Goal: Information Seeking & Learning: Learn about a topic

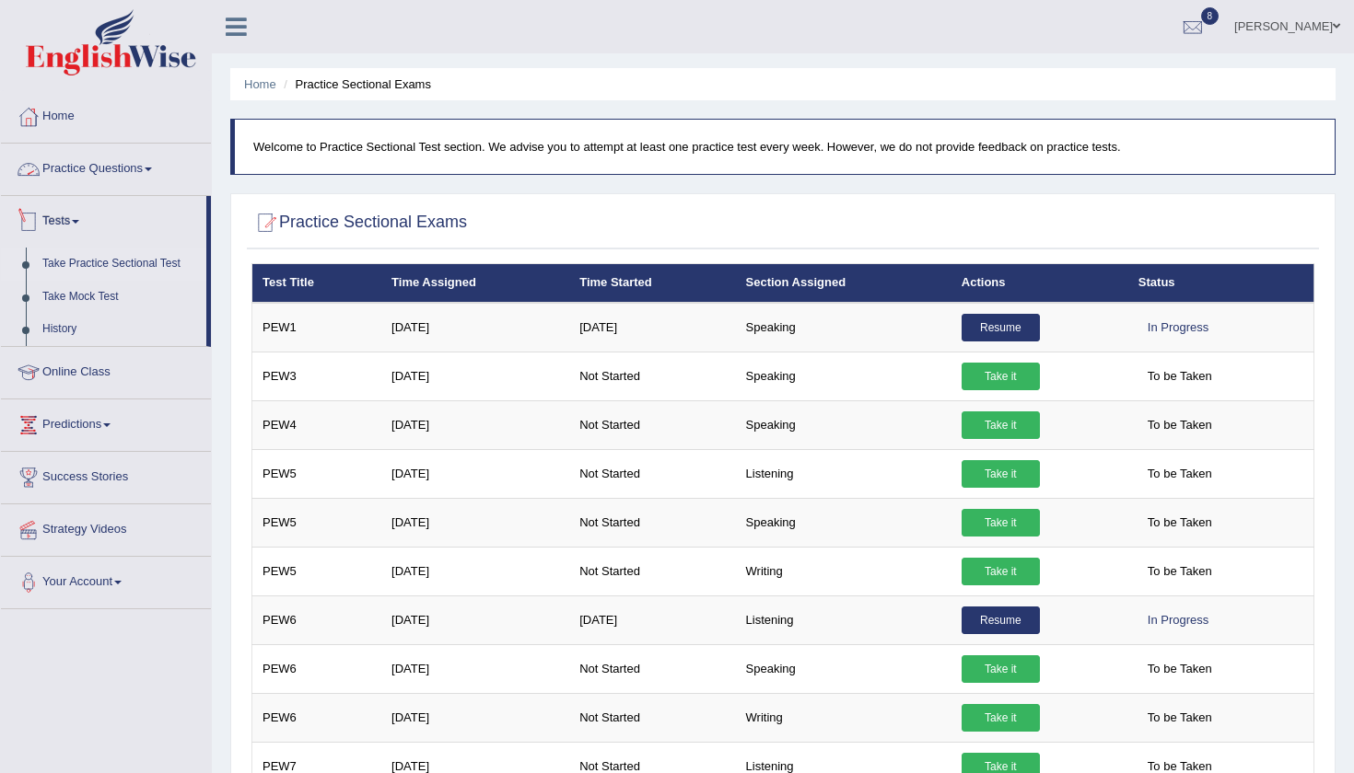
click at [98, 170] on link "Practice Questions" at bounding box center [106, 167] width 210 height 46
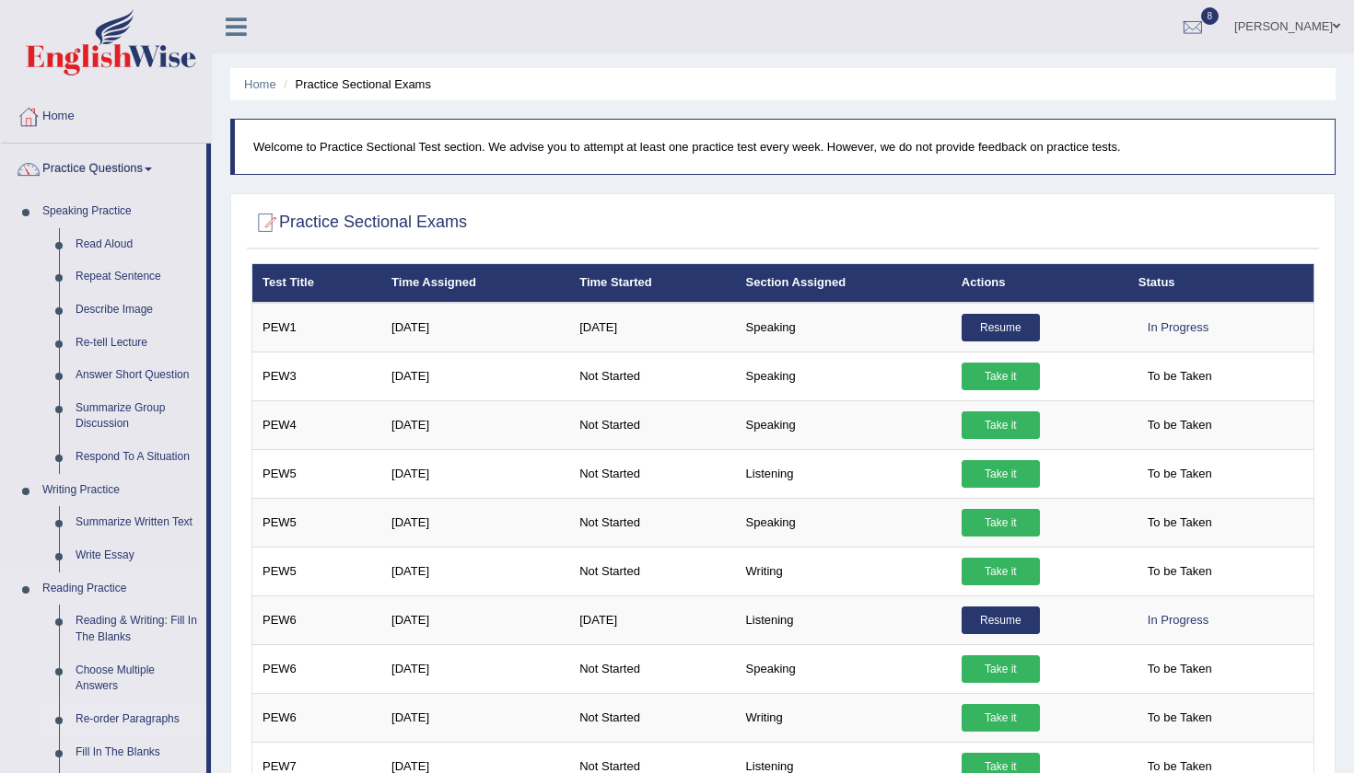
click at [168, 708] on link "Re-order Paragraphs" at bounding box center [136, 719] width 139 height 33
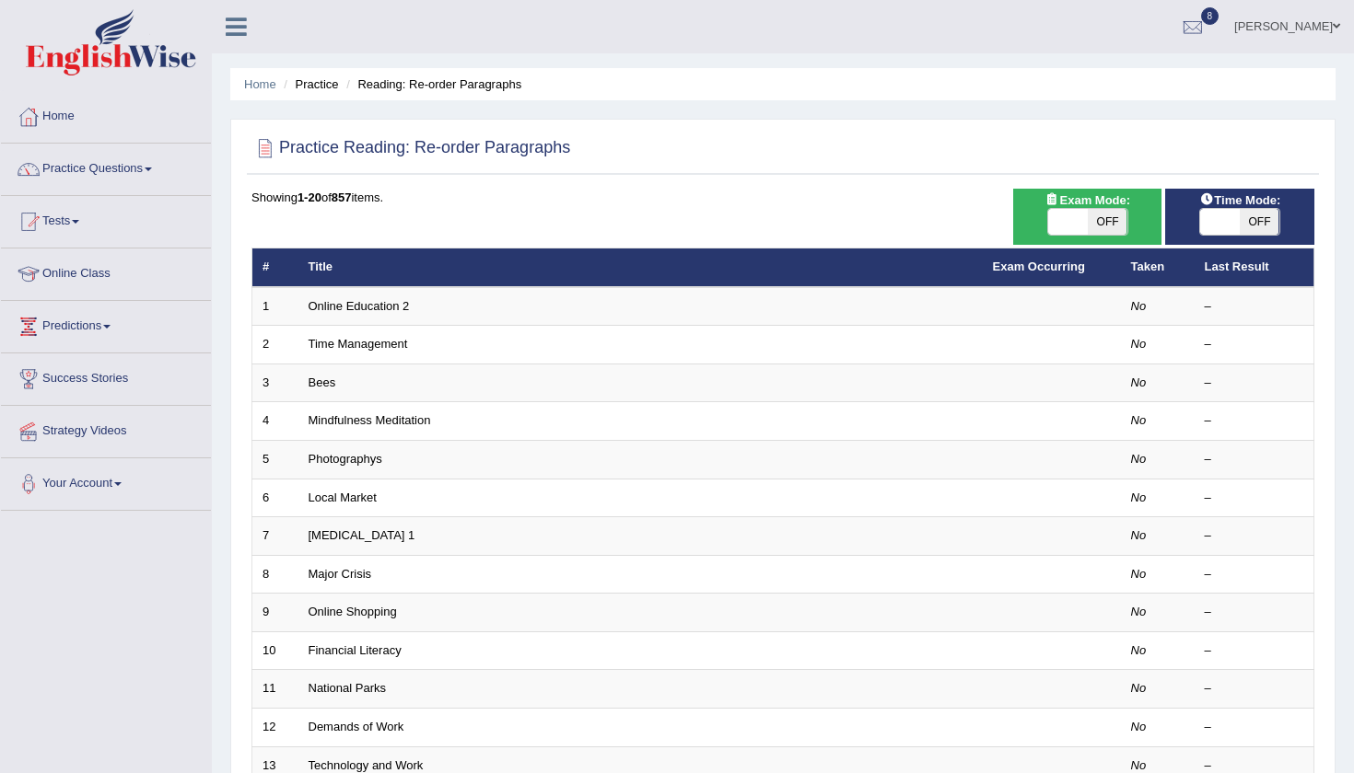
click at [1112, 218] on span "OFF" at bounding box center [1107, 222] width 40 height 26
checkbox input "true"
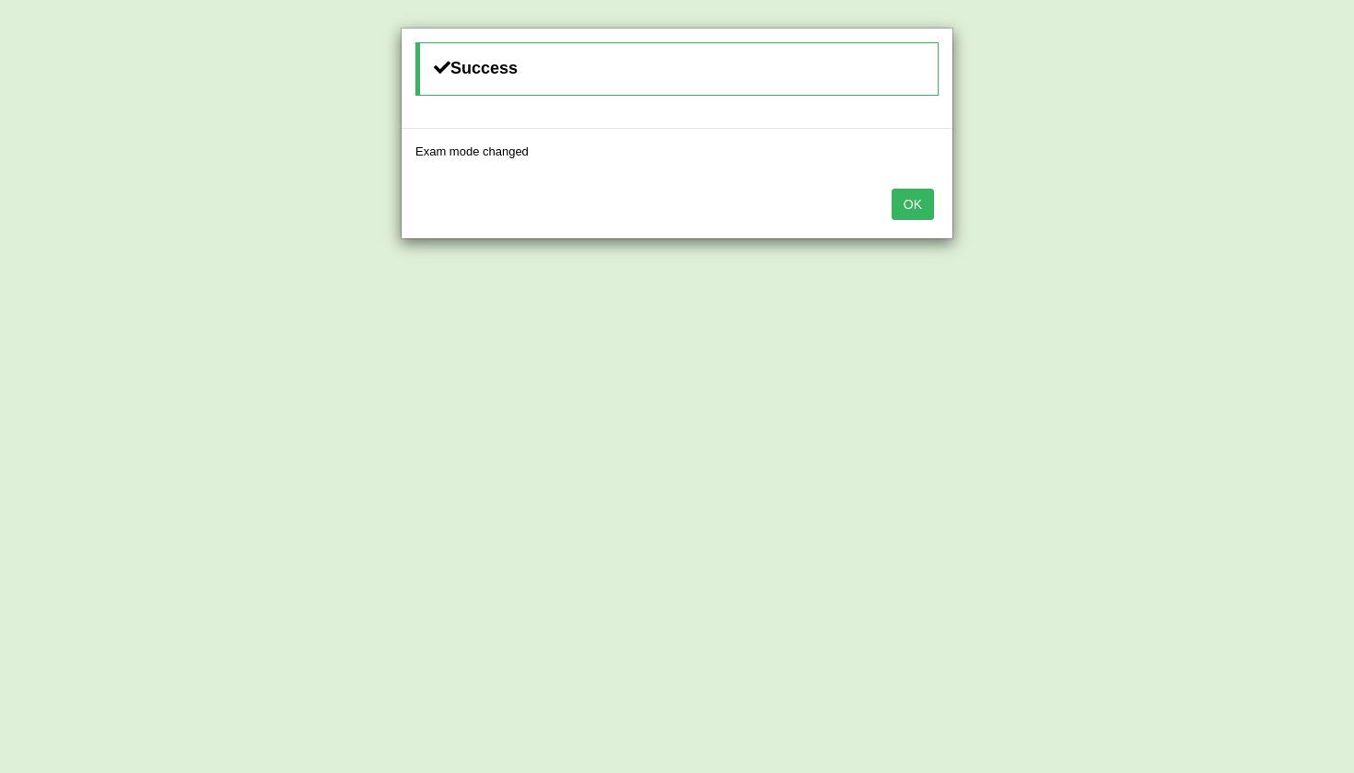
click at [925, 205] on button "OK" at bounding box center [912, 204] width 42 height 31
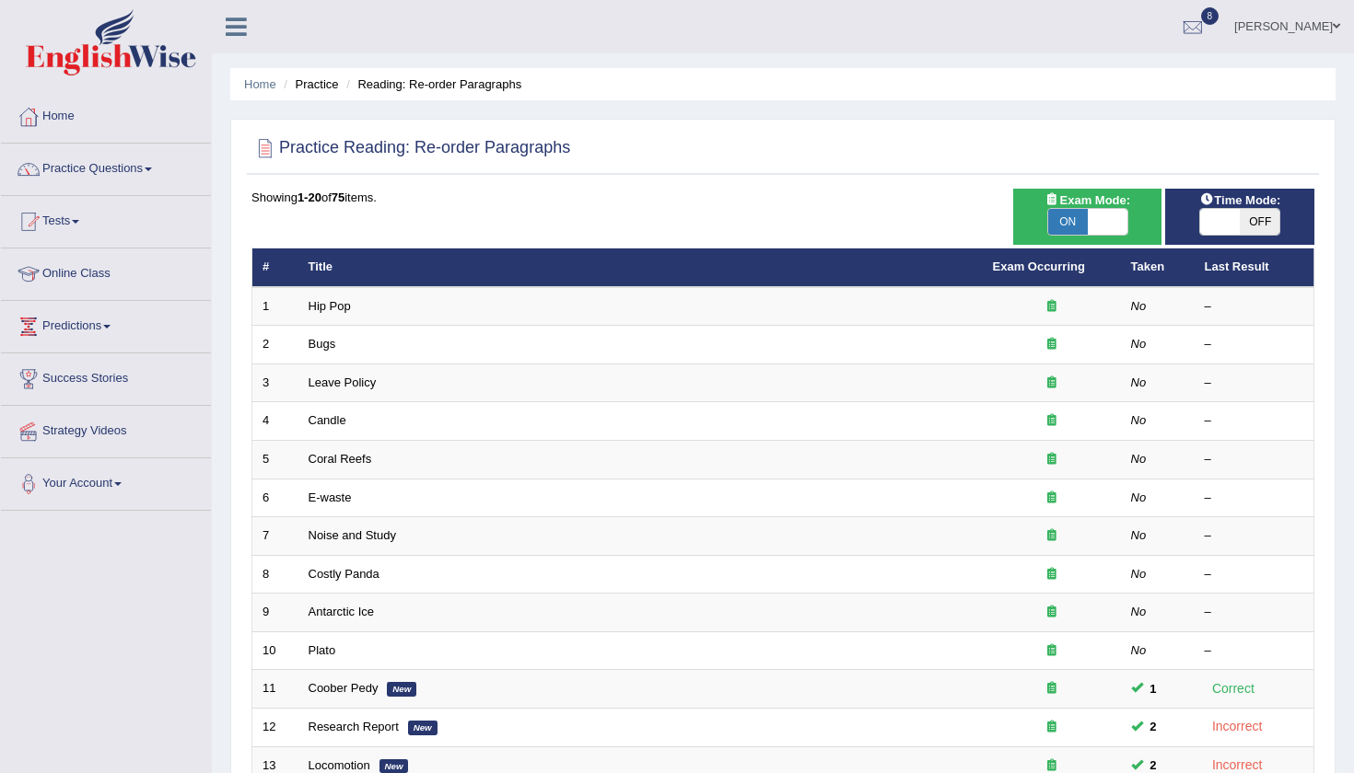
click at [1276, 227] on span "OFF" at bounding box center [1259, 222] width 40 height 26
checkbox input "true"
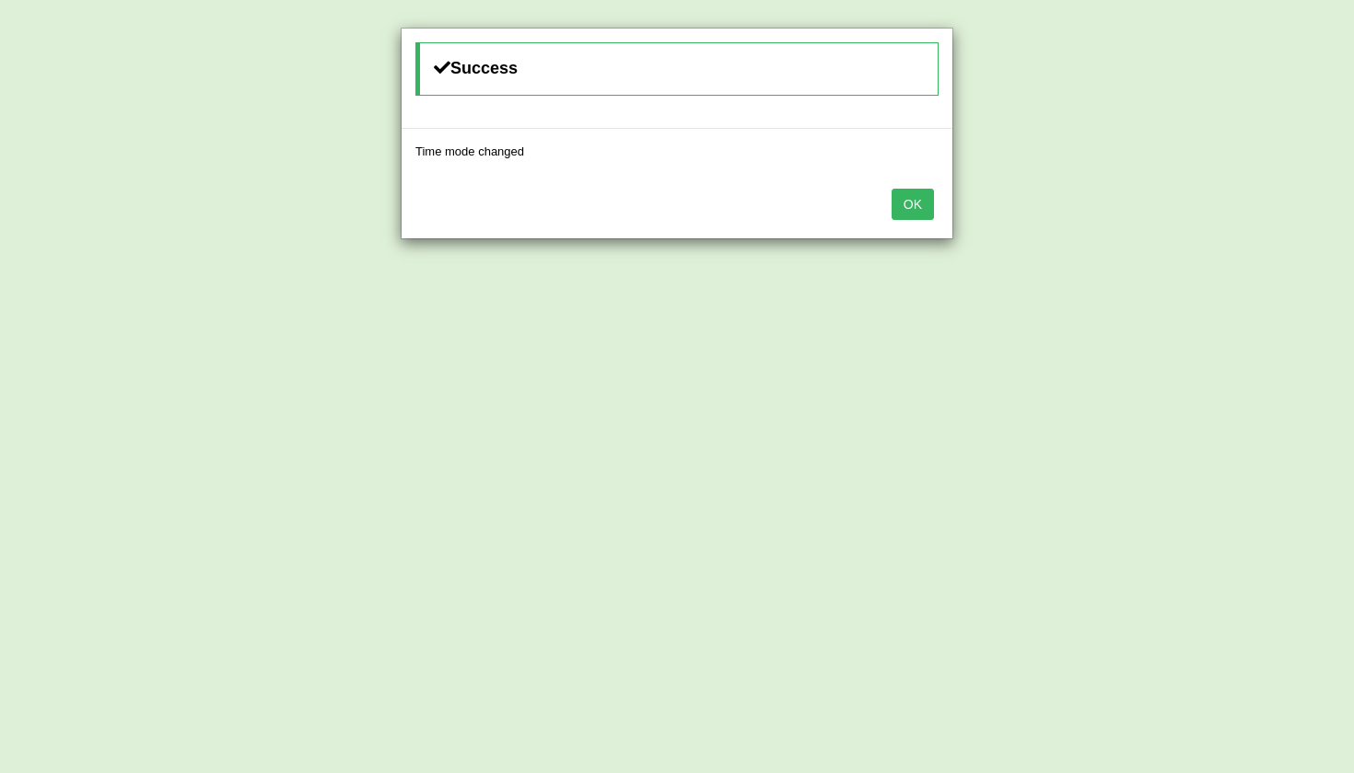
click at [918, 207] on button "OK" at bounding box center [912, 204] width 42 height 31
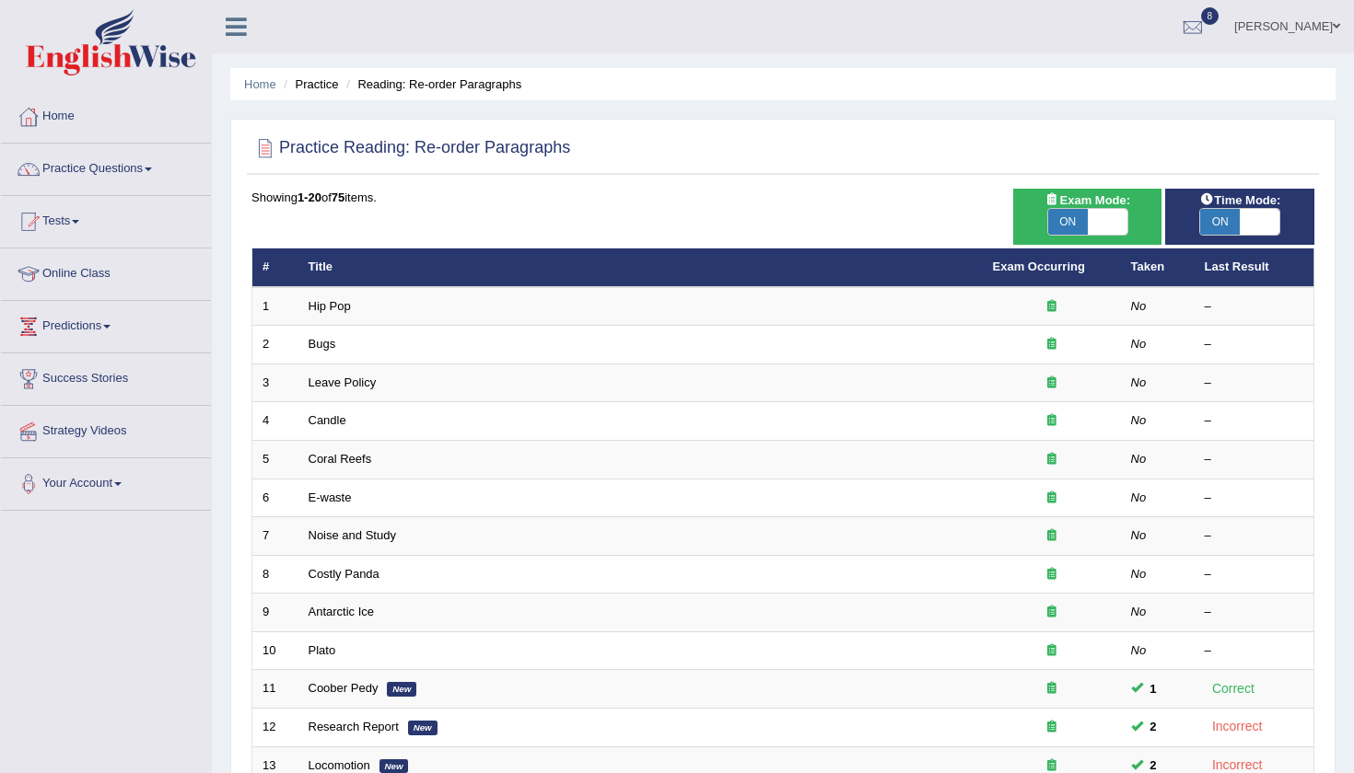
click at [1340, 419] on div "Home Practice Reading: Re-order Paragraphs Practice Reading: Re-order Paragraph…" at bounding box center [783, 586] width 1142 height 1173
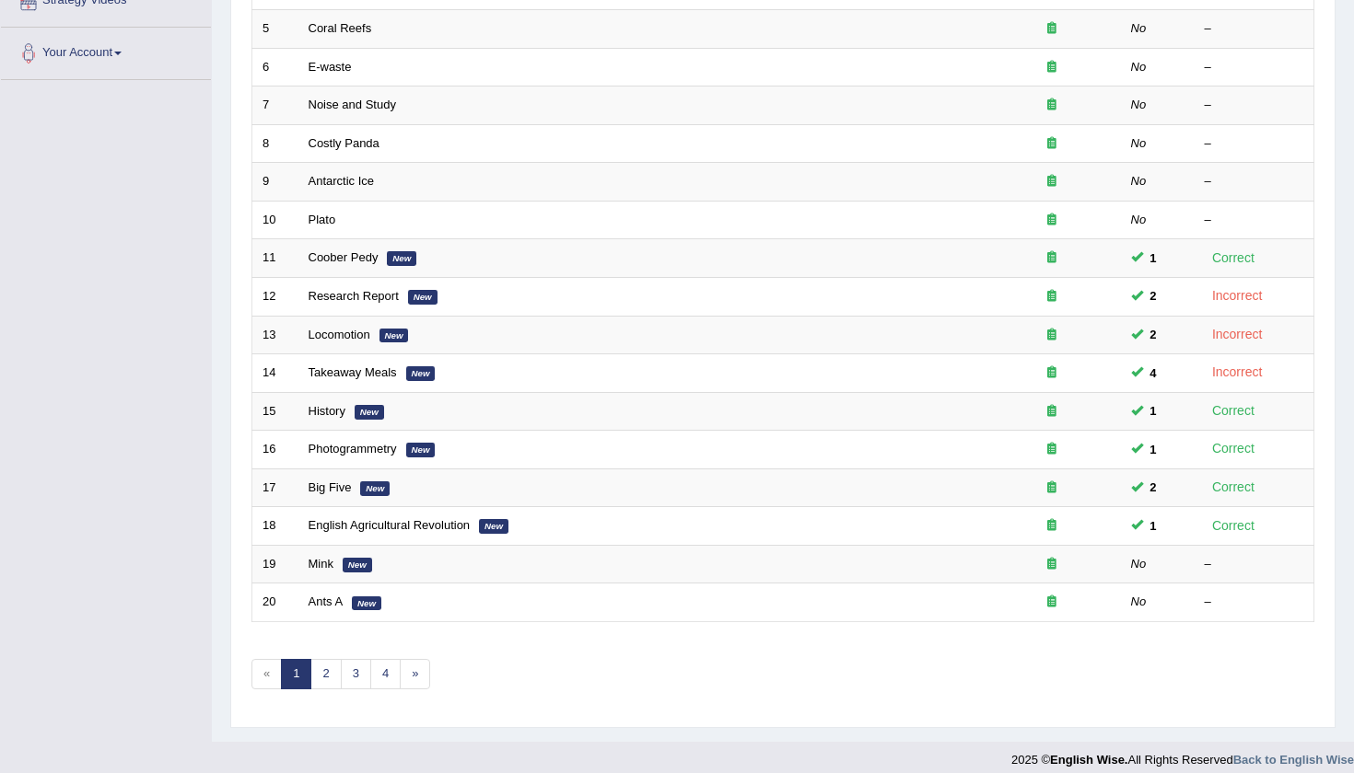
scroll to position [434, 0]
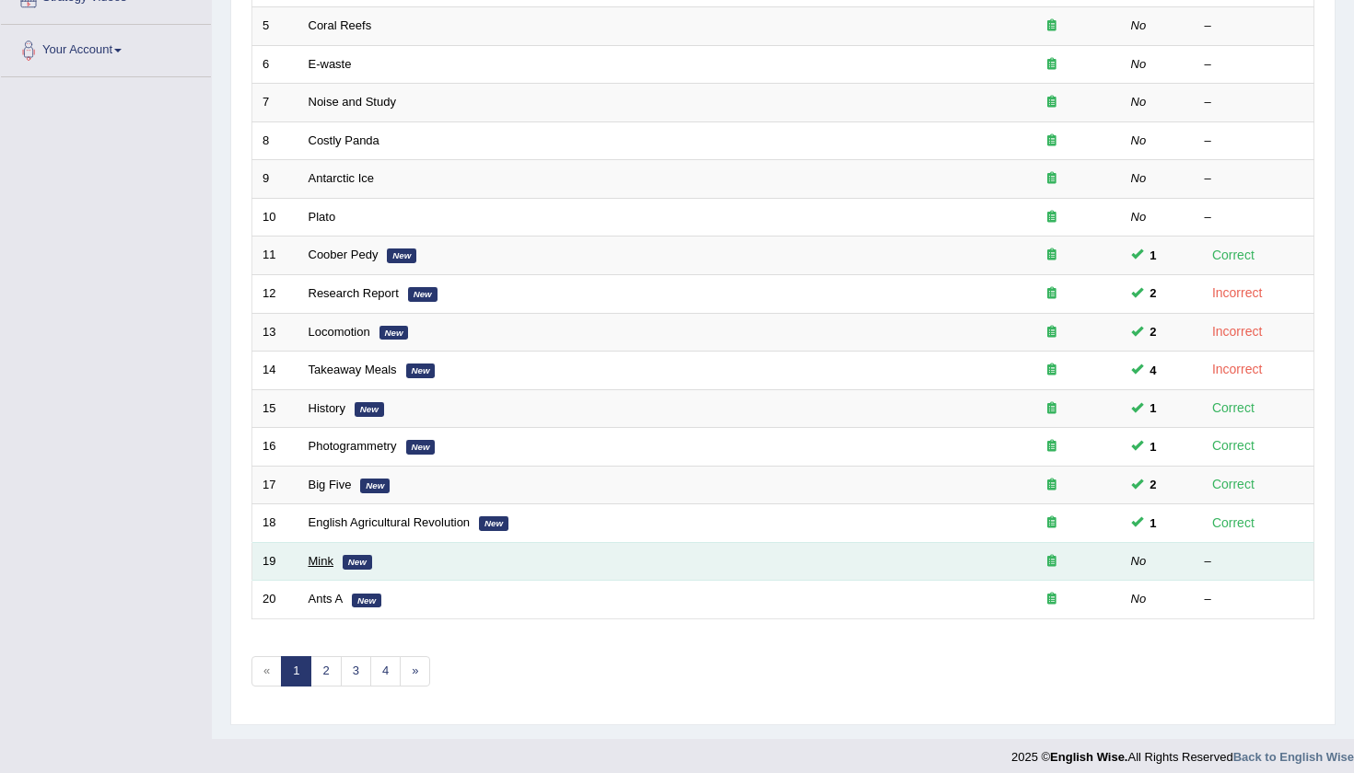
click at [318, 554] on link "Mink" at bounding box center [320, 561] width 25 height 14
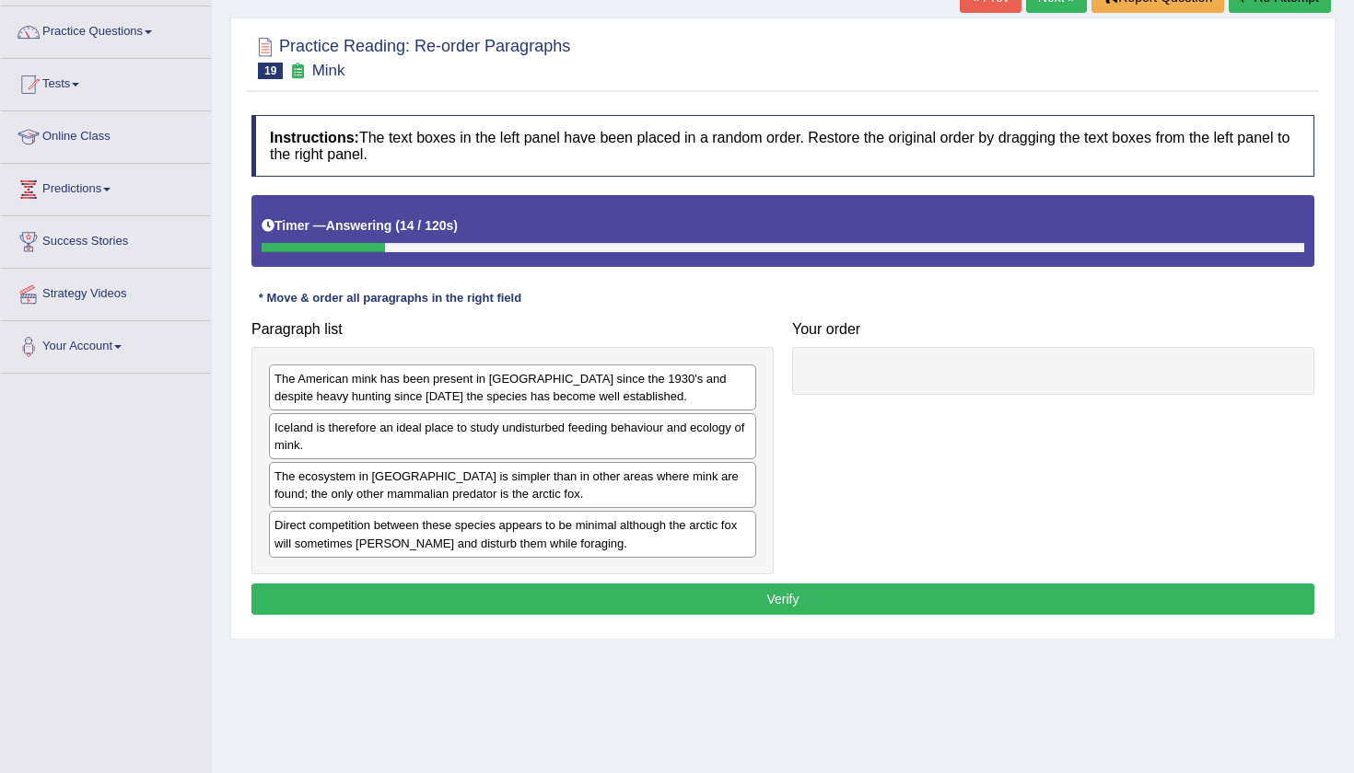
scroll to position [141, 0]
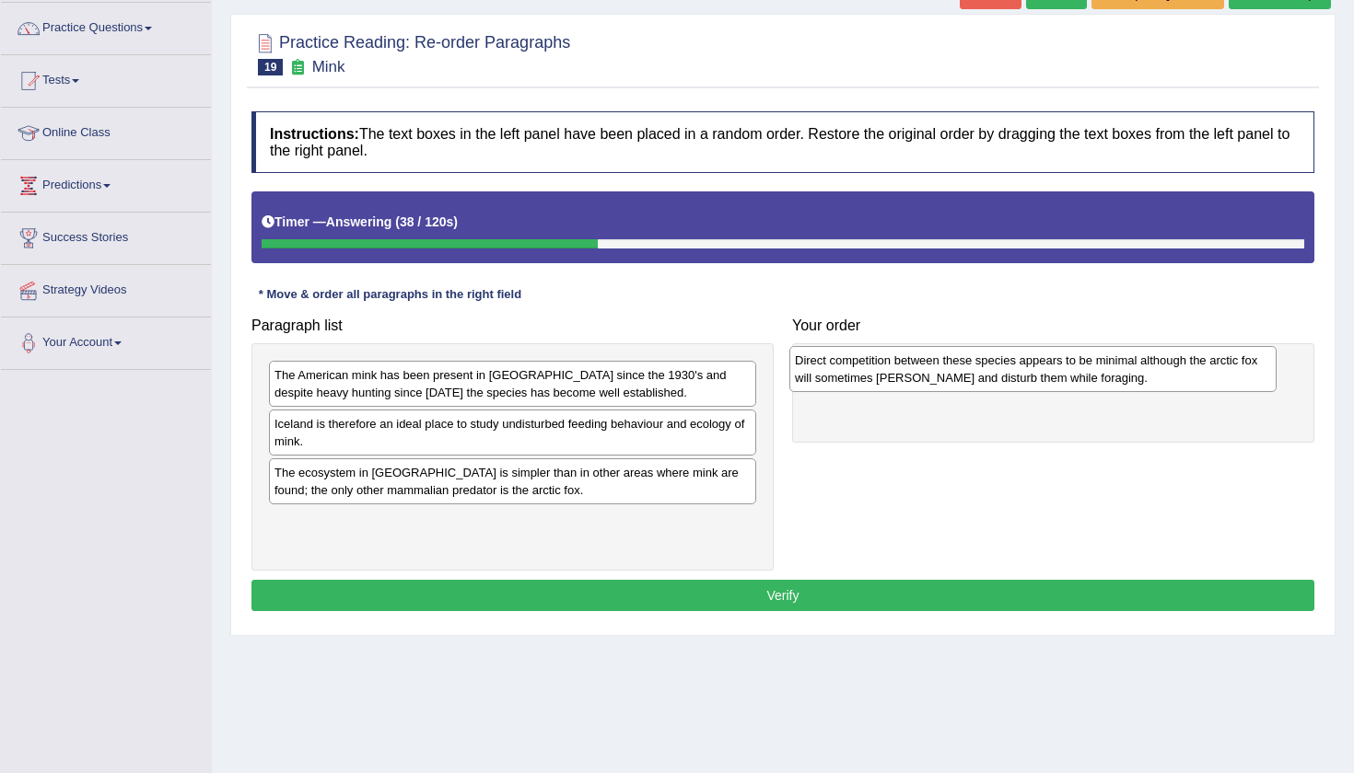
drag, startPoint x: 451, startPoint y: 533, endPoint x: 971, endPoint y: 372, distance: 543.8
click at [971, 372] on div "Direct competition between these species appears to be minimal although the arc…" at bounding box center [1032, 369] width 487 height 46
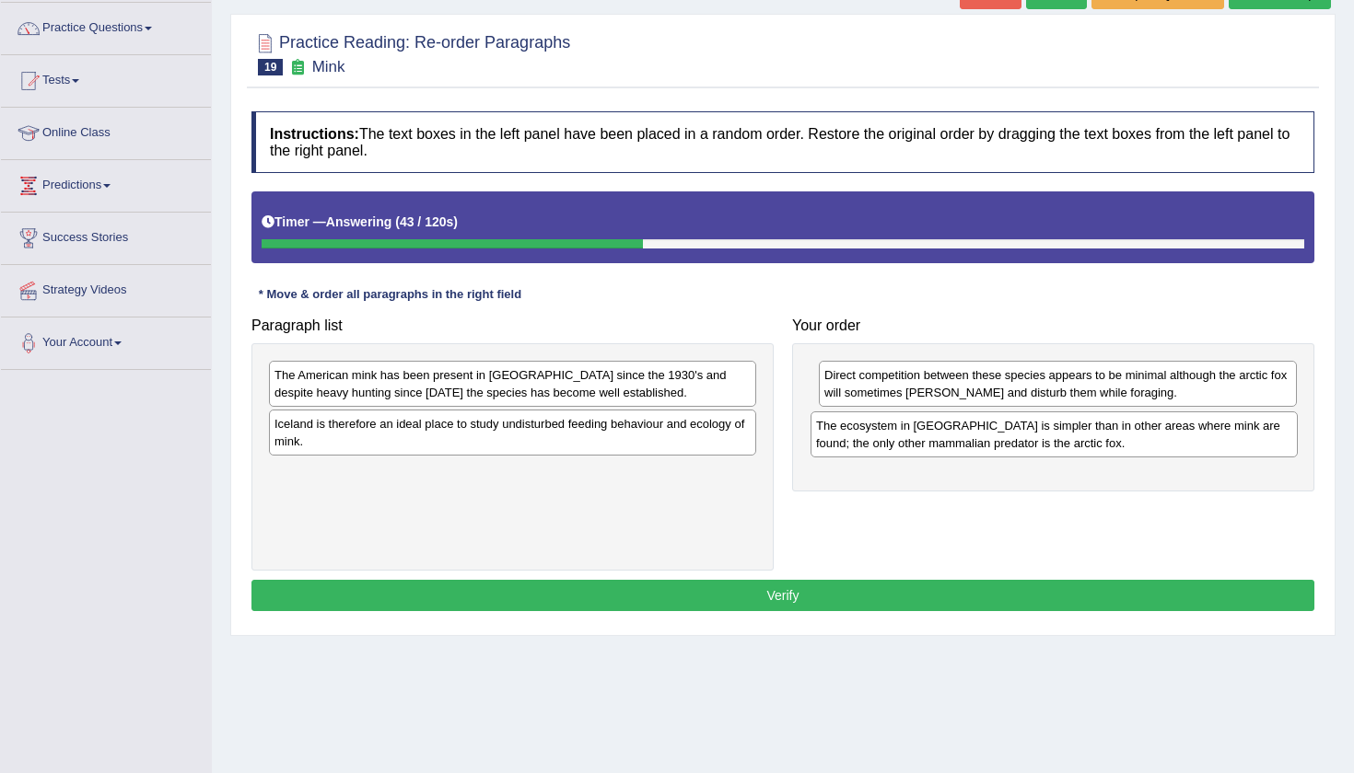
drag, startPoint x: 484, startPoint y: 477, endPoint x: 1026, endPoint y: 431, distance: 543.4
click at [1026, 431] on div "The ecosystem in Iceland is simpler than in other areas where mink are found; t…" at bounding box center [1053, 435] width 487 height 46
drag, startPoint x: 895, startPoint y: 373, endPoint x: 898, endPoint y: 422, distance: 48.9
click at [898, 422] on div "Direct competition between these species appears to be minimal although the arc…" at bounding box center [1060, 432] width 478 height 46
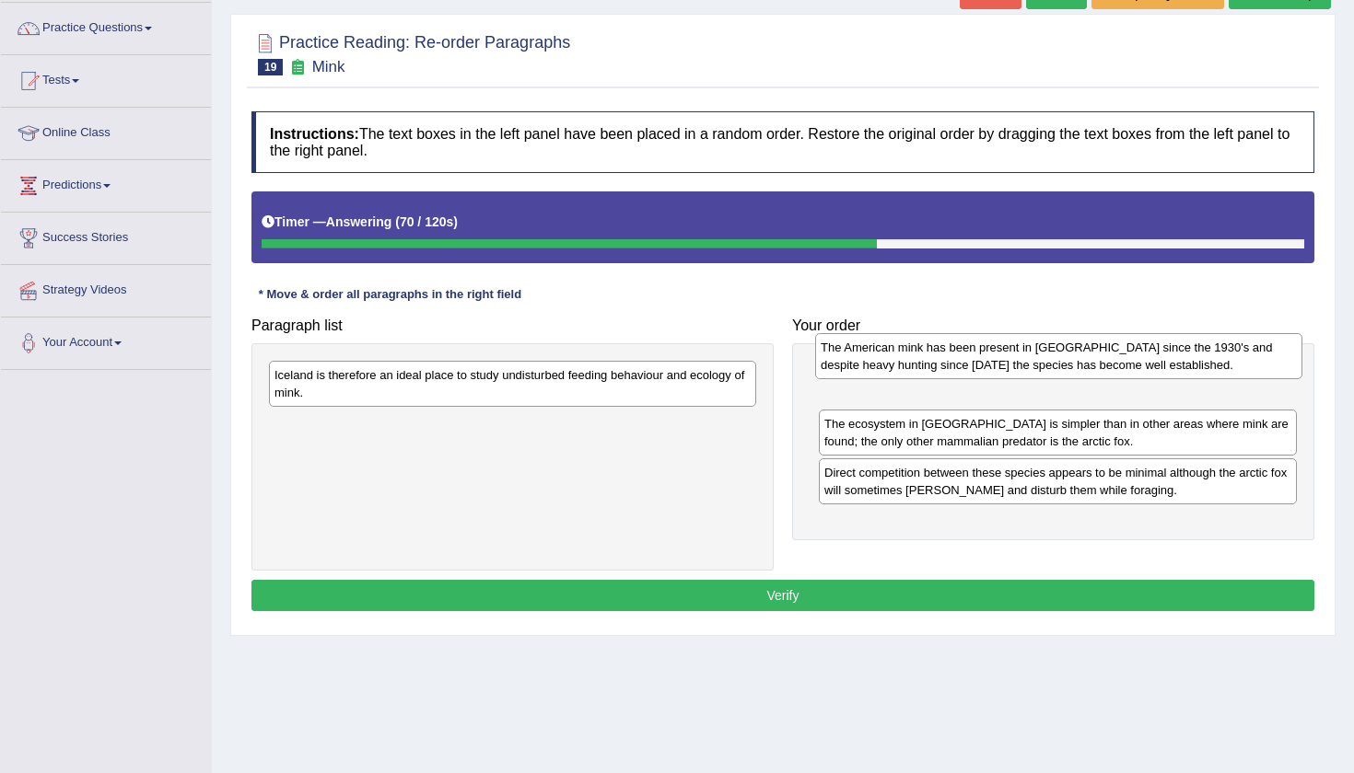
drag, startPoint x: 651, startPoint y: 382, endPoint x: 1197, endPoint y: 355, distance: 546.7
click at [1197, 355] on div "The American mink has been present in Iceland since the 1930's and despite heav…" at bounding box center [1058, 356] width 487 height 46
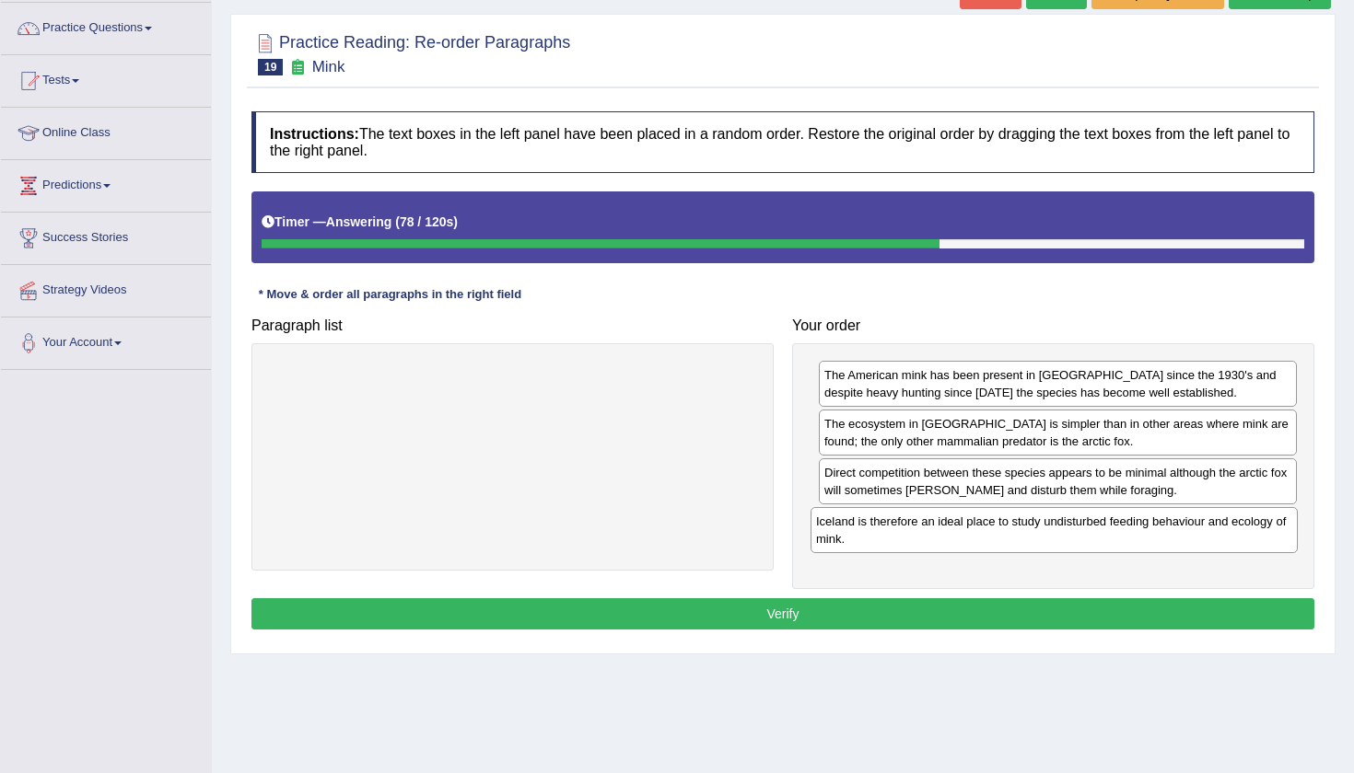
drag, startPoint x: 603, startPoint y: 395, endPoint x: 1145, endPoint y: 542, distance: 561.1
click at [1145, 542] on div "Iceland is therefore an ideal place to study undisturbed feeding behaviour and …" at bounding box center [1053, 530] width 487 height 46
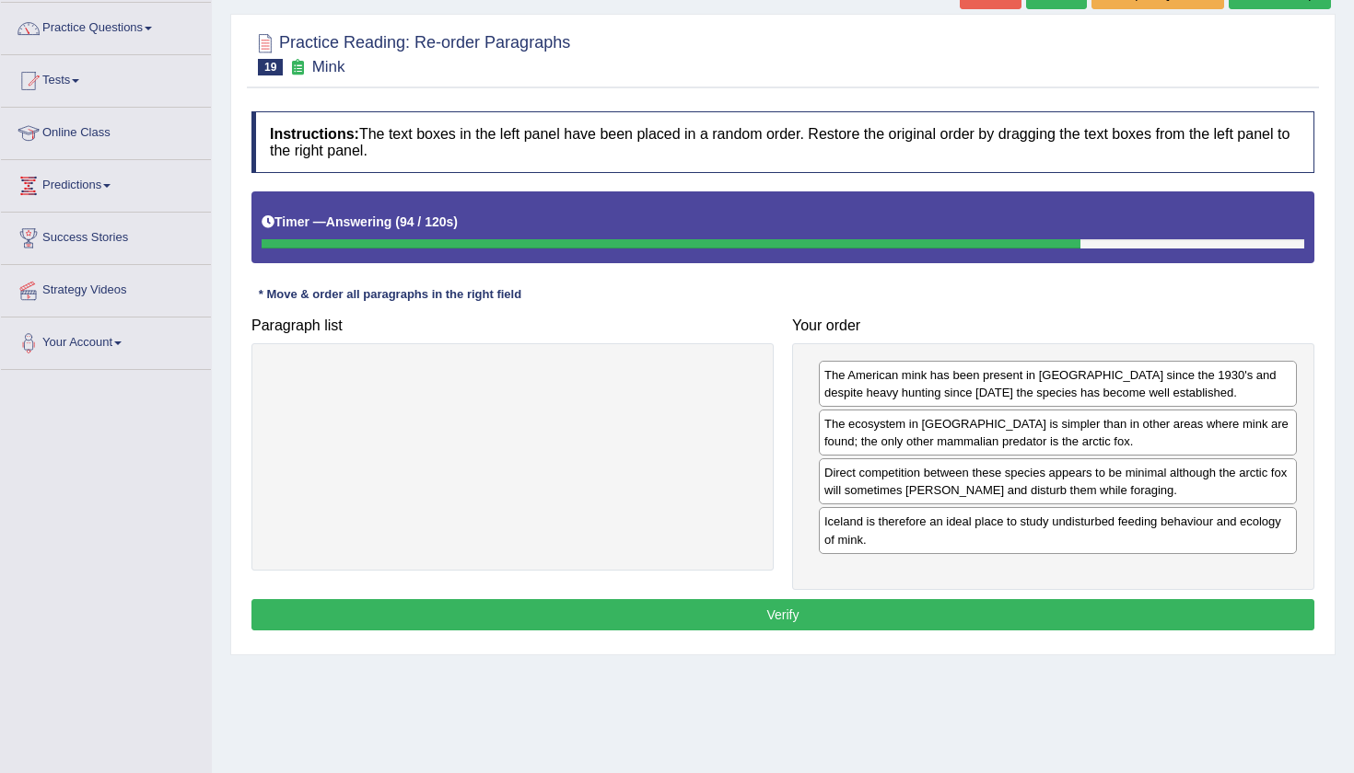
click at [1047, 480] on div "Direct competition between these species appears to be minimal although the arc…" at bounding box center [1058, 482] width 478 height 46
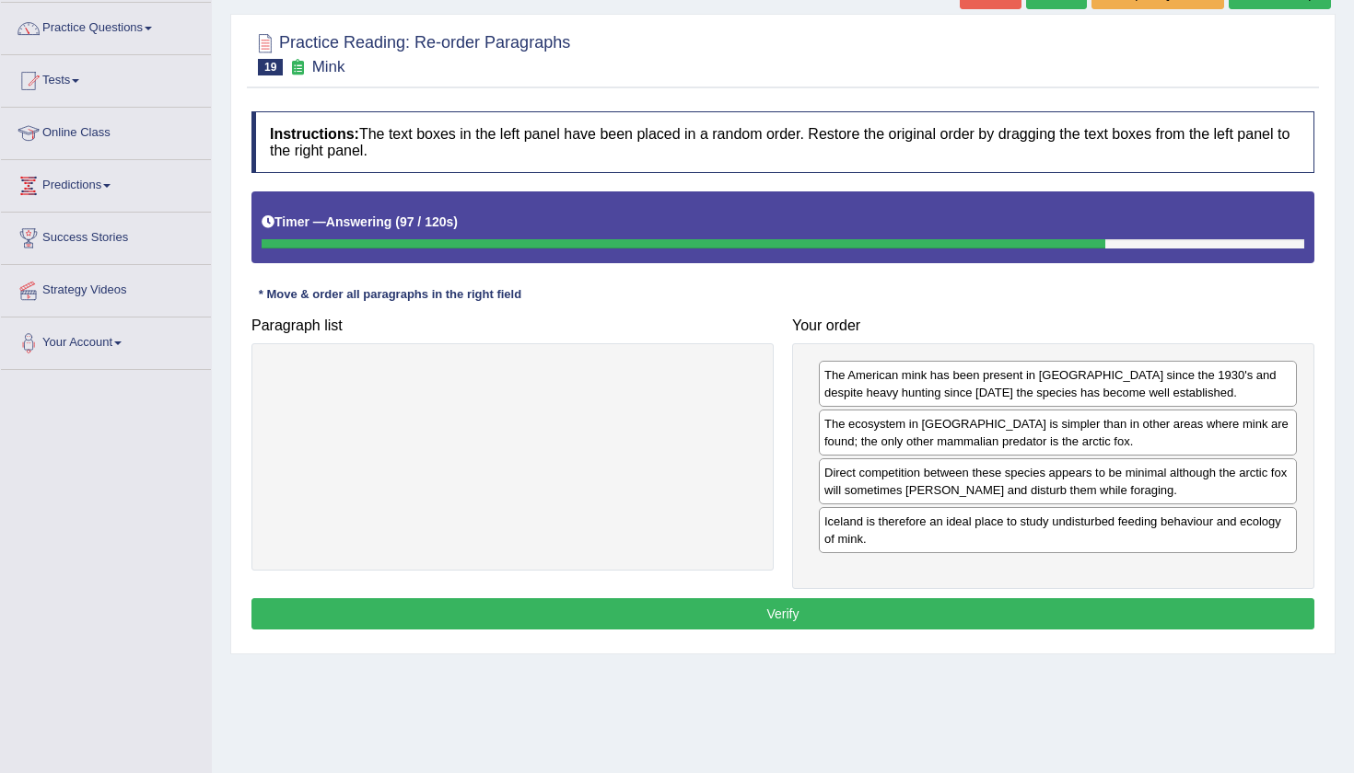
click at [1047, 481] on div "Direct competition between these species appears to be minimal although the arc…" at bounding box center [1058, 482] width 478 height 46
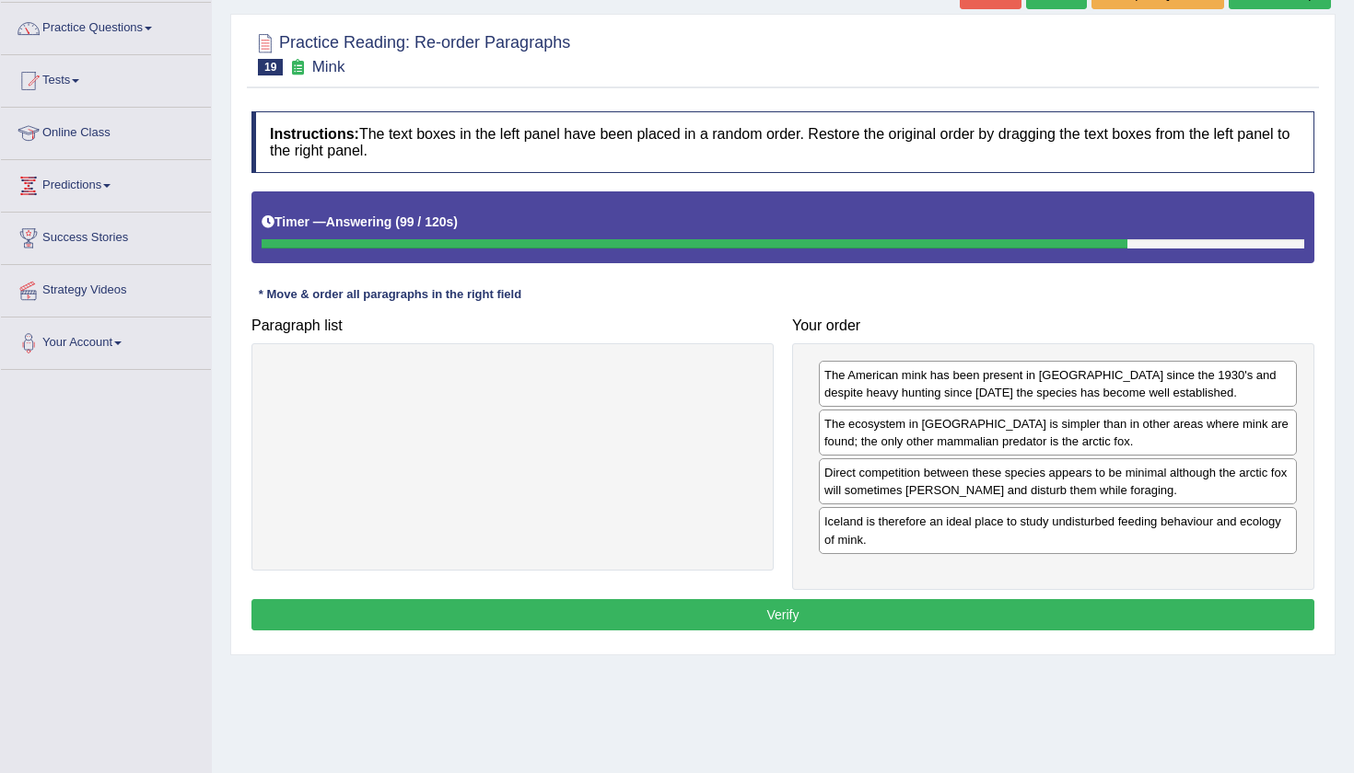
click at [958, 618] on button "Verify" at bounding box center [782, 614] width 1063 height 31
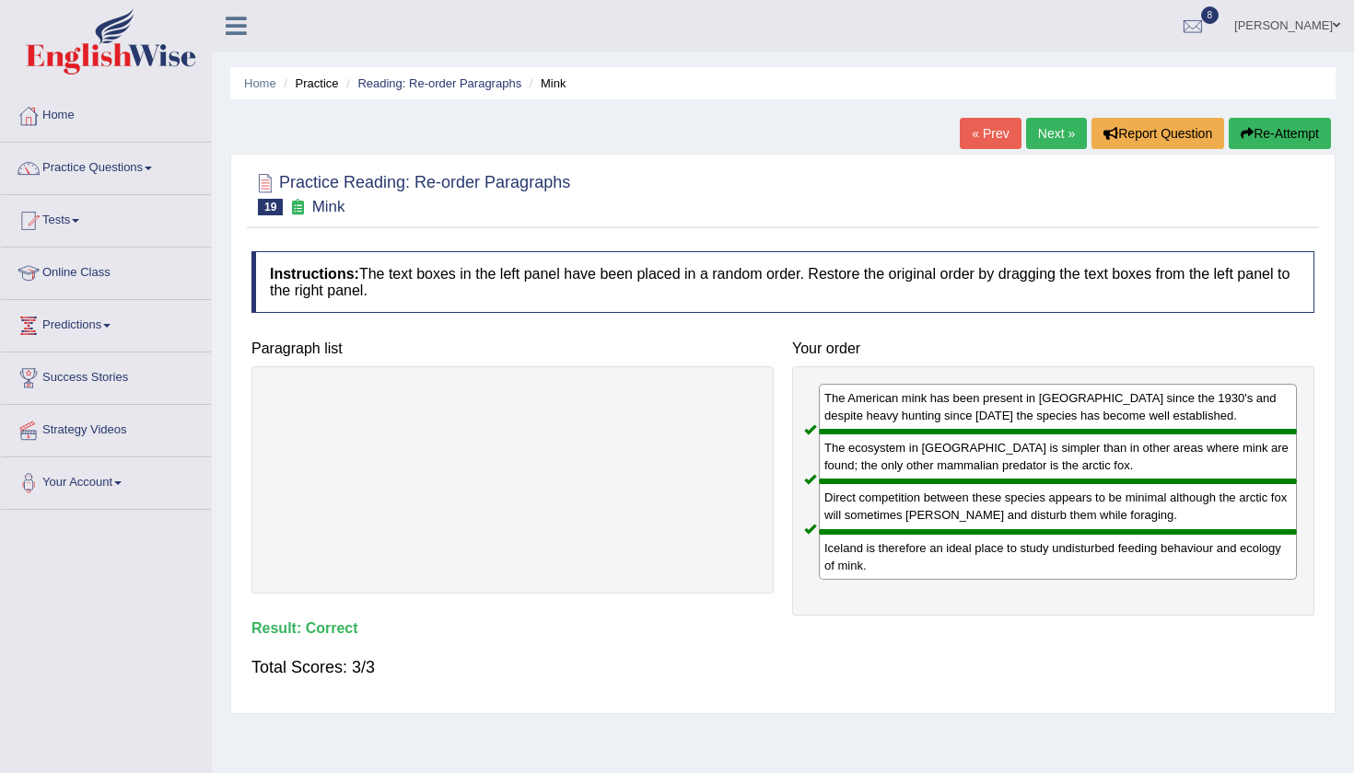
scroll to position [0, 0]
click at [1034, 131] on link "Next »" at bounding box center [1056, 134] width 61 height 31
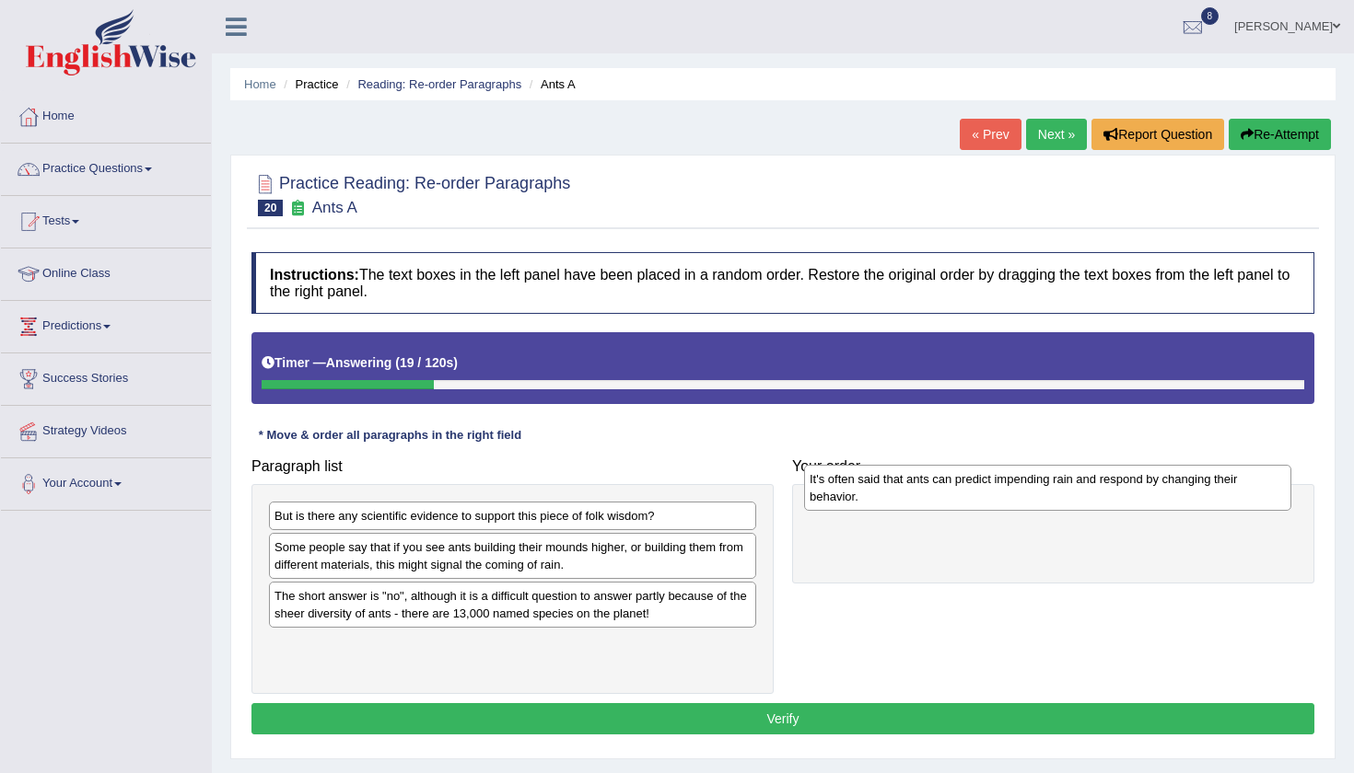
drag, startPoint x: 587, startPoint y: 533, endPoint x: 1122, endPoint y: 497, distance: 536.2
click at [1122, 497] on div "It's often said that ants can predict impending rain and respond by changing th…" at bounding box center [1047, 488] width 487 height 46
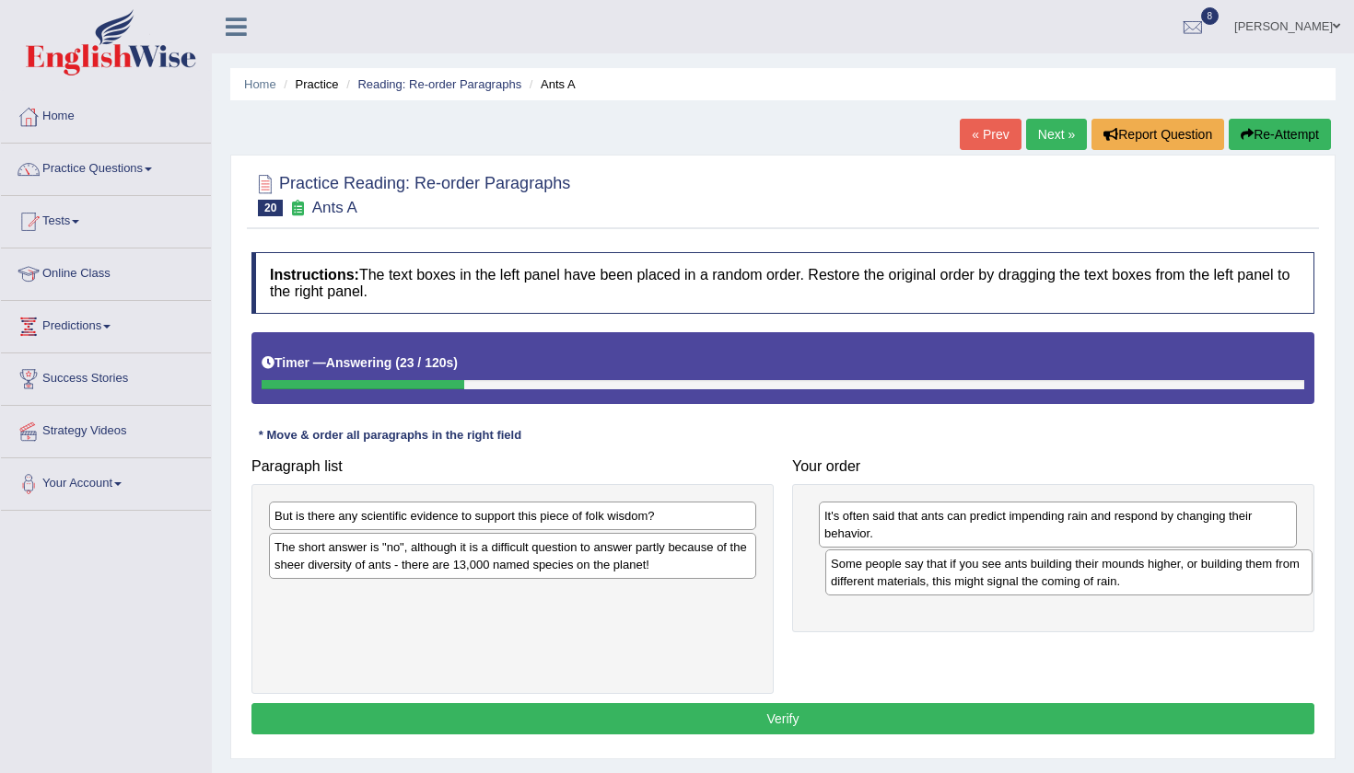
drag, startPoint x: 614, startPoint y: 551, endPoint x: 1170, endPoint y: 568, distance: 556.4
click at [1170, 568] on div "Some people say that if you see ants building their mounds higher, or building …" at bounding box center [1068, 573] width 487 height 46
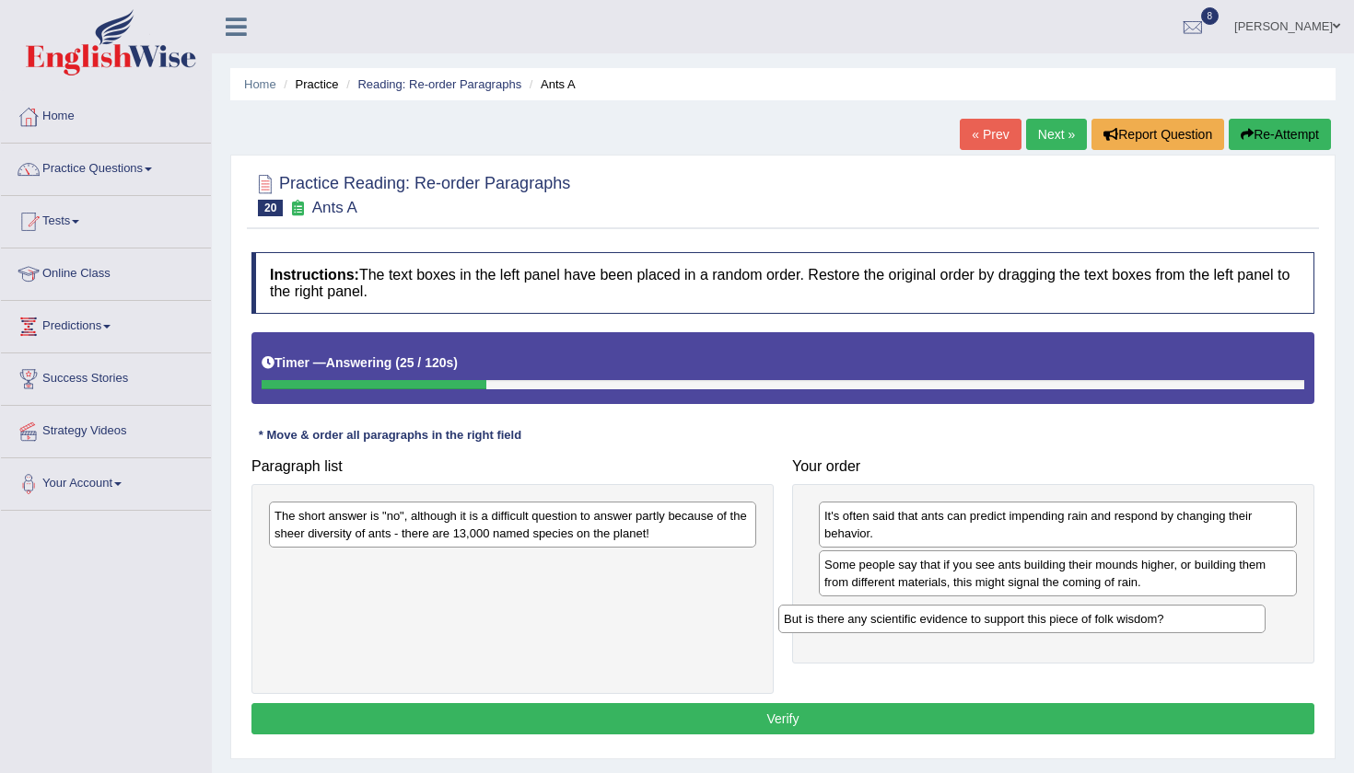
drag, startPoint x: 697, startPoint y: 511, endPoint x: 1206, endPoint y: 614, distance: 519.5
click at [1206, 615] on div "But is there any scientific evidence to support this piece of folk wisdom?" at bounding box center [1021, 619] width 487 height 29
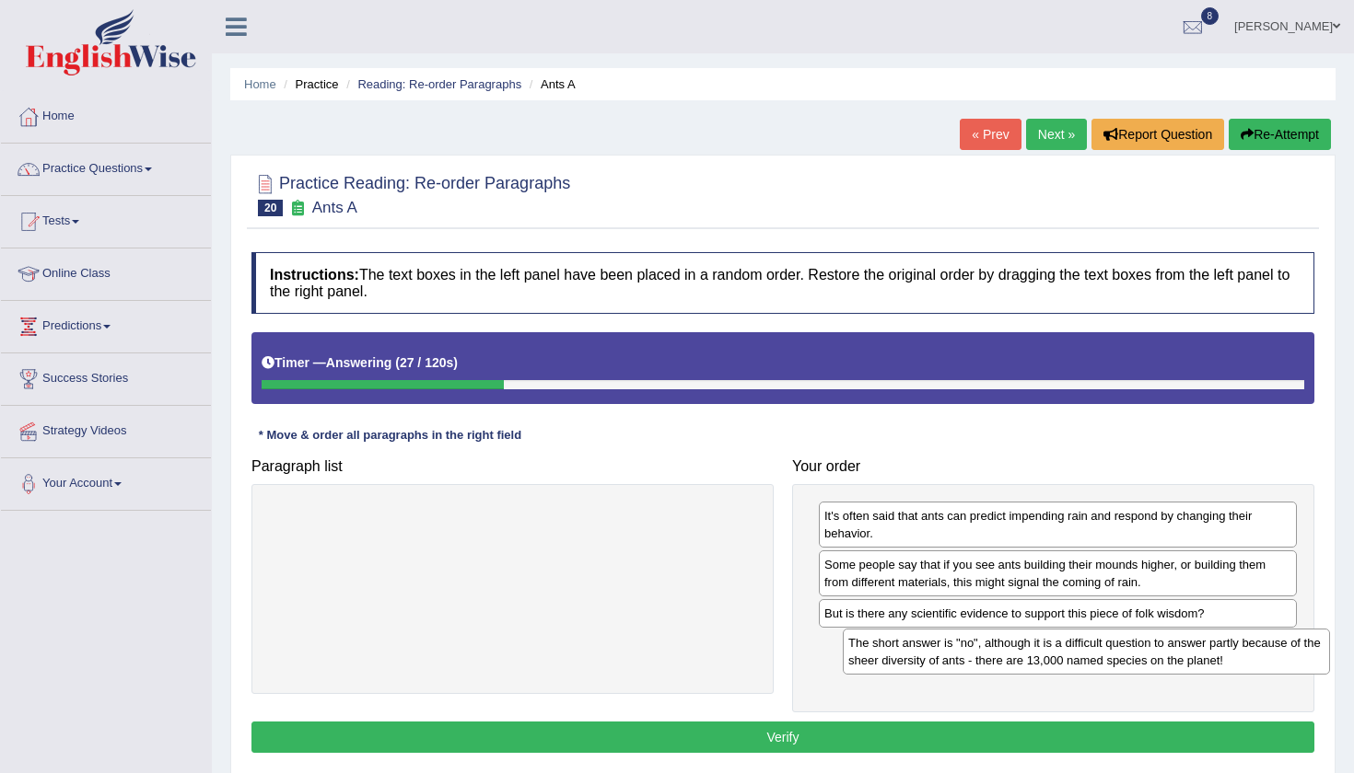
drag, startPoint x: 600, startPoint y: 526, endPoint x: 1178, endPoint y: 655, distance: 591.6
click at [1178, 655] on div "The short answer is "no", although it is a difficult question to answer partly …" at bounding box center [1086, 652] width 487 height 46
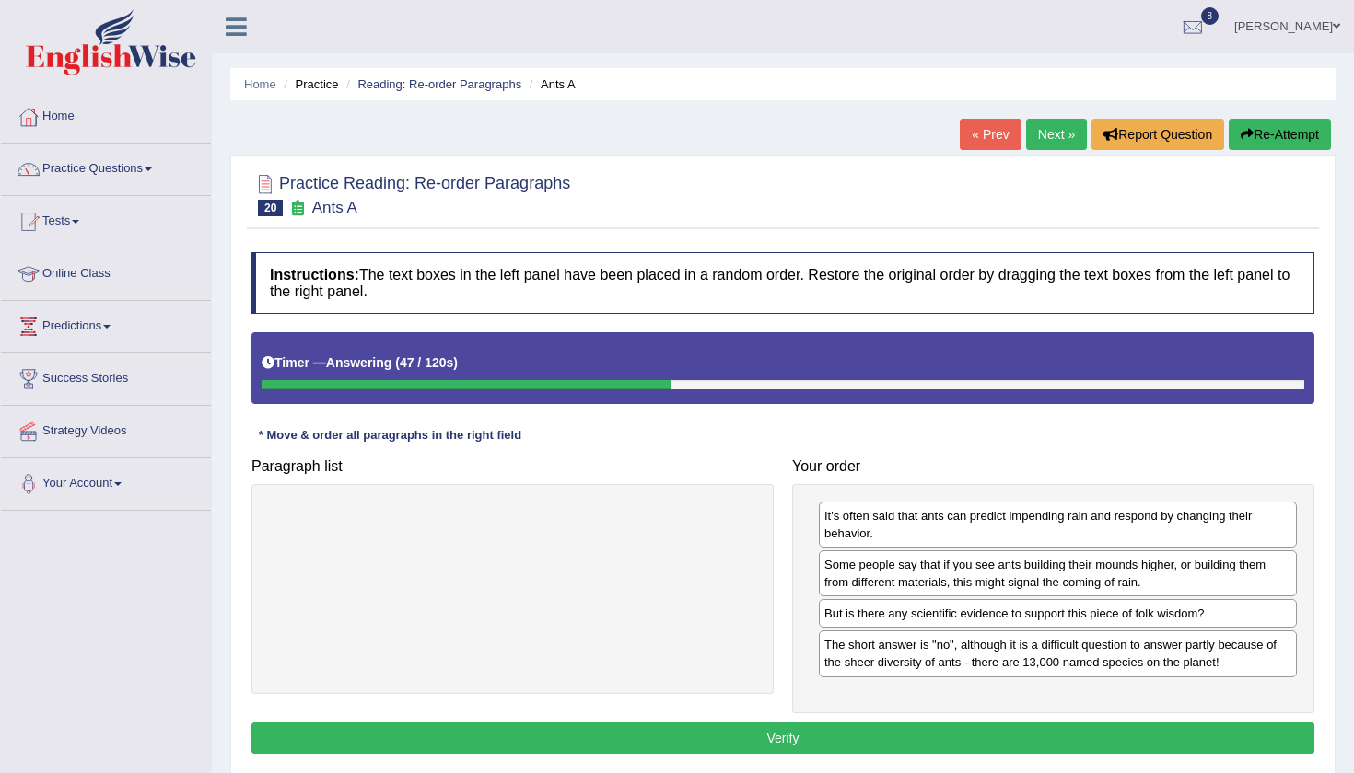
click at [886, 733] on button "Verify" at bounding box center [782, 738] width 1063 height 31
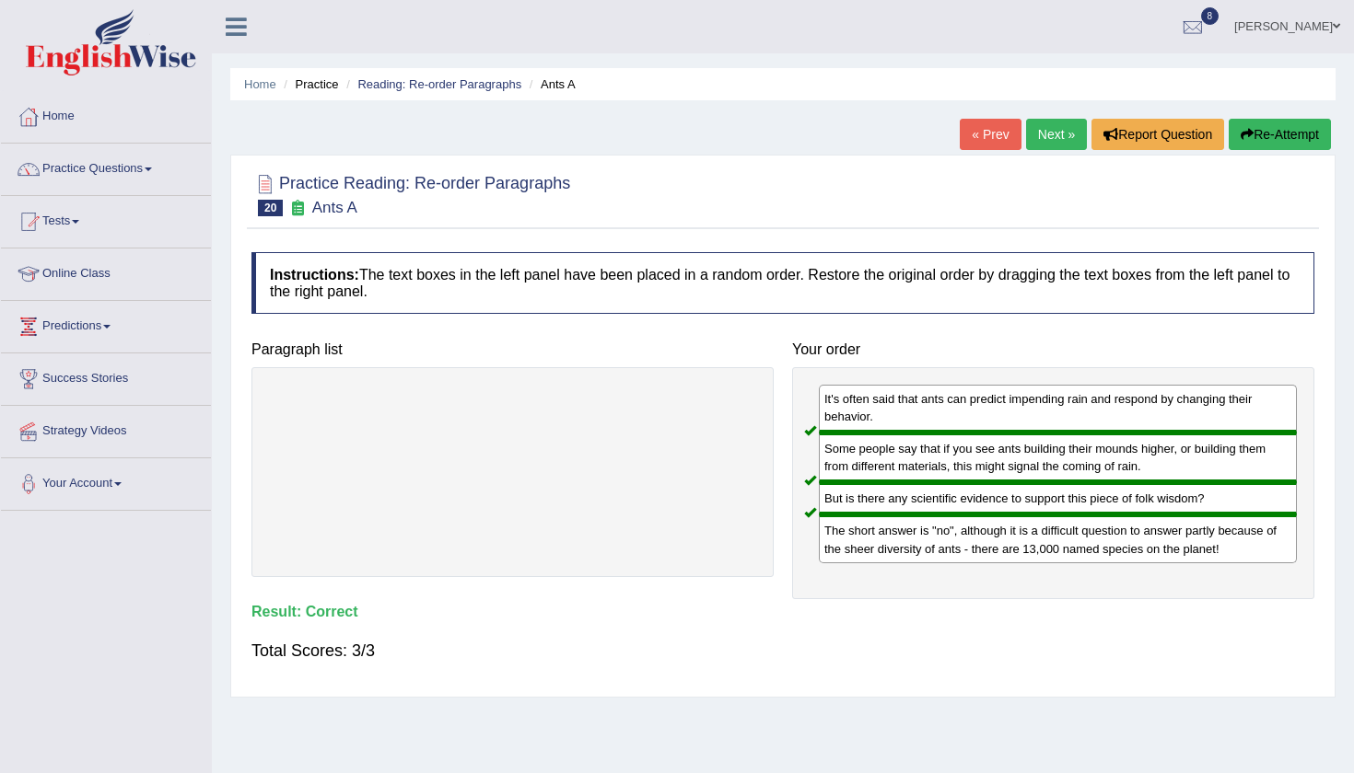
click at [1038, 144] on link "Next »" at bounding box center [1056, 134] width 61 height 31
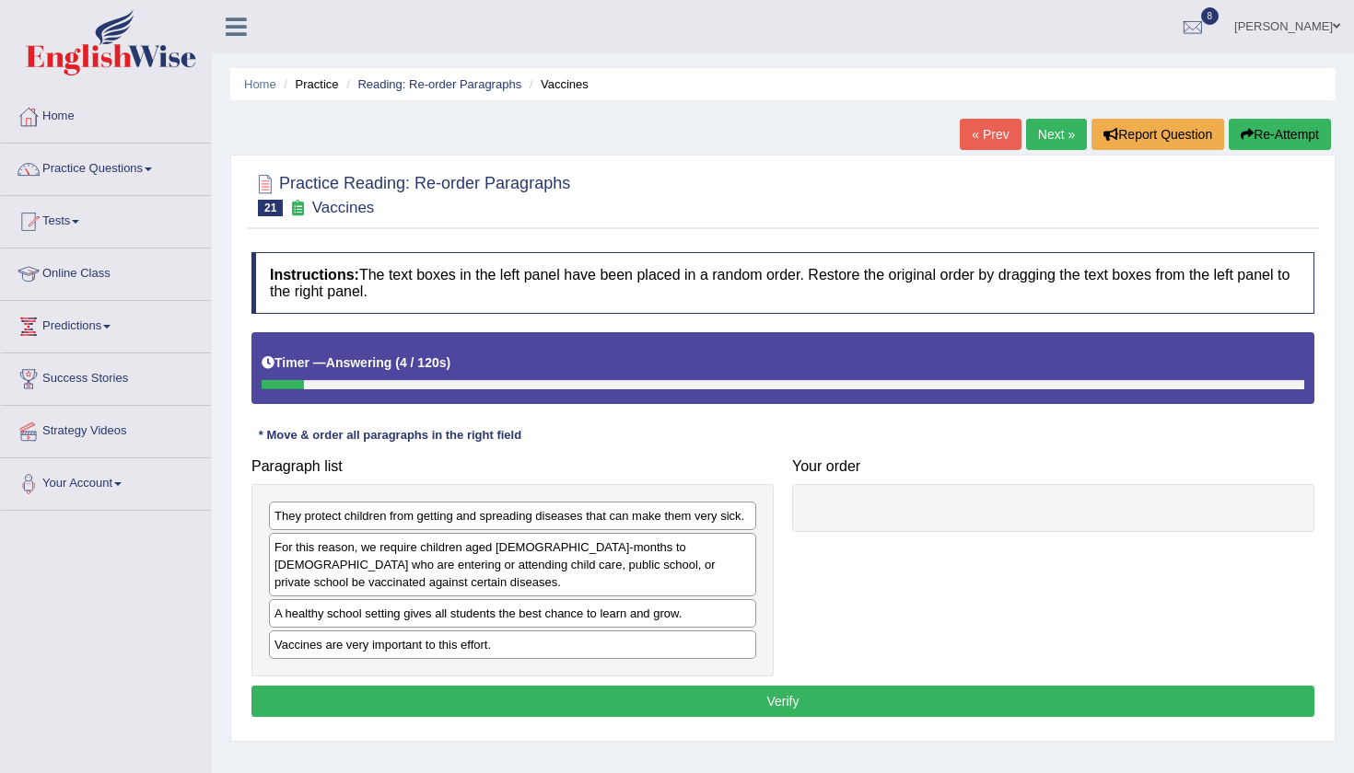
click at [645, 453] on div "Paragraph list They protect children from getting and spreading diseases that c…" at bounding box center [512, 562] width 541 height 227
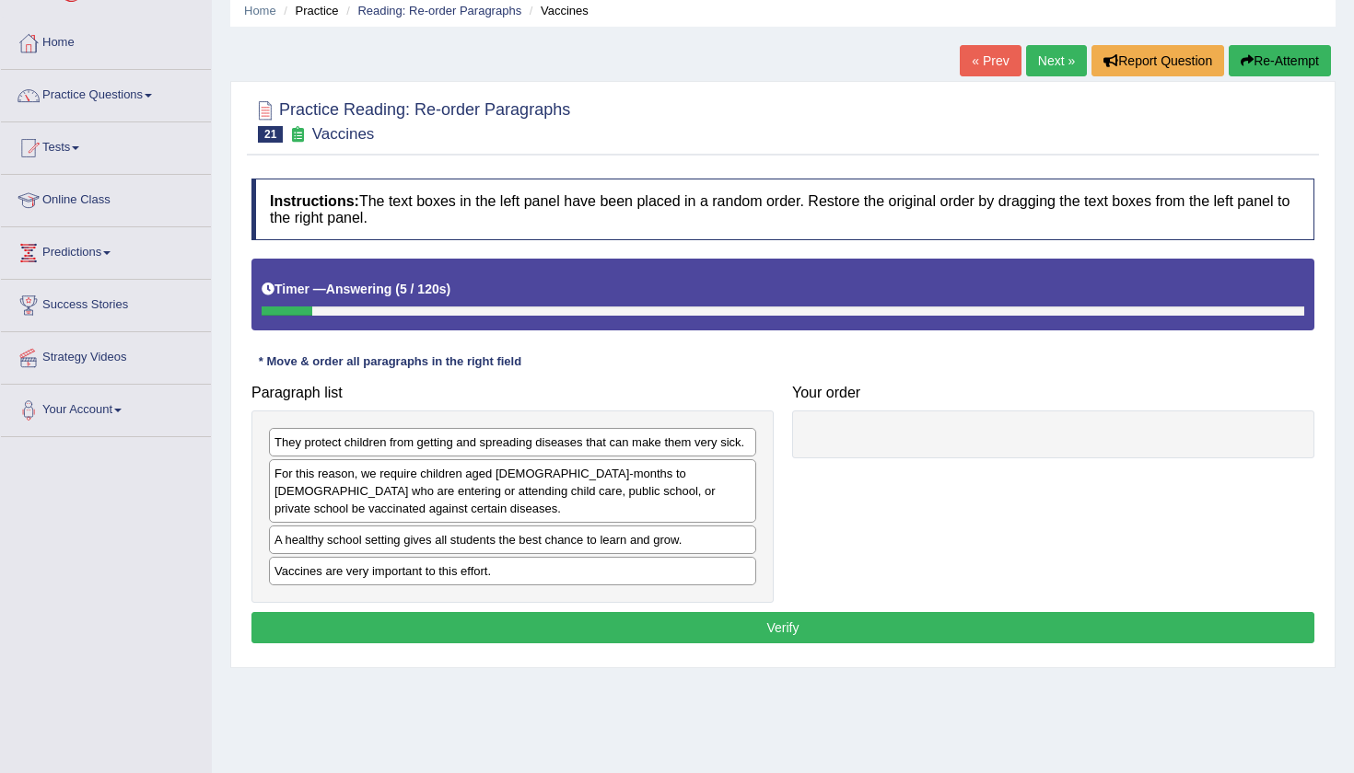
scroll to position [106, 0]
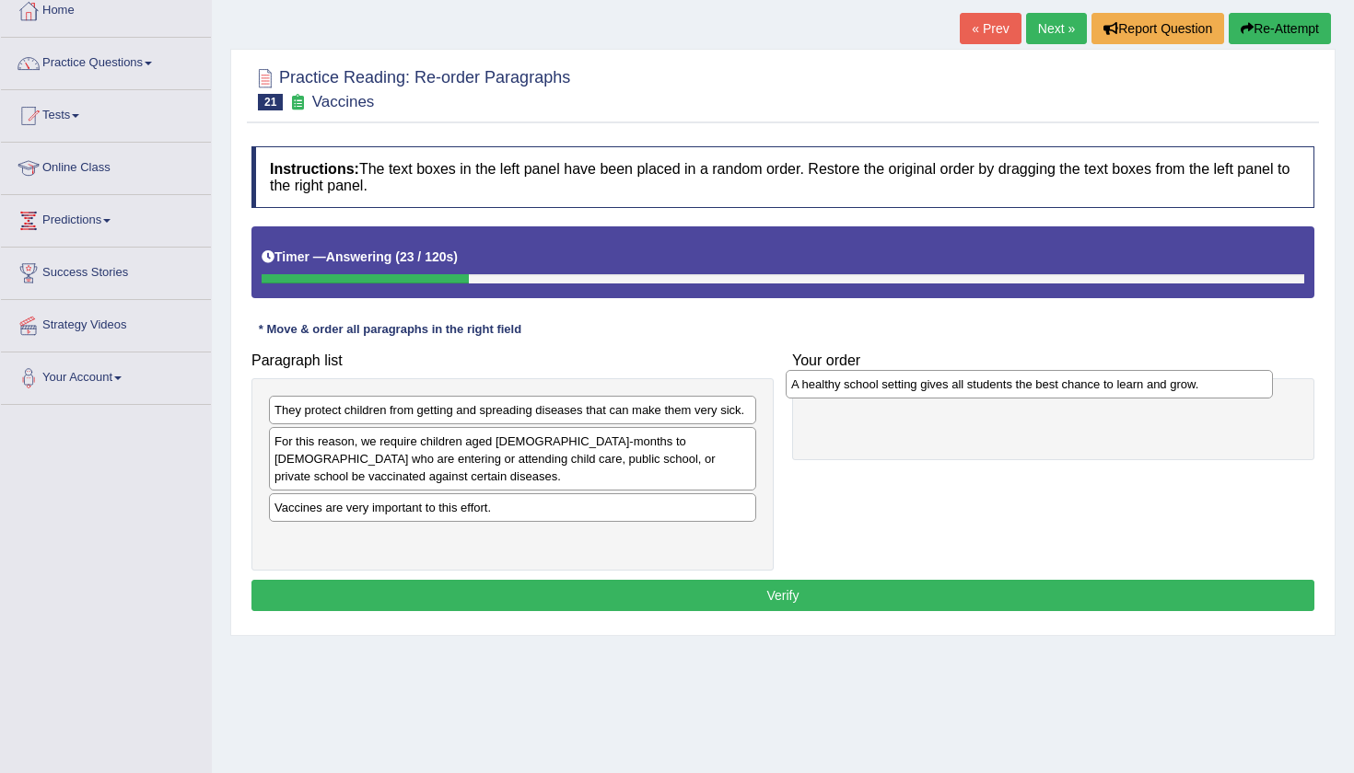
drag, startPoint x: 418, startPoint y: 506, endPoint x: 934, endPoint y: 383, distance: 530.0
click at [934, 383] on div "A healthy school setting gives all students the best chance to learn and grow." at bounding box center [1028, 384] width 487 height 29
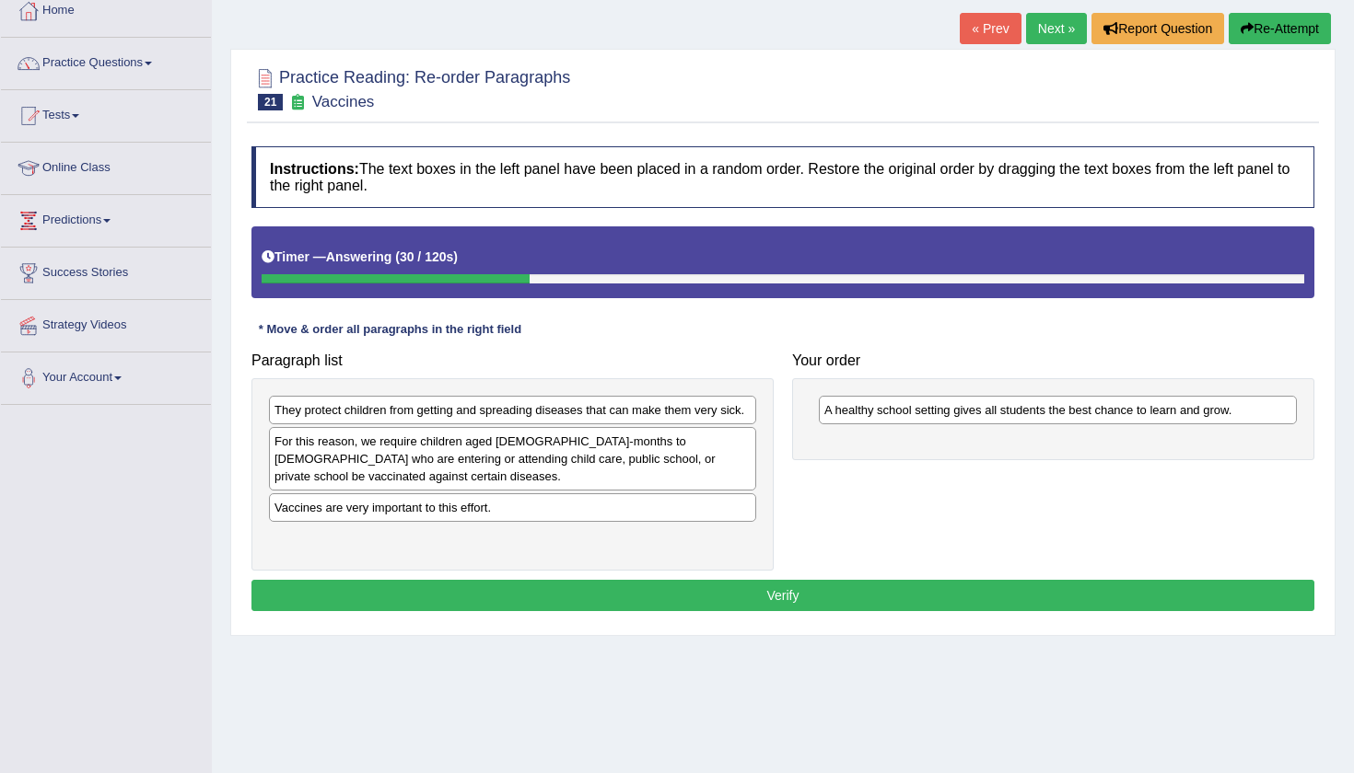
click at [593, 509] on div "Vaccines are very important to this effort." at bounding box center [512, 508] width 487 height 29
click at [599, 403] on div "They protect children from getting and spreading diseases that can make them ve…" at bounding box center [512, 410] width 487 height 29
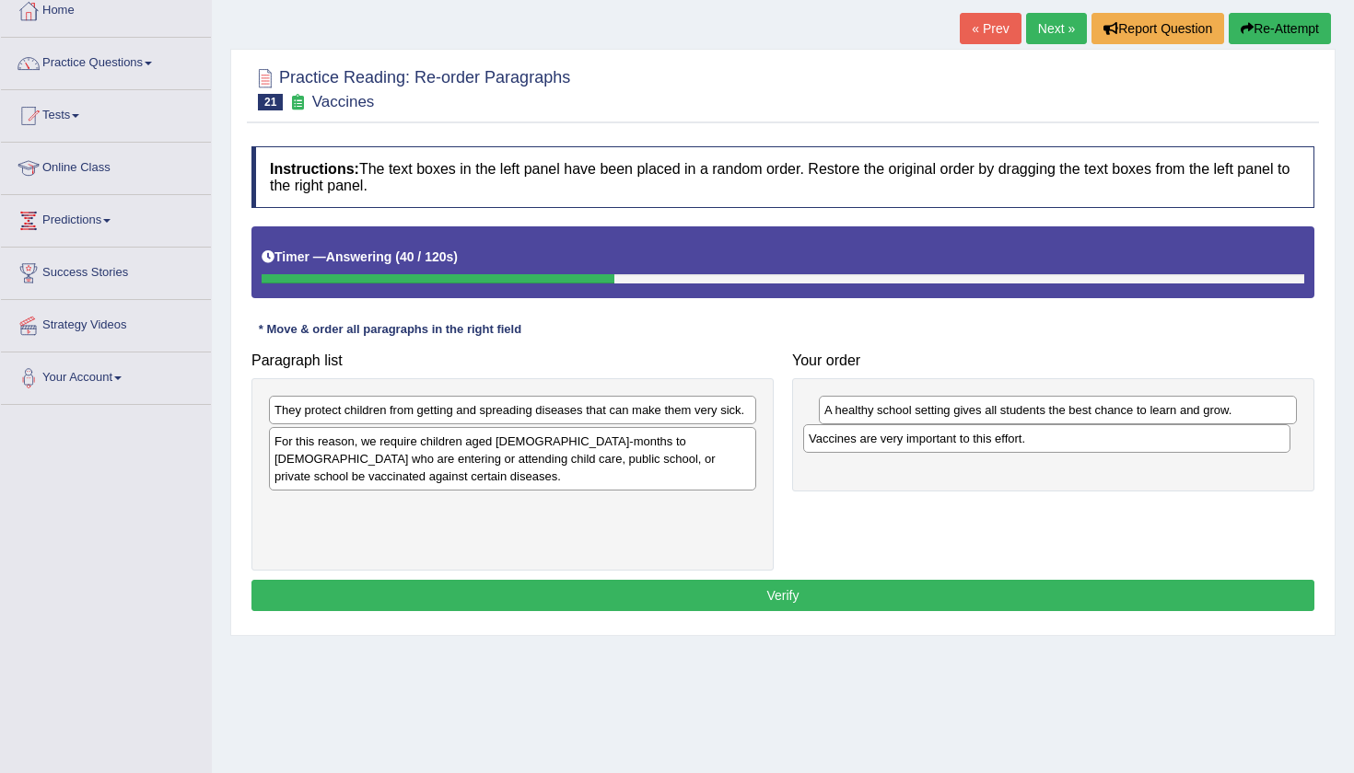
drag, startPoint x: 549, startPoint y: 511, endPoint x: 1084, endPoint y: 444, distance: 539.2
click at [1084, 444] on div "Vaccines are very important to this effort." at bounding box center [1046, 438] width 487 height 29
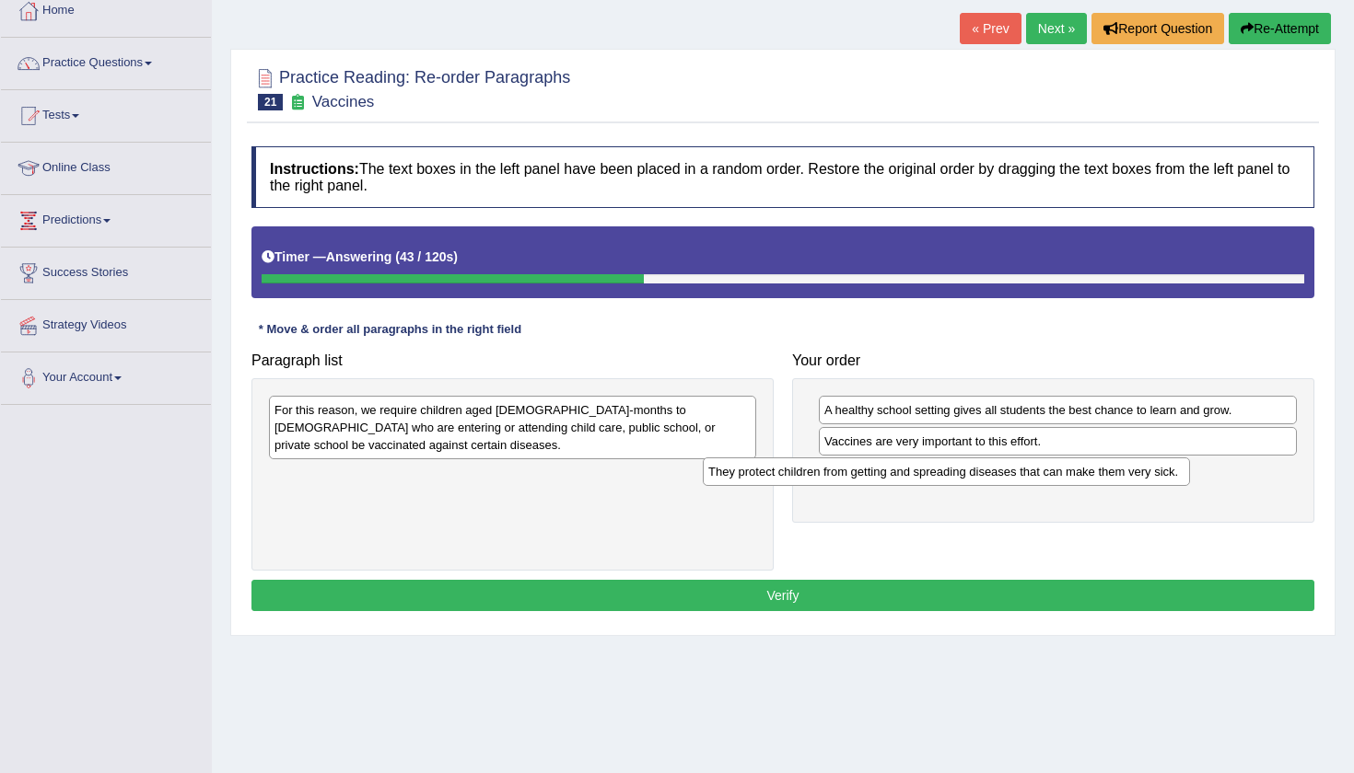
drag, startPoint x: 552, startPoint y: 413, endPoint x: 994, endPoint y: 474, distance: 447.2
click at [994, 474] on div "They protect children from getting and spreading diseases that can make them ve…" at bounding box center [946, 472] width 487 height 29
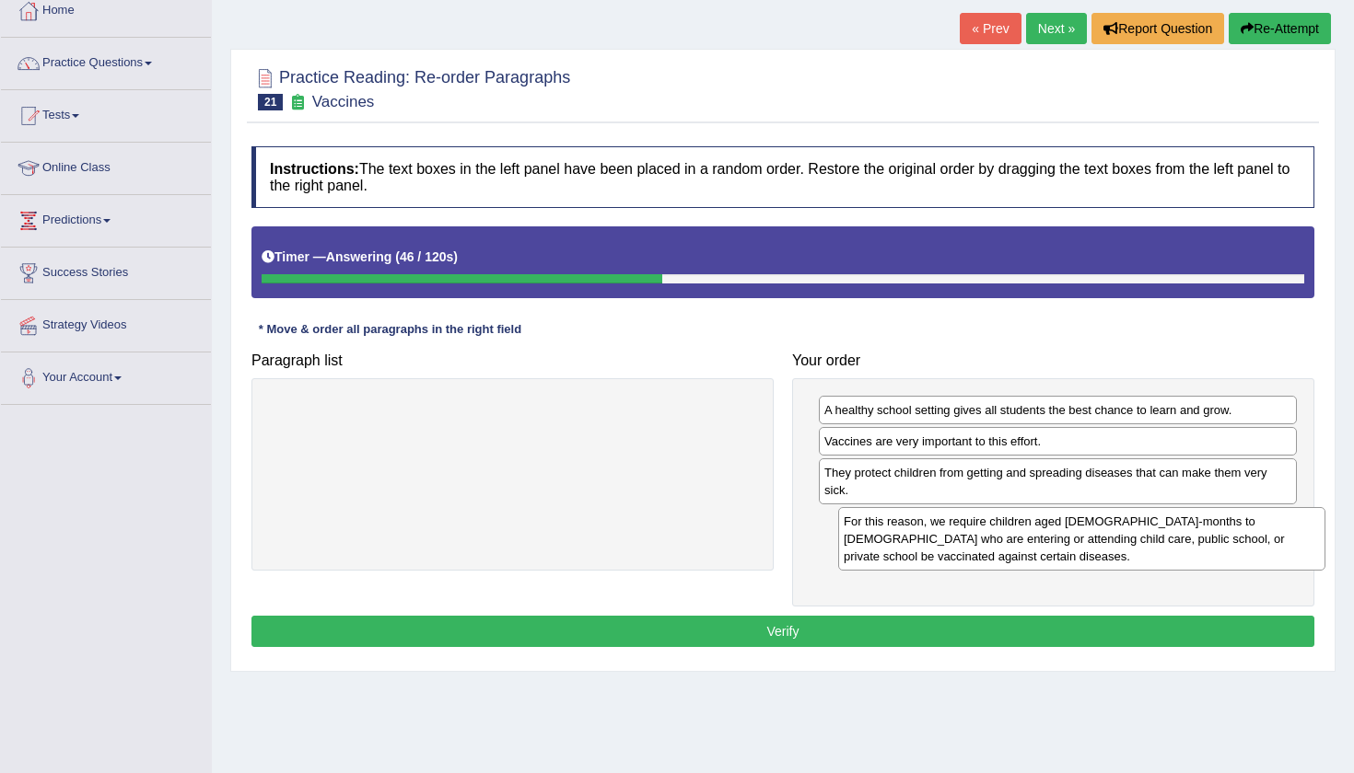
drag, startPoint x: 591, startPoint y: 430, endPoint x: 1160, endPoint y: 542, distance: 580.0
click at [1160, 542] on div "For this reason, we require children aged 2-months to 18-years old who are ente…" at bounding box center [1081, 539] width 487 height 64
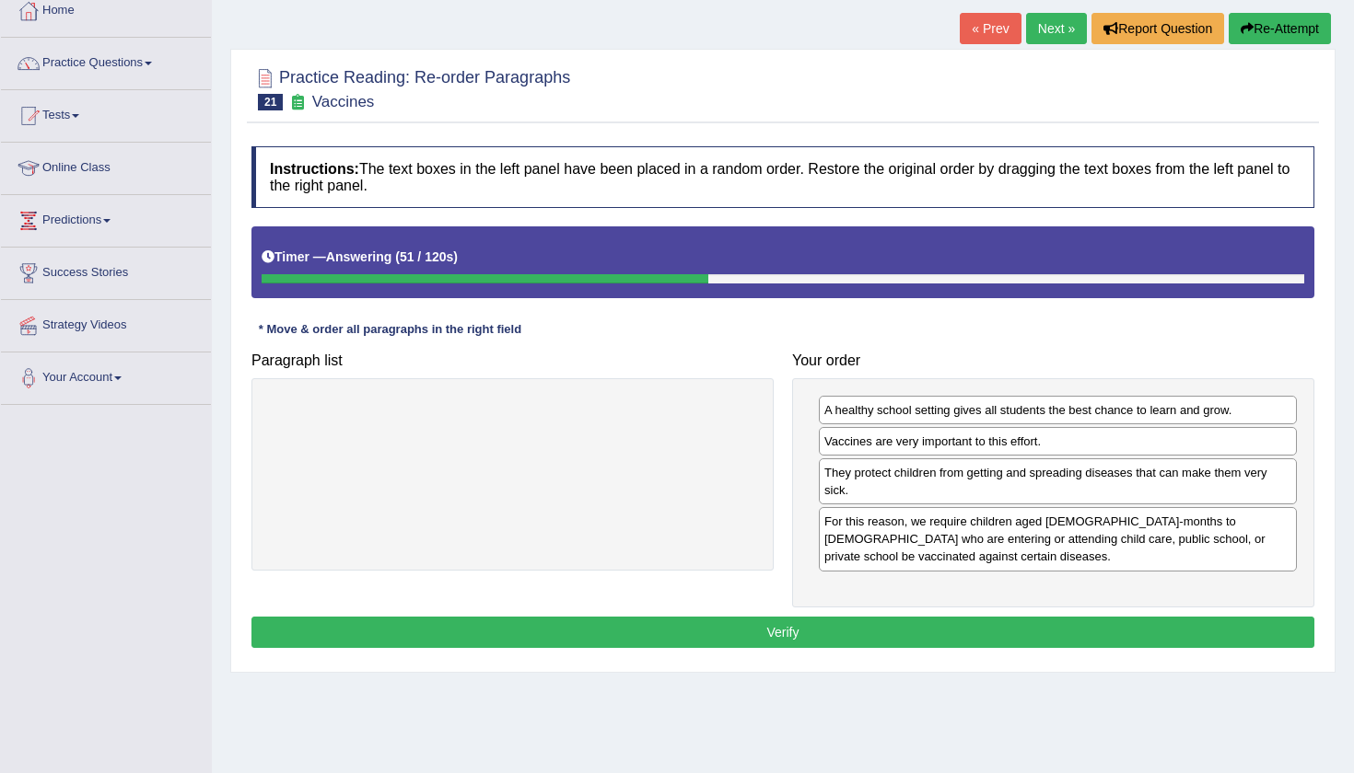
click at [926, 626] on button "Verify" at bounding box center [782, 632] width 1063 height 31
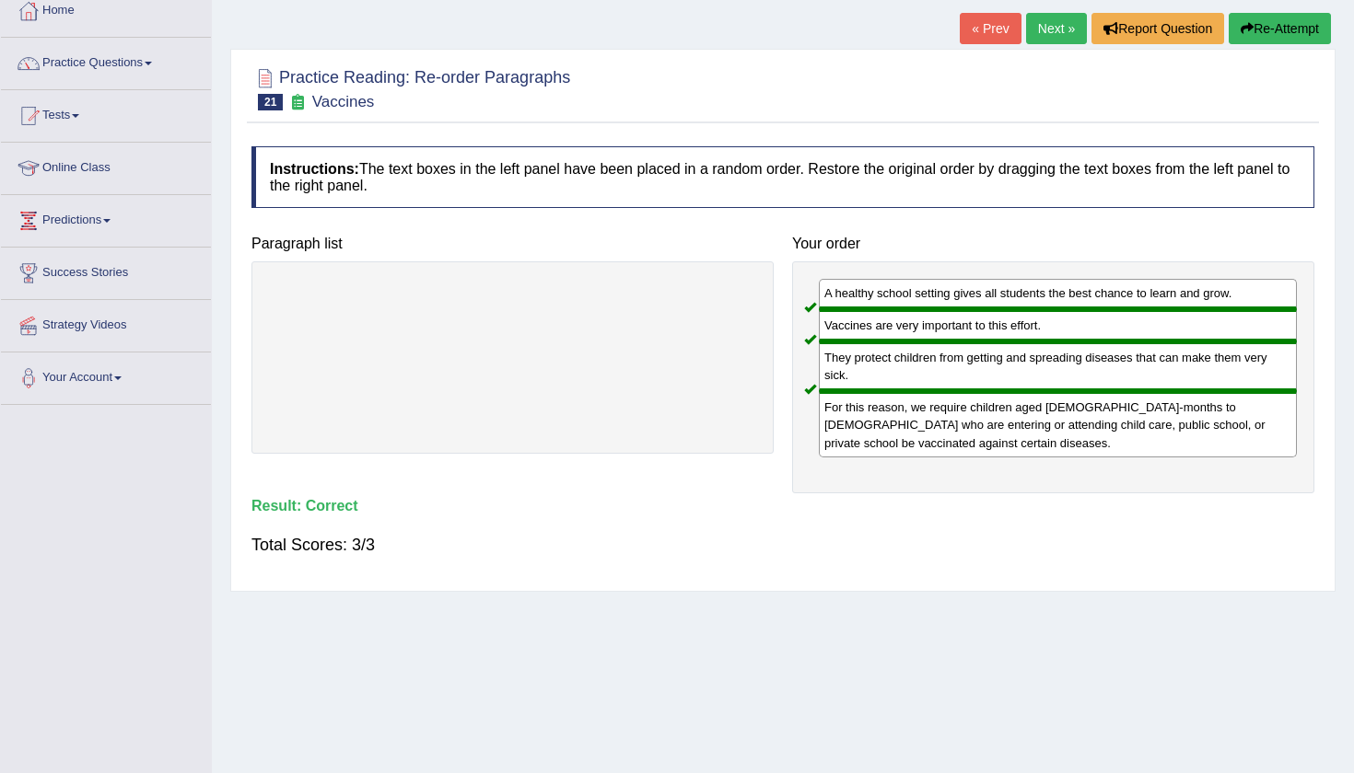
click at [1046, 29] on link "Next »" at bounding box center [1056, 28] width 61 height 31
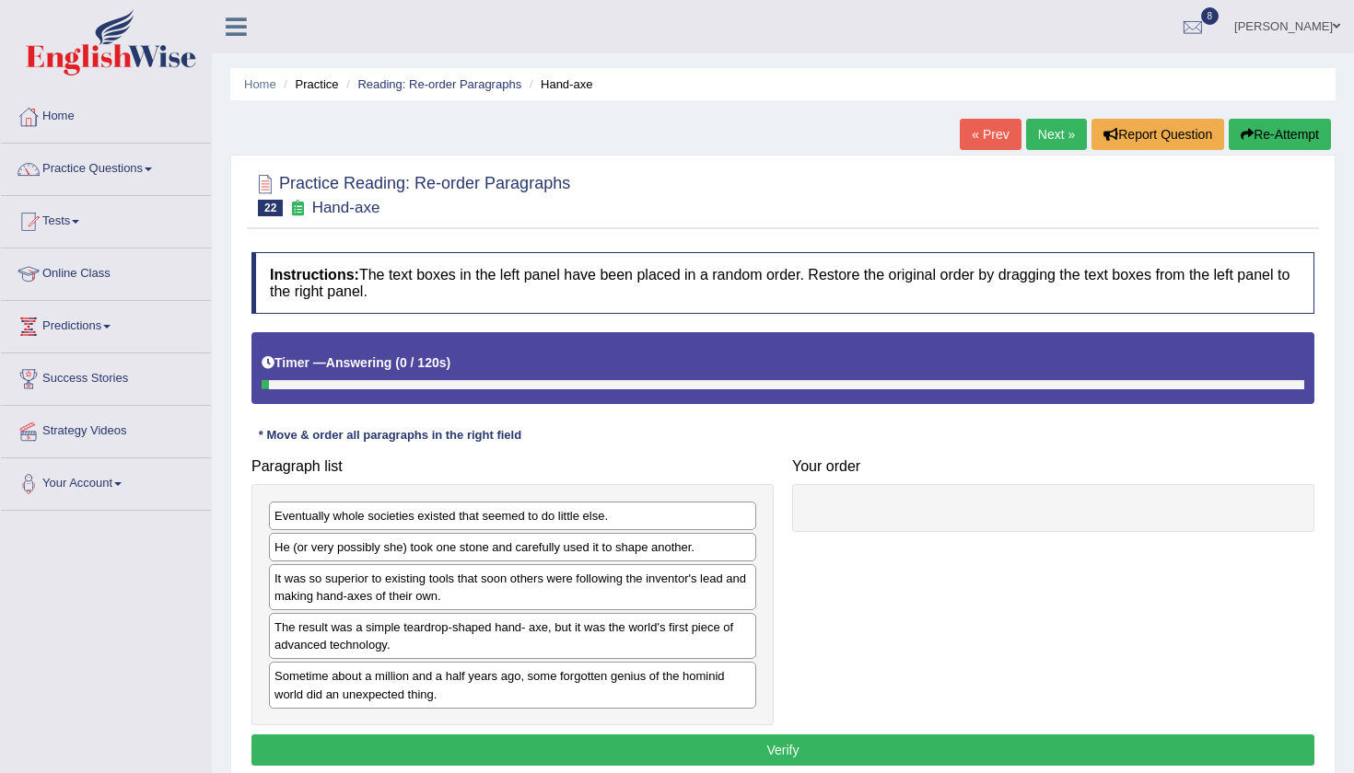
click at [761, 172] on div at bounding box center [782, 194] width 1063 height 56
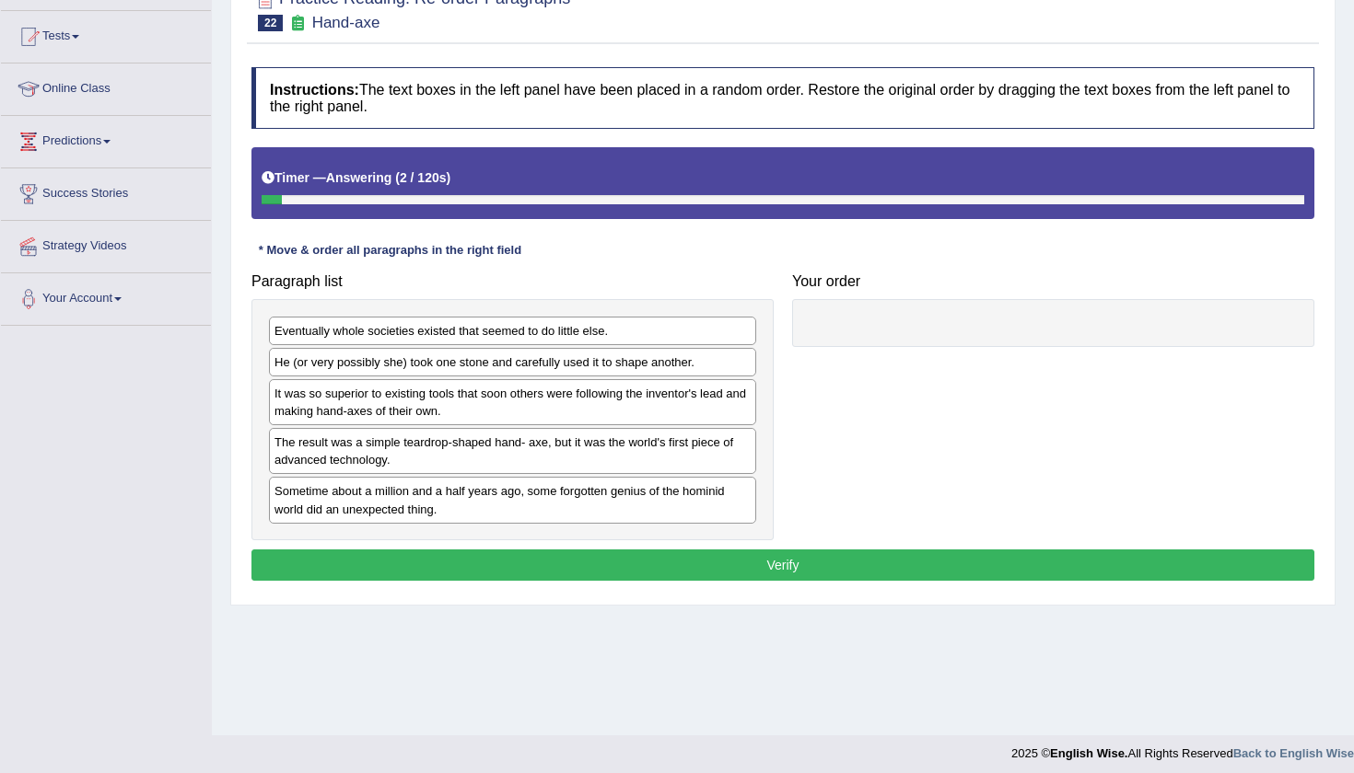
scroll to position [193, 0]
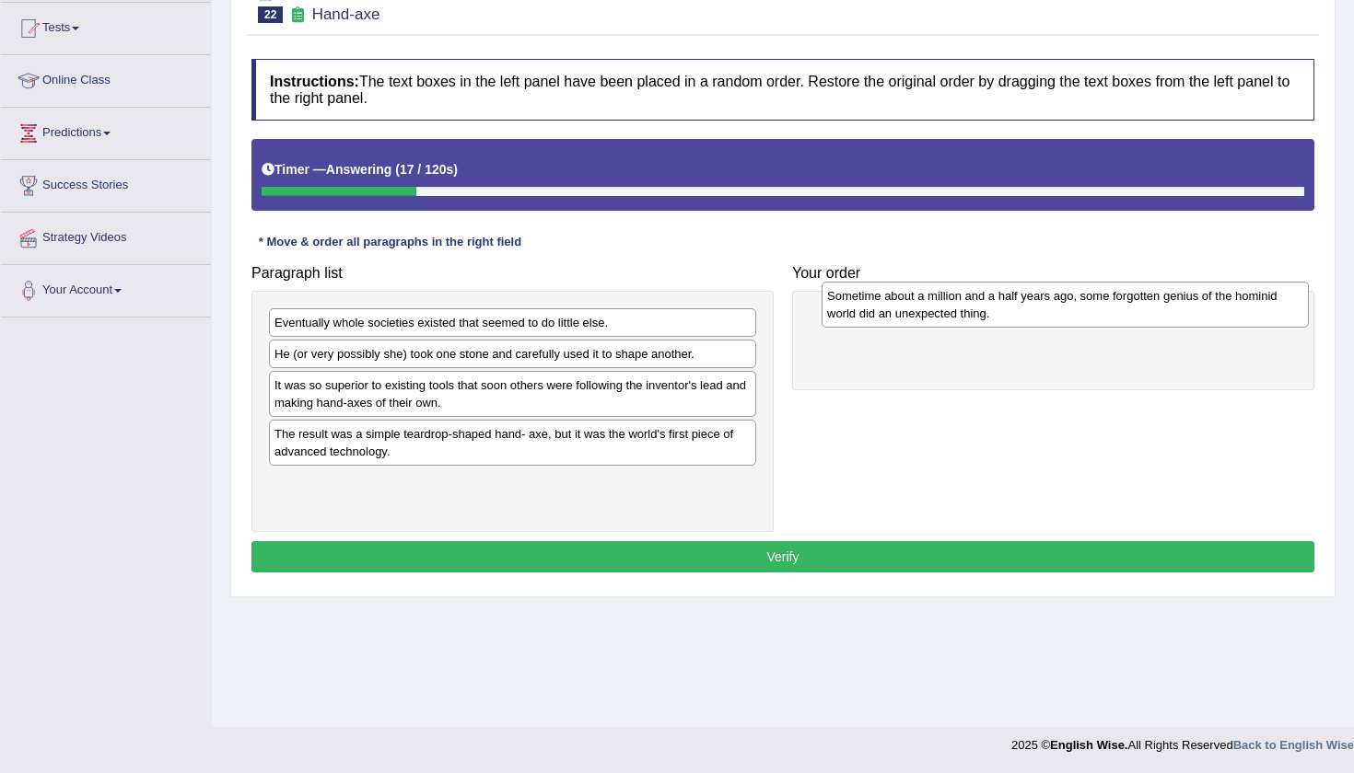
drag, startPoint x: 588, startPoint y: 491, endPoint x: 1142, endPoint y: 305, distance: 583.8
click at [1141, 305] on div "Sometime about a million and a half years ago, some forgotten genius of the hom…" at bounding box center [1064, 305] width 487 height 46
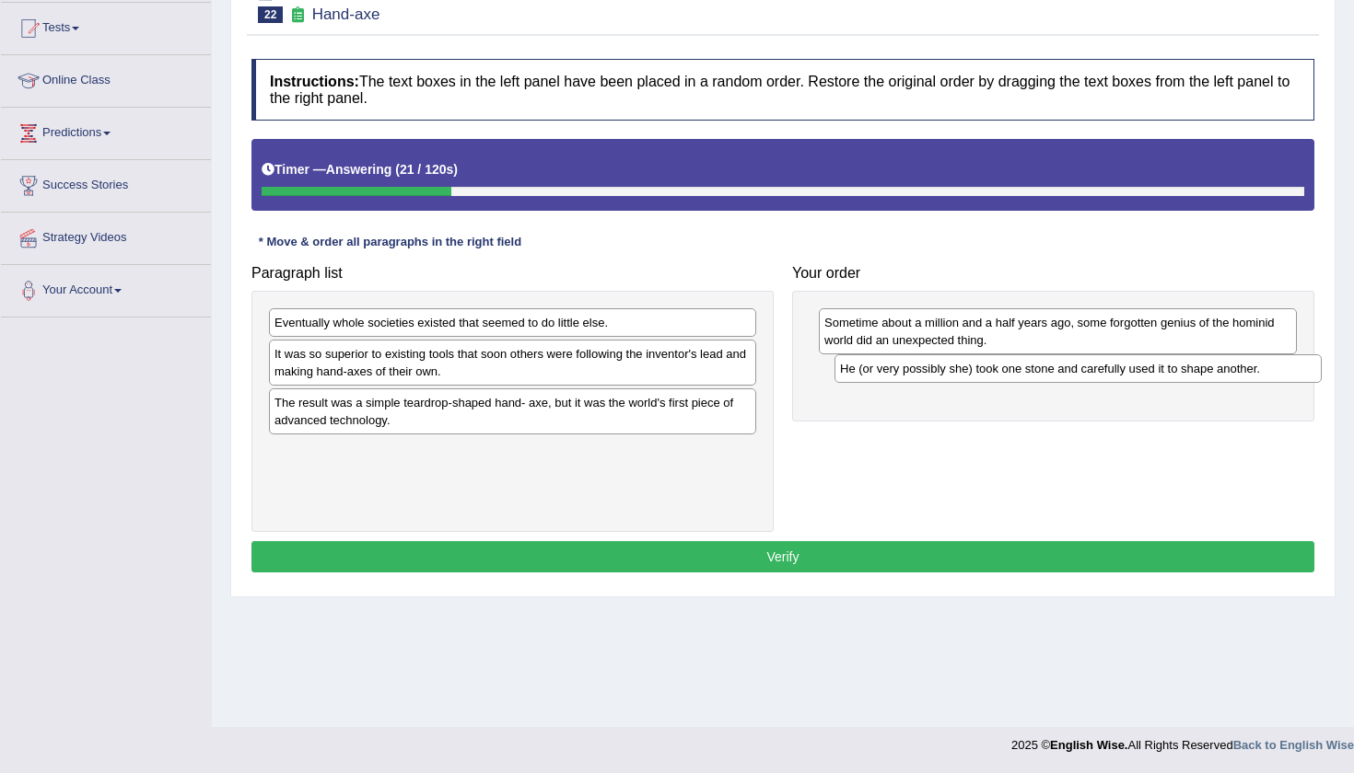
drag, startPoint x: 676, startPoint y: 350, endPoint x: 1240, endPoint y: 365, distance: 564.6
click at [1240, 365] on div "He (or very possibly she) took one stone and carefully used it to shape another." at bounding box center [1077, 369] width 487 height 29
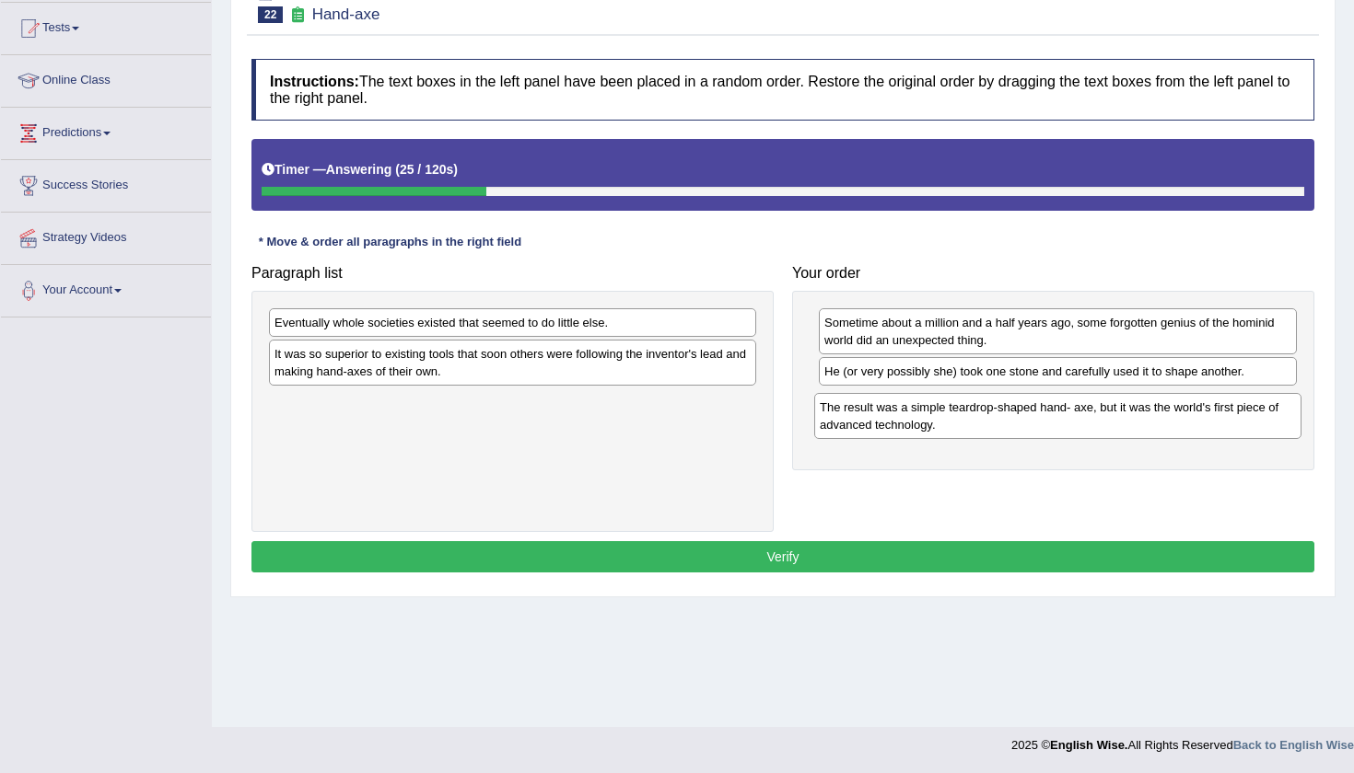
drag, startPoint x: 675, startPoint y: 413, endPoint x: 1220, endPoint y: 419, distance: 545.1
click at [1220, 419] on div "The result was a simple teardrop-shaped hand- axe, but it was the world's first…" at bounding box center [1057, 416] width 487 height 46
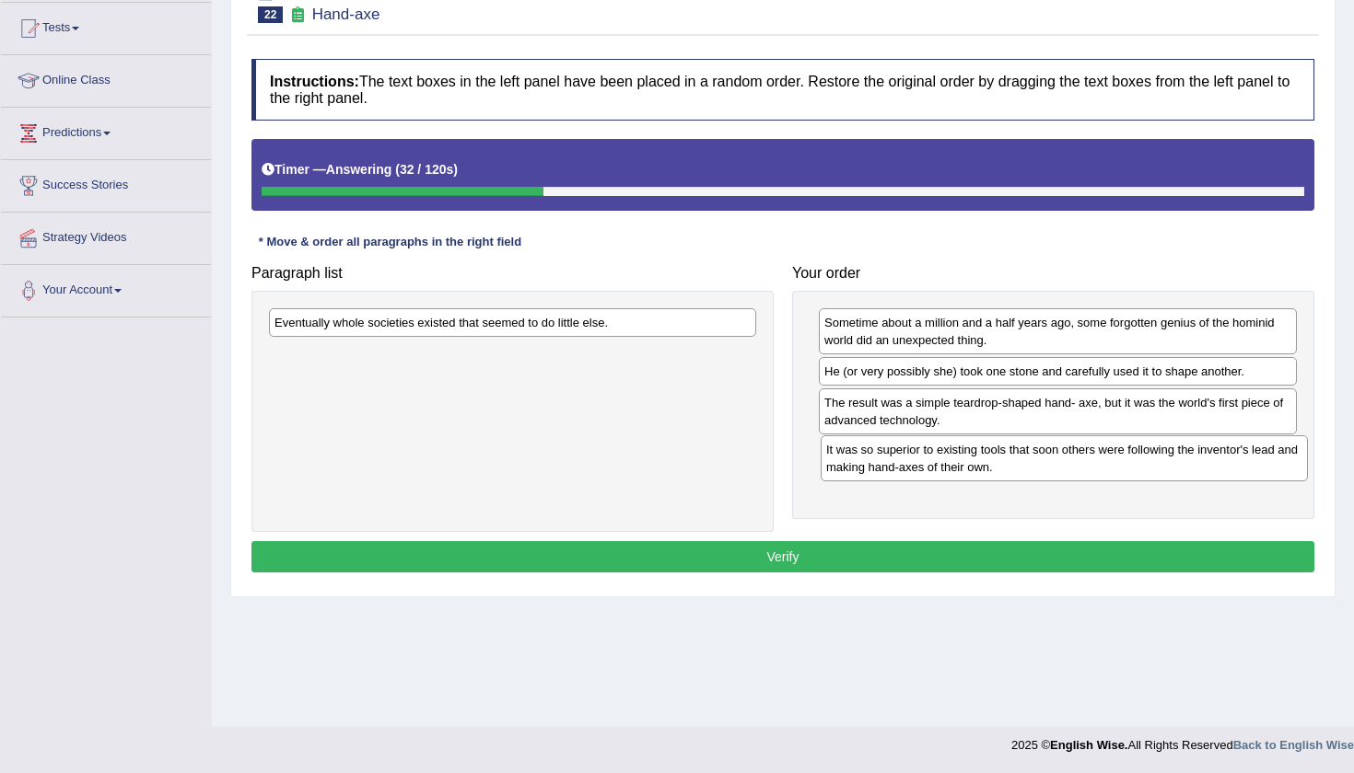
drag, startPoint x: 587, startPoint y: 362, endPoint x: 1138, endPoint y: 459, distance: 560.0
click at [1138, 459] on div "It was so superior to existing tools that soon others were following the invent…" at bounding box center [1063, 459] width 487 height 46
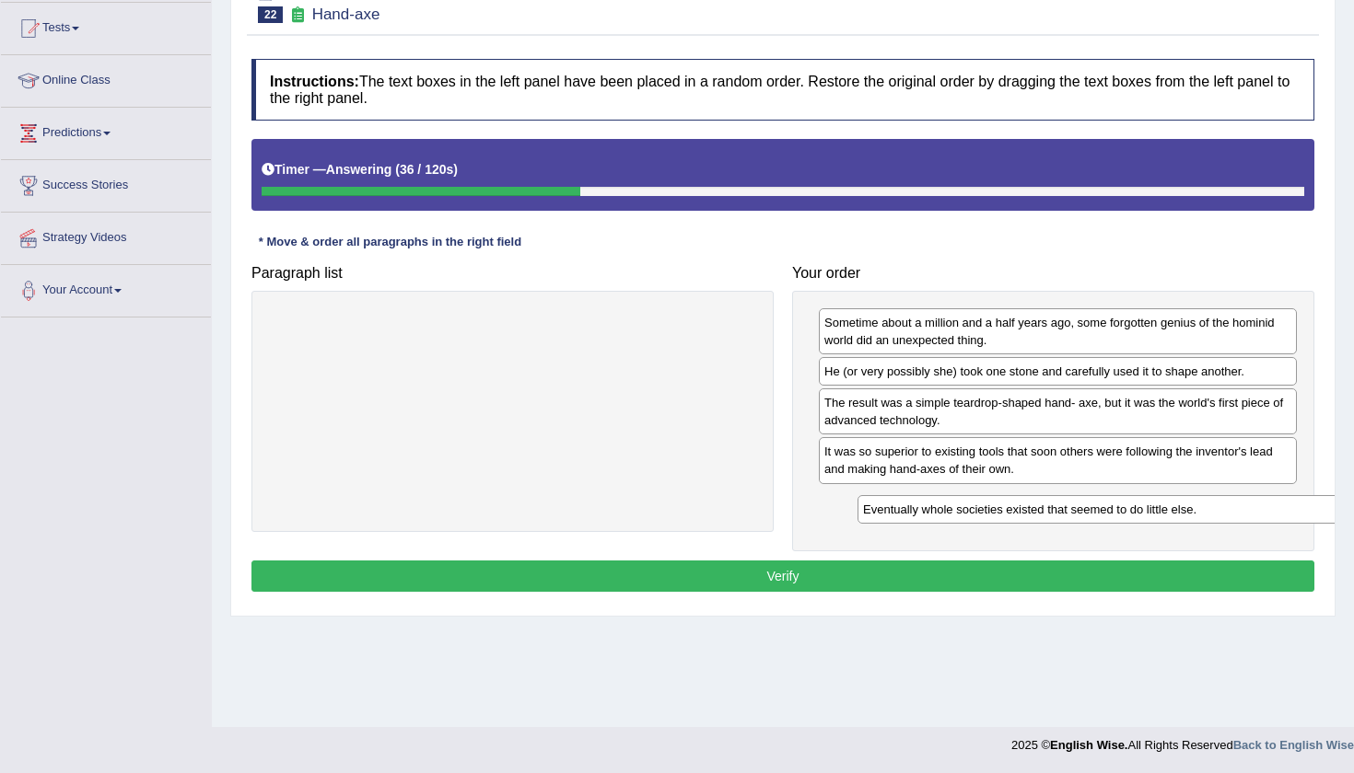
drag, startPoint x: 537, startPoint y: 317, endPoint x: 1119, endPoint y: 496, distance: 609.0
click at [1122, 502] on div "Eventually whole societies existed that seemed to do little else." at bounding box center [1100, 509] width 487 height 29
click at [783, 585] on button "Verify" at bounding box center [782, 576] width 1063 height 31
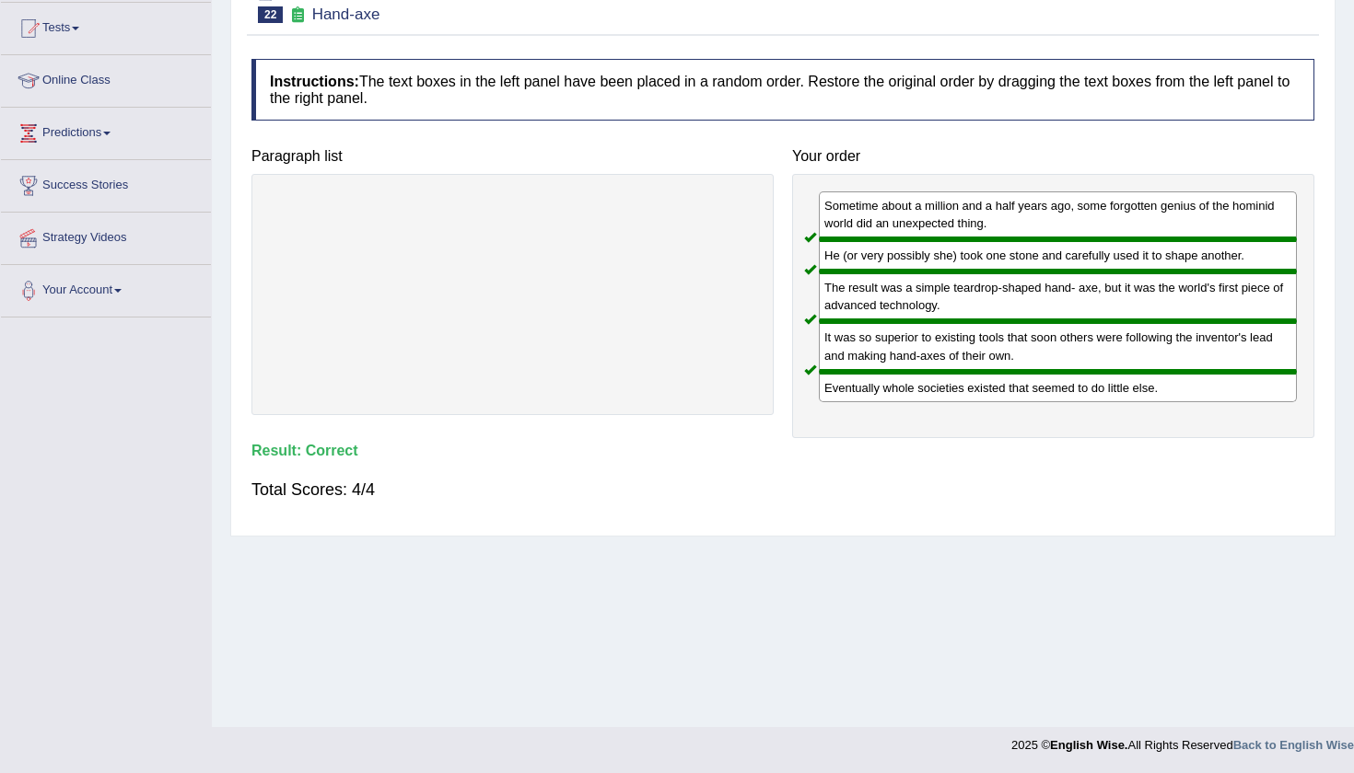
click at [1338, 110] on div "Home Practice Reading: Re-order Paragraphs Hand-axe « Prev Next » Report Questi…" at bounding box center [783, 267] width 1142 height 921
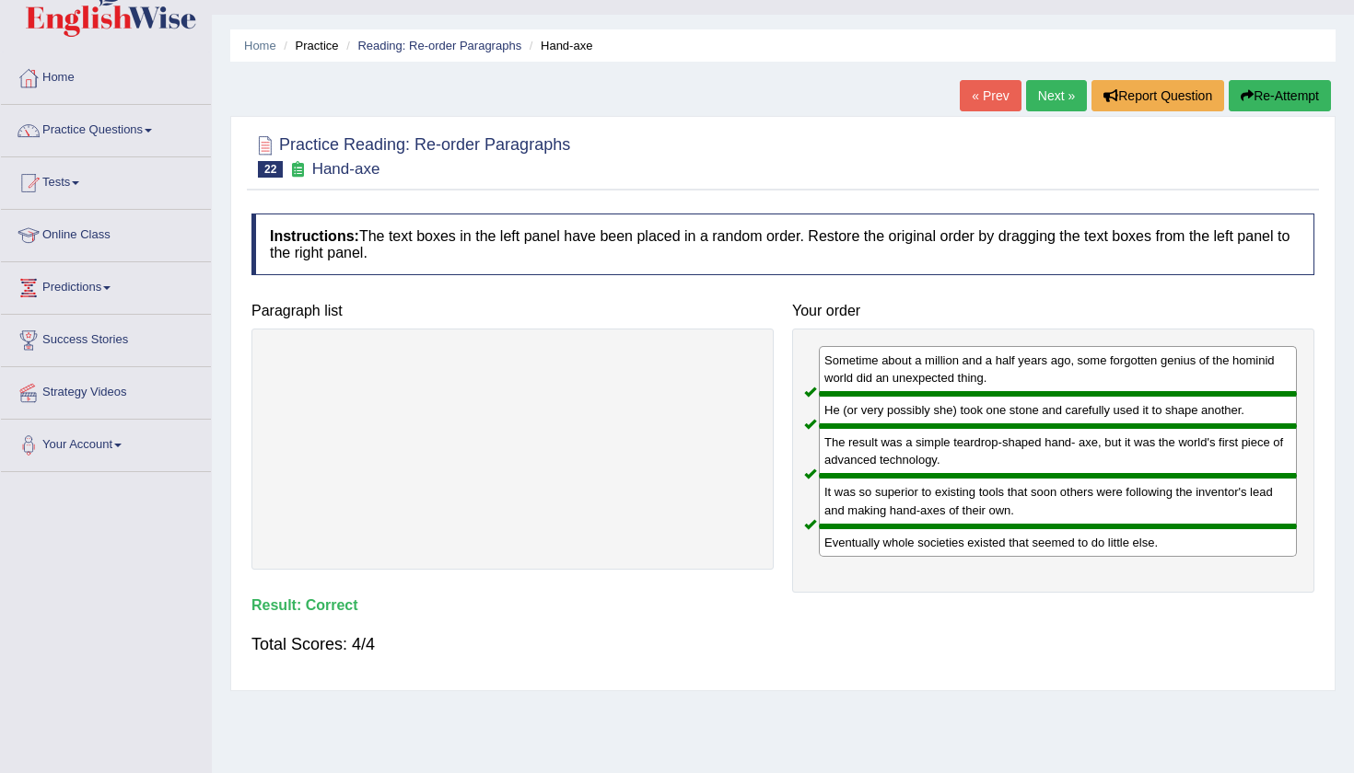
scroll to position [38, 0]
click at [1048, 100] on link "Next »" at bounding box center [1056, 96] width 61 height 31
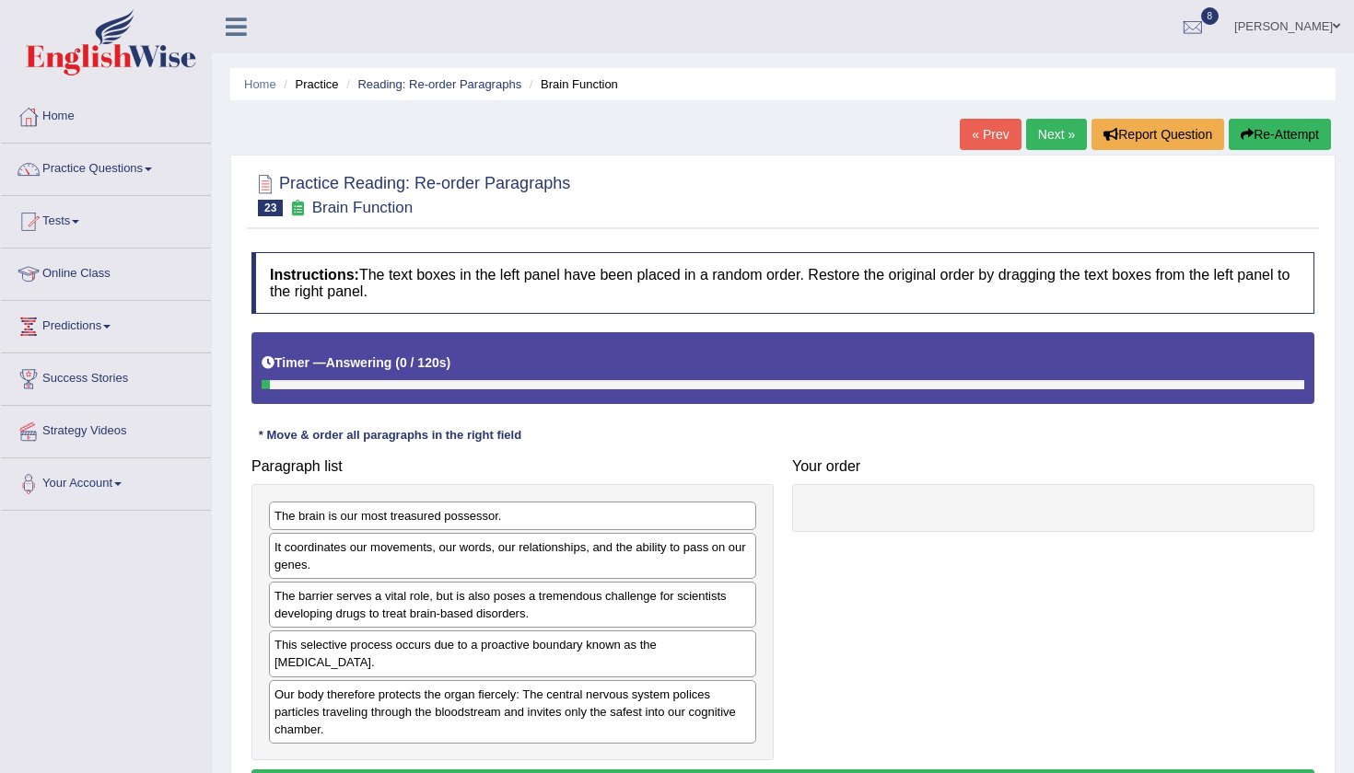
click at [1341, 459] on div "Home Practice Reading: Re-order Paragraphs Brain Function « Prev Next » Report …" at bounding box center [783, 460] width 1142 height 921
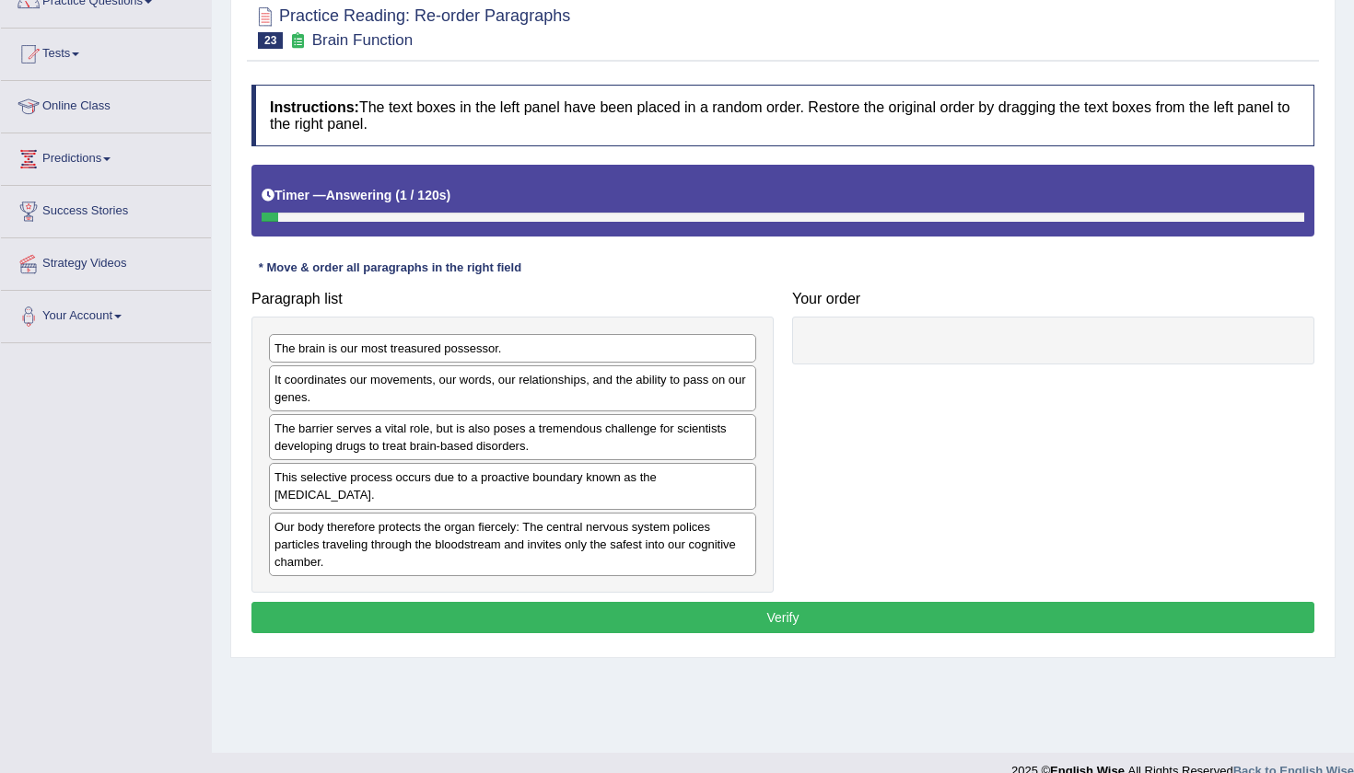
scroll to position [178, 0]
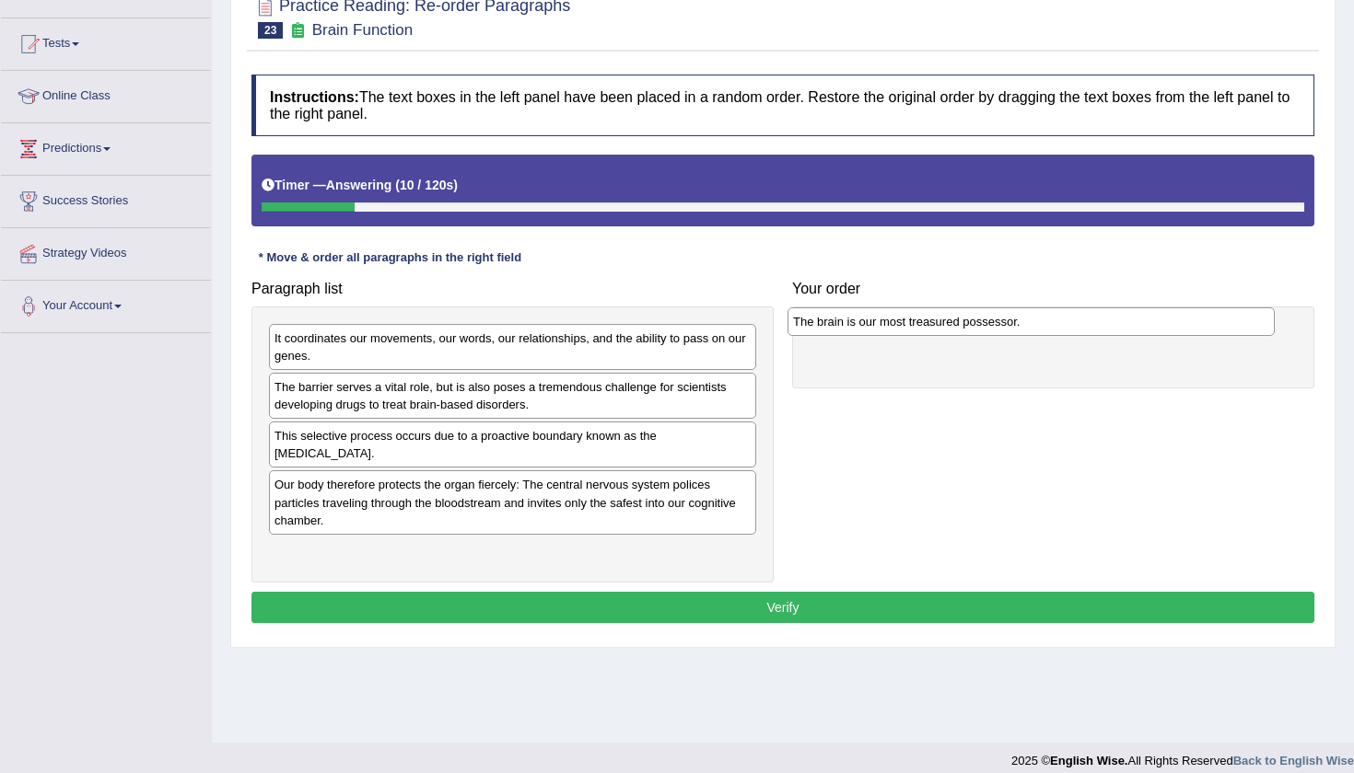
drag, startPoint x: 679, startPoint y: 338, endPoint x: 1197, endPoint y: 322, distance: 518.6
click at [1197, 322] on div "The brain is our most treasured possessor." at bounding box center [1030, 322] width 487 height 29
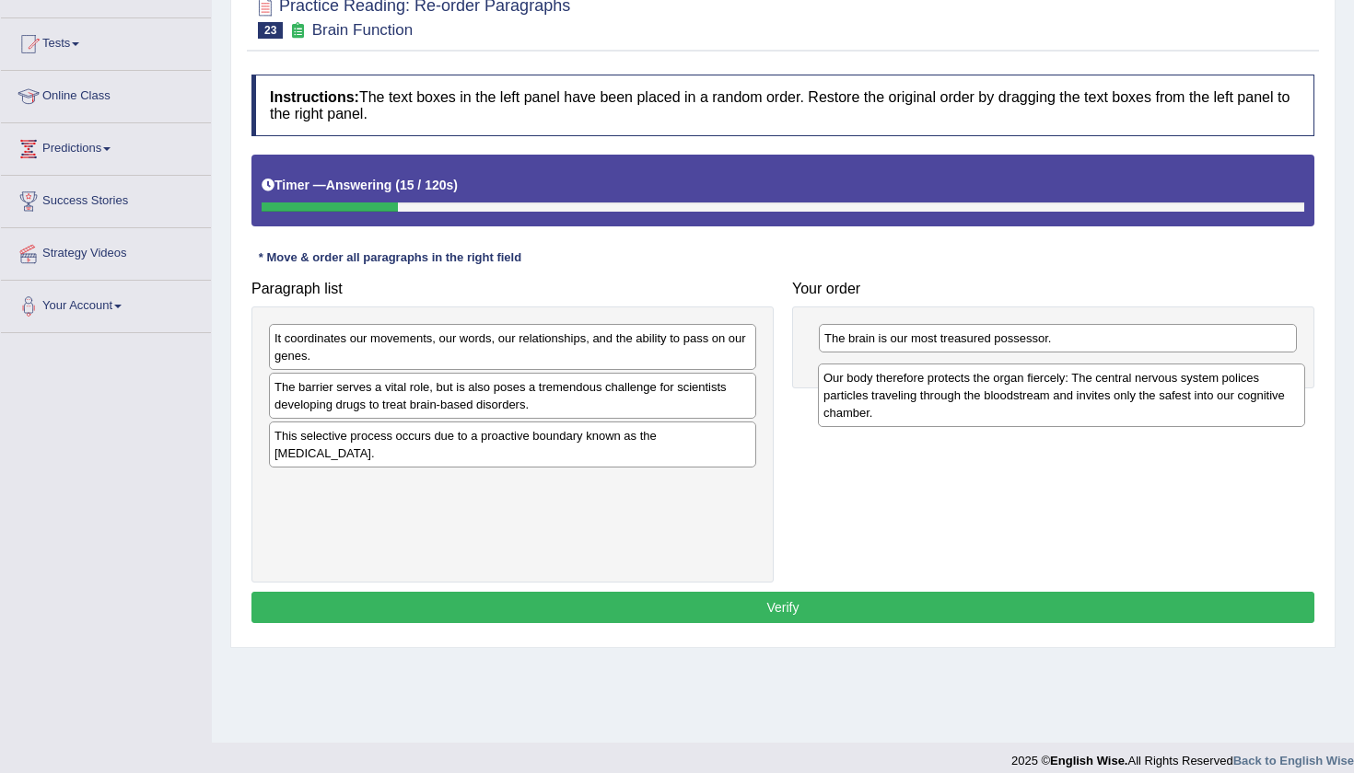
drag, startPoint x: 652, startPoint y: 496, endPoint x: 1201, endPoint y: 390, distance: 558.9
click at [1201, 390] on div "Our body therefore protects the organ fiercely: The central nervous system poli…" at bounding box center [1061, 396] width 487 height 64
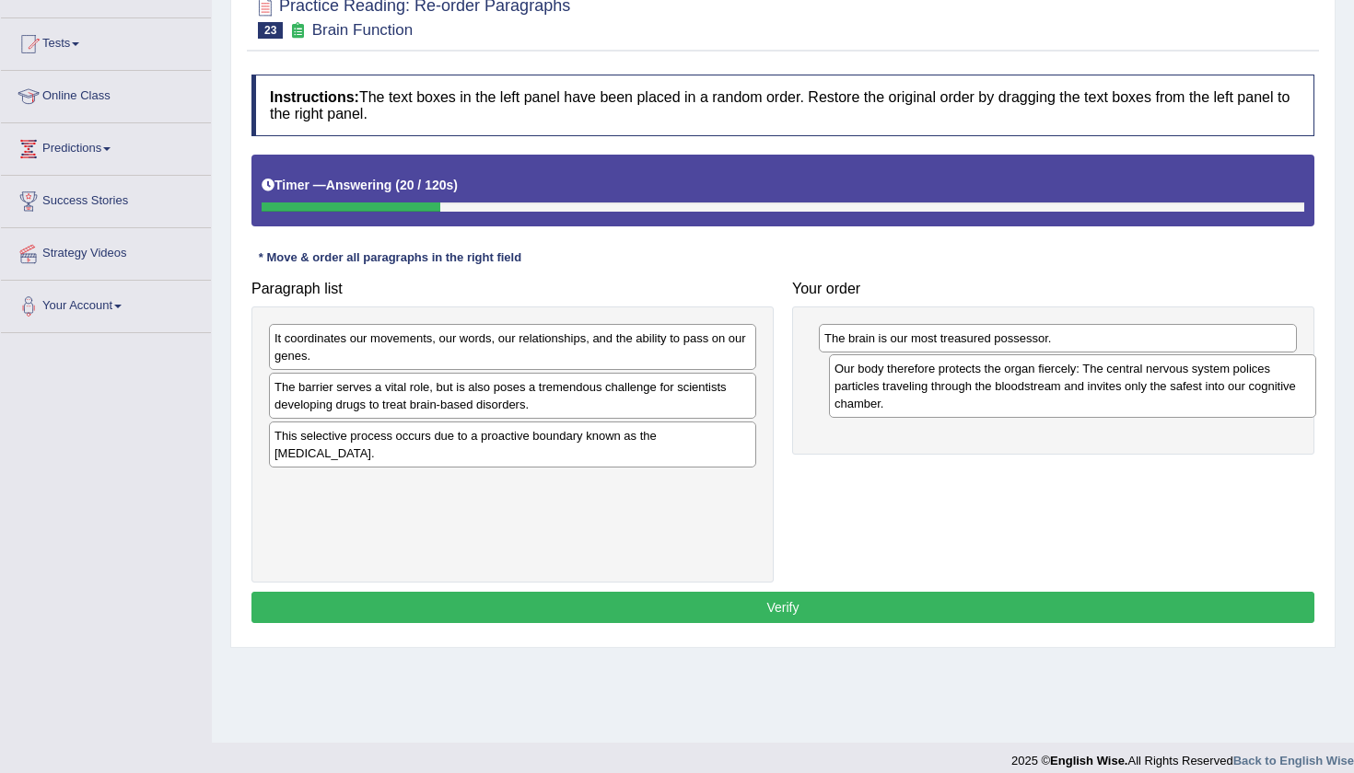
drag, startPoint x: 556, startPoint y: 508, endPoint x: 1117, endPoint y: 393, distance: 572.5
click at [1117, 393] on div "Our body therefore protects the organ fiercely: The central nervous system poli…" at bounding box center [1072, 387] width 487 height 64
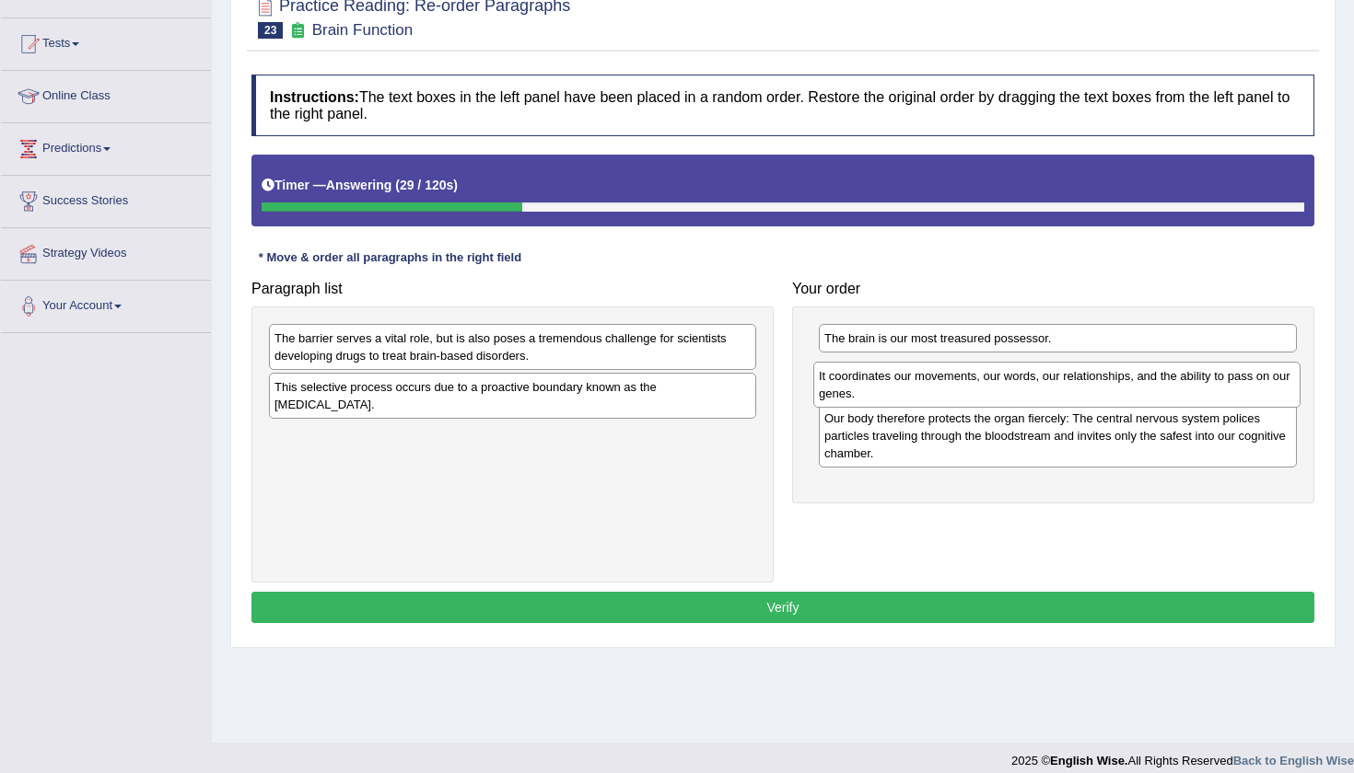
drag, startPoint x: 592, startPoint y: 342, endPoint x: 1139, endPoint y: 382, distance: 548.4
click at [1139, 382] on div "It coordinates our movements, our words, our relationships, and the ability to …" at bounding box center [1056, 385] width 487 height 46
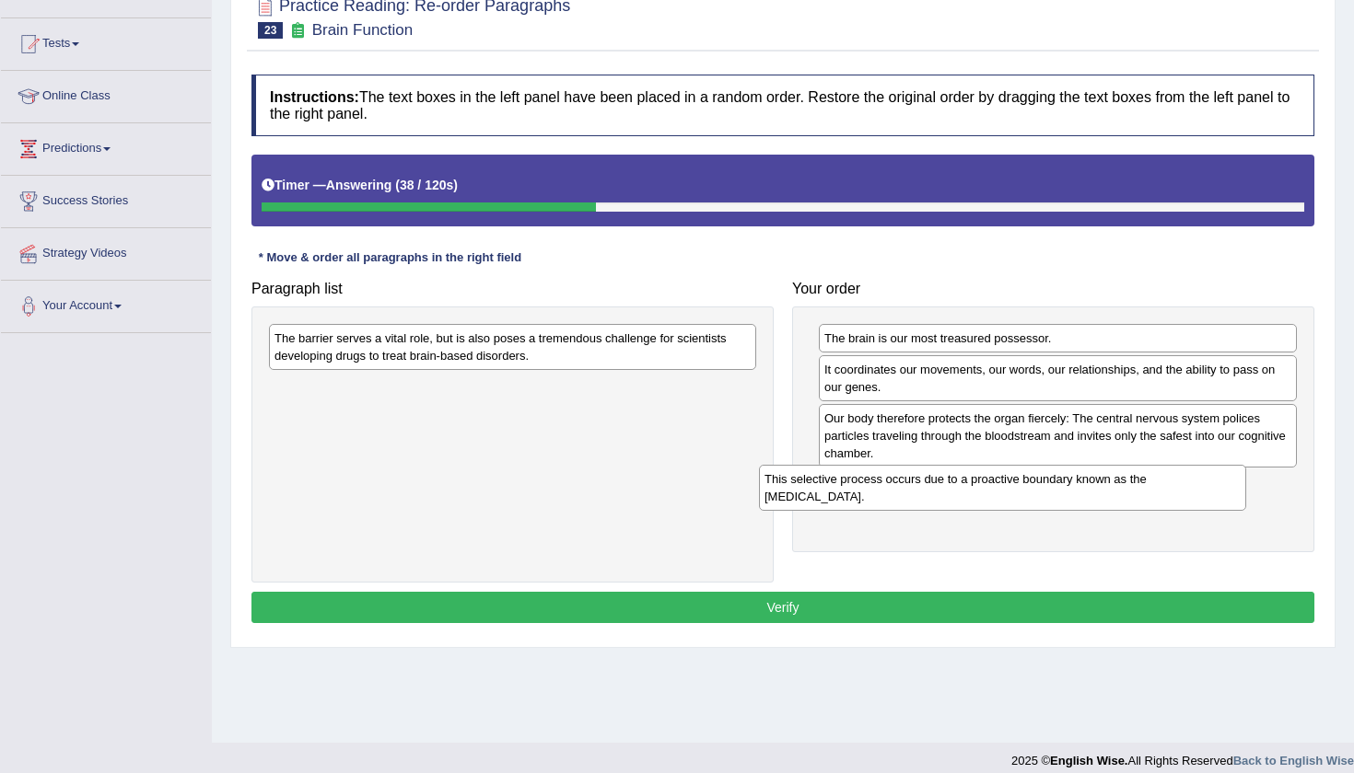
drag, startPoint x: 517, startPoint y: 389, endPoint x: 1007, endPoint y: 482, distance: 498.6
click at [1007, 482] on div "This selective process occurs due to a proactive boundary known as the [MEDICAL…" at bounding box center [1002, 488] width 487 height 46
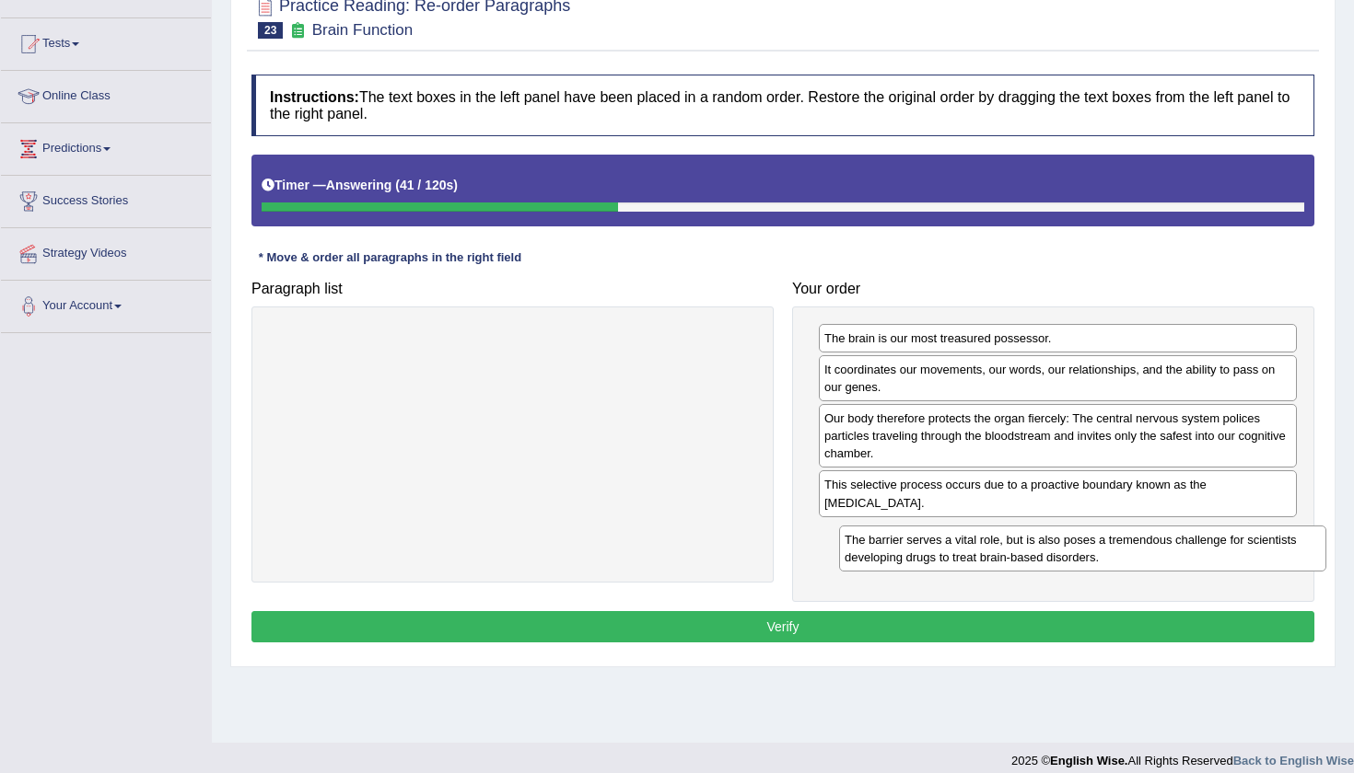
drag, startPoint x: 617, startPoint y: 342, endPoint x: 1184, endPoint y: 541, distance: 601.4
click at [1187, 542] on div "The barrier serves a vital role, but is also poses a tremendous challenge for s…" at bounding box center [1082, 549] width 487 height 46
click at [998, 618] on button "Verify" at bounding box center [782, 626] width 1063 height 31
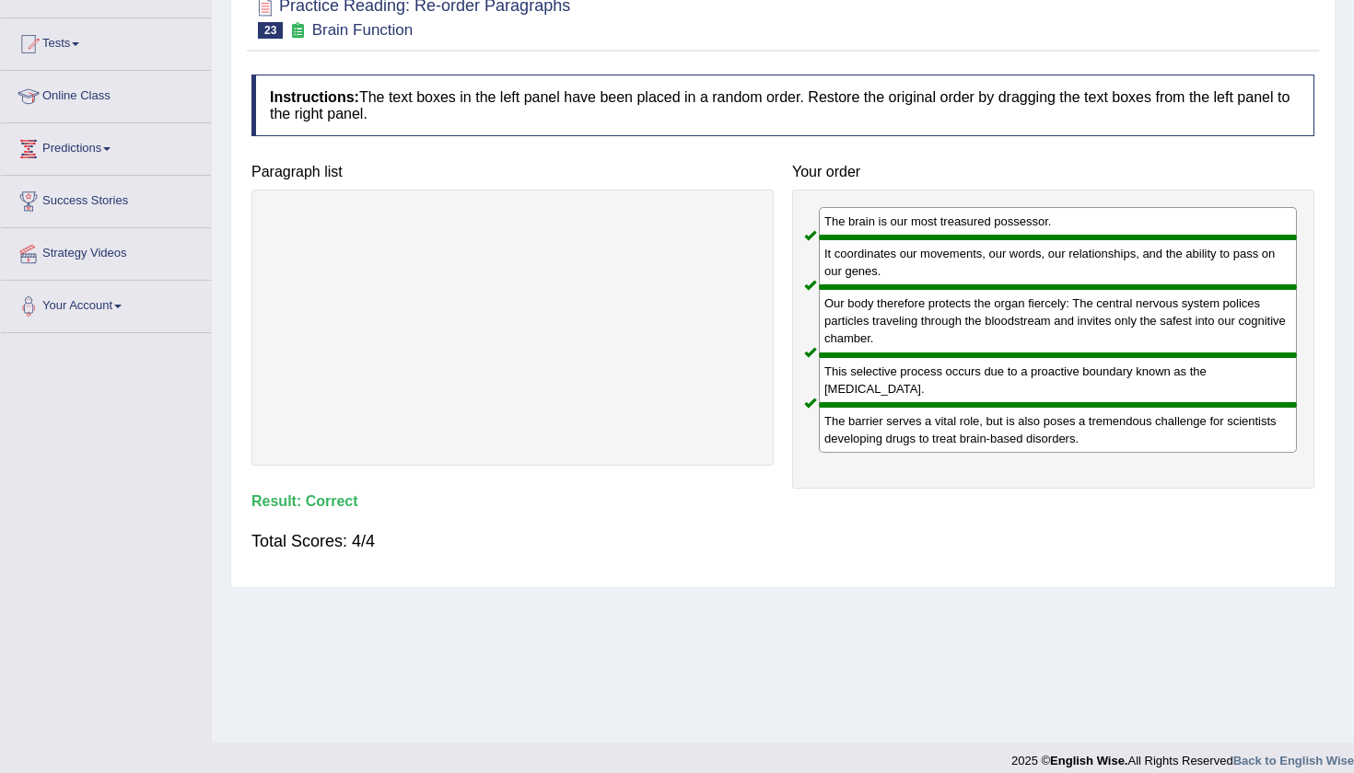
click at [1346, 125] on div "Home Practice Reading: Re-order Paragraphs Brain Function « Prev Next » Report …" at bounding box center [783, 282] width 1142 height 921
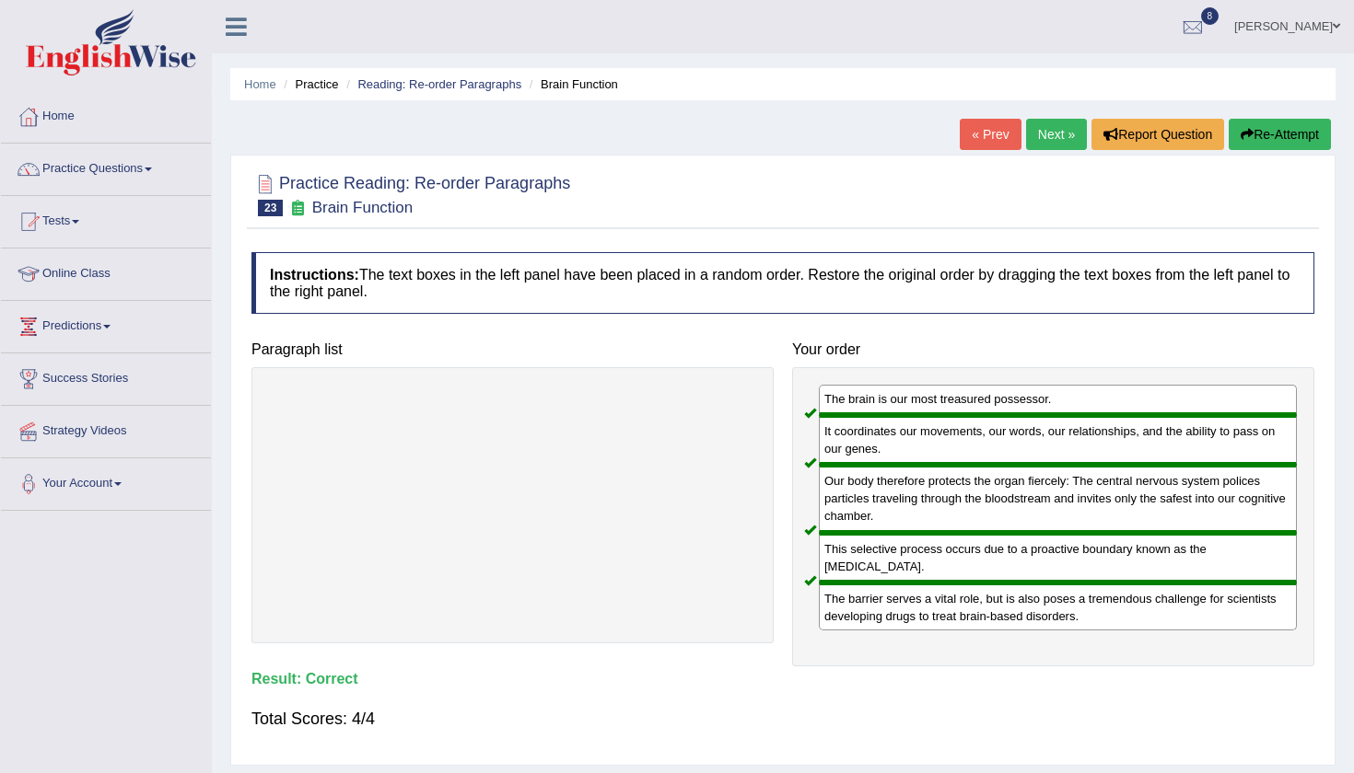
scroll to position [0, 0]
click at [1050, 134] on link "Next »" at bounding box center [1056, 134] width 61 height 31
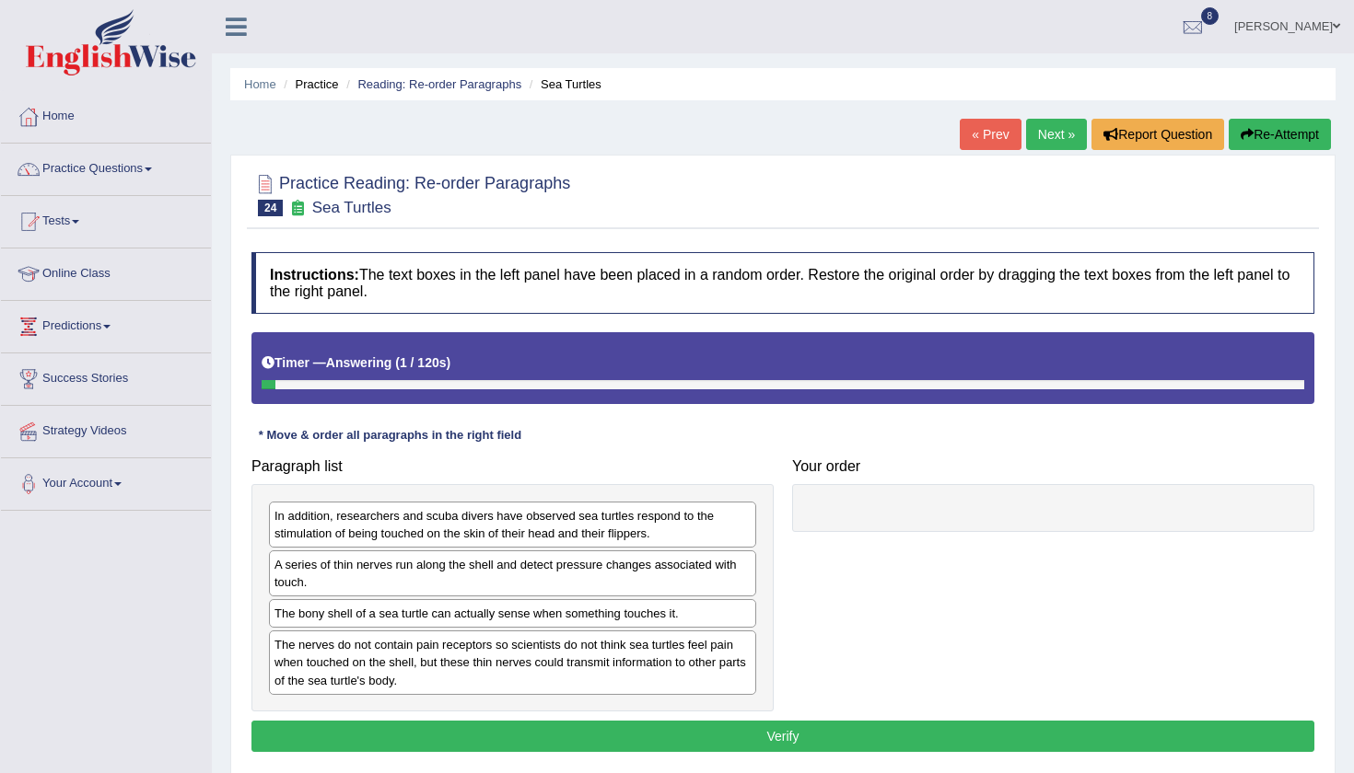
click at [1344, 423] on div "Home Practice Reading: Re-order Paragraphs Sea Turtles « Prev Next » Report Que…" at bounding box center [783, 460] width 1142 height 921
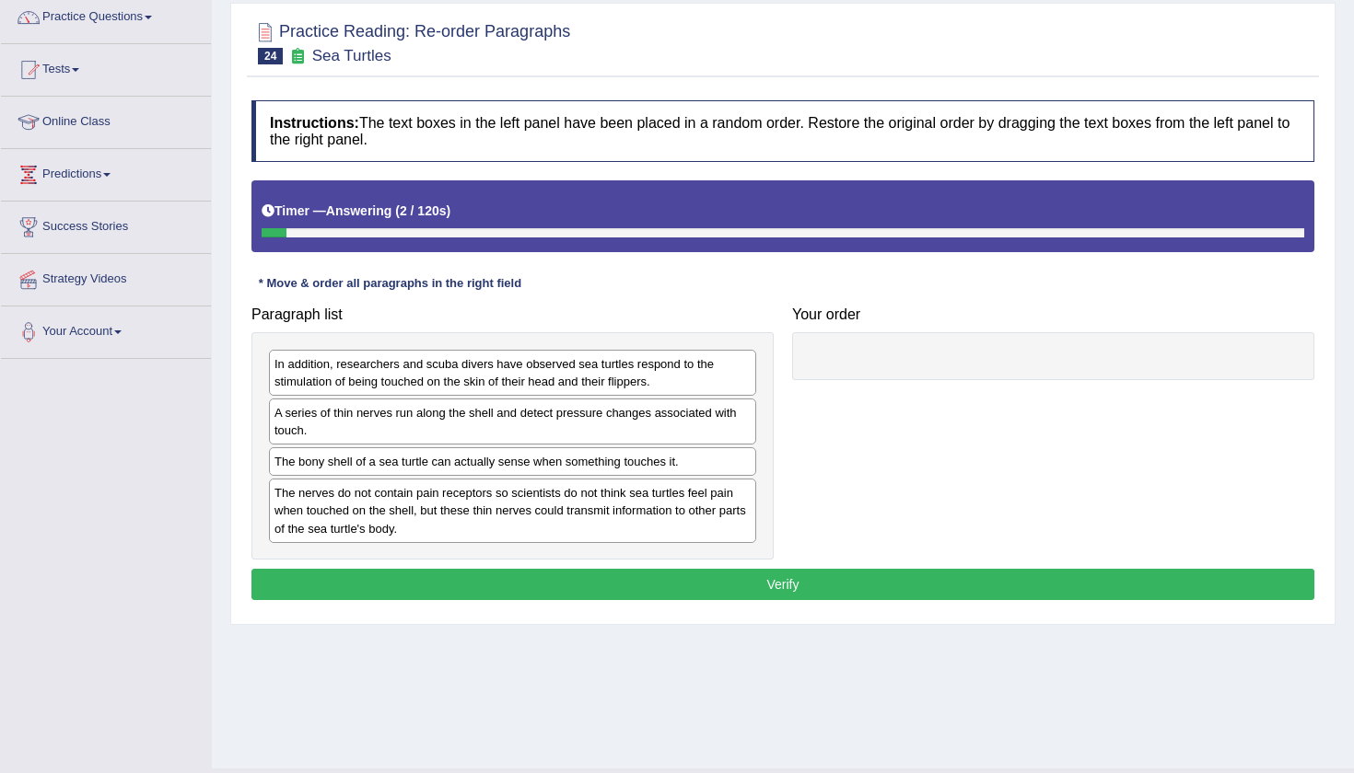
scroll to position [193, 0]
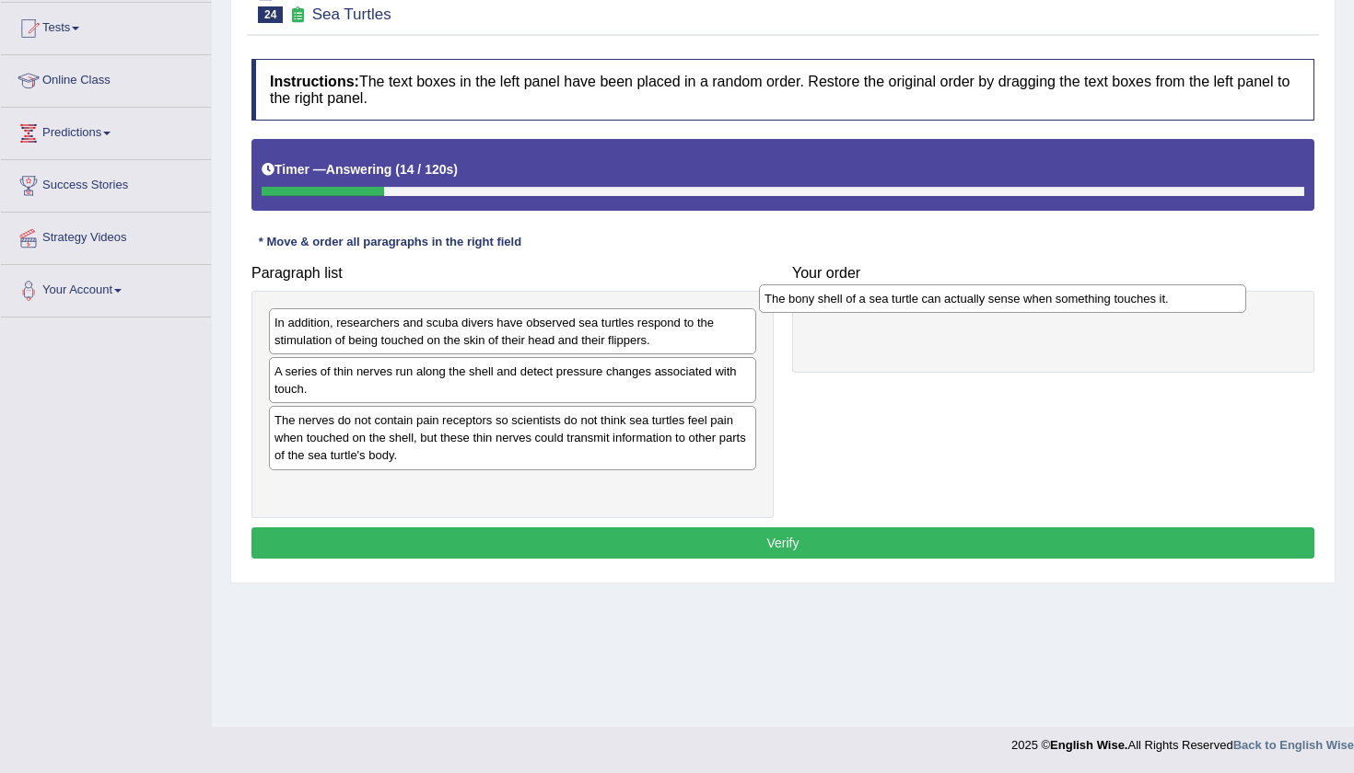
drag, startPoint x: 691, startPoint y: 415, endPoint x: 1188, endPoint y: 294, distance: 511.9
click at [1188, 294] on div "The bony shell of a sea turtle can actually sense when something touches it." at bounding box center [1002, 299] width 487 height 29
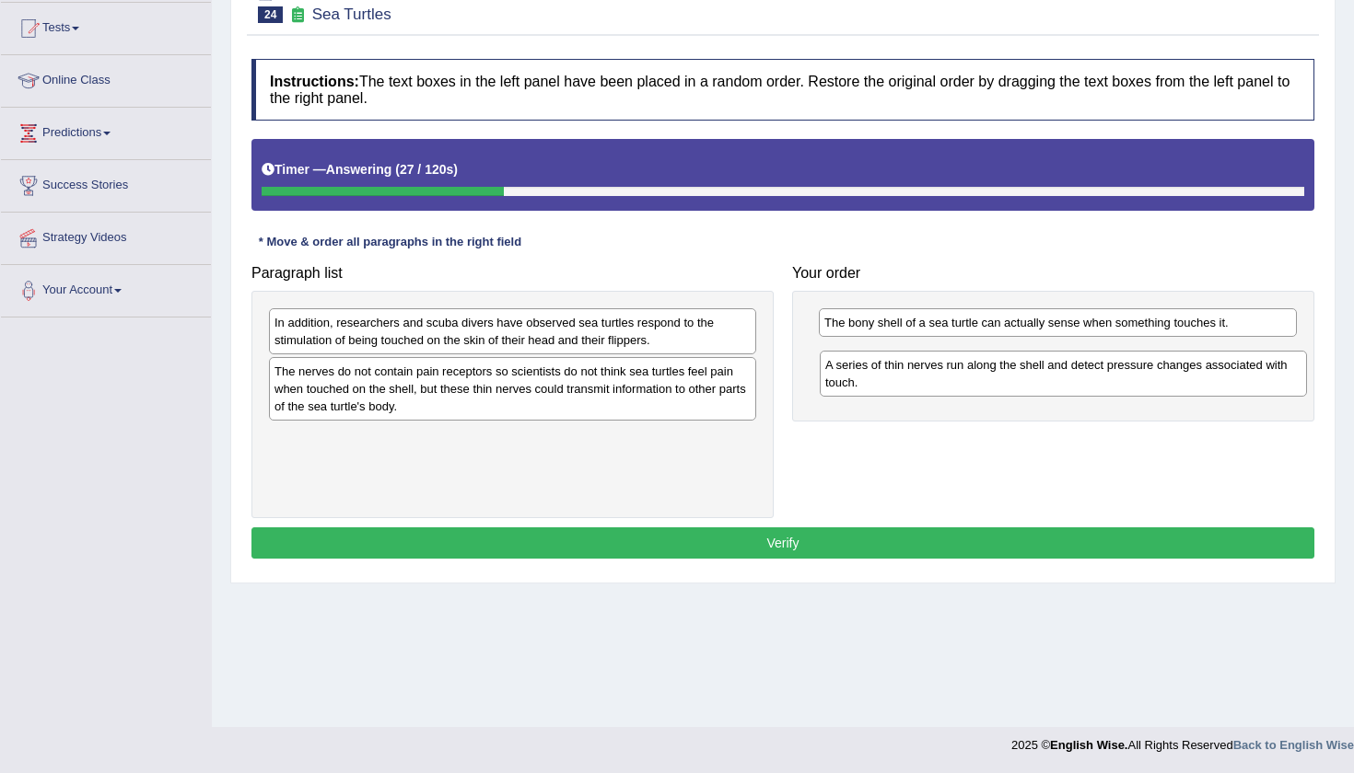
drag, startPoint x: 677, startPoint y: 376, endPoint x: 1227, endPoint y: 370, distance: 550.7
click at [1227, 370] on div "A series of thin nerves run along the shell and detect pressure changes associa…" at bounding box center [1063, 374] width 487 height 46
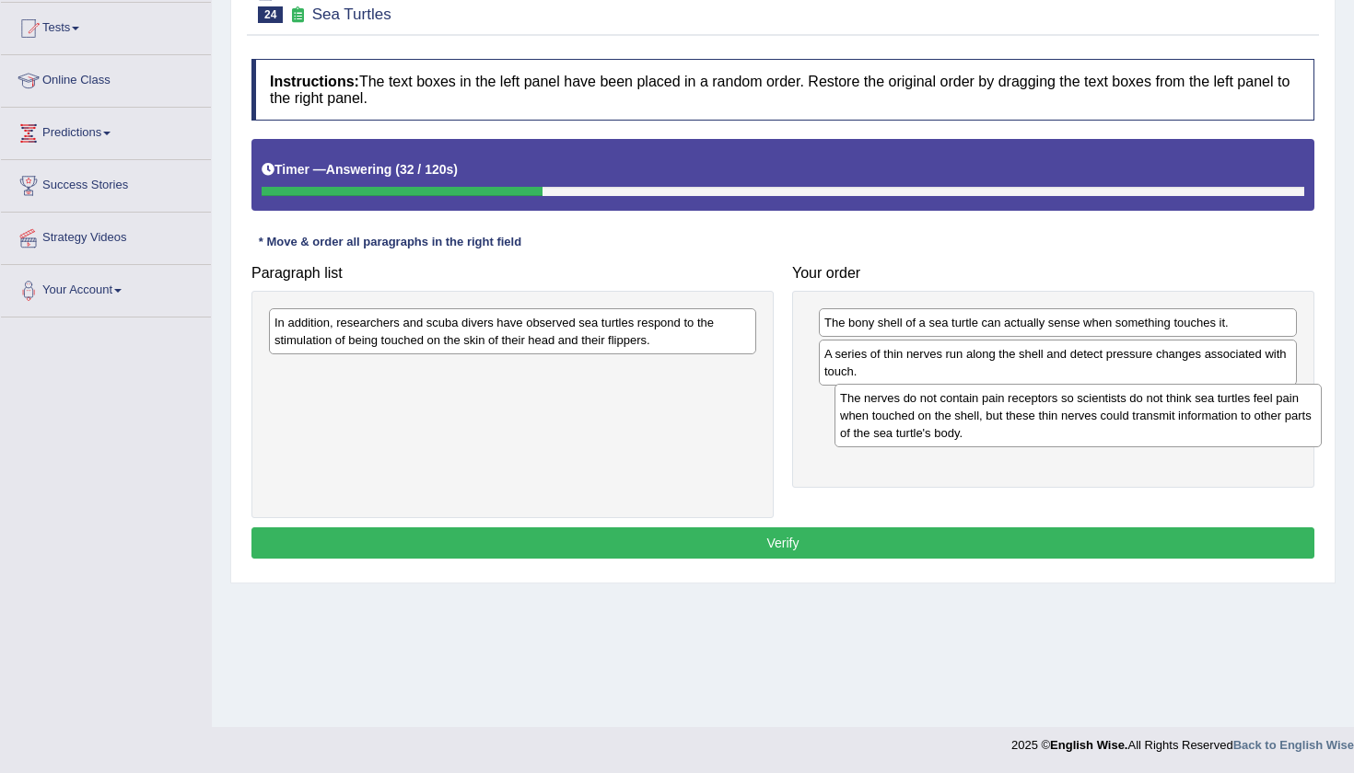
drag, startPoint x: 482, startPoint y: 391, endPoint x: 1048, endPoint y: 419, distance: 566.0
click at [1048, 419] on div "The nerves do not contain pain receptors so scientists do not think sea turtles…" at bounding box center [1077, 416] width 487 height 64
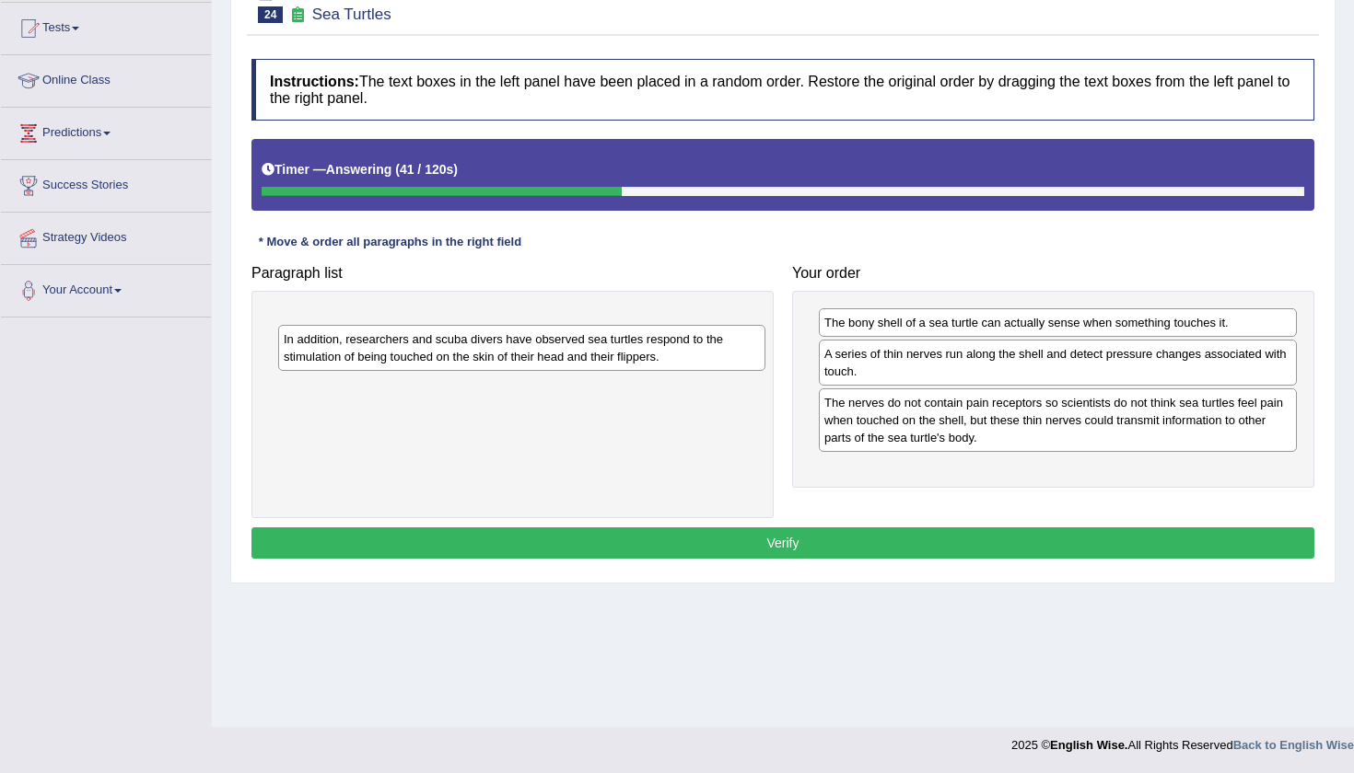
drag, startPoint x: 613, startPoint y: 337, endPoint x: 622, endPoint y: 355, distance: 19.8
click at [622, 355] on div "In addition, researchers and scuba divers have observed sea turtles respond to …" at bounding box center [521, 348] width 487 height 46
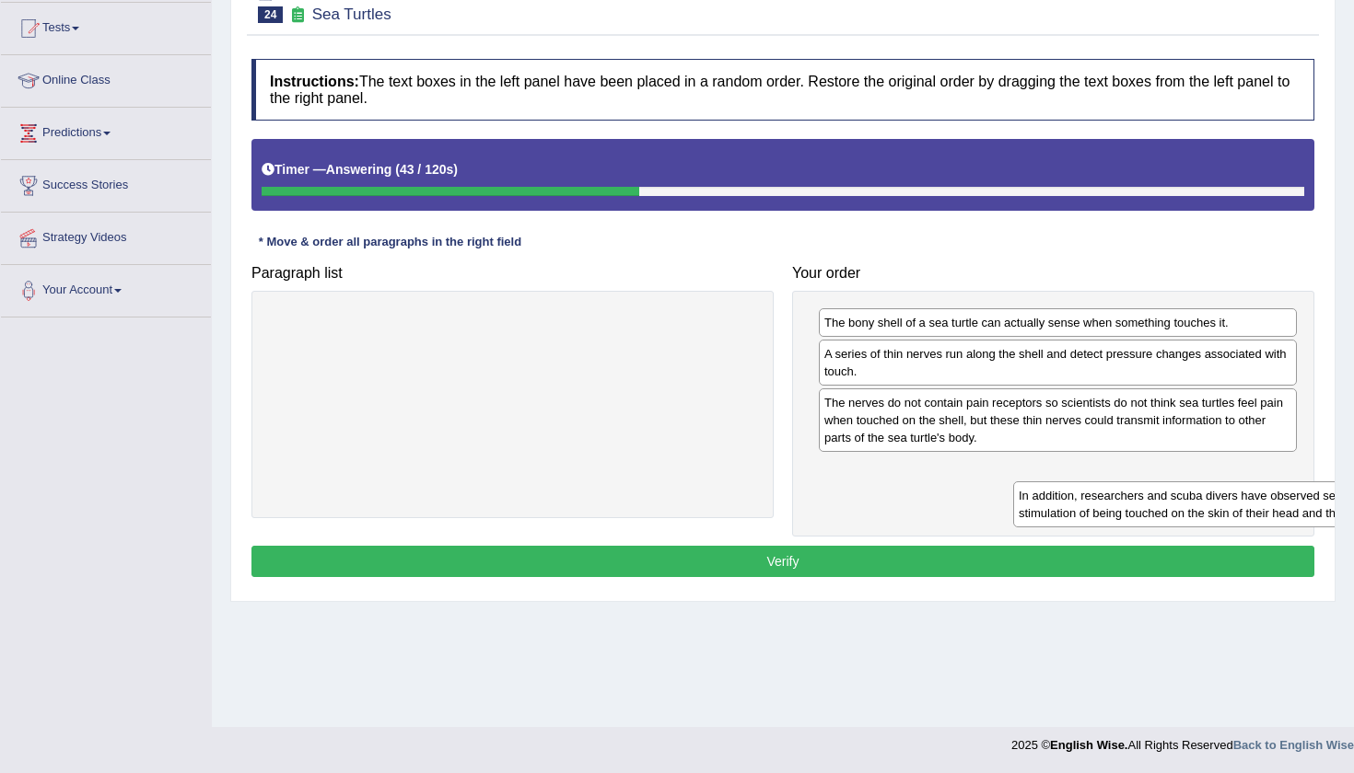
drag, startPoint x: 370, startPoint y: 320, endPoint x: 990, endPoint y: 472, distance: 638.3
click at [1013, 482] on div "In addition, researchers and scuba divers have observed sea turtles respond to …" at bounding box center [1256, 505] width 487 height 46
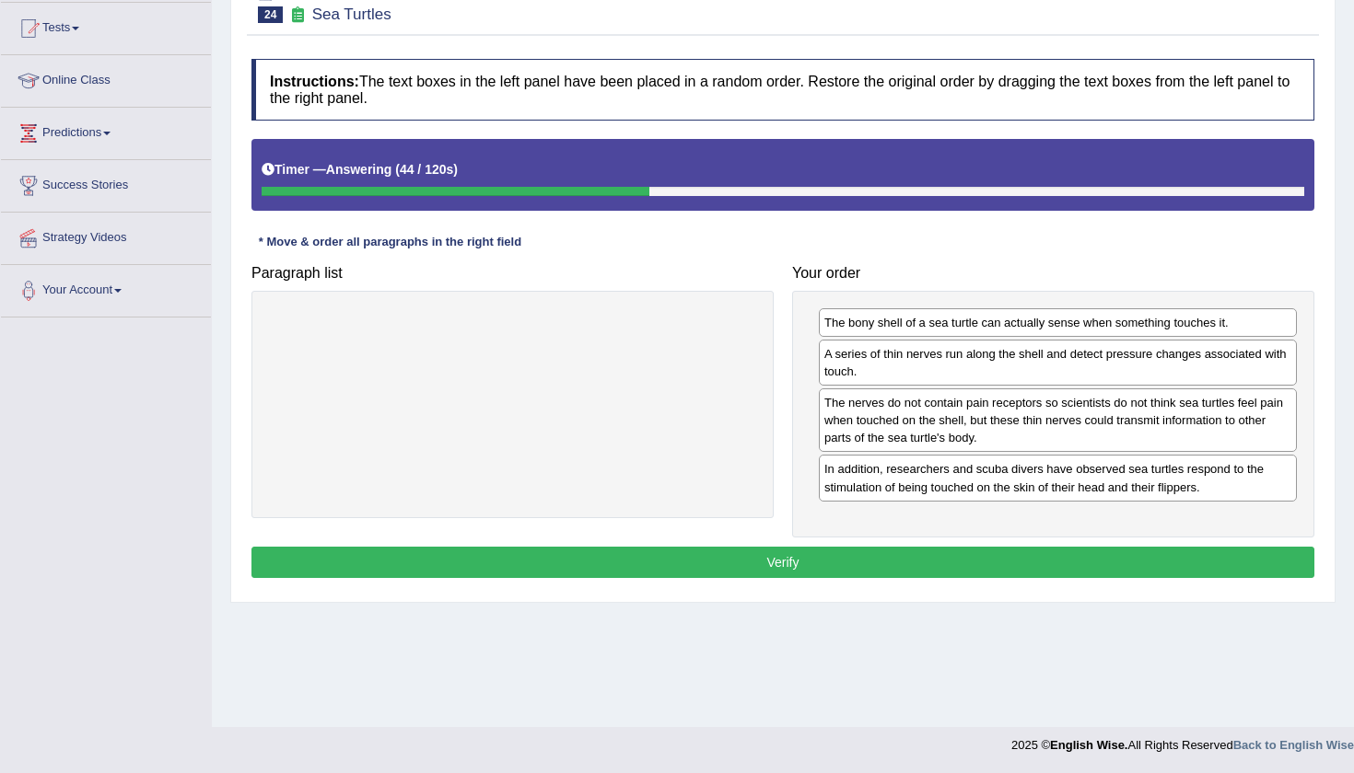
click at [812, 561] on button "Verify" at bounding box center [782, 562] width 1063 height 31
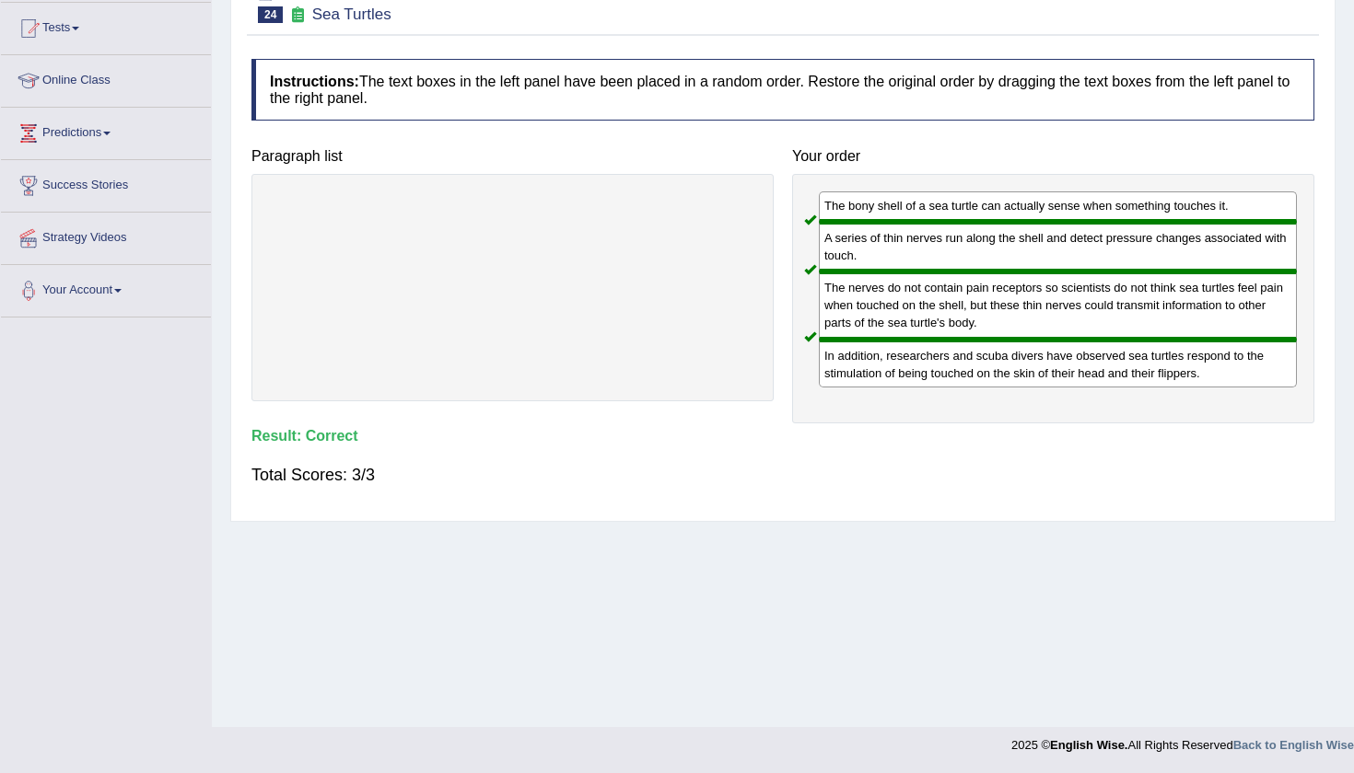
click at [1342, 84] on div "Home Practice Reading: Re-order Paragraphs Sea Turtles « Prev Next » Report Que…" at bounding box center [783, 267] width 1142 height 921
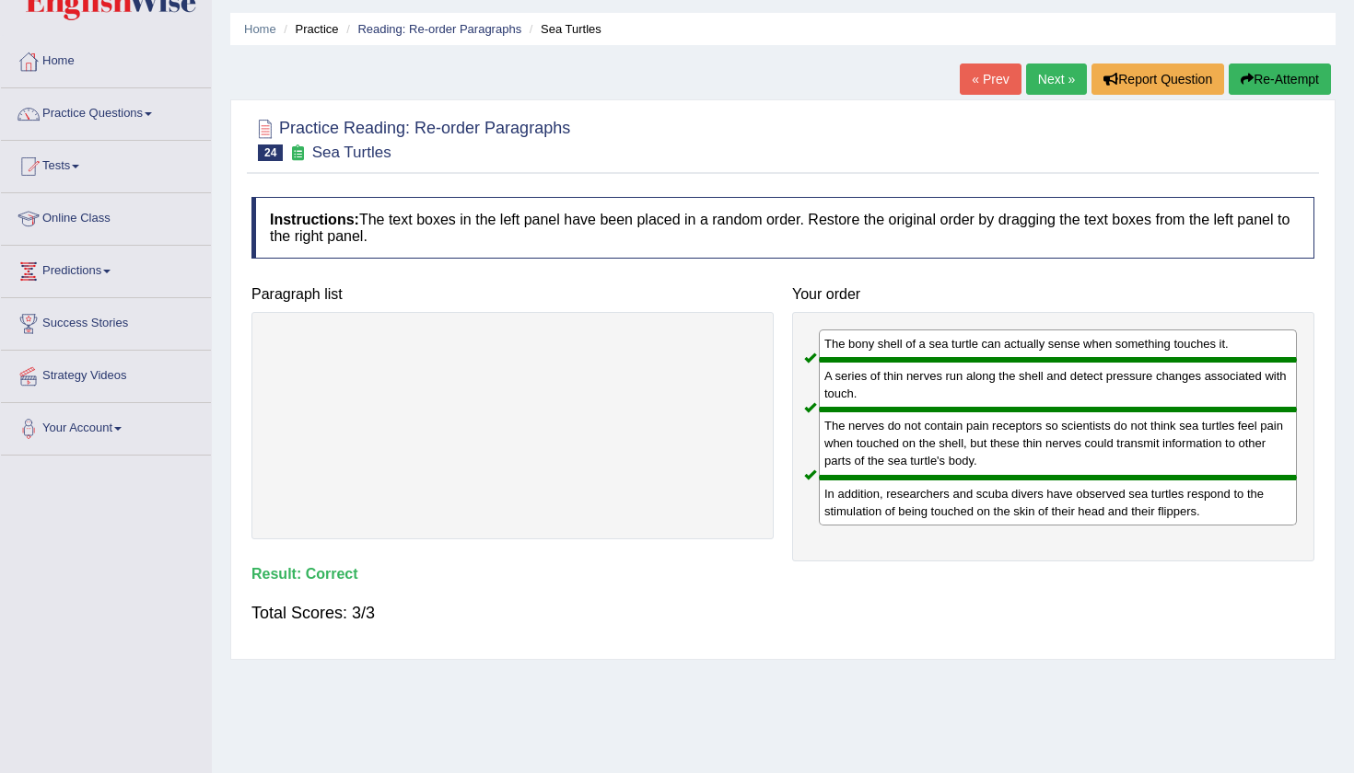
scroll to position [47, 0]
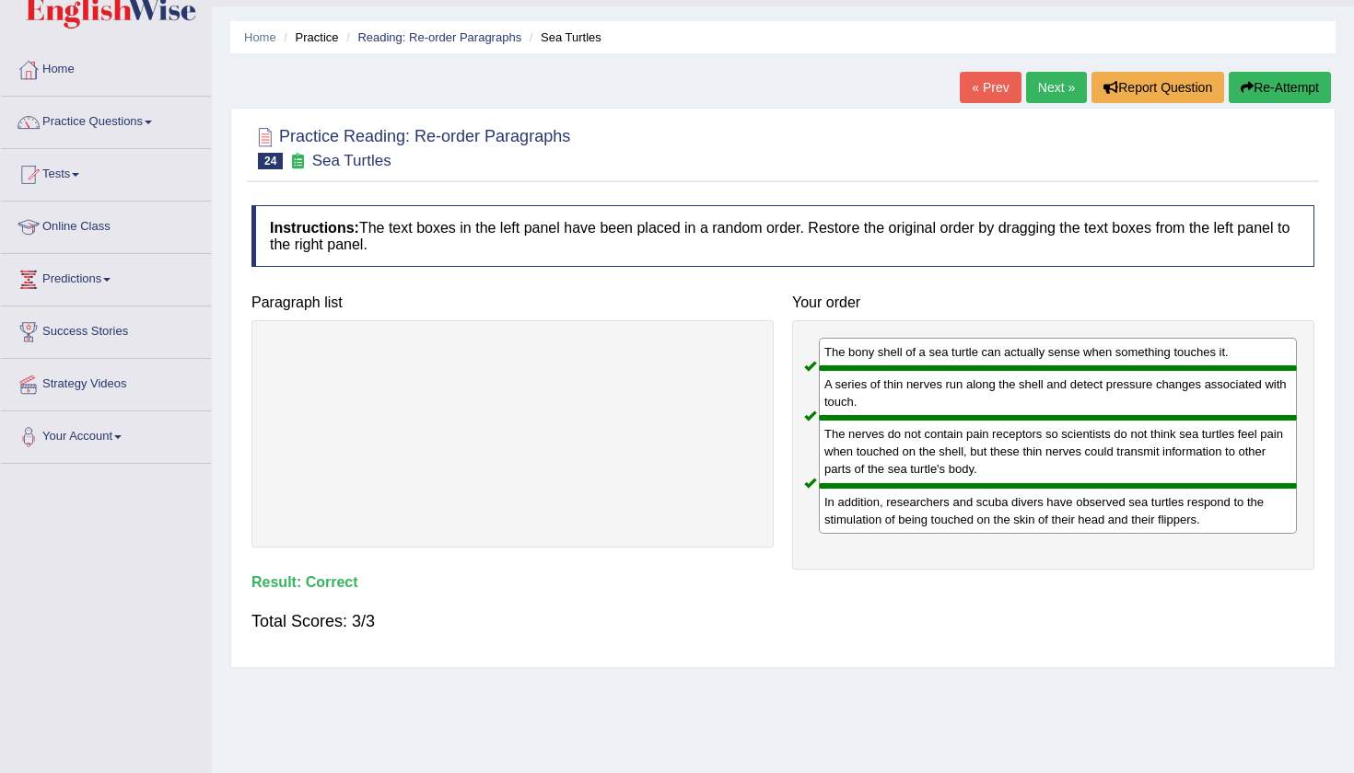
click at [1035, 83] on link "Next »" at bounding box center [1056, 87] width 61 height 31
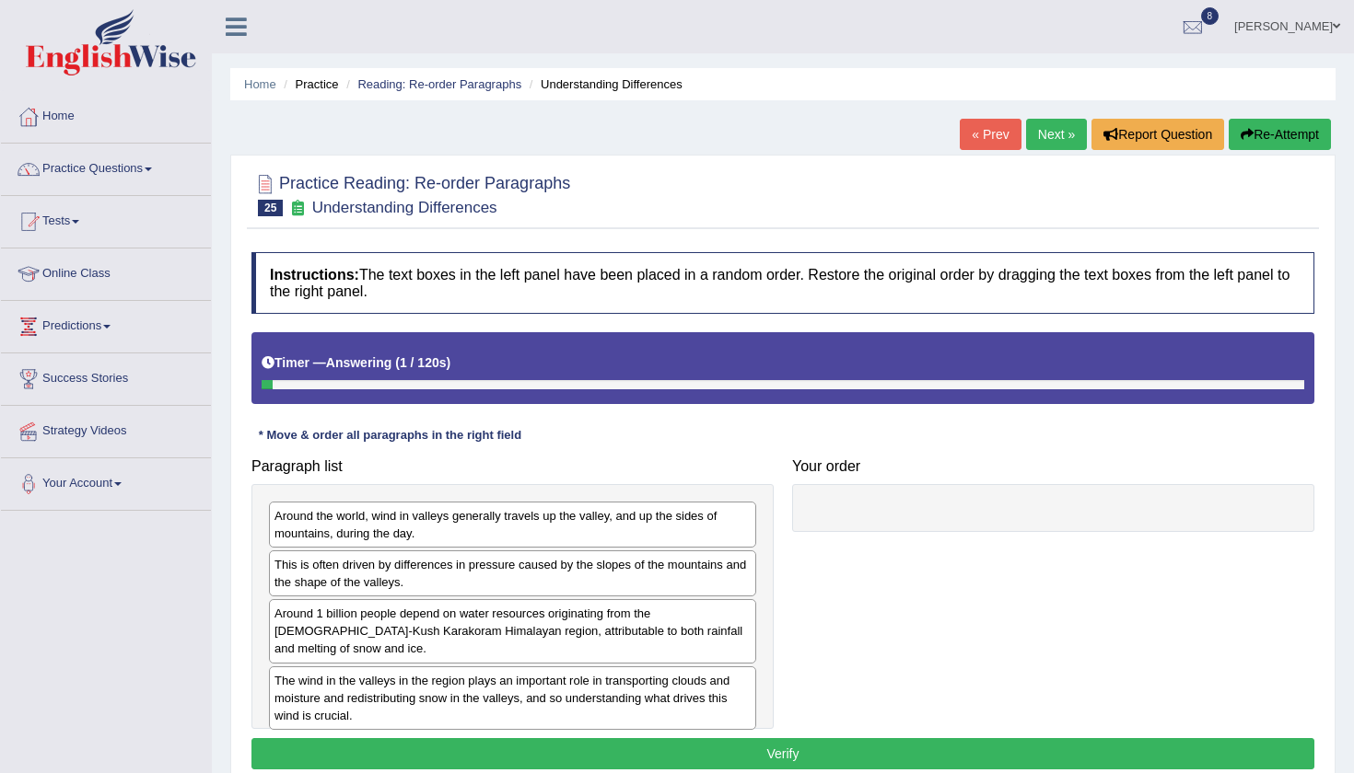
click at [782, 431] on div "Instructions: The text boxes in the left panel have been placed in a random ord…" at bounding box center [783, 513] width 1072 height 541
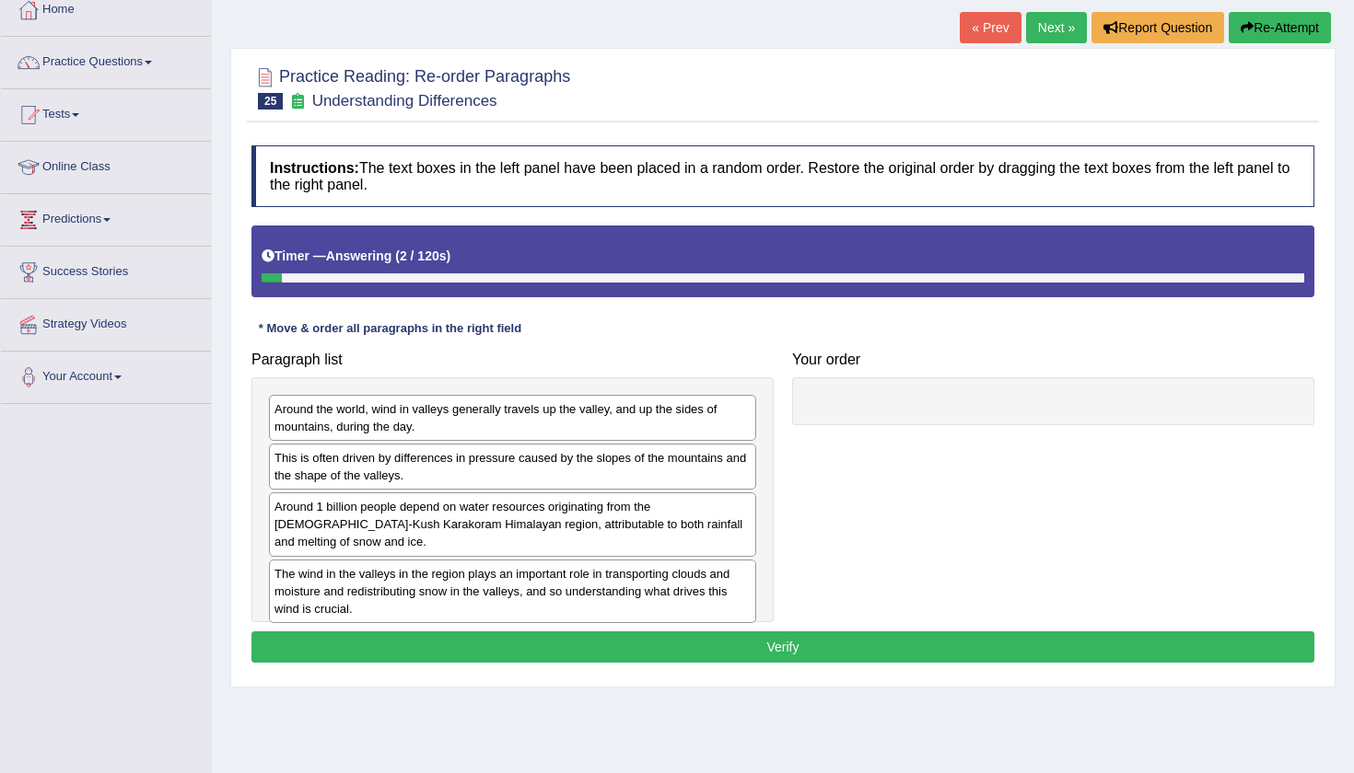
scroll to position [109, 0]
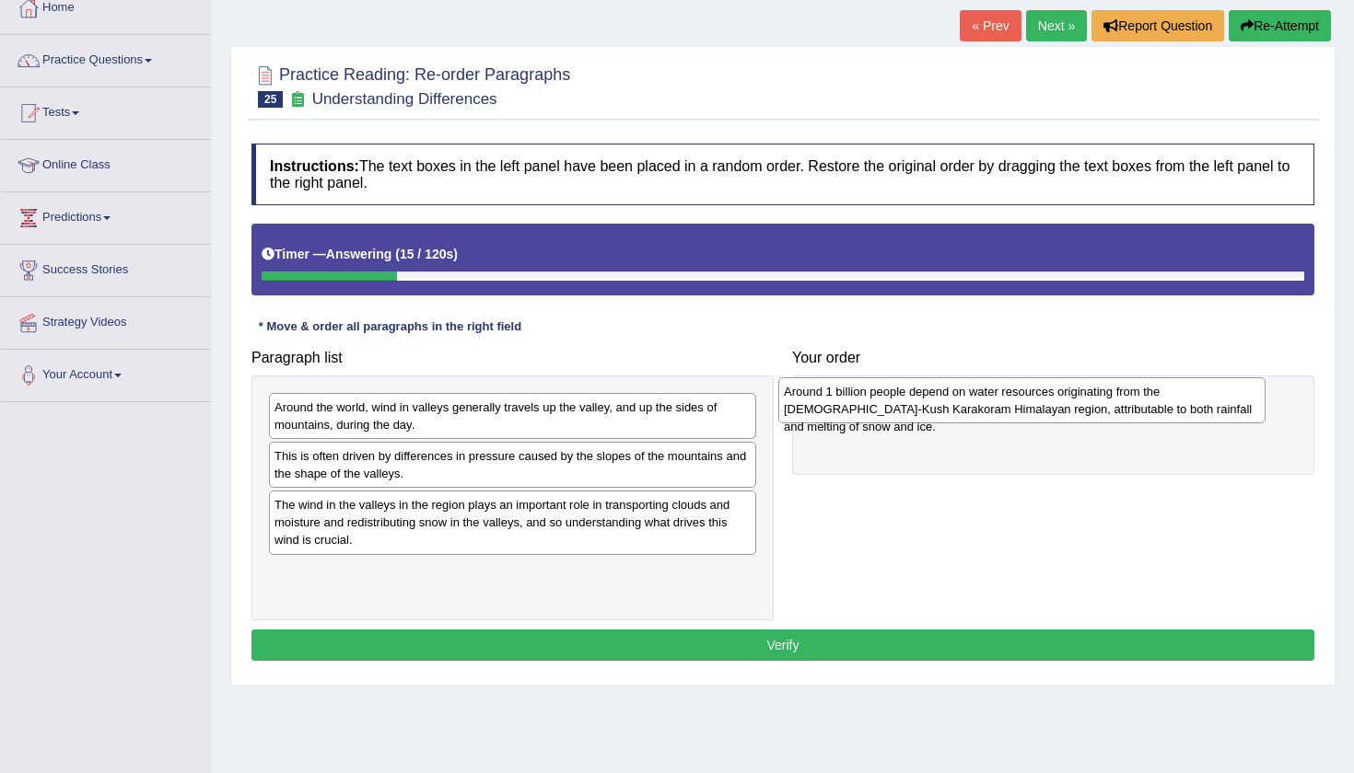
drag, startPoint x: 576, startPoint y: 512, endPoint x: 1086, endPoint y: 400, distance: 521.4
click at [1086, 400] on div "Around 1 billion people depend on water resources originating from the [DEMOGRA…" at bounding box center [1021, 401] width 487 height 46
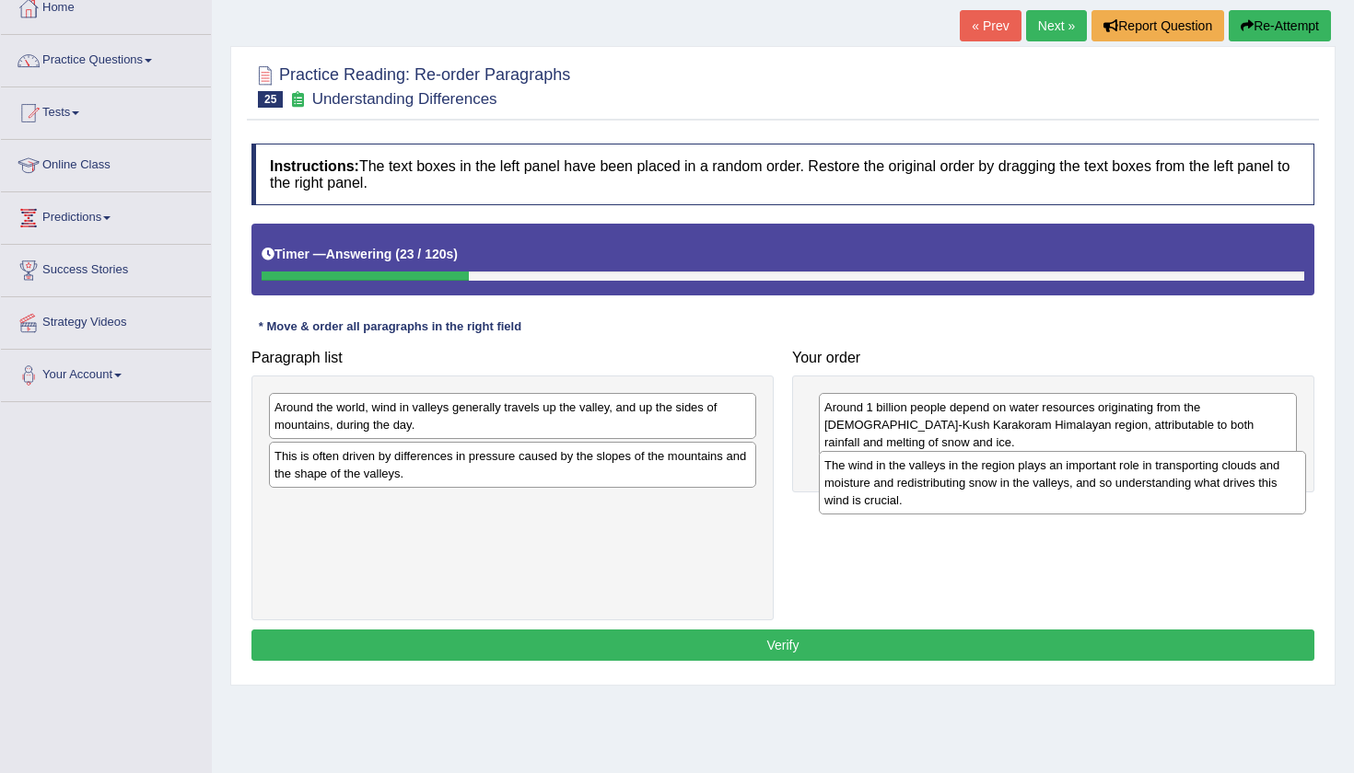
drag, startPoint x: 655, startPoint y: 531, endPoint x: 1204, endPoint y: 493, distance: 551.1
click at [1204, 493] on div "The wind in the valleys in the region plays an important role in transporting c…" at bounding box center [1062, 483] width 487 height 64
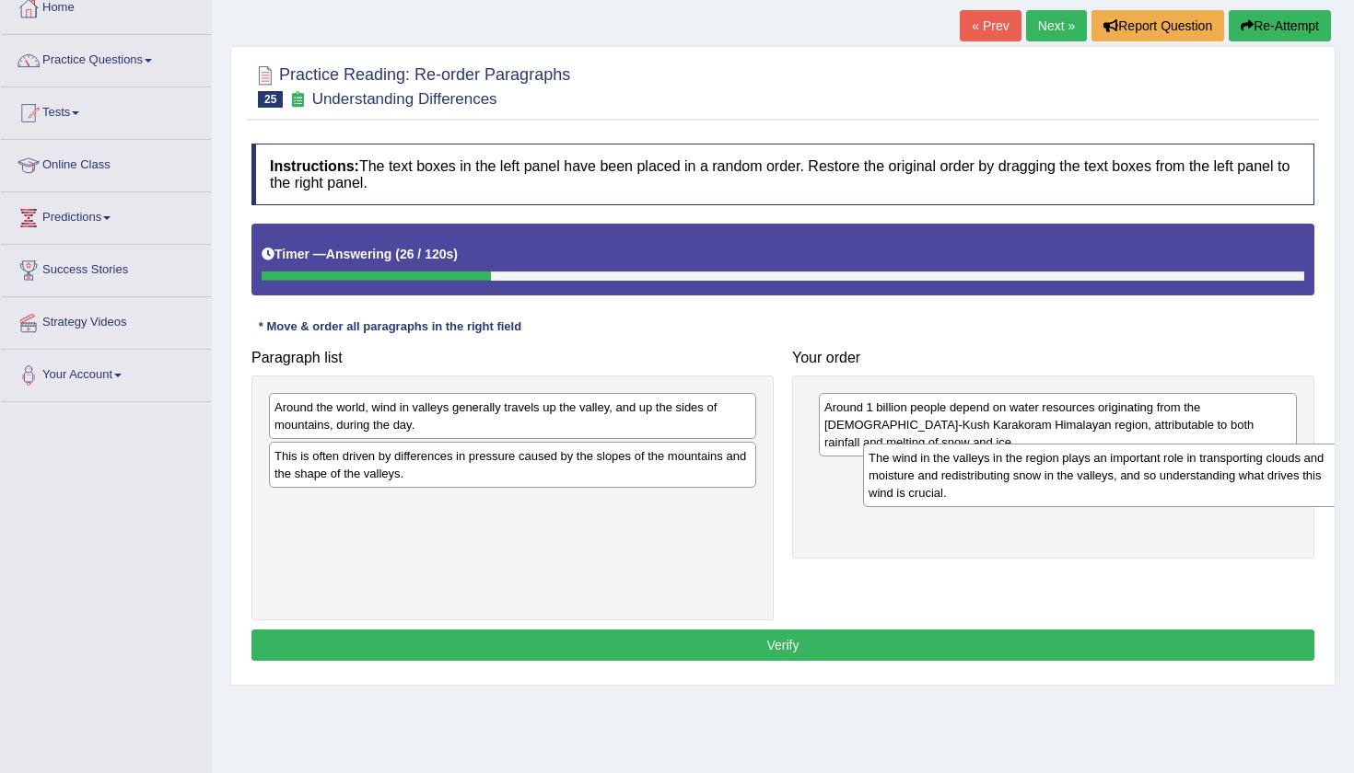
drag, startPoint x: 601, startPoint y: 522, endPoint x: 1185, endPoint y: 470, distance: 586.1
click at [1185, 470] on div "The wind in the valleys in the region plays an important role in transporting c…" at bounding box center [1106, 476] width 487 height 64
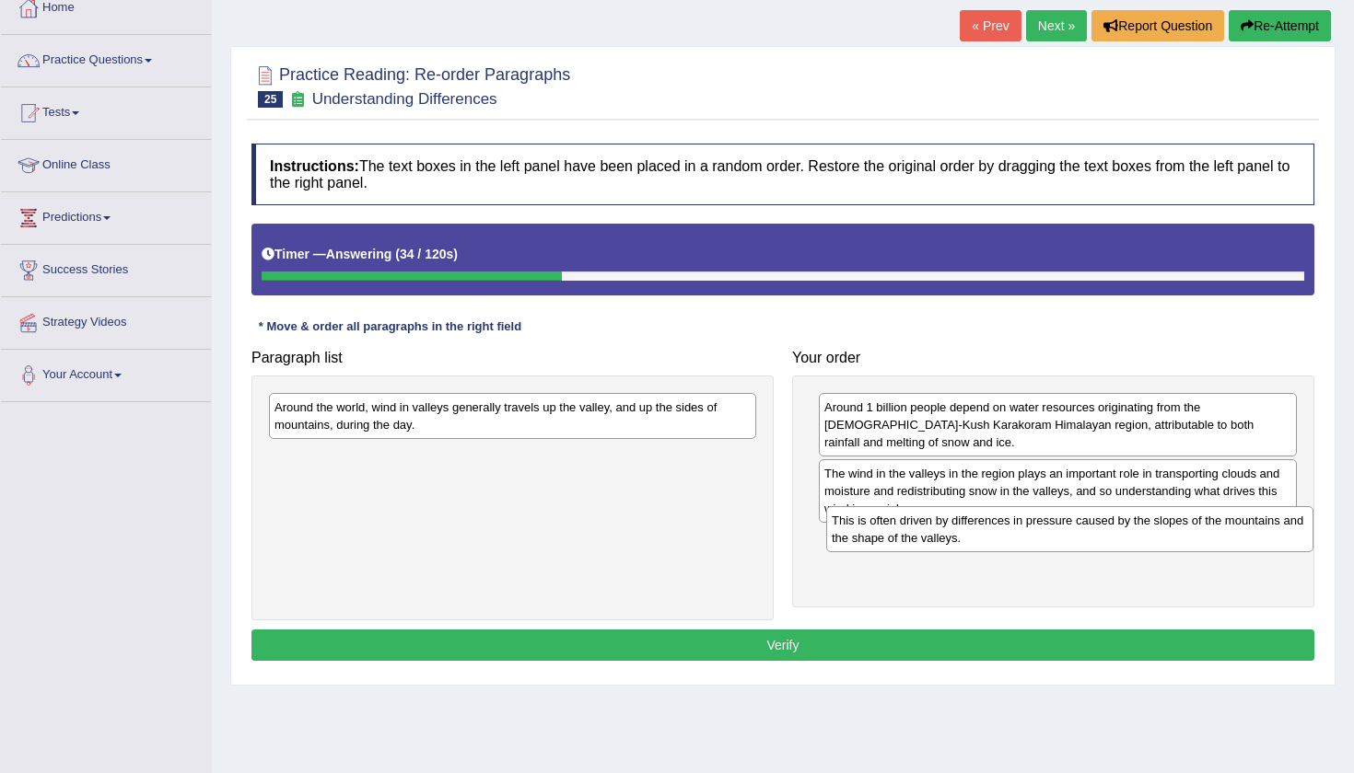
drag, startPoint x: 529, startPoint y: 467, endPoint x: 1087, endPoint y: 532, distance: 560.9
click at [1087, 532] on div "This is often driven by differences in pressure caused by the slopes of the mou…" at bounding box center [1069, 529] width 487 height 46
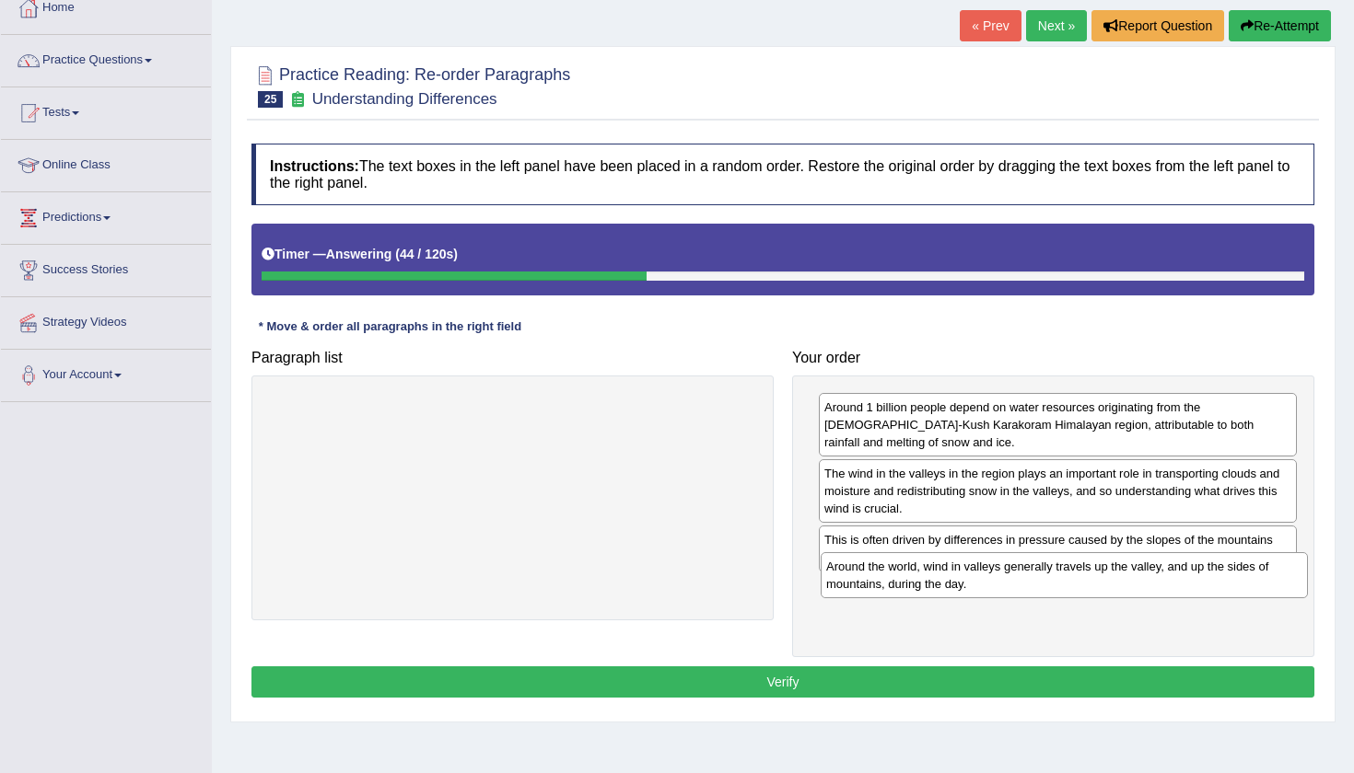
drag, startPoint x: 534, startPoint y: 418, endPoint x: 1088, endPoint y: 578, distance: 577.0
click at [1087, 578] on div "Around the world, wind in valleys generally travels up the valley, and up the s…" at bounding box center [1063, 575] width 487 height 46
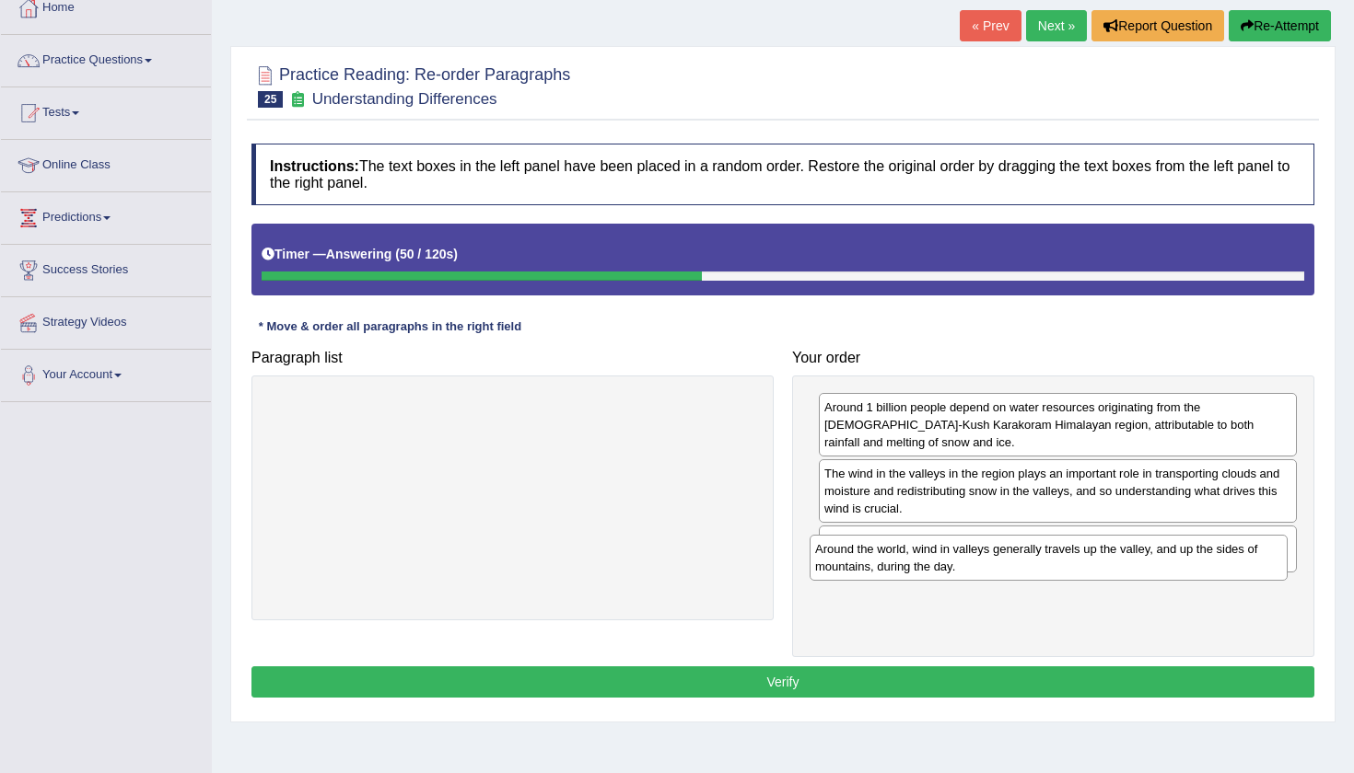
drag, startPoint x: 1088, startPoint y: 590, endPoint x: 1079, endPoint y: 543, distance: 47.9
click at [1079, 548] on div "Around the world, wind in valleys generally travels up the valley, and up the s…" at bounding box center [1048, 558] width 478 height 46
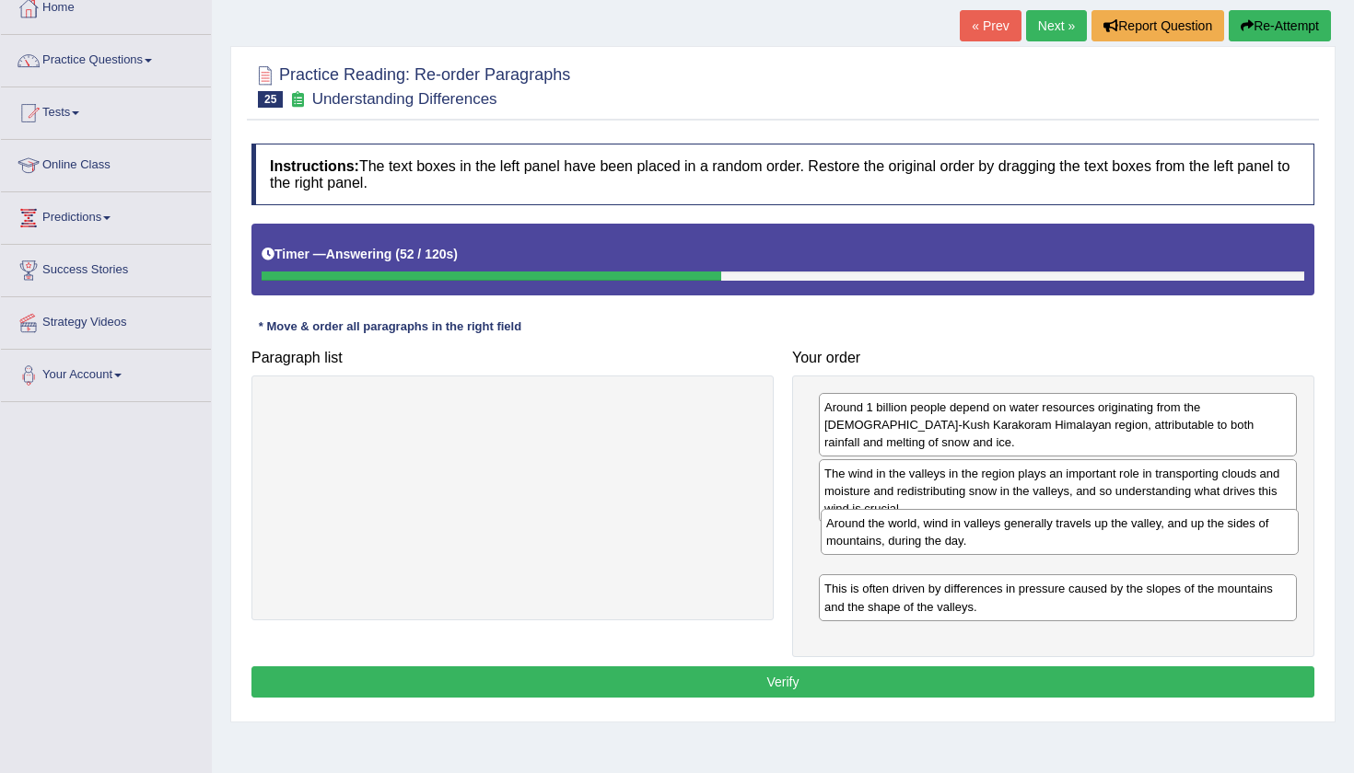
drag, startPoint x: 1071, startPoint y: 580, endPoint x: 1073, endPoint y: 534, distance: 46.1
click at [1073, 534] on div "Around the world, wind in valleys generally travels up the valley, and up the s…" at bounding box center [1059, 532] width 478 height 46
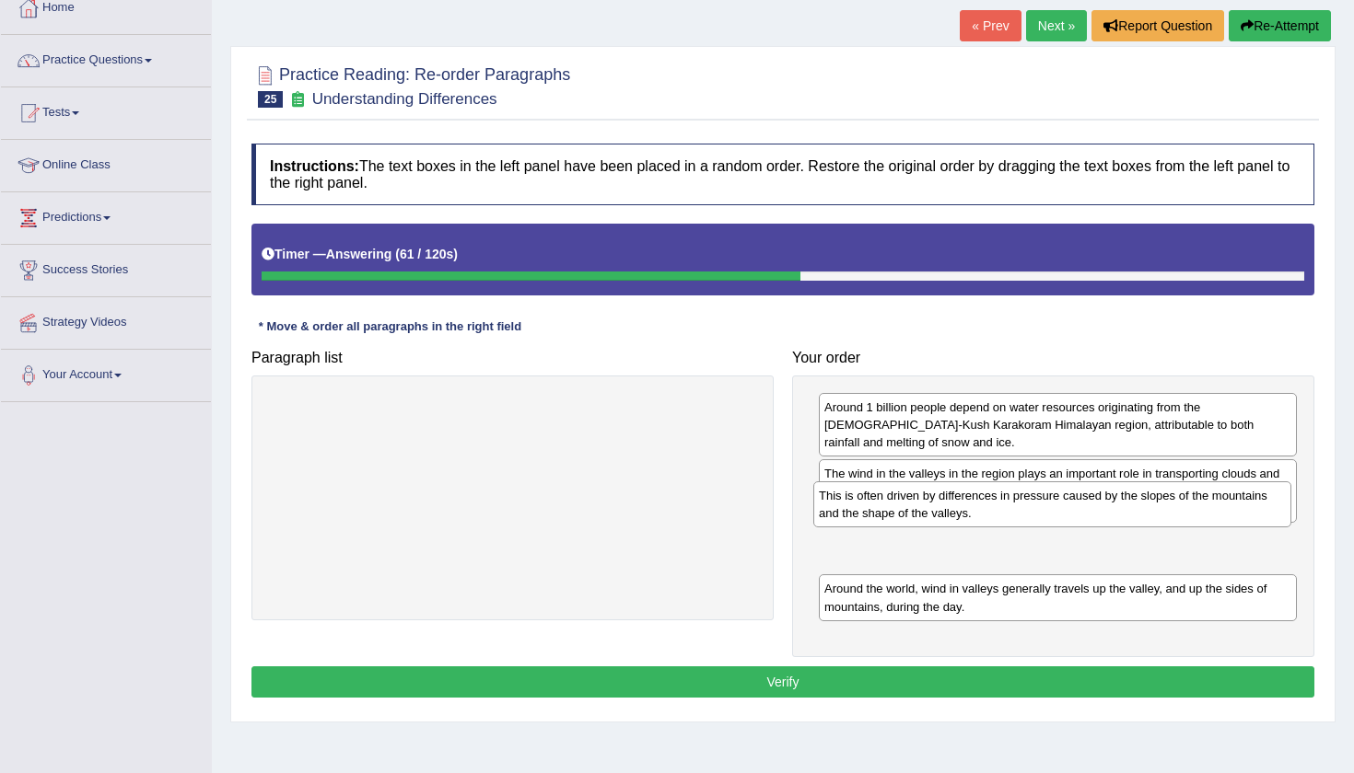
drag, startPoint x: 1088, startPoint y: 594, endPoint x: 1086, endPoint y: 533, distance: 60.8
click at [1086, 528] on div "This is often driven by differences in pressure caused by the slopes of the mou…" at bounding box center [1052, 505] width 478 height 46
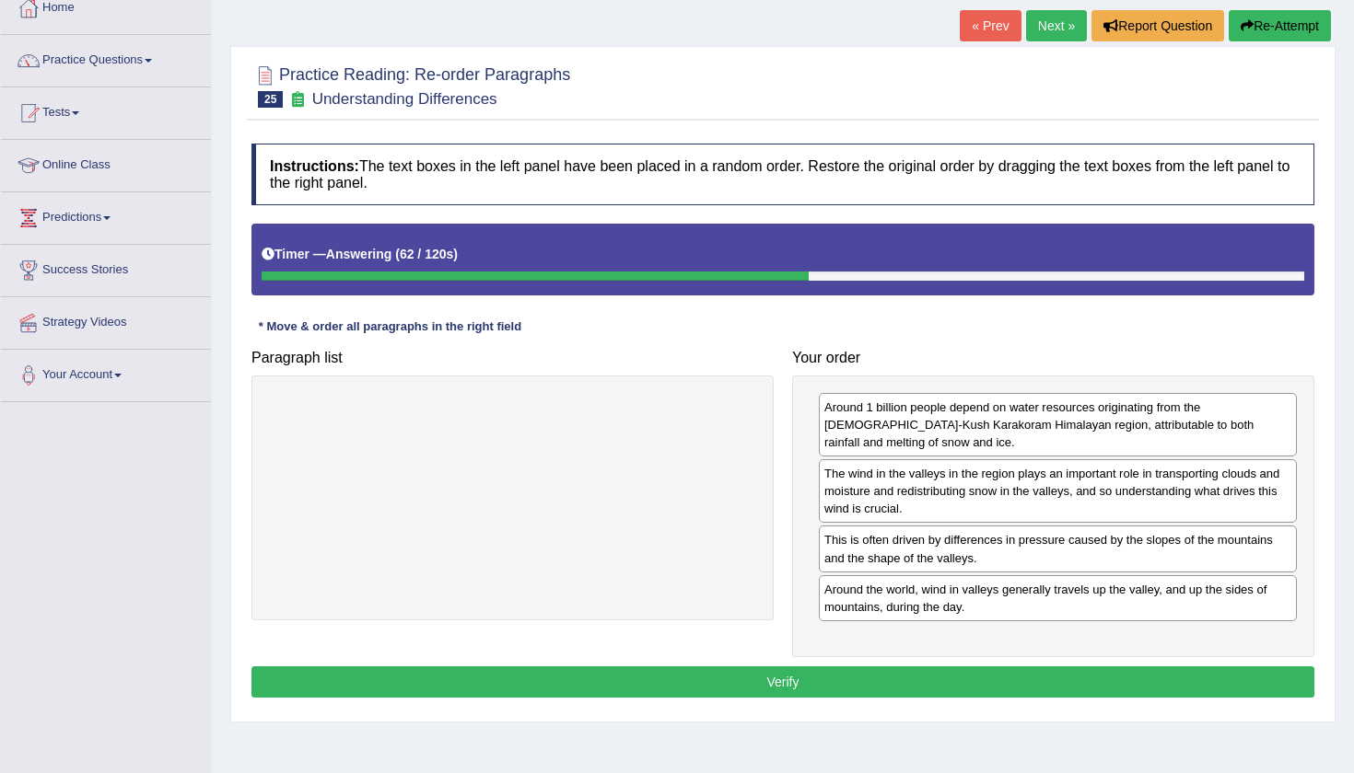
click at [952, 668] on button "Verify" at bounding box center [782, 682] width 1063 height 31
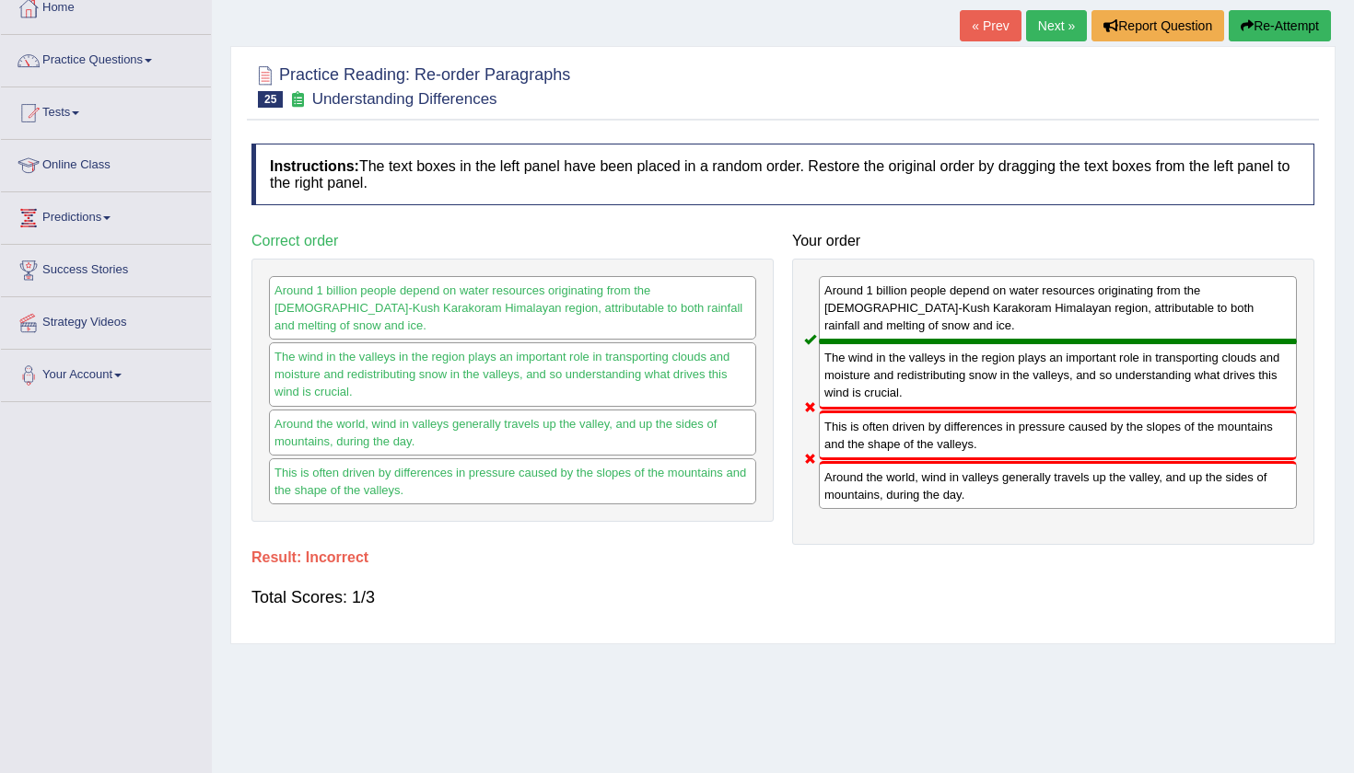
click at [1253, 17] on button "Re-Attempt" at bounding box center [1279, 25] width 102 height 31
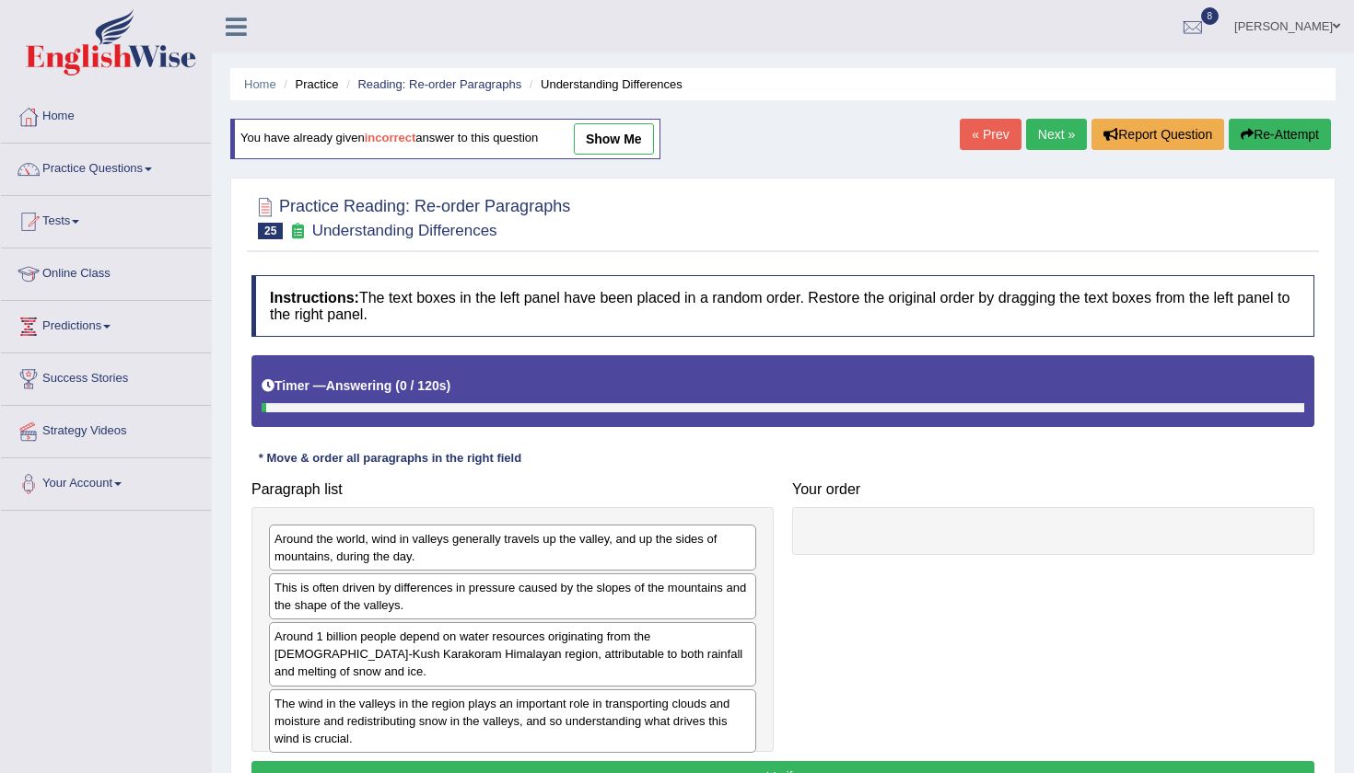
scroll to position [109, 0]
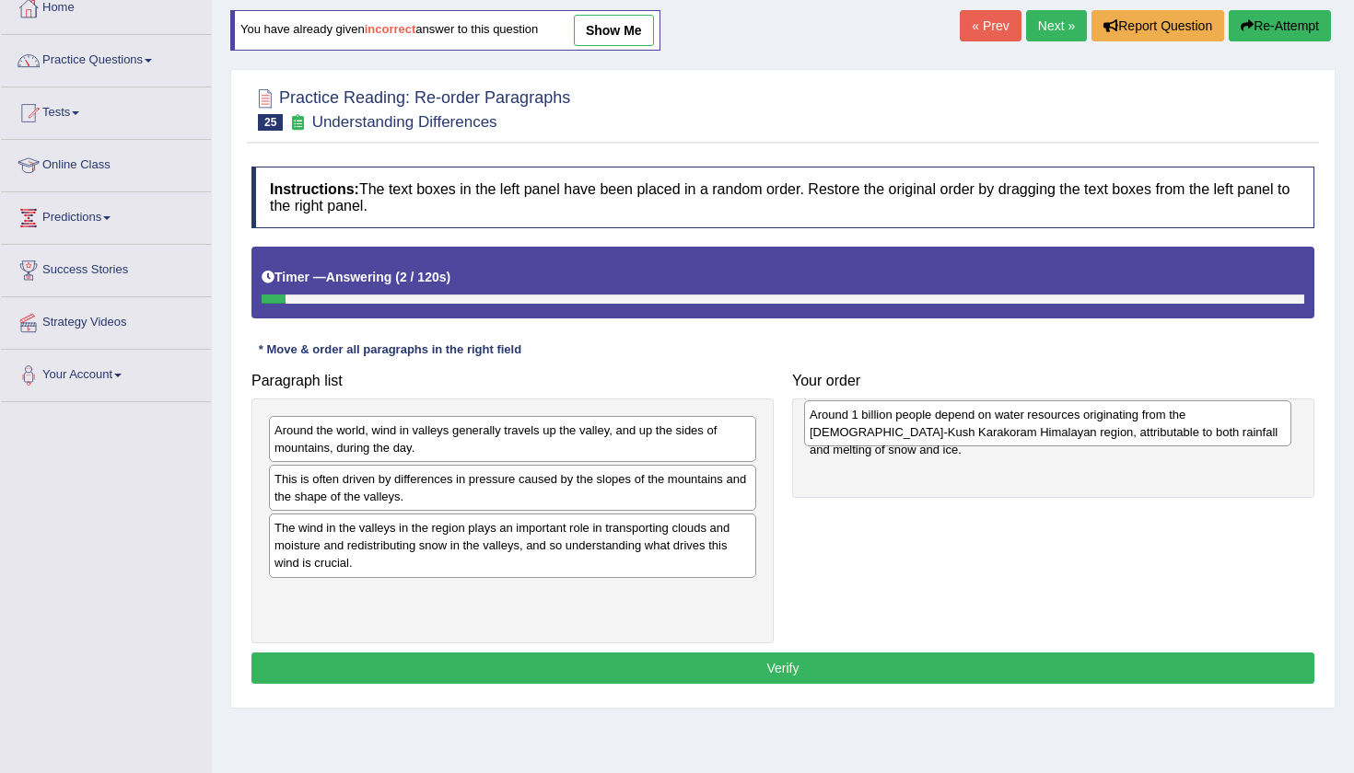
drag, startPoint x: 547, startPoint y: 544, endPoint x: 1082, endPoint y: 432, distance: 546.6
click at [1082, 432] on div "Around 1 billion people depend on water resources originating from the [DEMOGRA…" at bounding box center [1047, 424] width 487 height 46
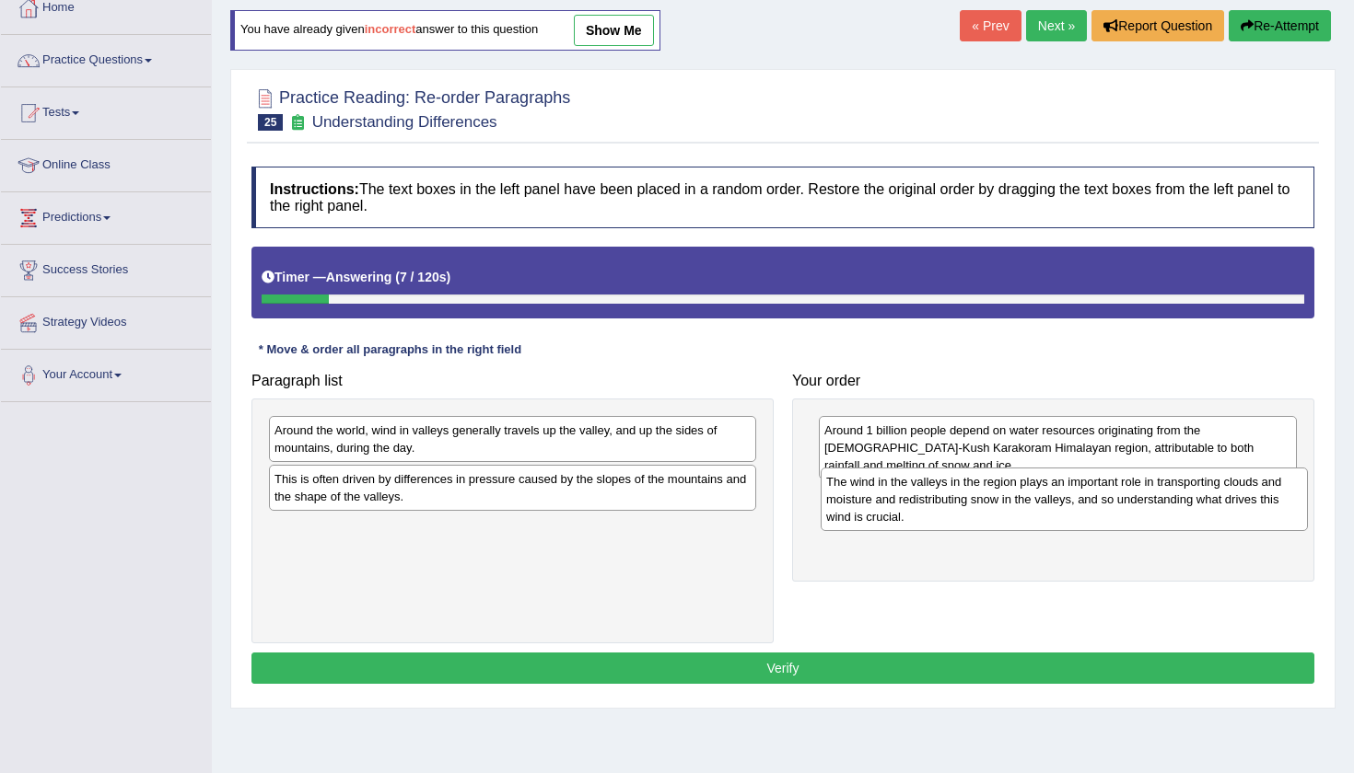
drag, startPoint x: 522, startPoint y: 555, endPoint x: 1083, endPoint y: 506, distance: 563.0
click at [1083, 506] on div "The wind in the valleys in the region plays an important role in transporting c…" at bounding box center [1063, 500] width 487 height 64
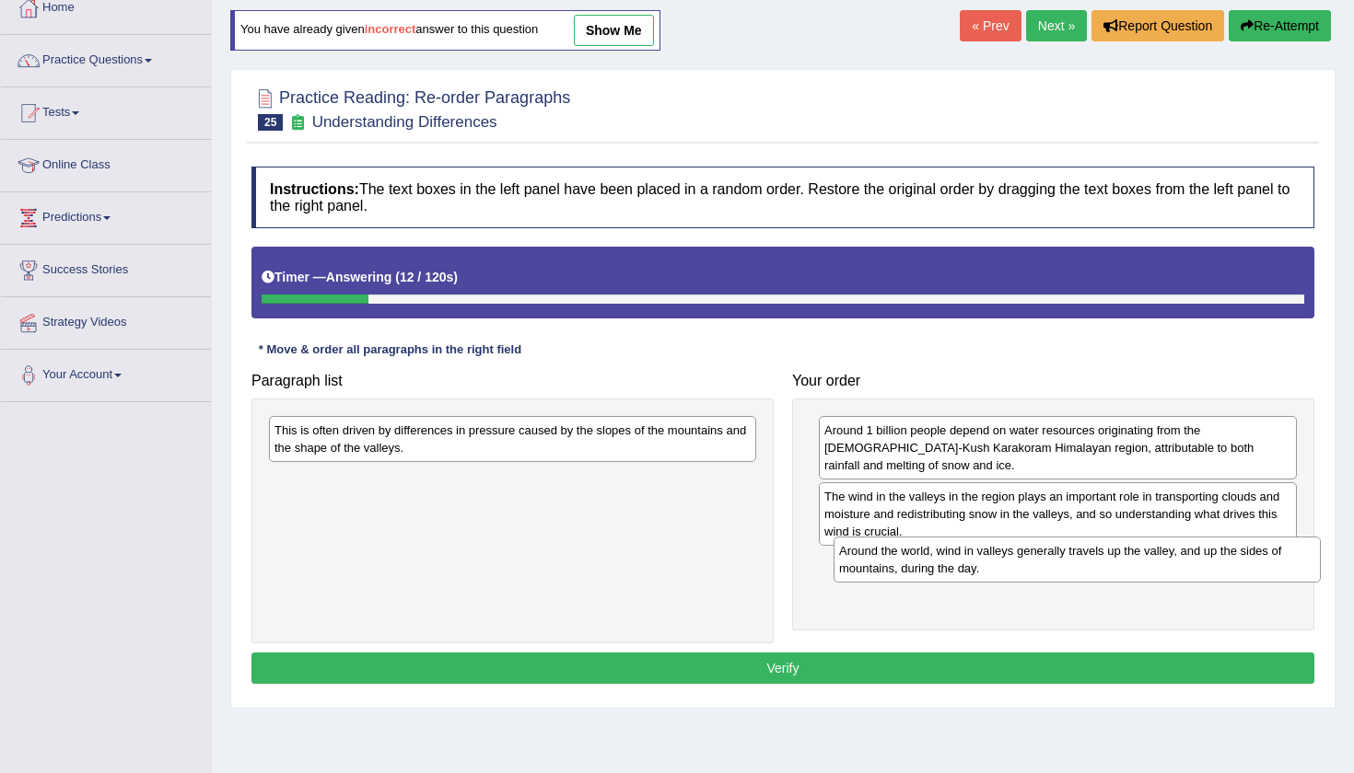
drag, startPoint x: 529, startPoint y: 433, endPoint x: 1093, endPoint y: 554, distance: 577.4
click at [1093, 554] on div "Around the world, wind in valleys generally travels up the valley, and up the s…" at bounding box center [1076, 560] width 487 height 46
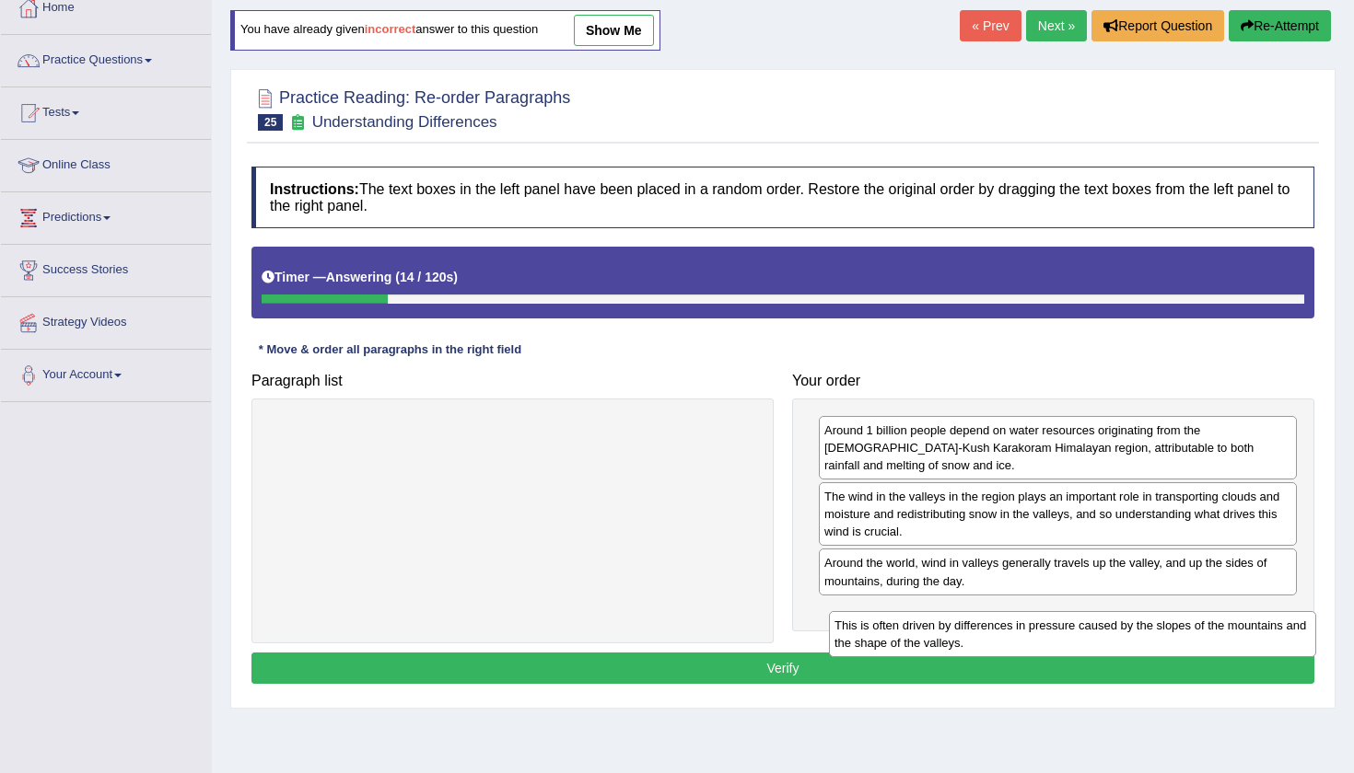
drag, startPoint x: 466, startPoint y: 434, endPoint x: 1074, endPoint y: 607, distance: 631.9
click at [1074, 611] on div "This is often driven by differences in pressure caused by the slopes of the mou…" at bounding box center [1072, 634] width 487 height 46
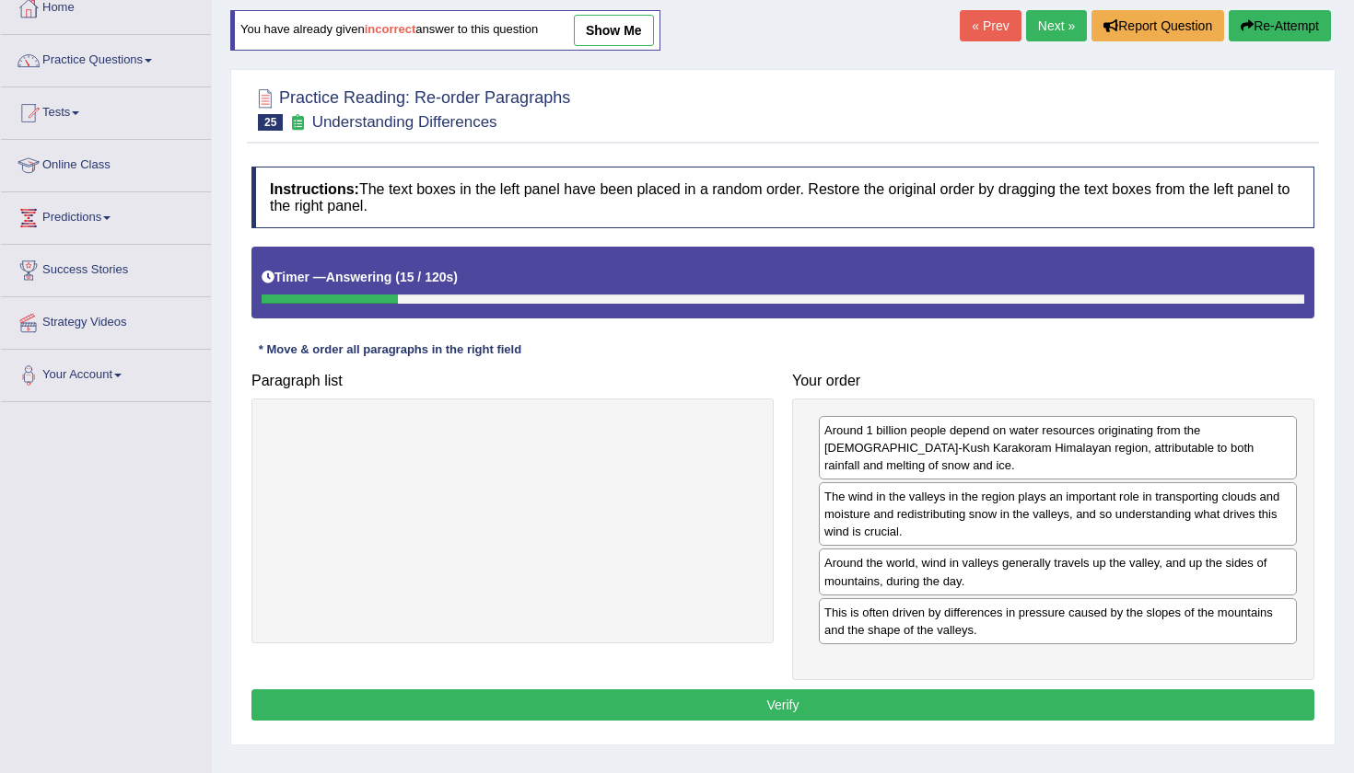
click at [844, 690] on button "Verify" at bounding box center [782, 705] width 1063 height 31
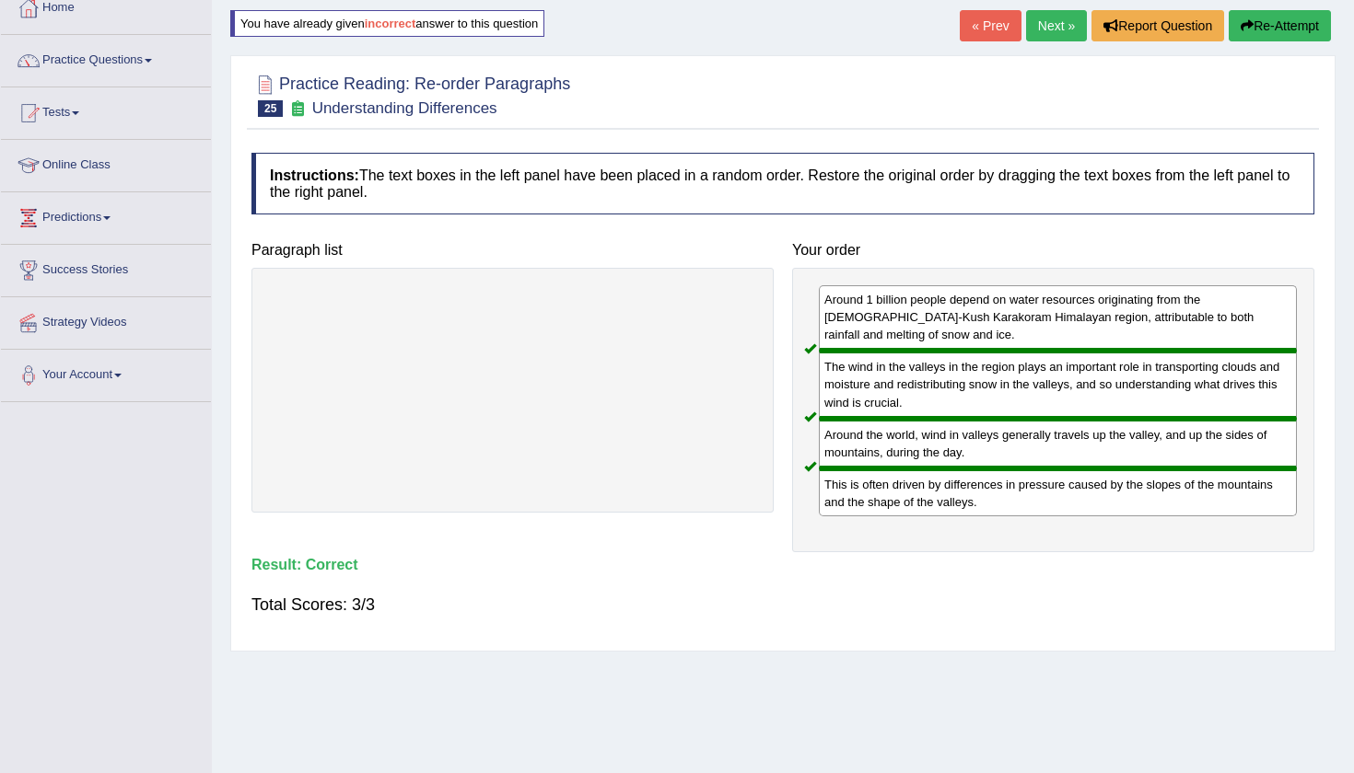
click at [1036, 24] on link "Next »" at bounding box center [1056, 25] width 61 height 31
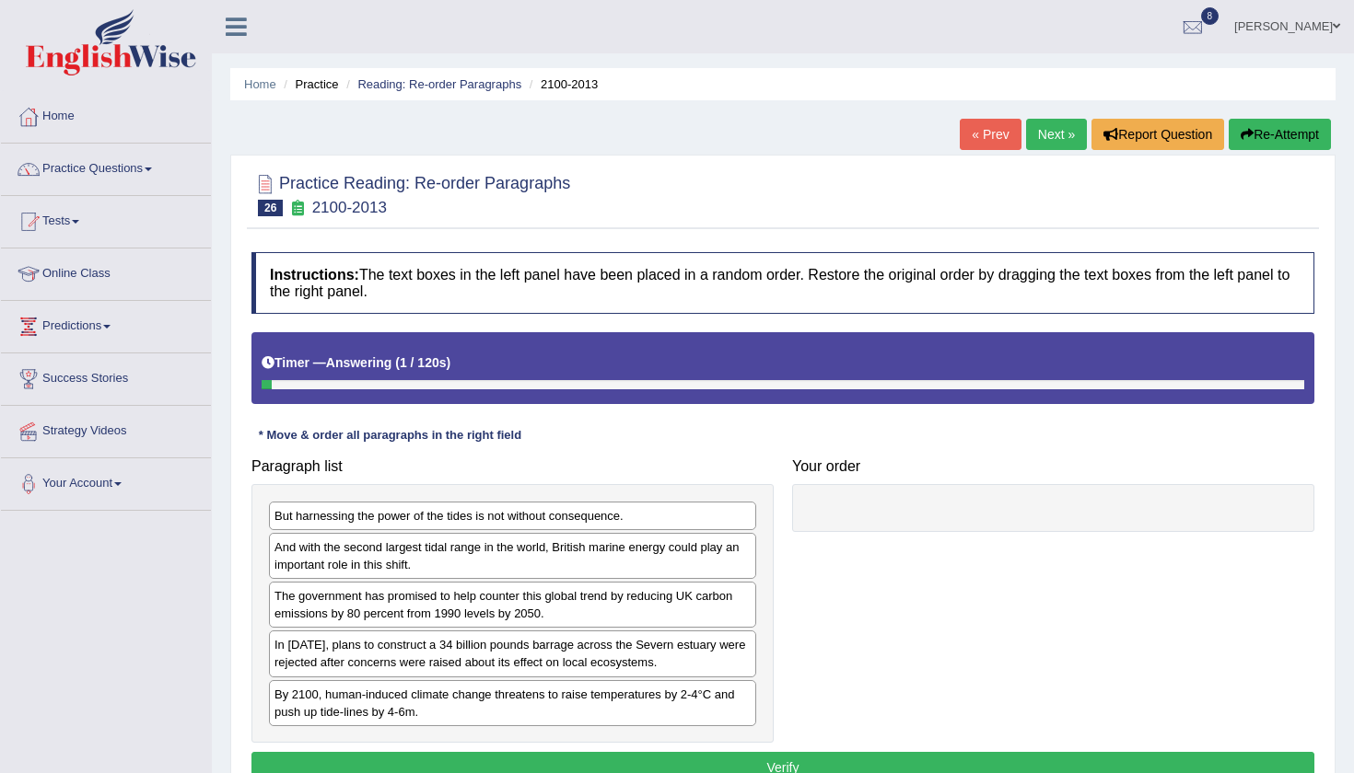
click at [583, 451] on div "Paragraph list But harnessing the power of the tides is not without consequence…" at bounding box center [512, 596] width 541 height 294
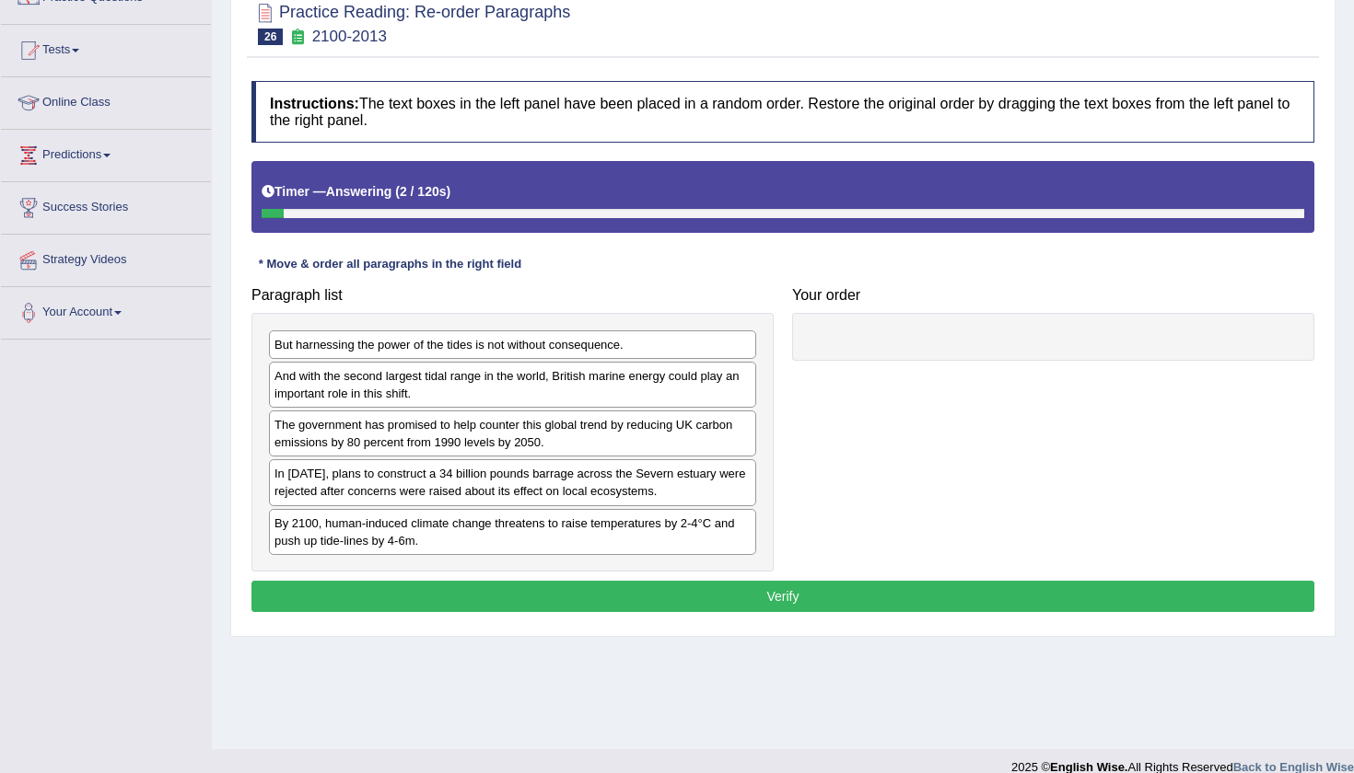
scroll to position [176, 0]
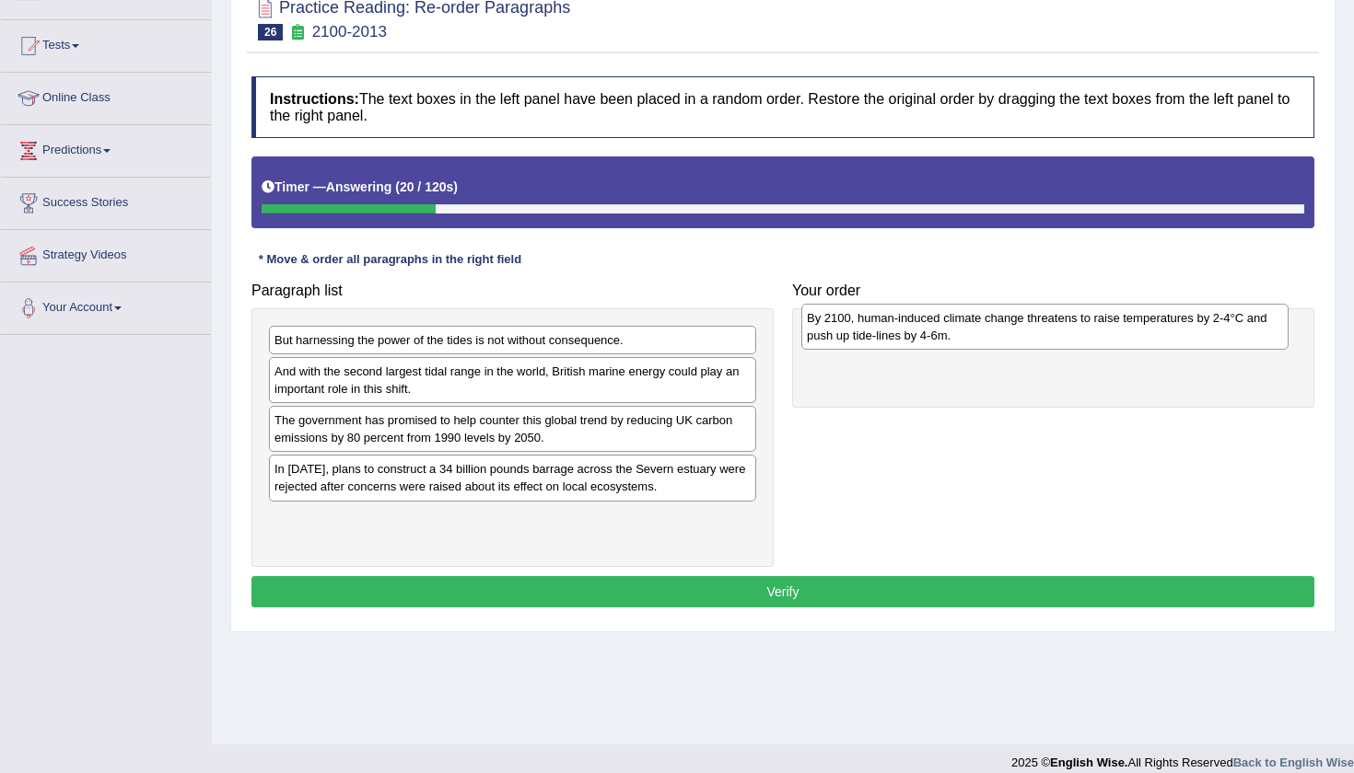
drag, startPoint x: 495, startPoint y: 529, endPoint x: 1028, endPoint y: 331, distance: 567.8
click at [1028, 331] on div "By 2100, human-induced climate change threatens to raise temperatures by 2-4°C …" at bounding box center [1044, 327] width 487 height 46
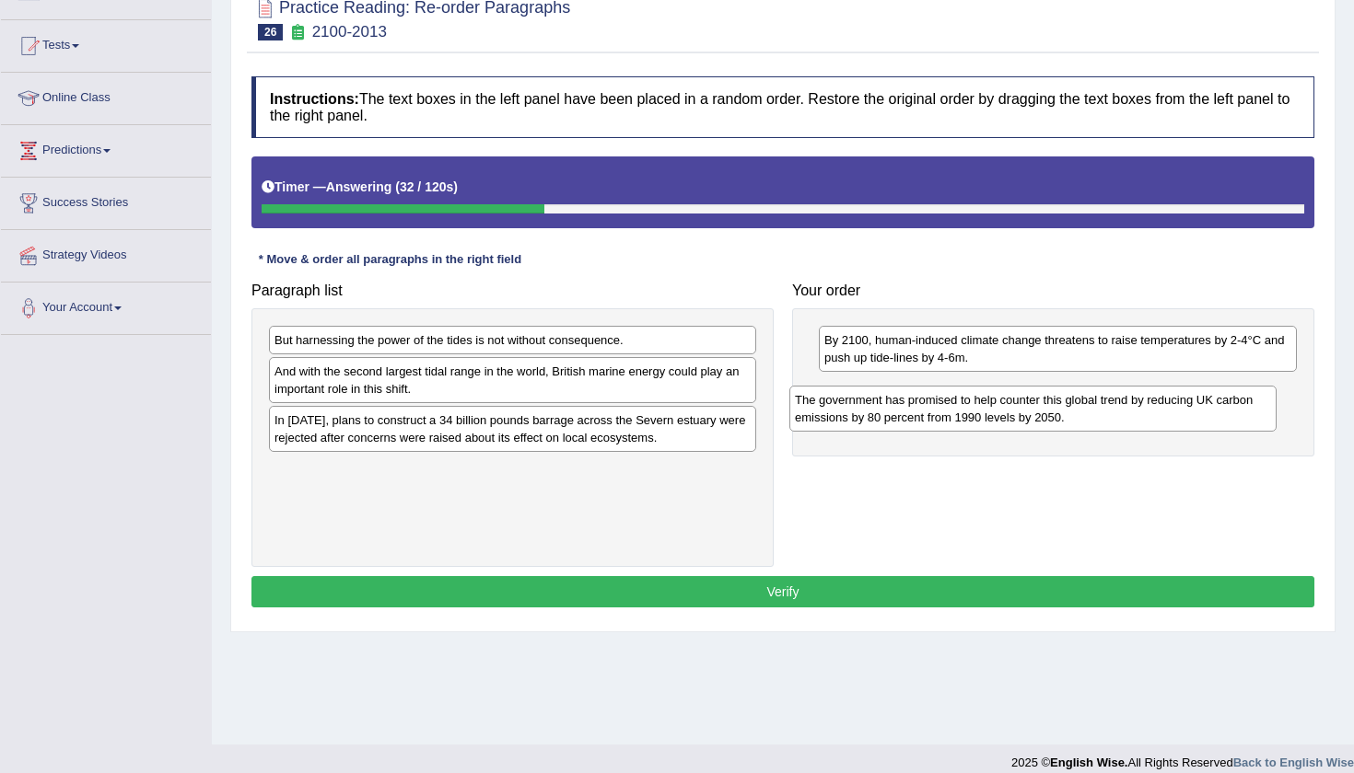
drag, startPoint x: 640, startPoint y: 426, endPoint x: 1161, endPoint y: 404, distance: 521.6
click at [1161, 405] on div "The government has promised to help counter this global trend by reducing UK ca…" at bounding box center [1032, 409] width 487 height 46
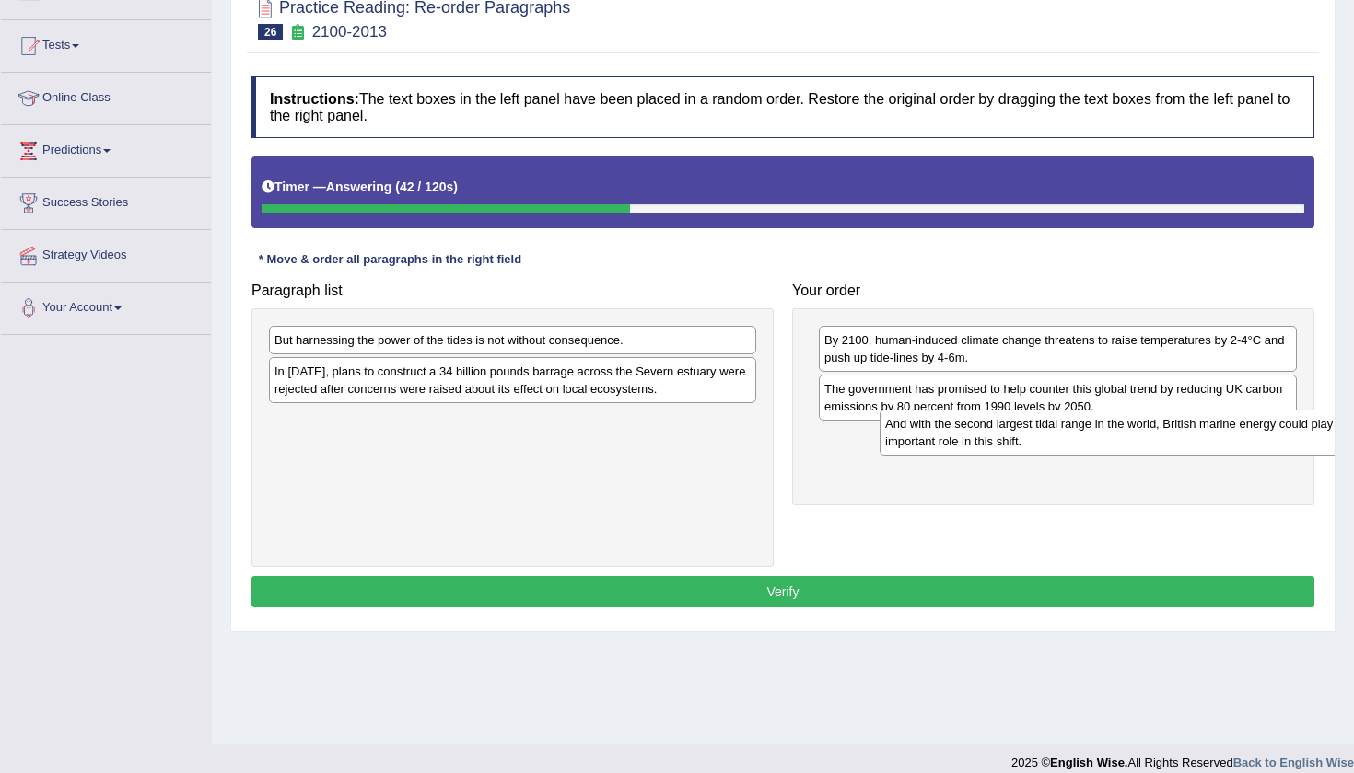
drag, startPoint x: 564, startPoint y: 375, endPoint x: 1175, endPoint y: 428, distance: 612.8
click at [1175, 428] on div "And with the second largest tidal range in the world, British marine energy cou…" at bounding box center [1122, 433] width 487 height 46
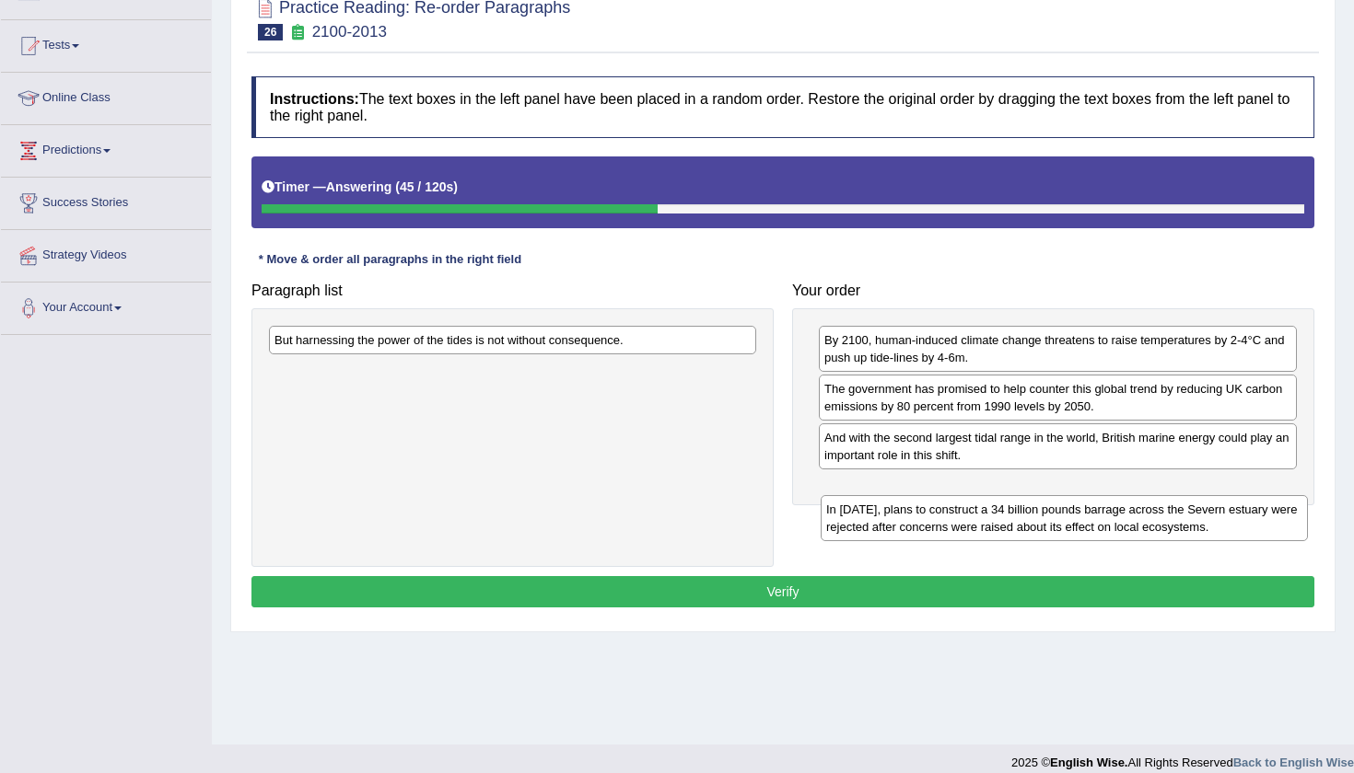
drag, startPoint x: 620, startPoint y: 374, endPoint x: 1180, endPoint y: 485, distance: 570.8
click at [1180, 495] on div "In 2013, plans to construct a 34 billion pounds barrage across the Severn estua…" at bounding box center [1063, 518] width 487 height 46
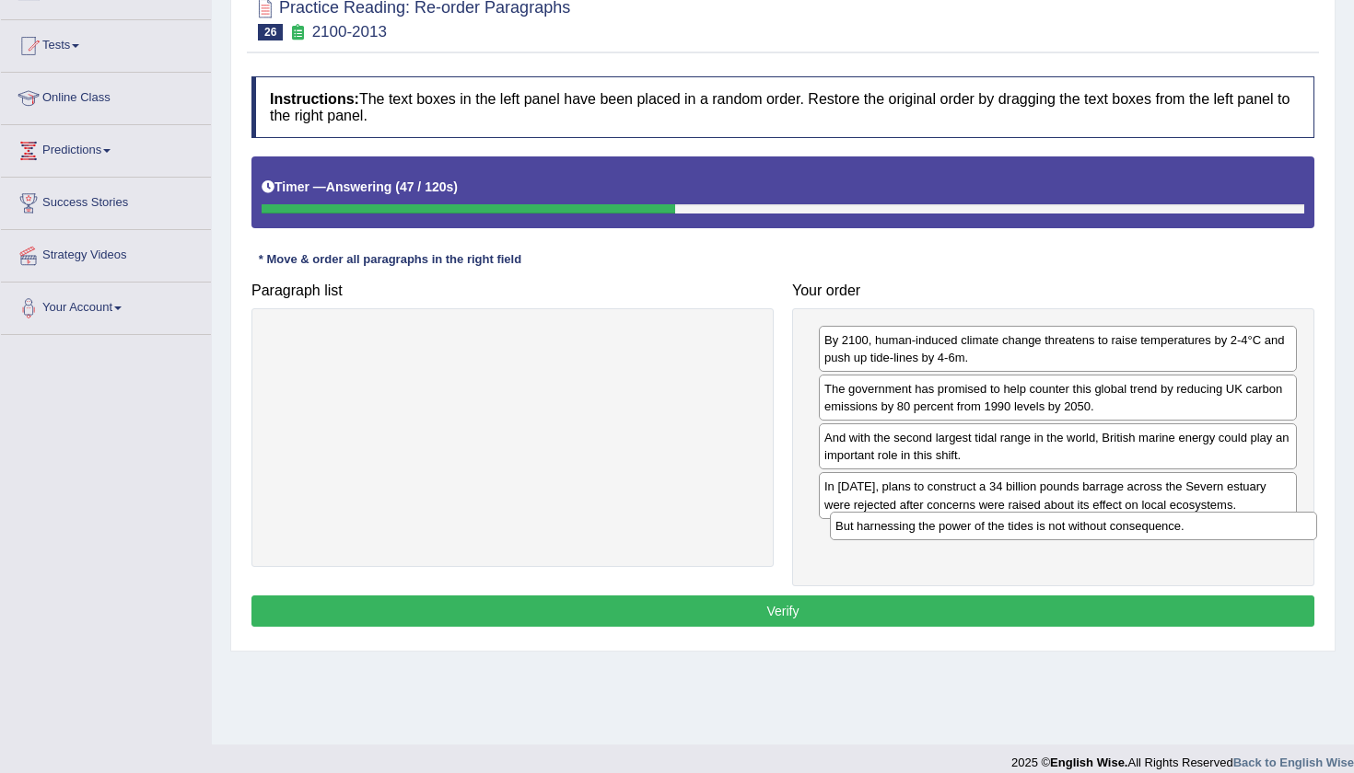
drag, startPoint x: 611, startPoint y: 339, endPoint x: 1172, endPoint y: 526, distance: 591.1
click at [1172, 526] on div "But harnessing the power of the tides is not without consequence." at bounding box center [1073, 526] width 487 height 29
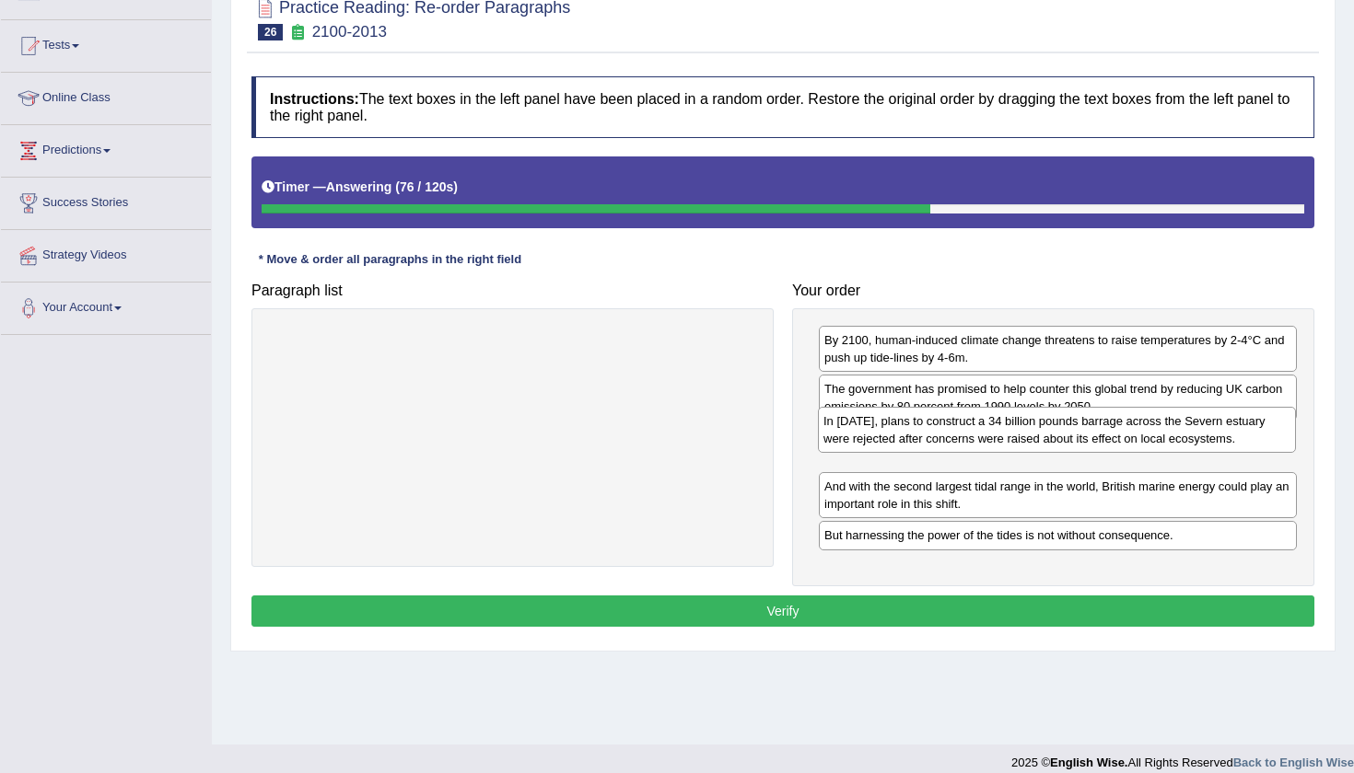
drag, startPoint x: 1134, startPoint y: 499, endPoint x: 1134, endPoint y: 436, distance: 63.5
click at [1134, 436] on div "In 2013, plans to construct a 34 billion pounds barrage across the Severn estua…" at bounding box center [1057, 430] width 478 height 46
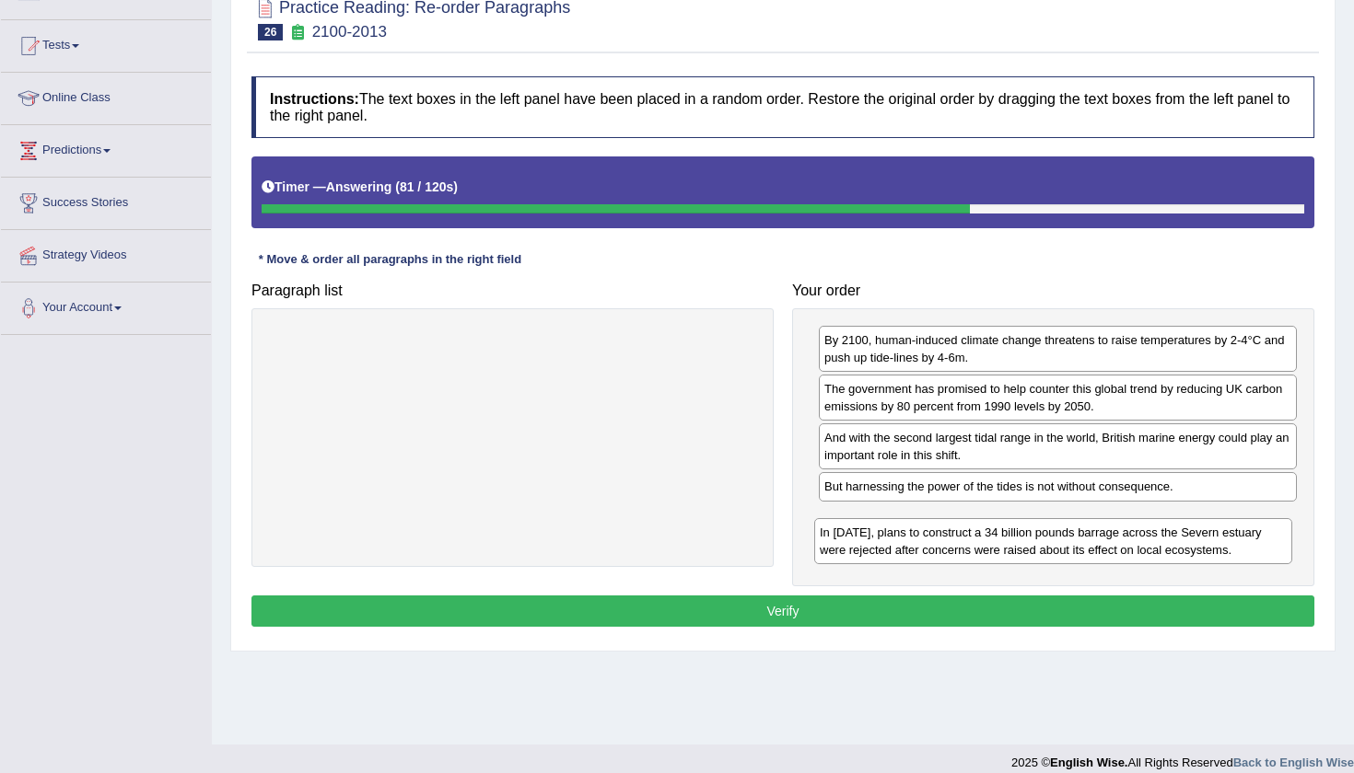
drag, startPoint x: 1134, startPoint y: 436, endPoint x: 1130, endPoint y: 531, distance: 95.9
click at [1130, 531] on div "In 2013, plans to construct a 34 billion pounds barrage across the Severn estua…" at bounding box center [1053, 541] width 478 height 46
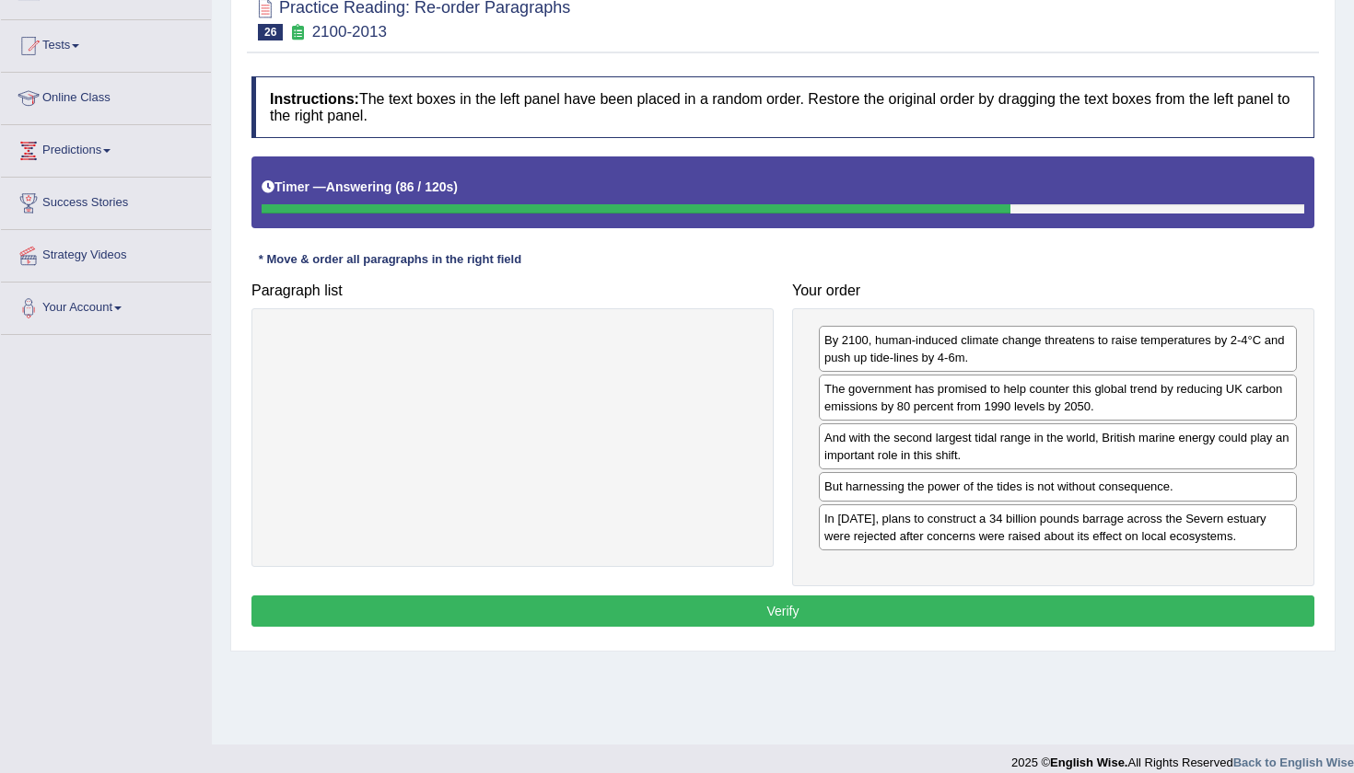
click at [949, 608] on button "Verify" at bounding box center [782, 611] width 1063 height 31
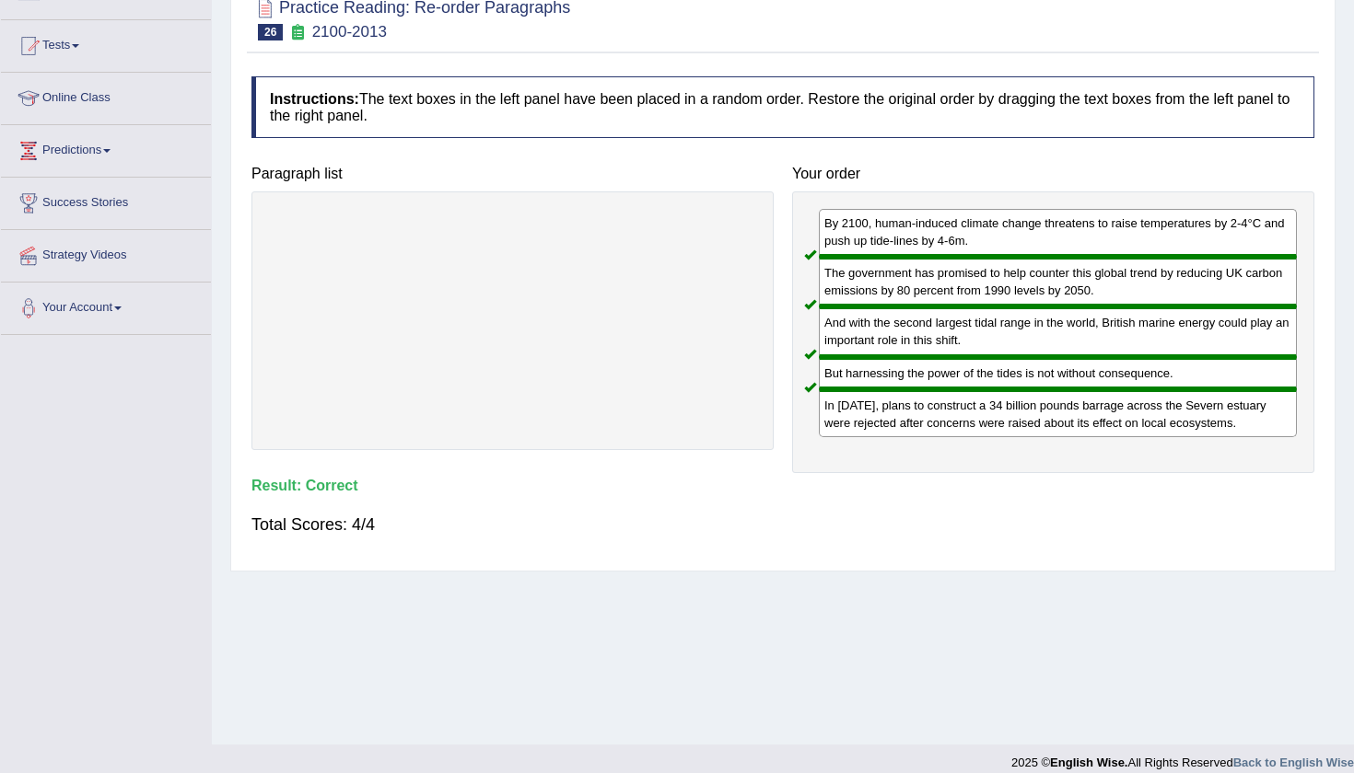
click at [1353, 56] on div "Home Practice Reading: Re-order Paragraphs 2100-2013 « Prev Next » Report Quest…" at bounding box center [783, 284] width 1142 height 921
click at [1331, 41] on div "Practice Reading: Re-order Paragraphs 26 2100-2013 Instructions: The text boxes…" at bounding box center [782, 275] width 1105 height 593
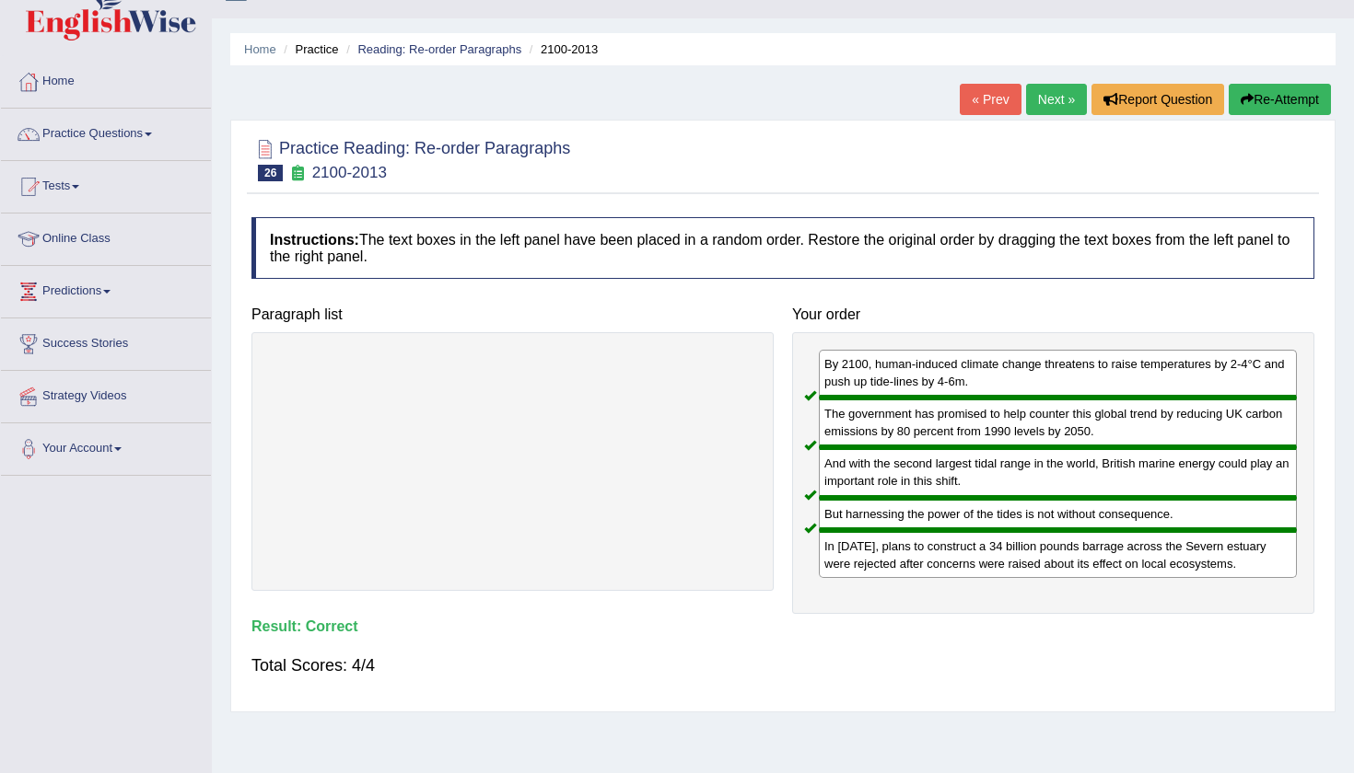
scroll to position [34, 0]
click at [1049, 99] on link "Next »" at bounding box center [1056, 100] width 61 height 31
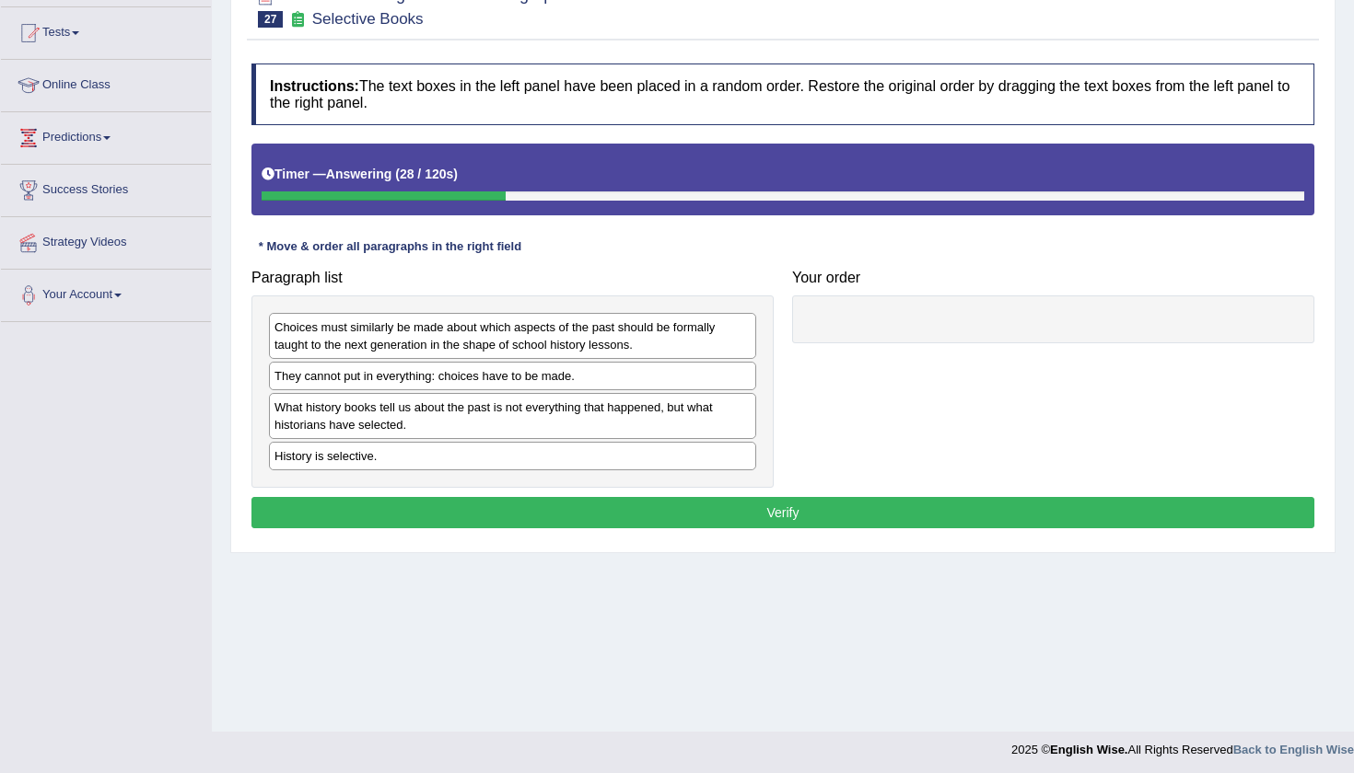
scroll to position [196, 0]
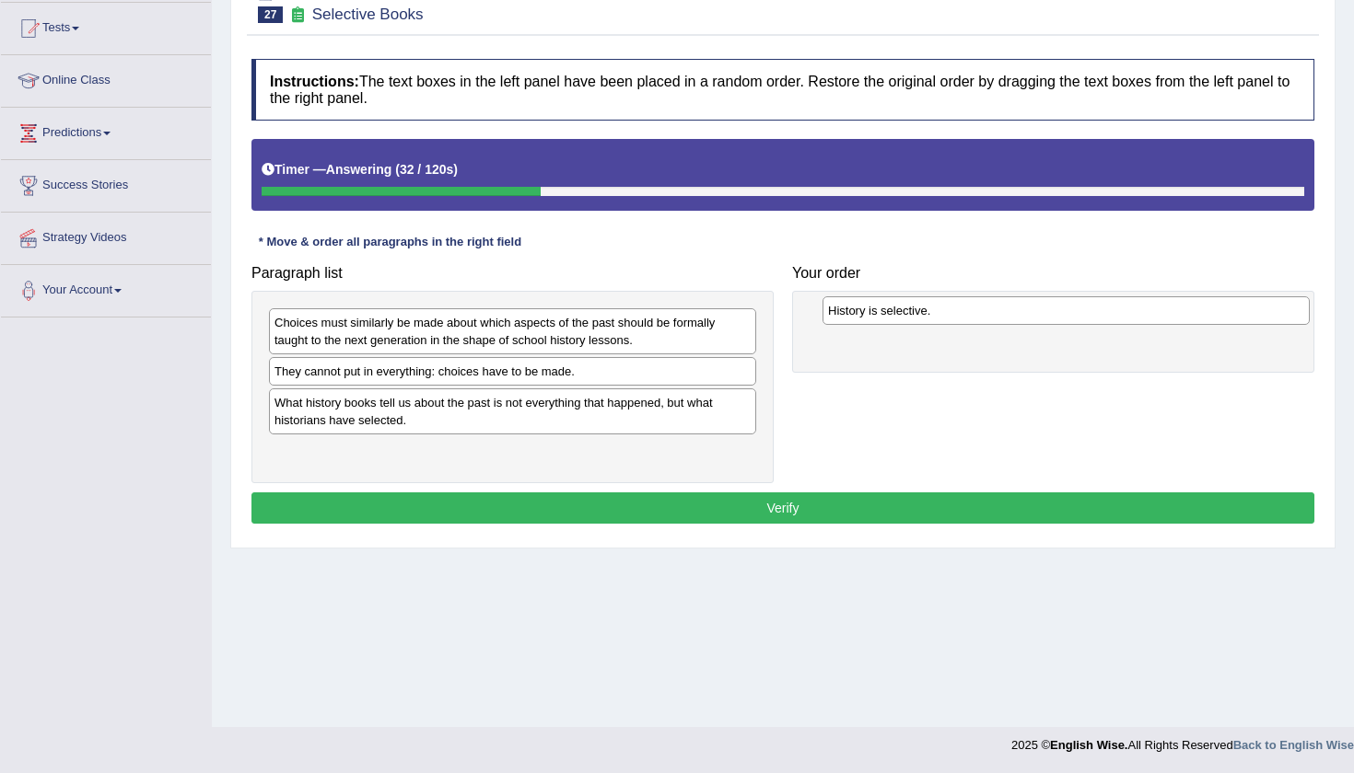
drag, startPoint x: 461, startPoint y: 447, endPoint x: 1015, endPoint y: 307, distance: 570.8
click at [1015, 307] on div "History is selective." at bounding box center [1065, 310] width 487 height 29
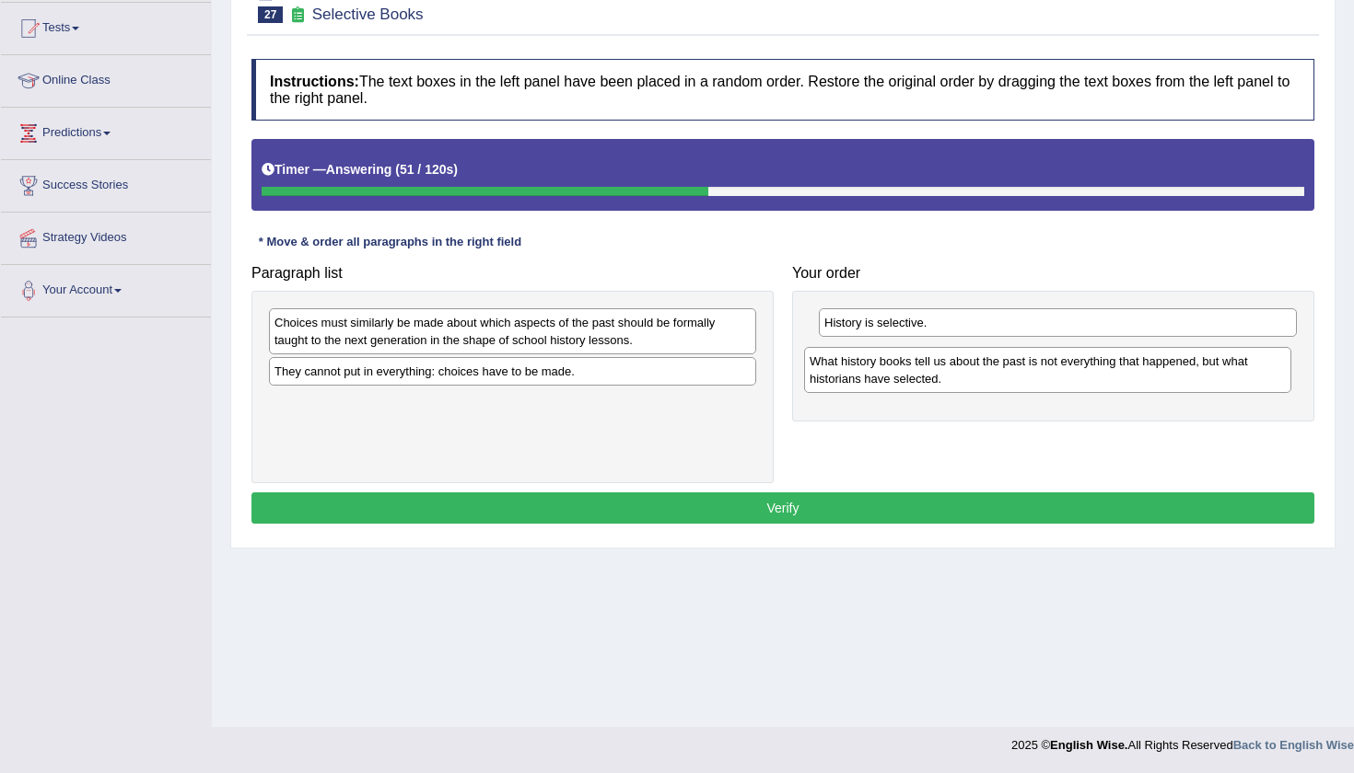
drag, startPoint x: 599, startPoint y: 416, endPoint x: 1133, endPoint y: 376, distance: 536.5
click at [1133, 376] on div "What history books tell us about the past is not everything that happened, but …" at bounding box center [1047, 370] width 487 height 46
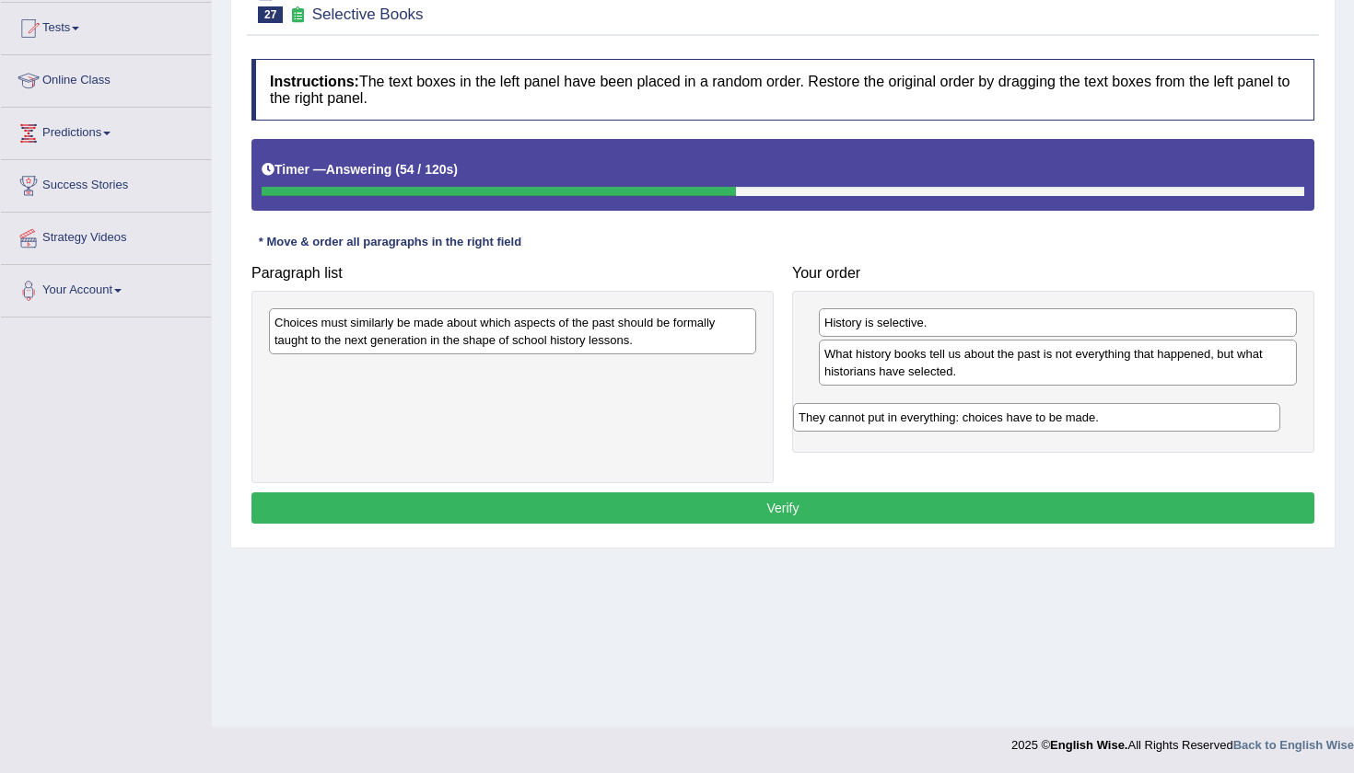
drag, startPoint x: 609, startPoint y: 371, endPoint x: 1133, endPoint y: 418, distance: 526.9
click at [1133, 418] on div "They cannot put in everything: choices have to be made." at bounding box center [1036, 417] width 487 height 29
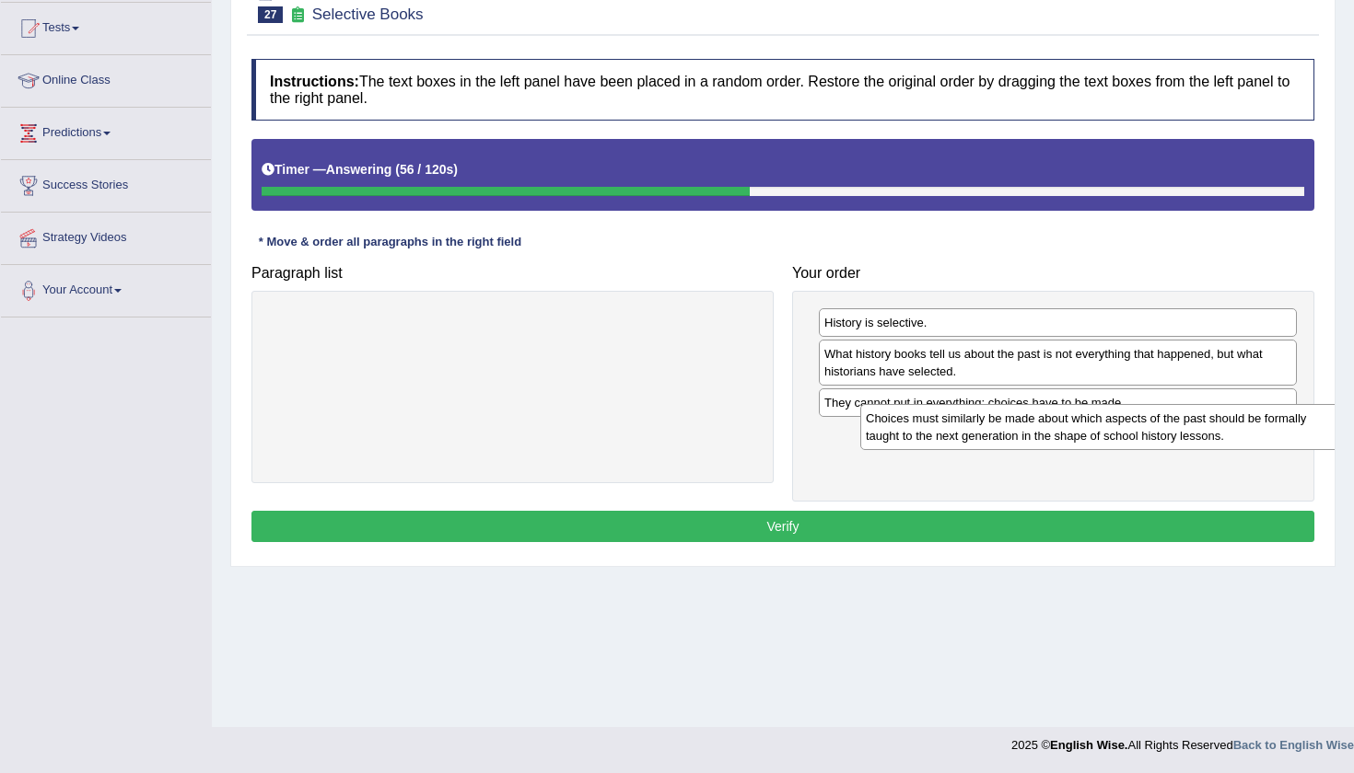
drag, startPoint x: 553, startPoint y: 343, endPoint x: 1145, endPoint y: 438, distance: 598.7
click at [1145, 438] on div "Choices must similarly be made about which aspects of the past should be formal…" at bounding box center [1103, 427] width 487 height 46
click at [924, 529] on button "Verify" at bounding box center [782, 526] width 1063 height 31
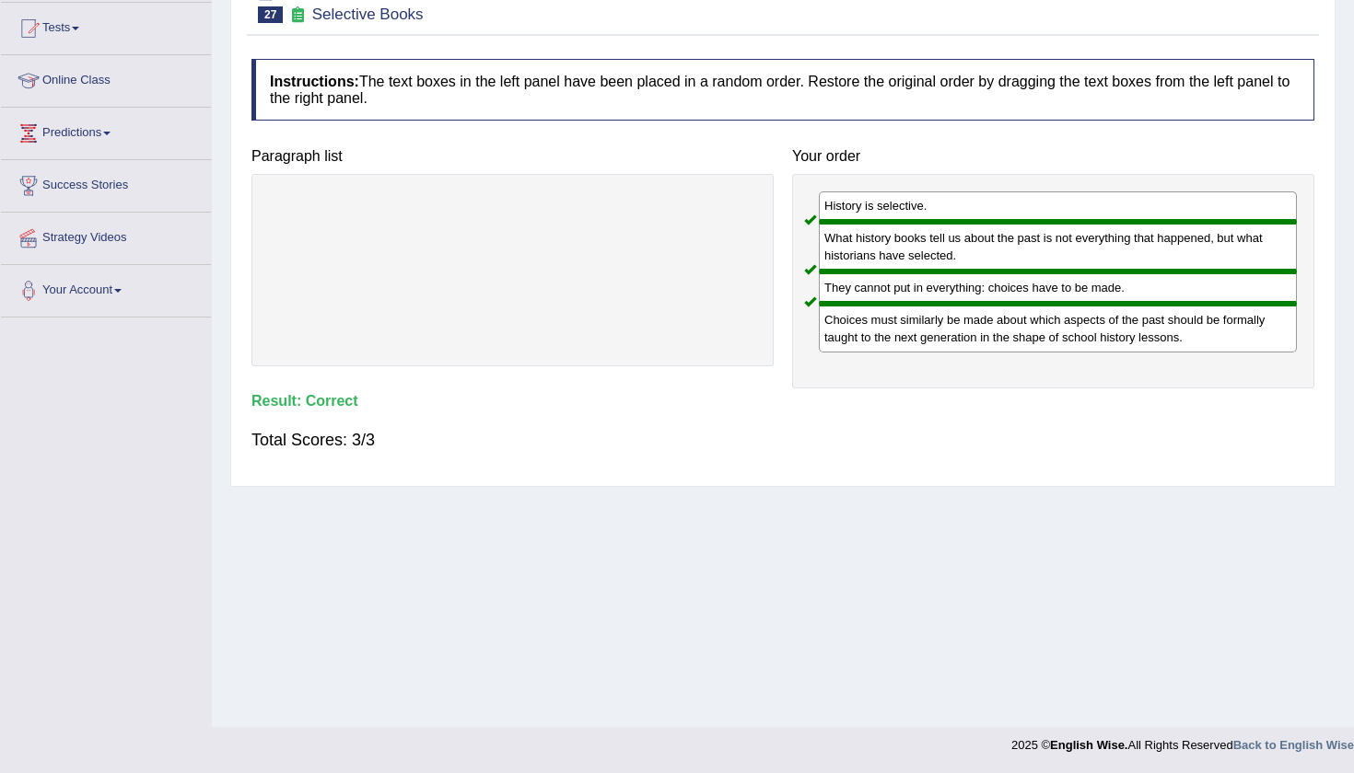
click at [1348, 92] on div "Home Practice Reading: Re-order Paragraphs Selective Books « Prev Next » Report…" at bounding box center [783, 267] width 1142 height 921
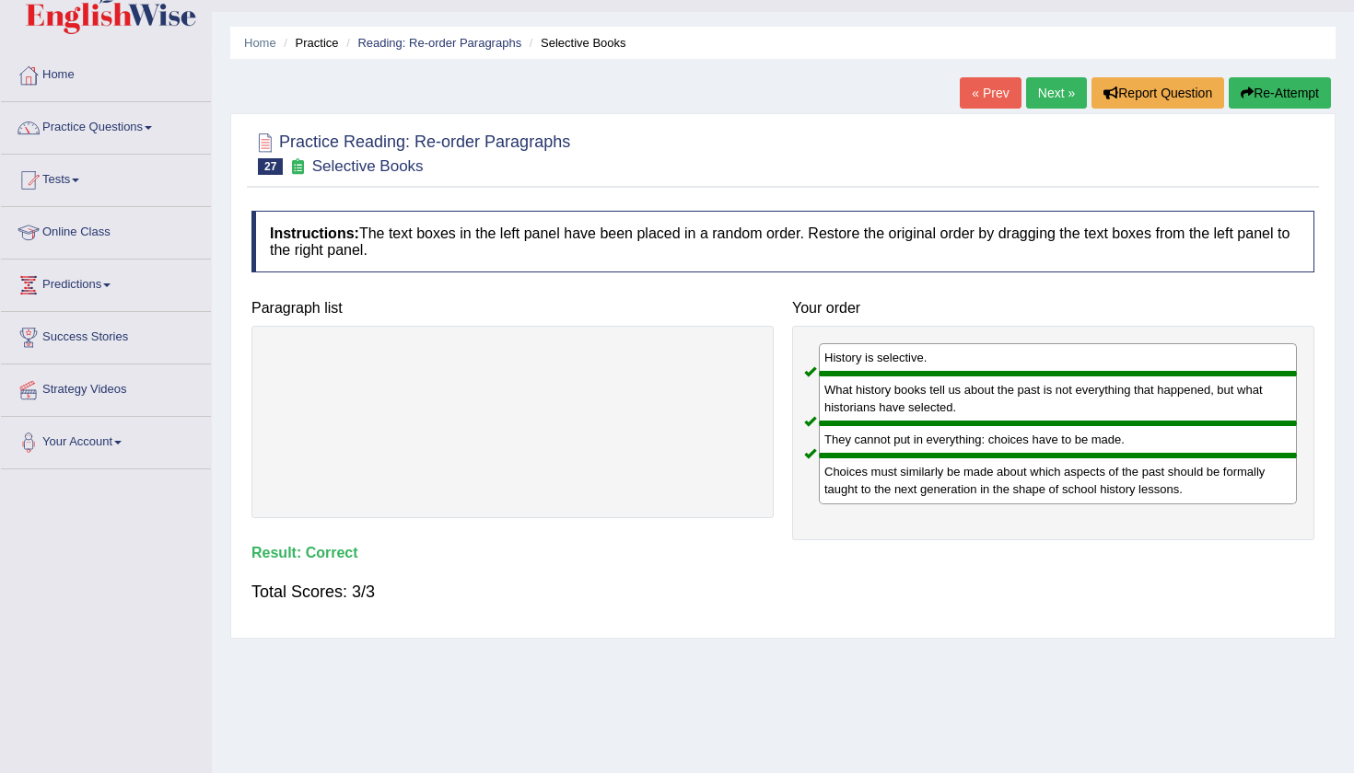
scroll to position [39, 0]
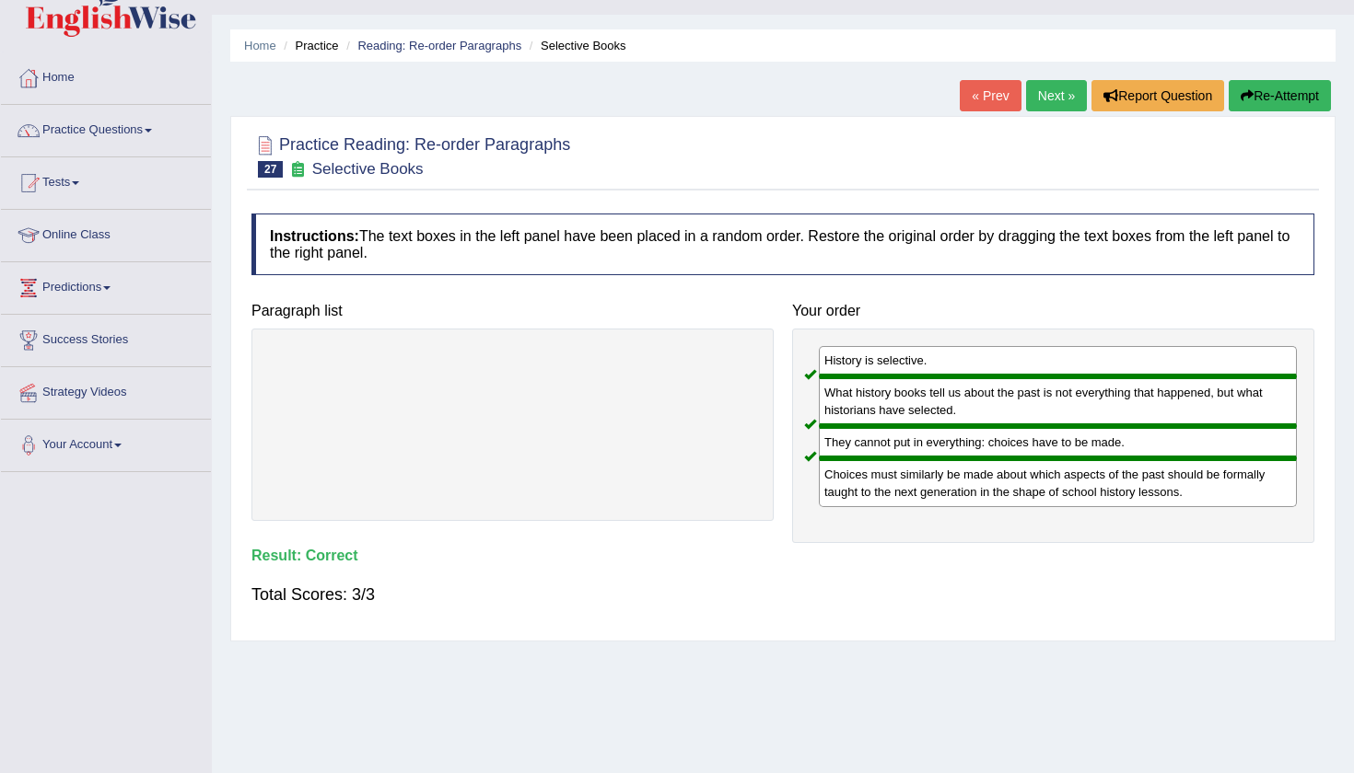
click at [1027, 90] on link "Next »" at bounding box center [1056, 95] width 61 height 31
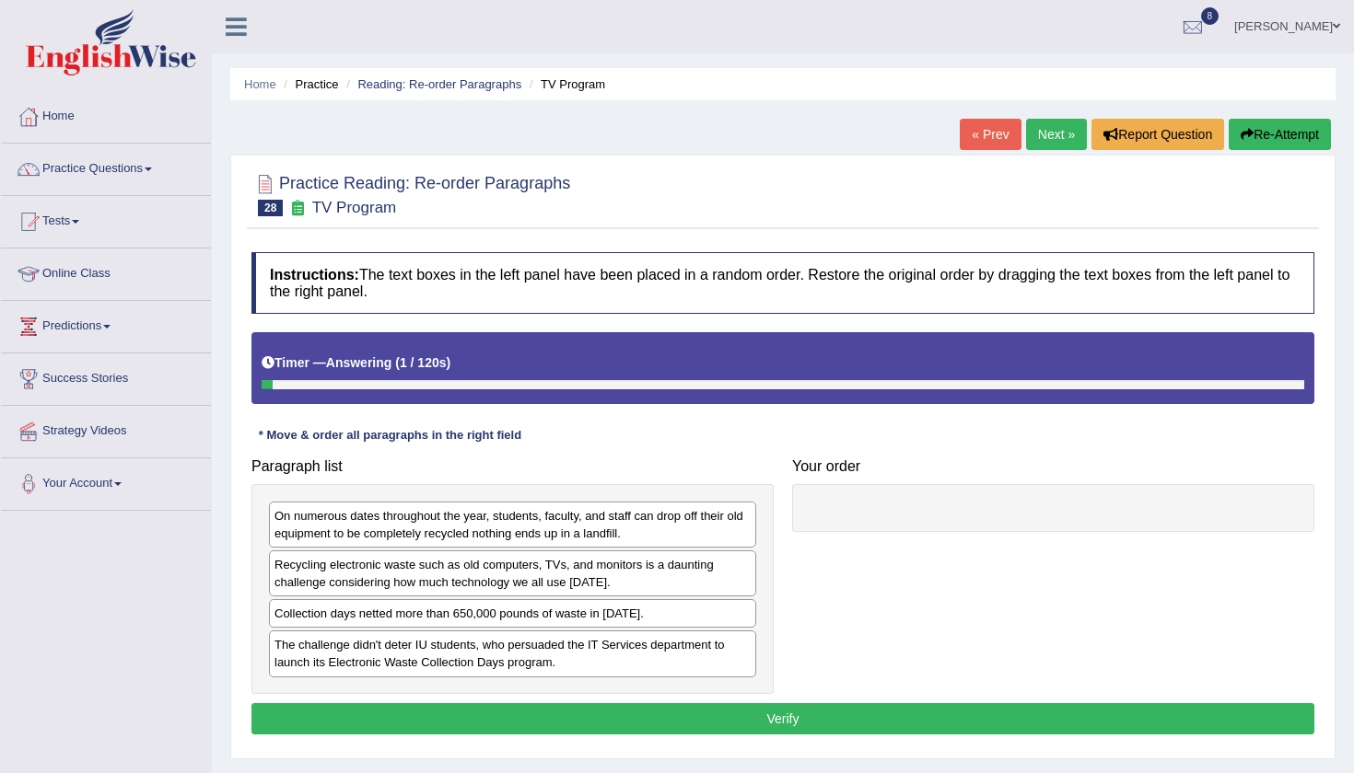
click at [1342, 266] on div "Home Practice Reading: Re-order Paragraphs TV Program « Prev Next » Report Ques…" at bounding box center [783, 460] width 1142 height 921
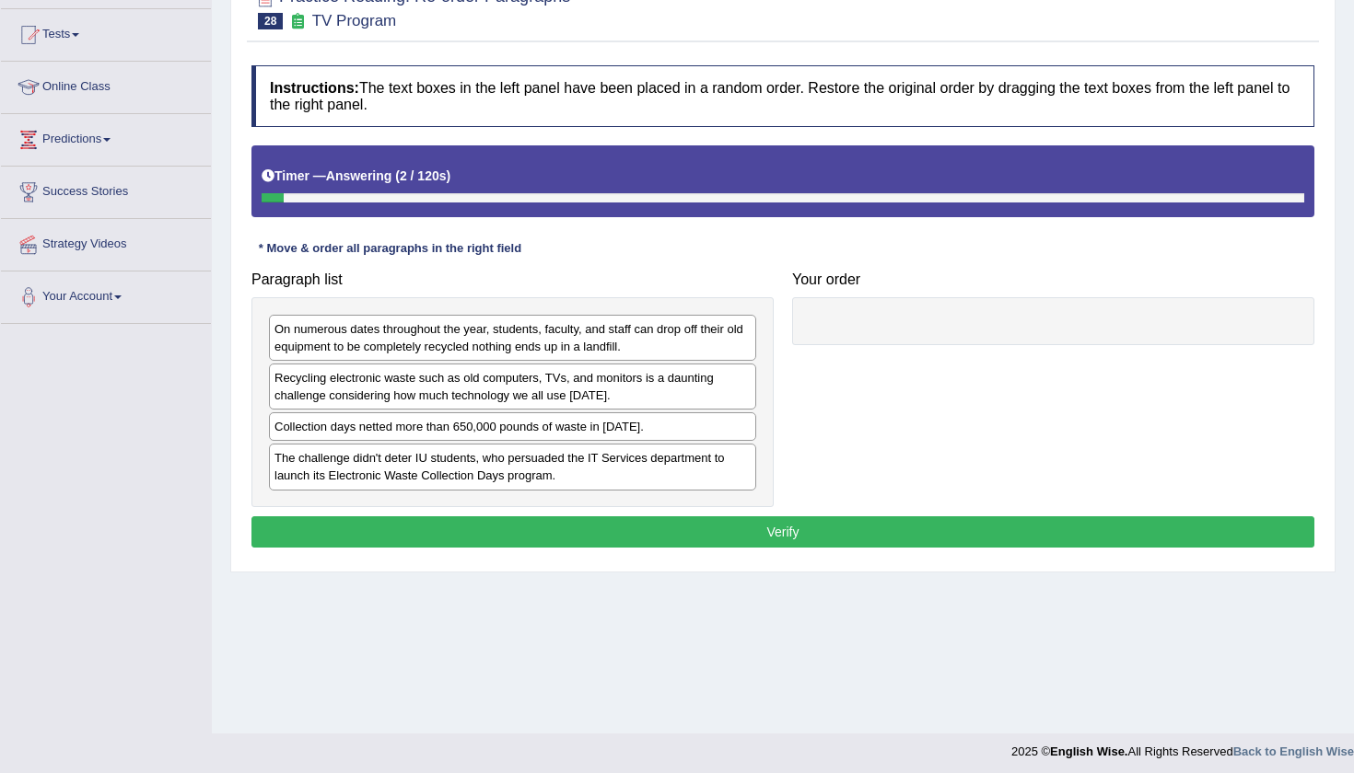
scroll to position [190, 0]
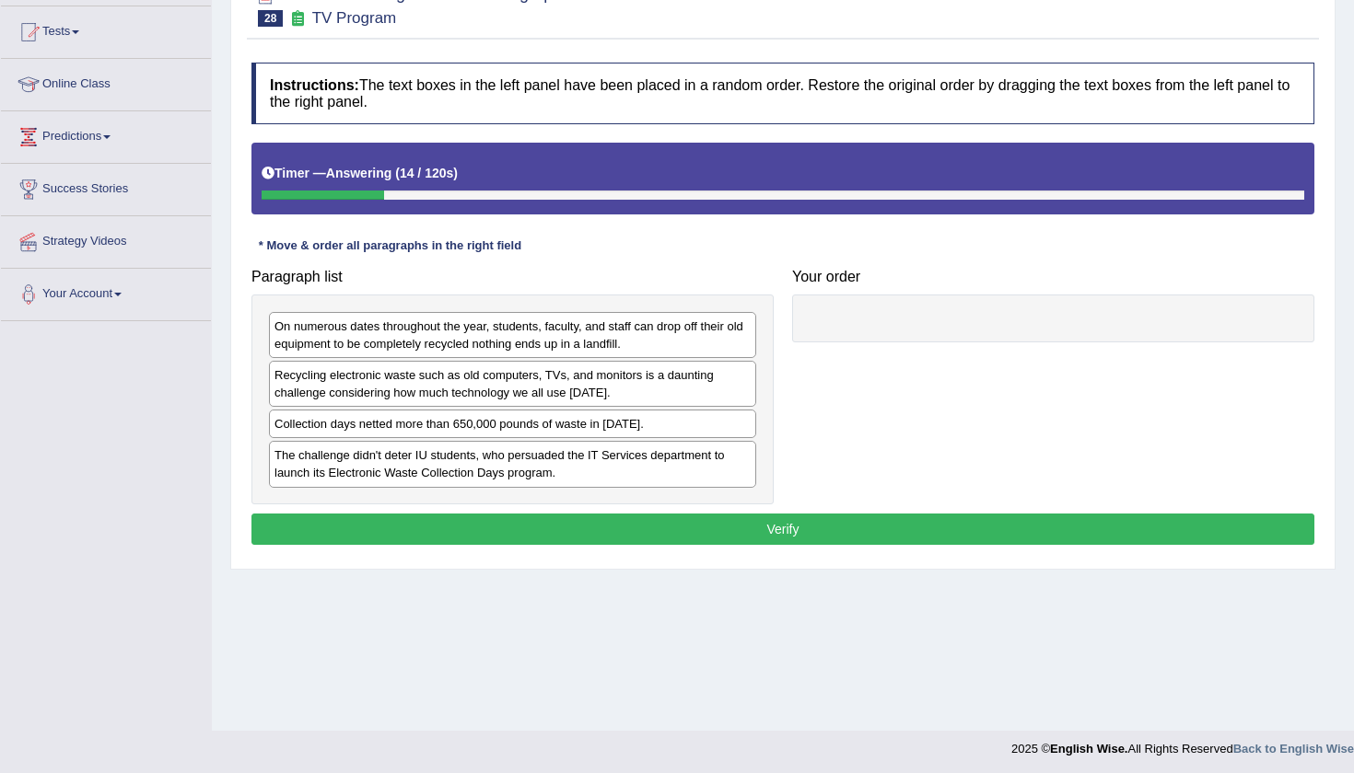
click at [630, 406] on div "On numerous dates throughout the year, students, faculty, and staff can drop of…" at bounding box center [512, 400] width 522 height 210
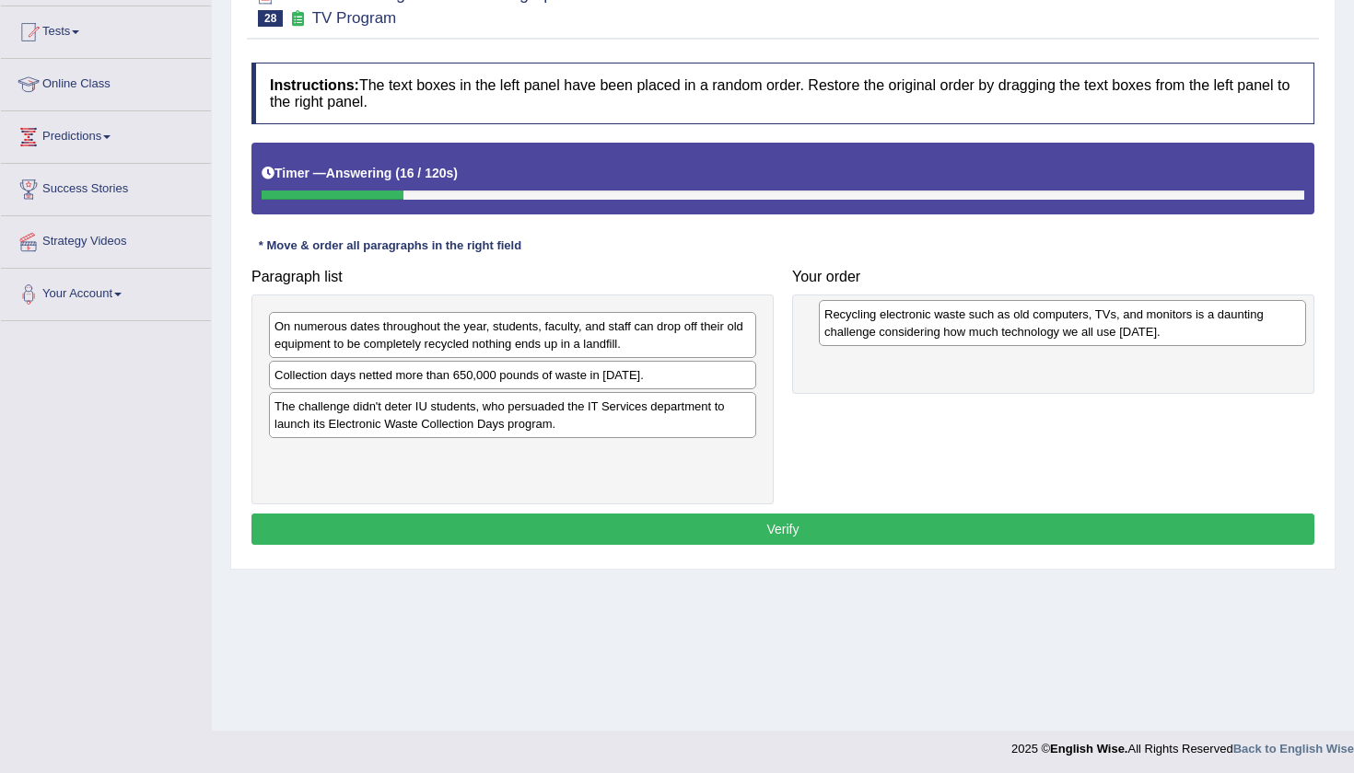
drag, startPoint x: 614, startPoint y: 386, endPoint x: 1138, endPoint y: 324, distance: 527.6
click at [1138, 324] on div "Recycling electronic waste such as old computers, TVs, and monitors is a daunti…" at bounding box center [1062, 323] width 487 height 46
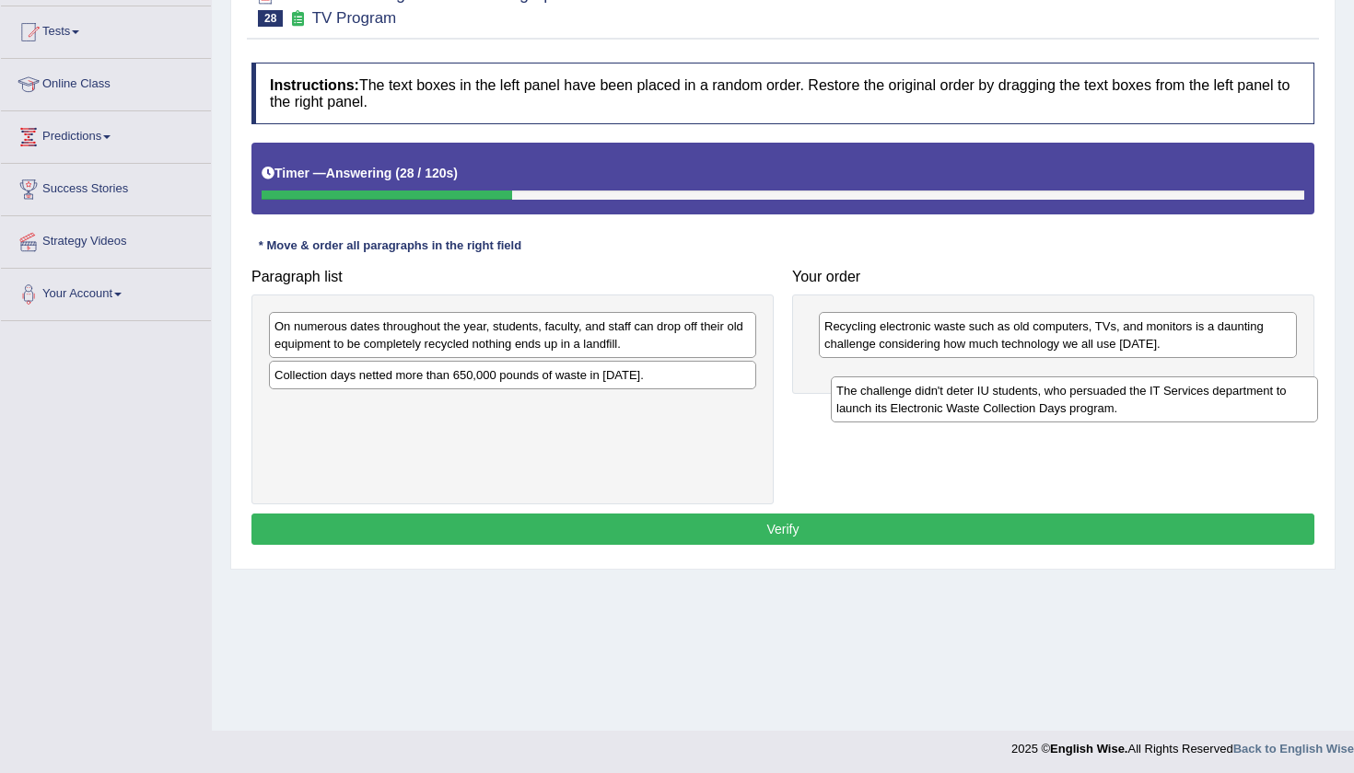
drag, startPoint x: 478, startPoint y: 424, endPoint x: 1040, endPoint y: 410, distance: 561.9
click at [1040, 410] on div "The challenge didn't deter IU students, who persuaded the IT Services departmen…" at bounding box center [1074, 400] width 487 height 46
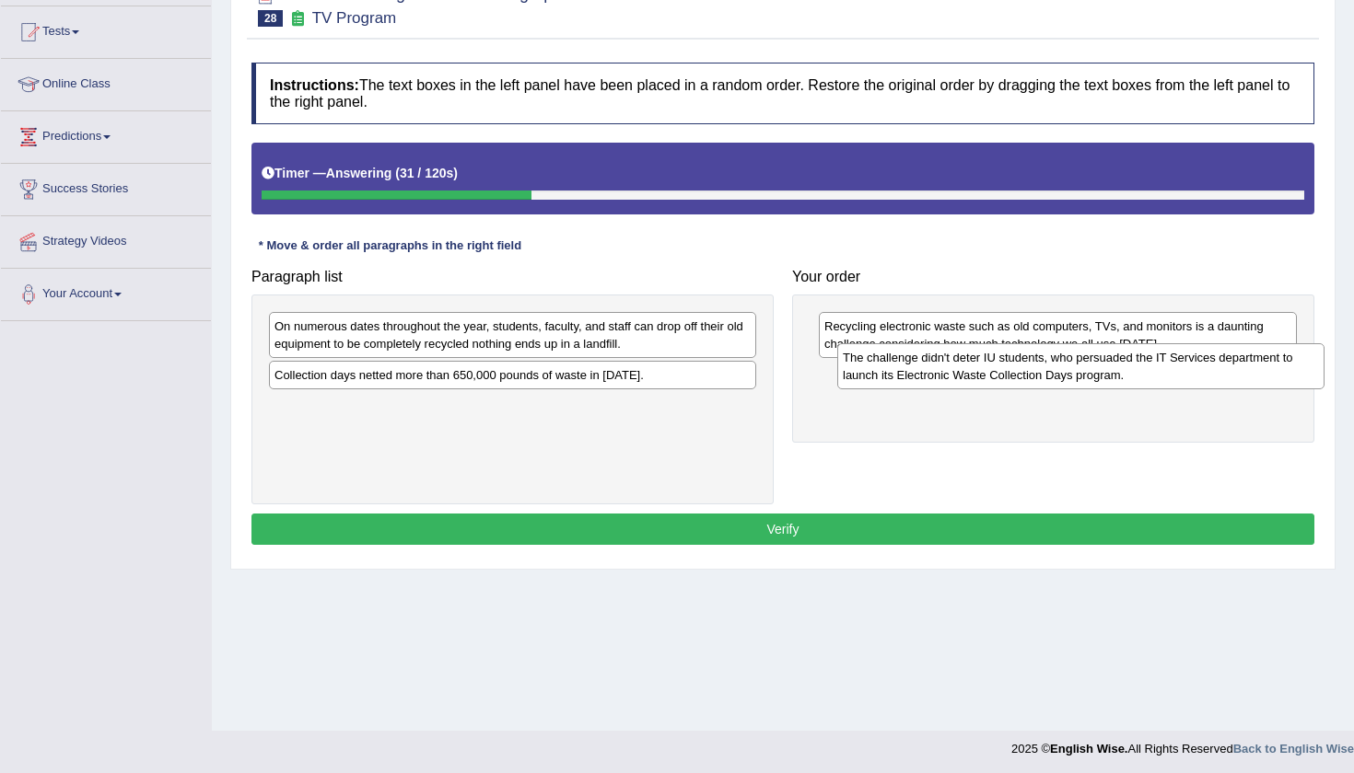
drag, startPoint x: 455, startPoint y: 423, endPoint x: 1023, endPoint y: 376, distance: 570.1
click at [1023, 376] on div "The challenge didn't deter IU students, who persuaded the IT Services departmen…" at bounding box center [1080, 366] width 487 height 46
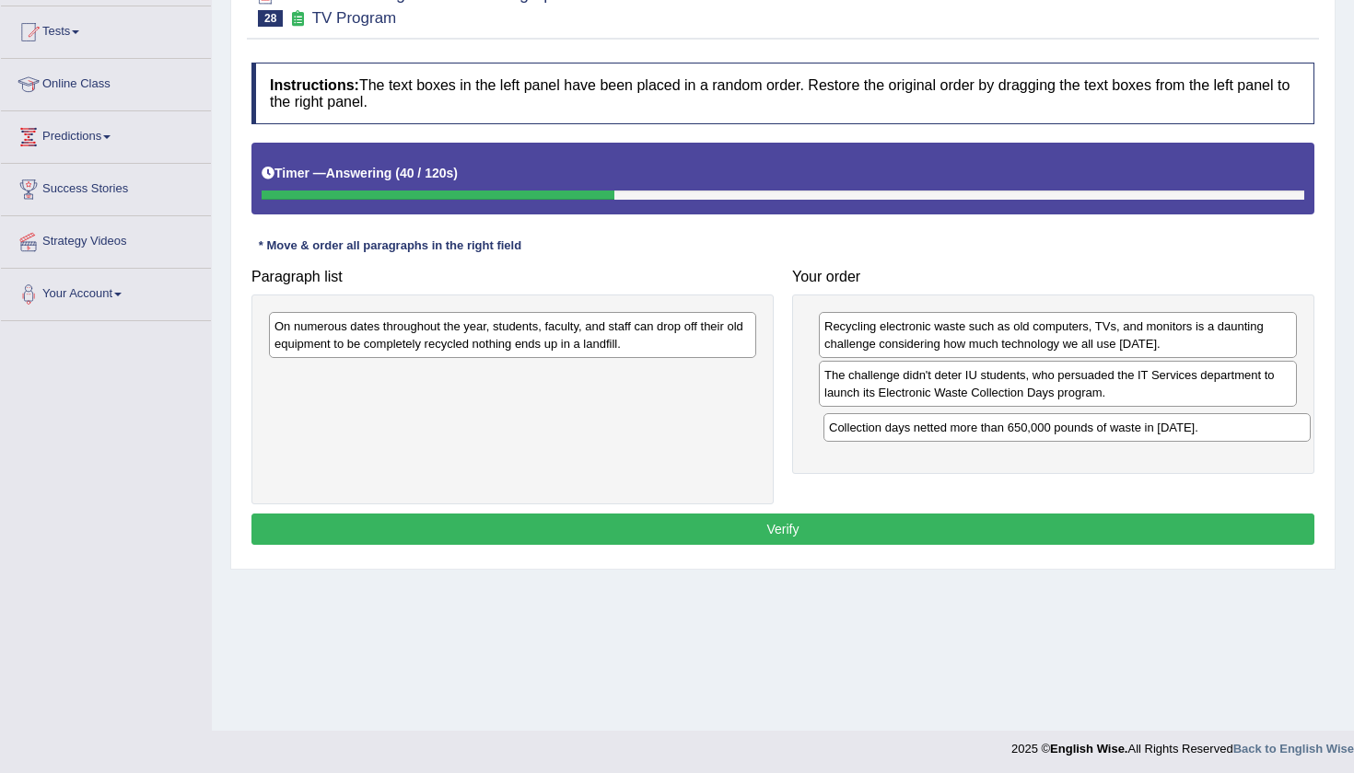
drag, startPoint x: 594, startPoint y: 377, endPoint x: 1148, endPoint y: 430, distance: 556.9
click at [1148, 430] on div "Collection days netted more than 650,000 pounds of waste in 2010." at bounding box center [1066, 427] width 487 height 29
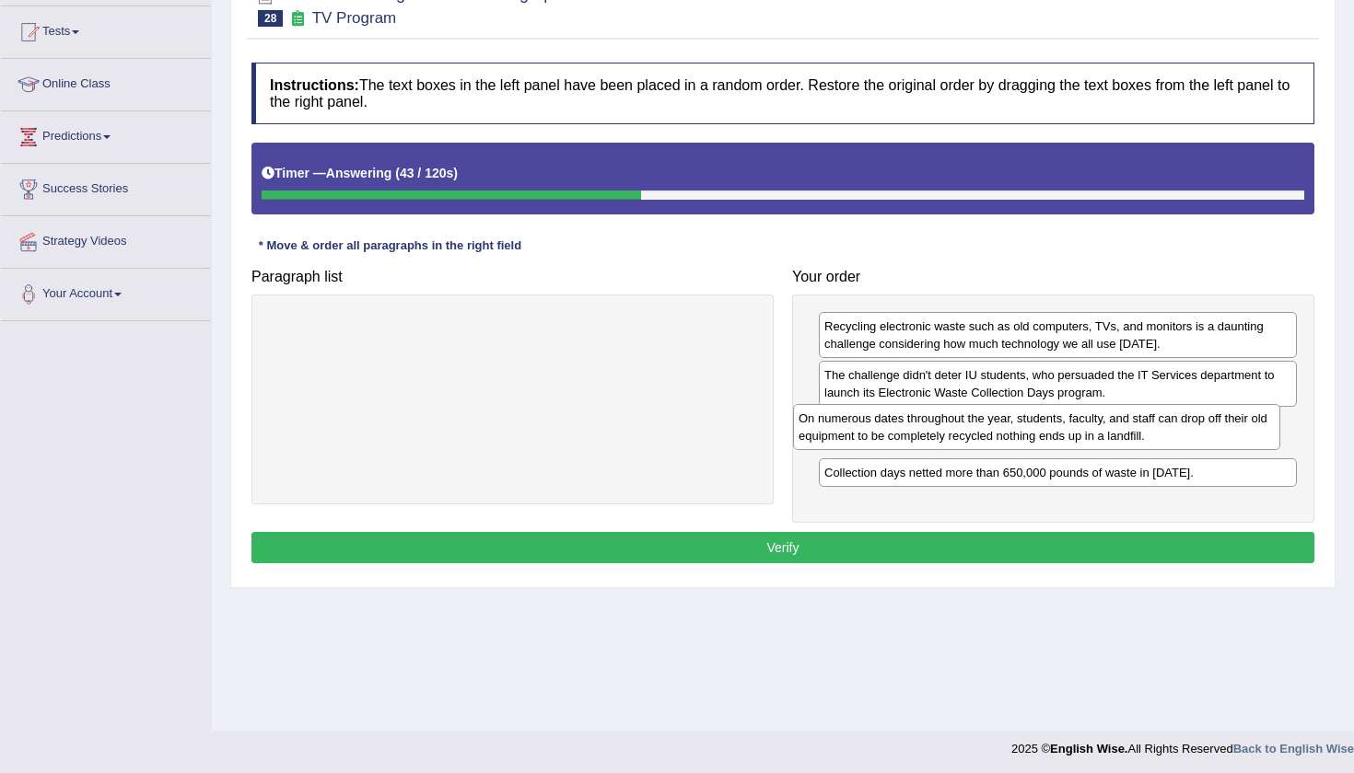
drag, startPoint x: 371, startPoint y: 341, endPoint x: 902, endPoint y: 433, distance: 539.2
click at [901, 433] on div "On numerous dates throughout the year, students, faculty, and staff can drop of…" at bounding box center [1036, 427] width 487 height 46
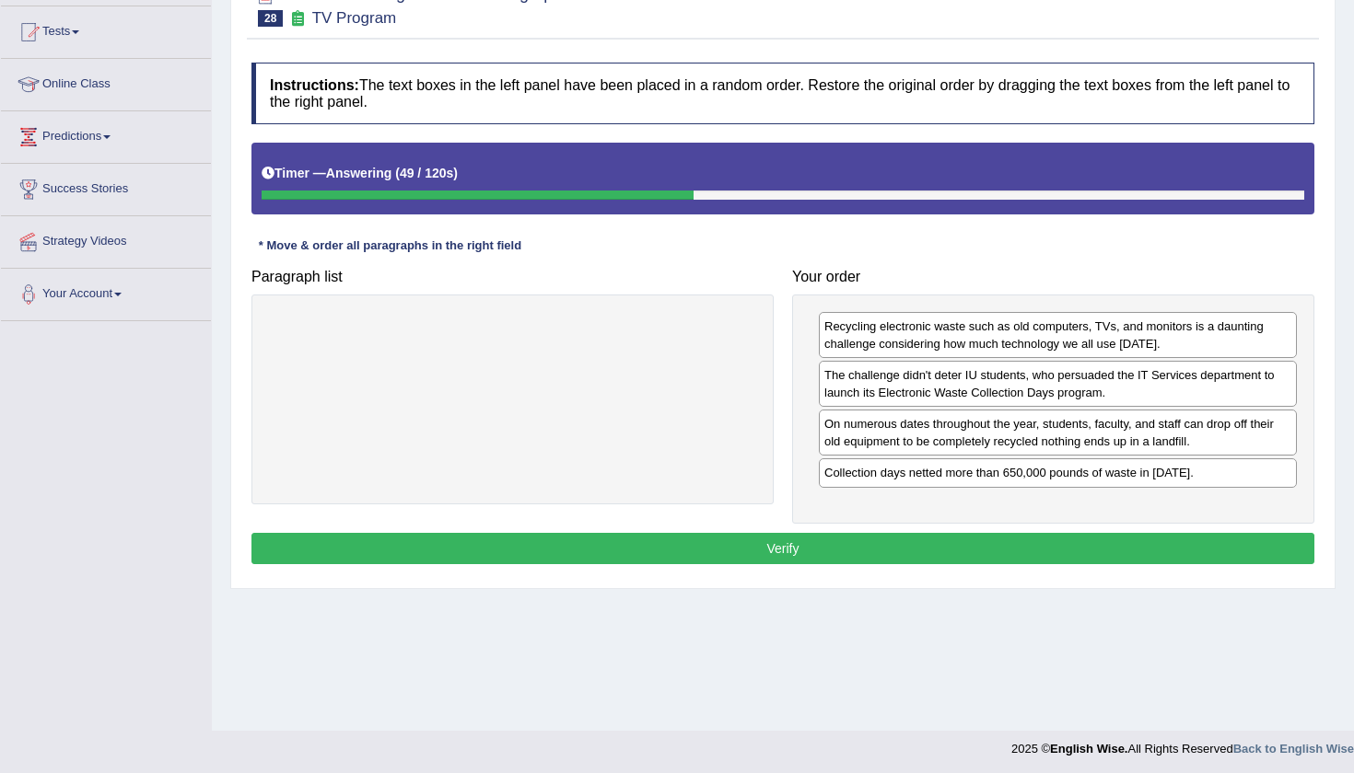
click at [897, 537] on button "Verify" at bounding box center [782, 548] width 1063 height 31
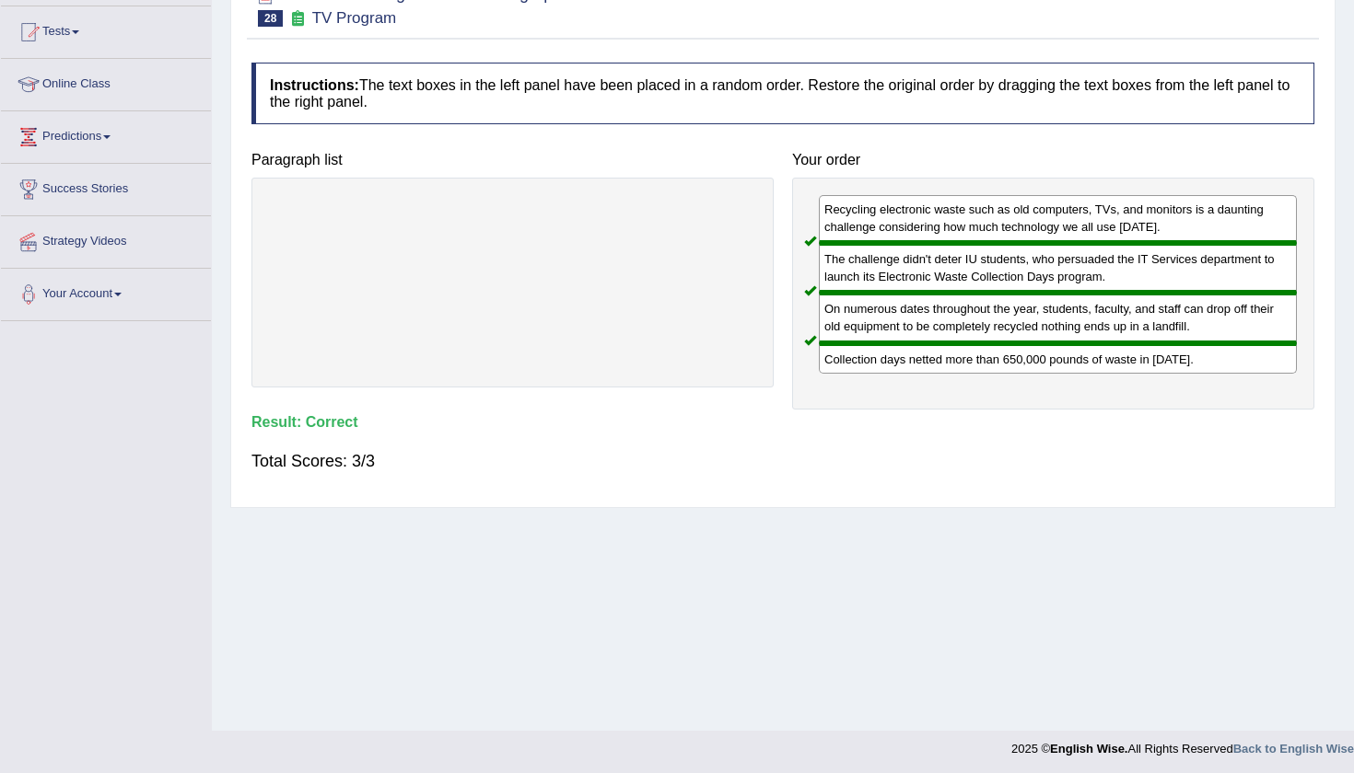
click at [1349, 106] on div "Home Practice Reading: Re-order Paragraphs TV Program « Prev Next » Report Ques…" at bounding box center [783, 270] width 1142 height 921
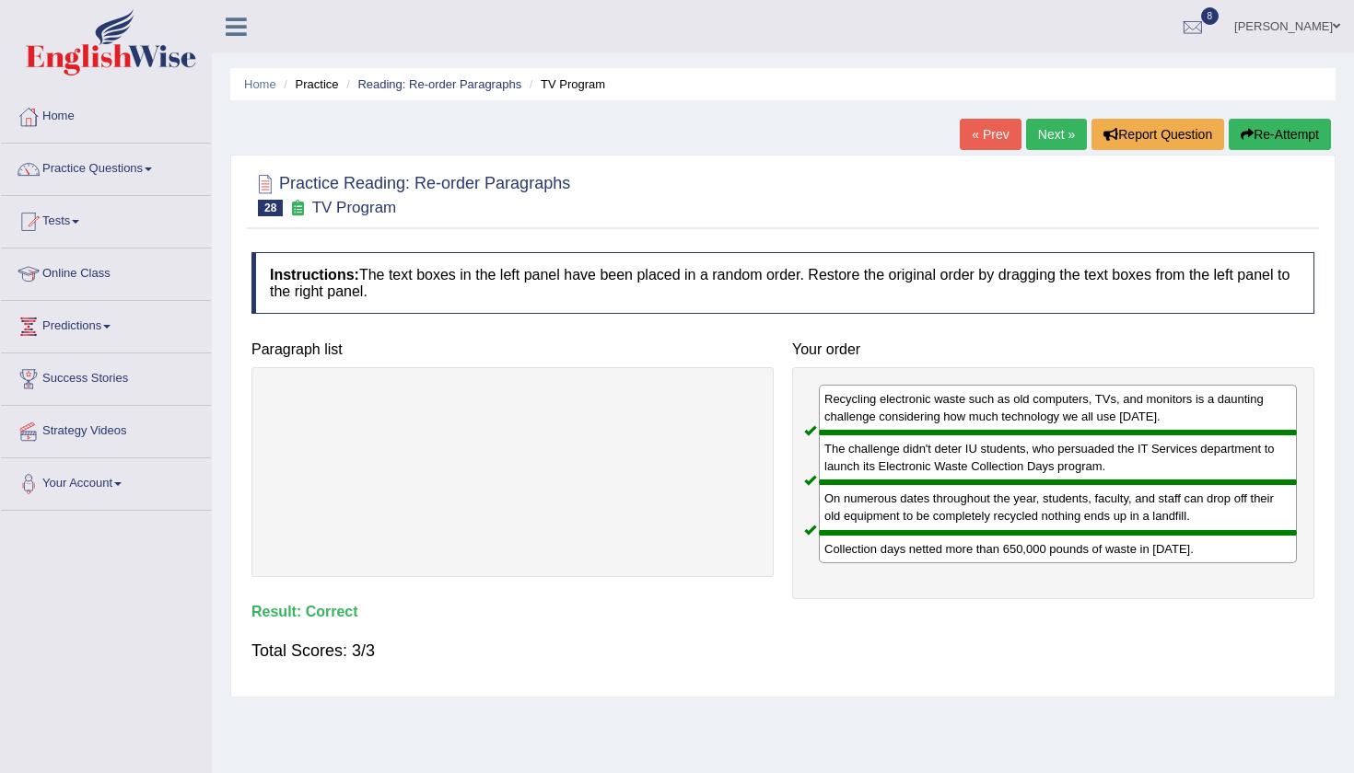
scroll to position [0, 0]
click at [128, 157] on link "Practice Questions" at bounding box center [106, 167] width 210 height 46
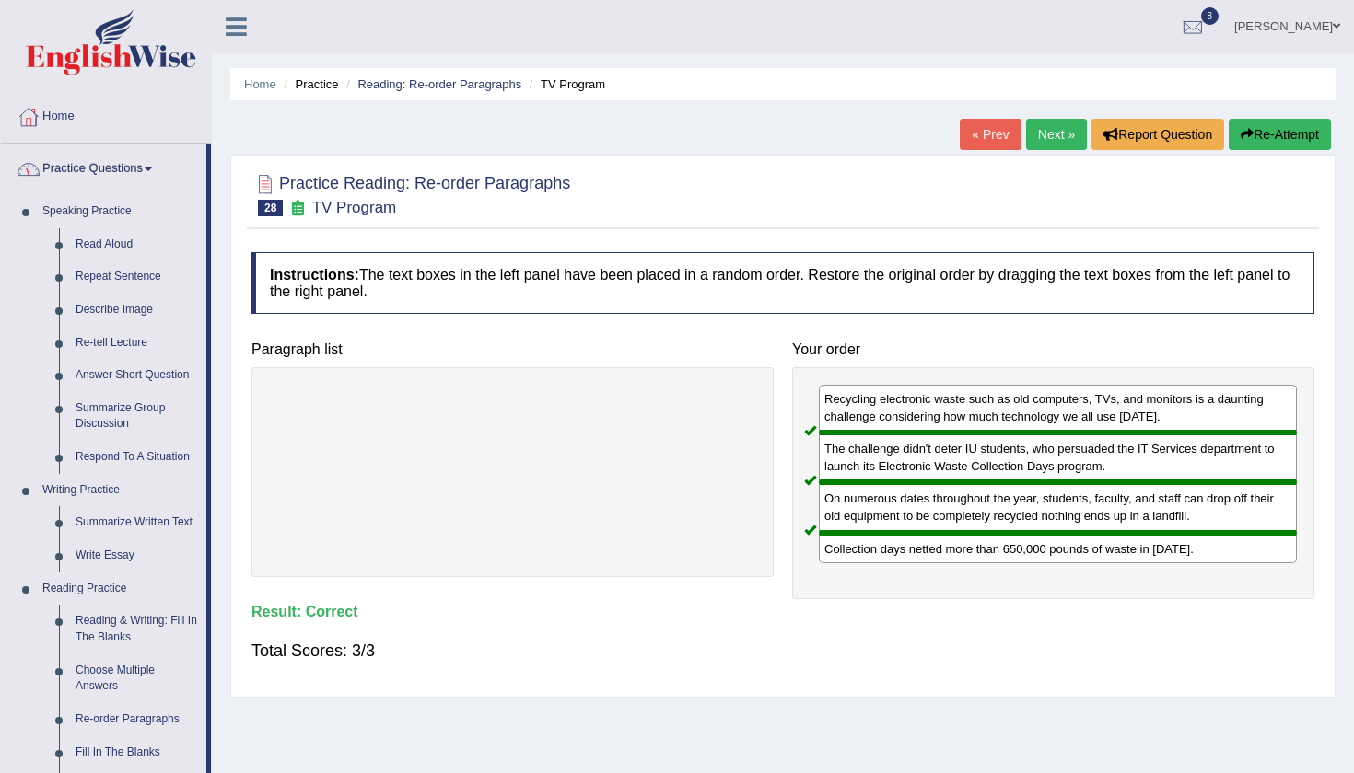
click at [220, 414] on div "Home Practice Reading: Re-order Paragraphs TV Program « Prev Next » Report Ques…" at bounding box center [783, 460] width 1142 height 921
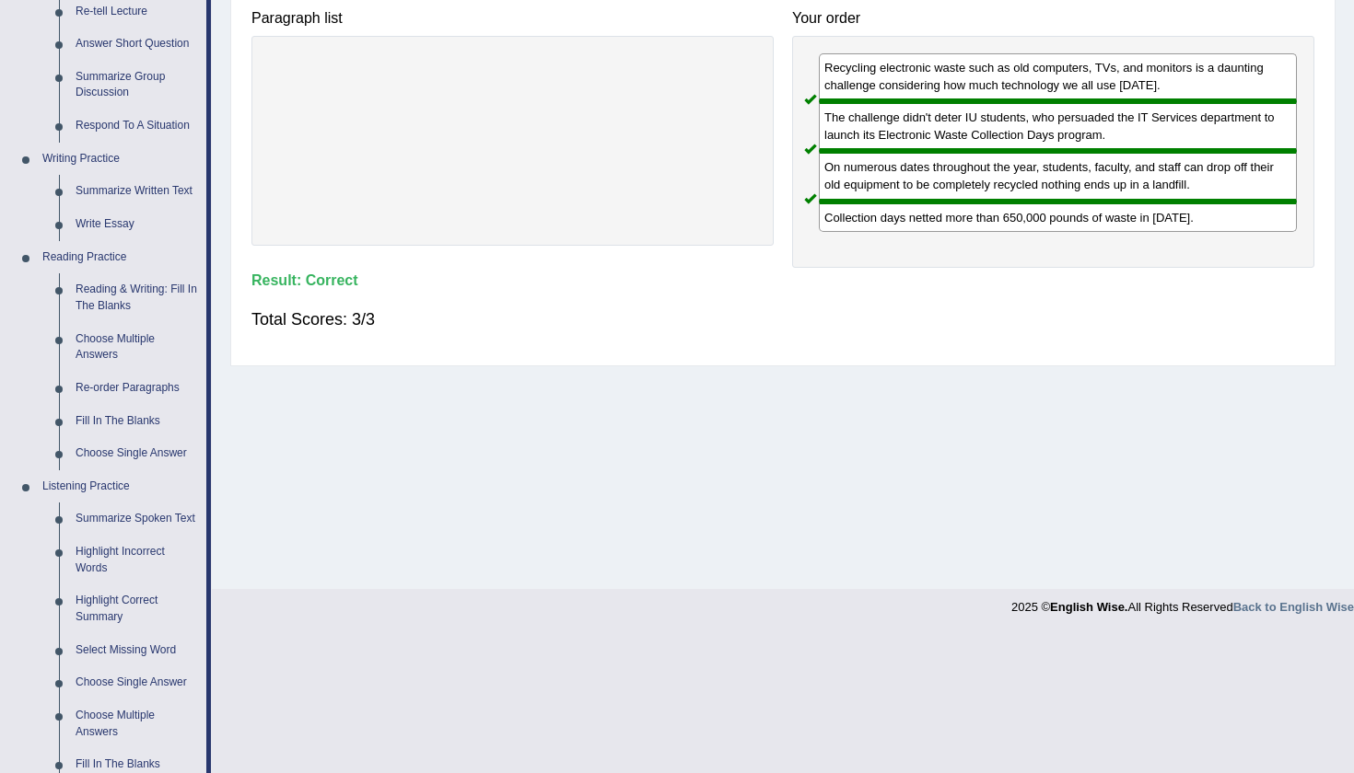
scroll to position [334, 0]
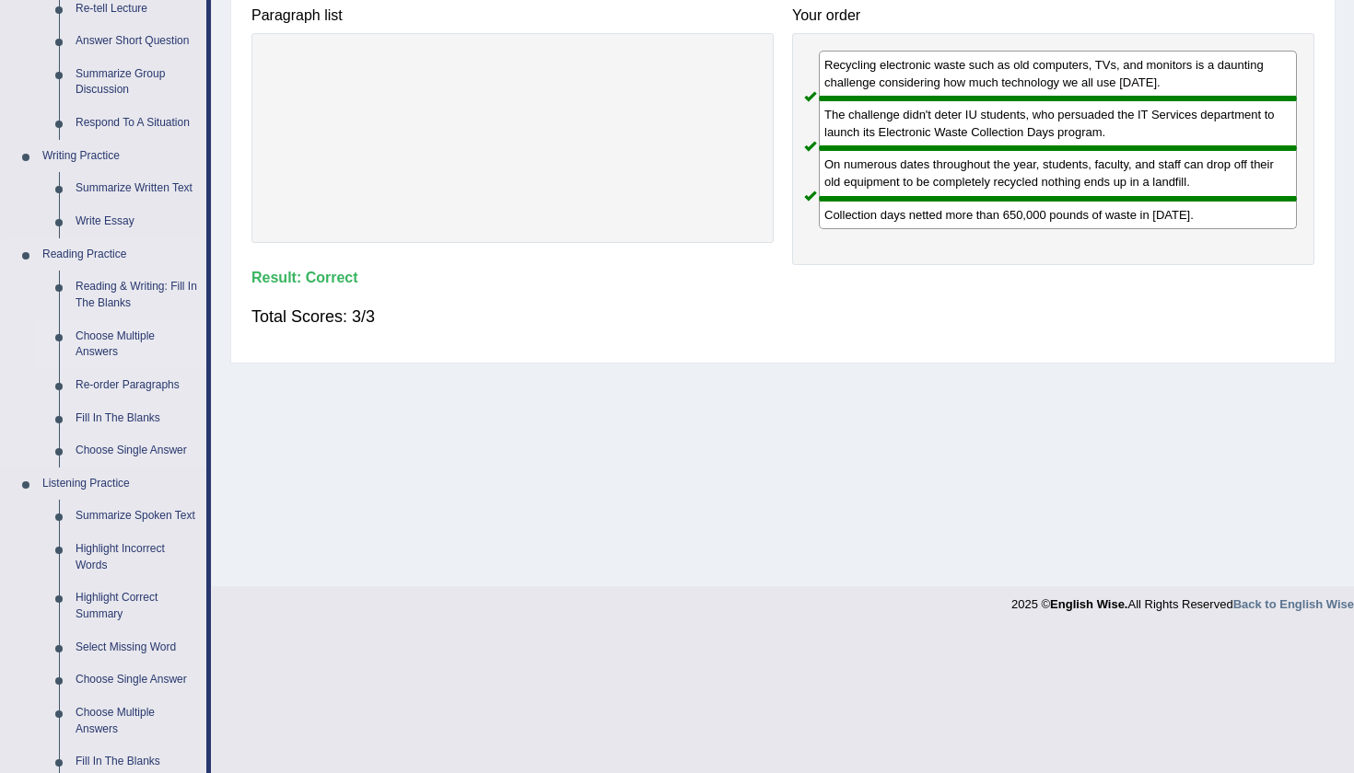
click at [122, 331] on link "Choose Multiple Answers" at bounding box center [136, 344] width 139 height 49
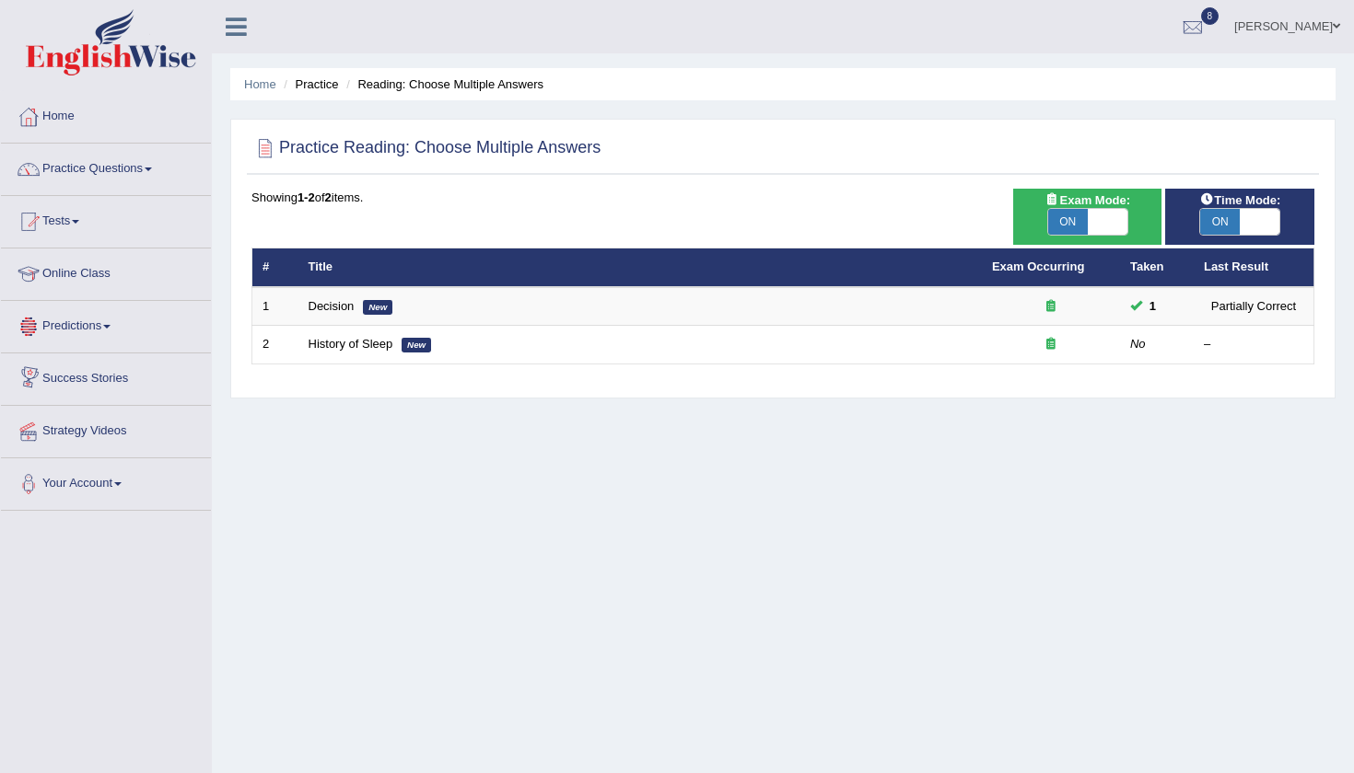
click at [1072, 220] on span "ON" at bounding box center [1068, 222] width 40 height 26
checkbox input "false"
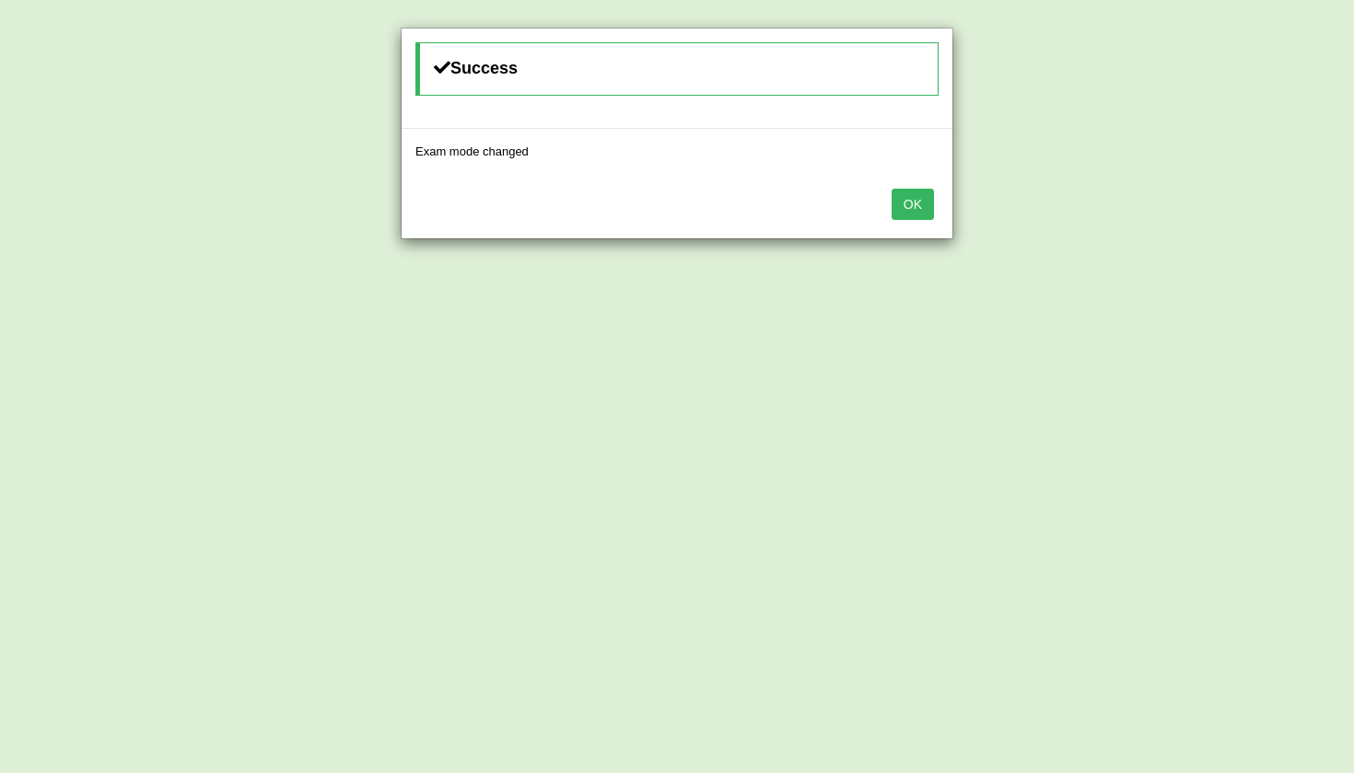
click at [920, 210] on button "OK" at bounding box center [912, 204] width 42 height 31
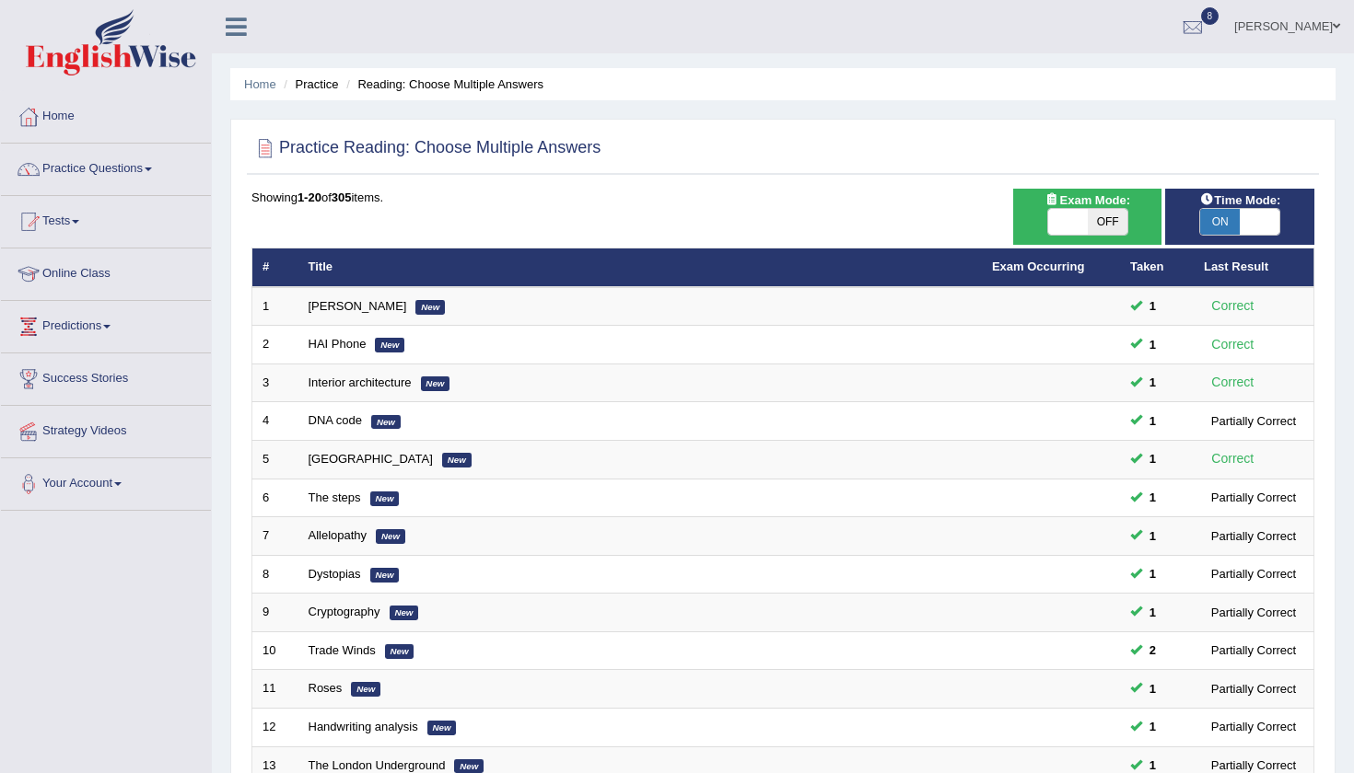
click at [1219, 225] on span "ON" at bounding box center [1220, 222] width 40 height 26
checkbox input "false"
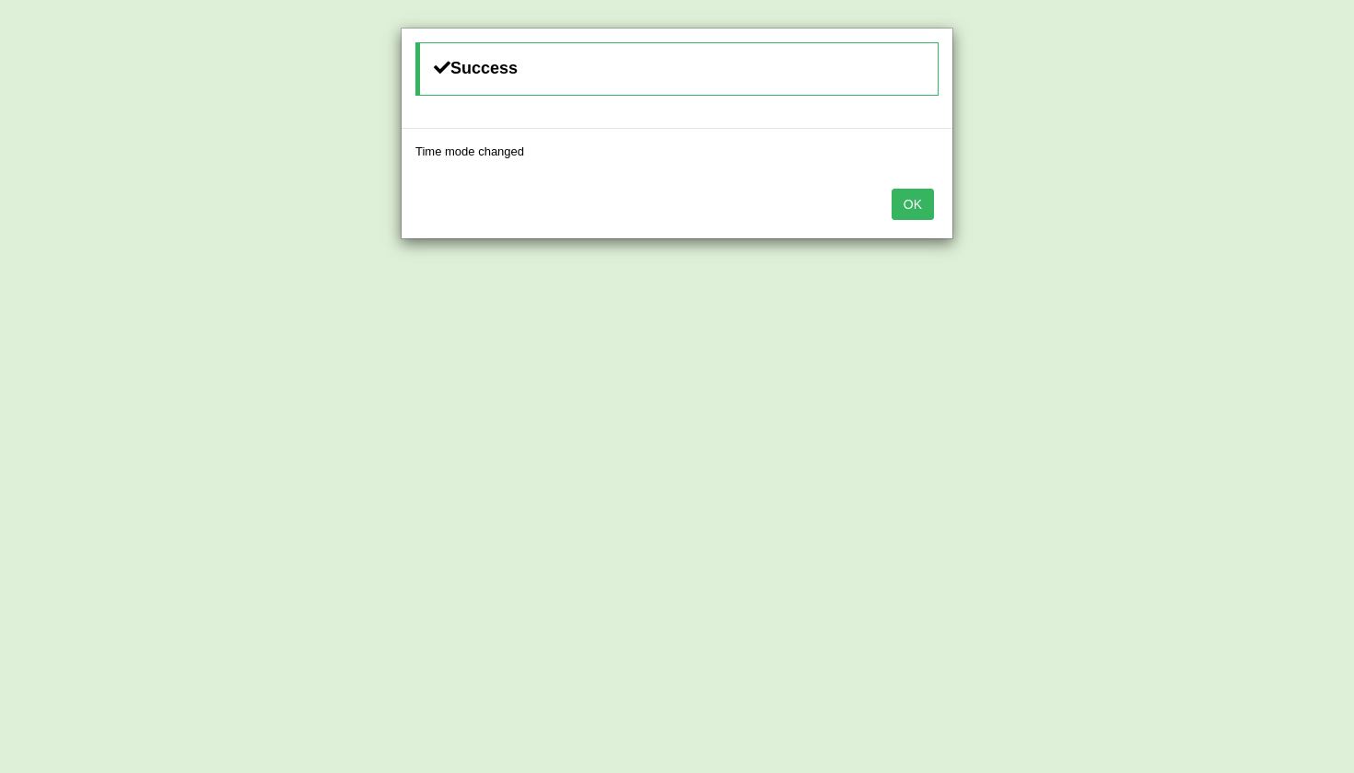
click at [916, 203] on button "OK" at bounding box center [912, 204] width 42 height 31
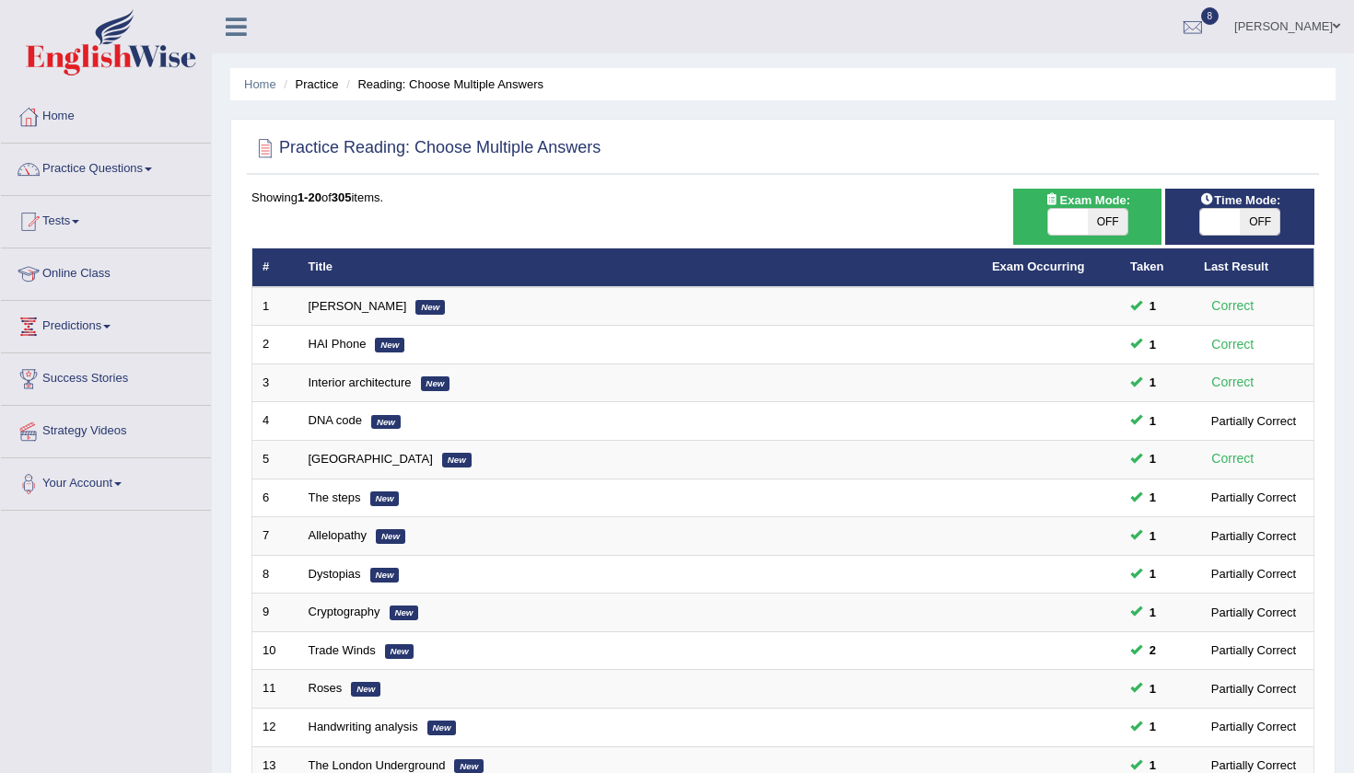
click at [882, 198] on div "Showing 1-20 of 305 items." at bounding box center [782, 197] width 1063 height 17
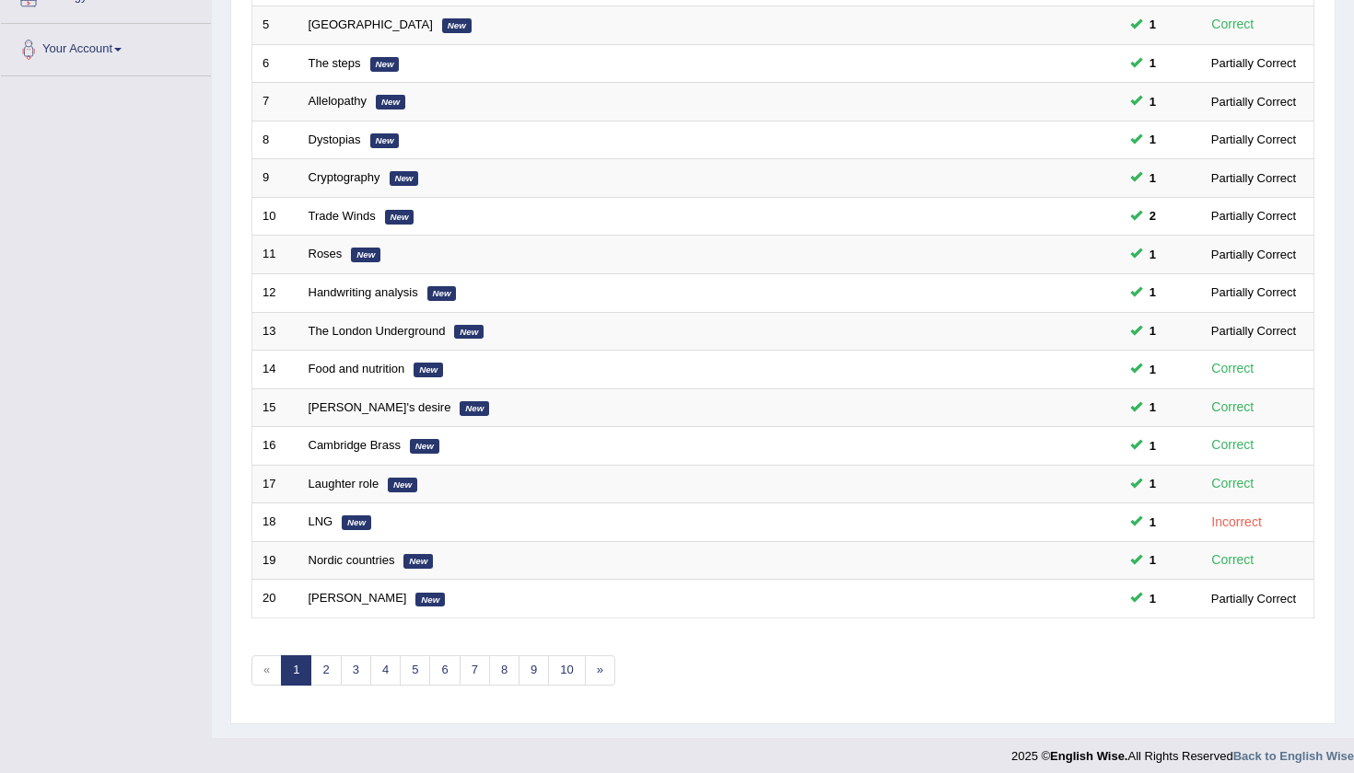
scroll to position [434, 0]
click at [323, 668] on link "2" at bounding box center [325, 672] width 30 height 30
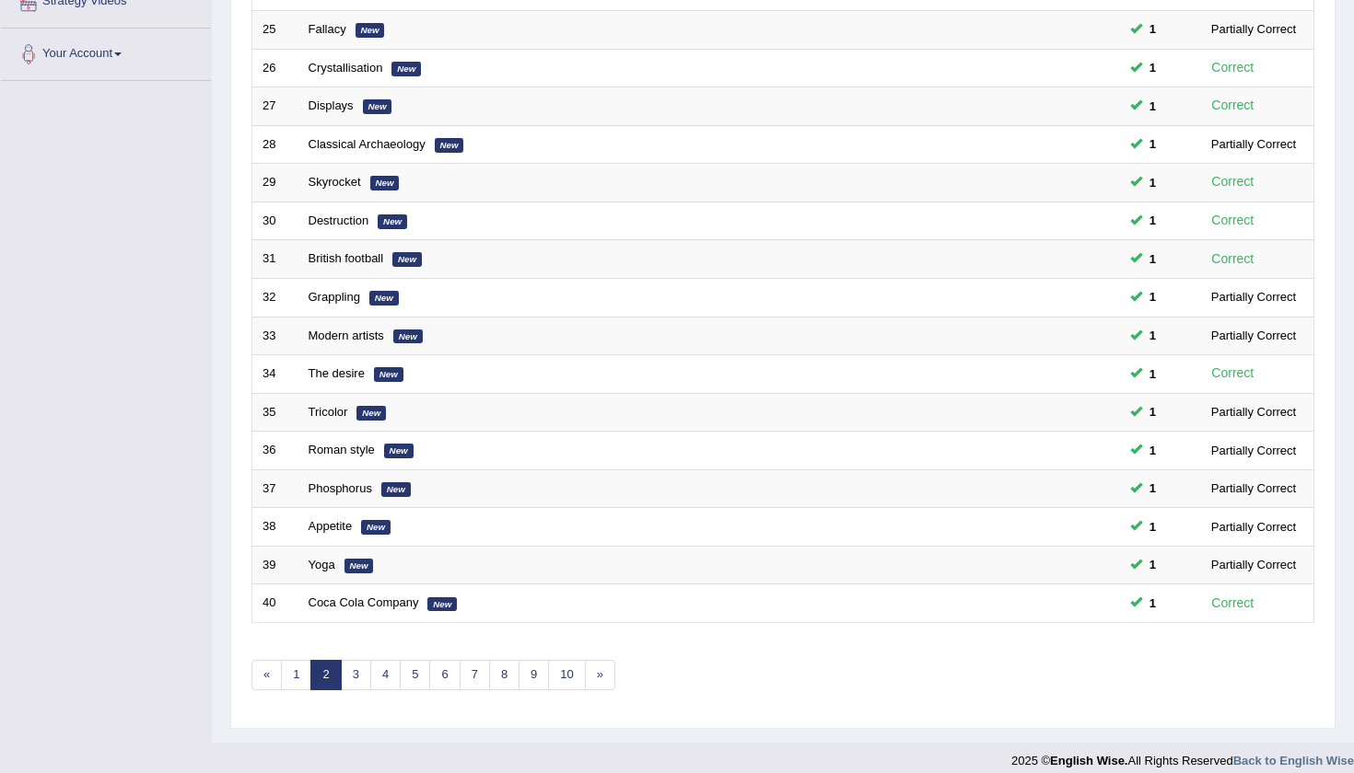
scroll to position [436, 0]
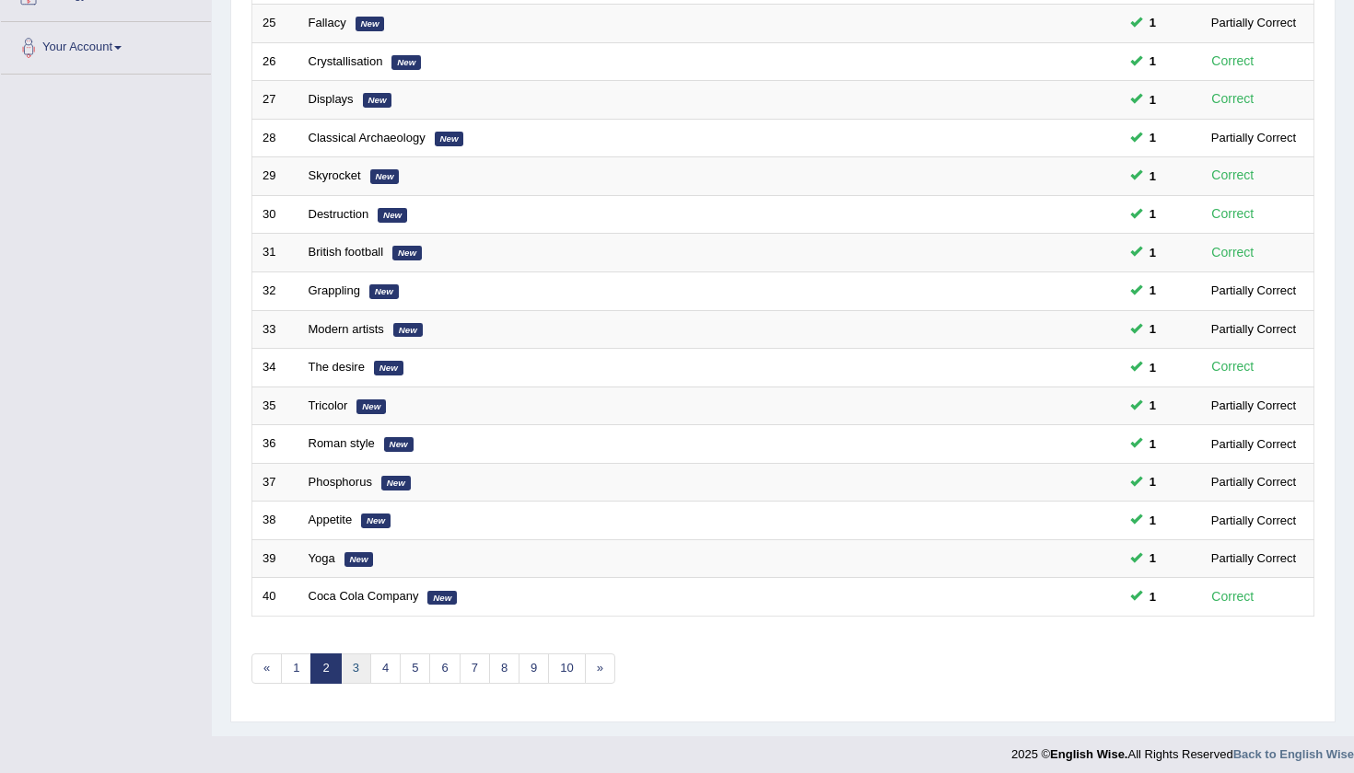
click at [351, 658] on link "3" at bounding box center [356, 669] width 30 height 30
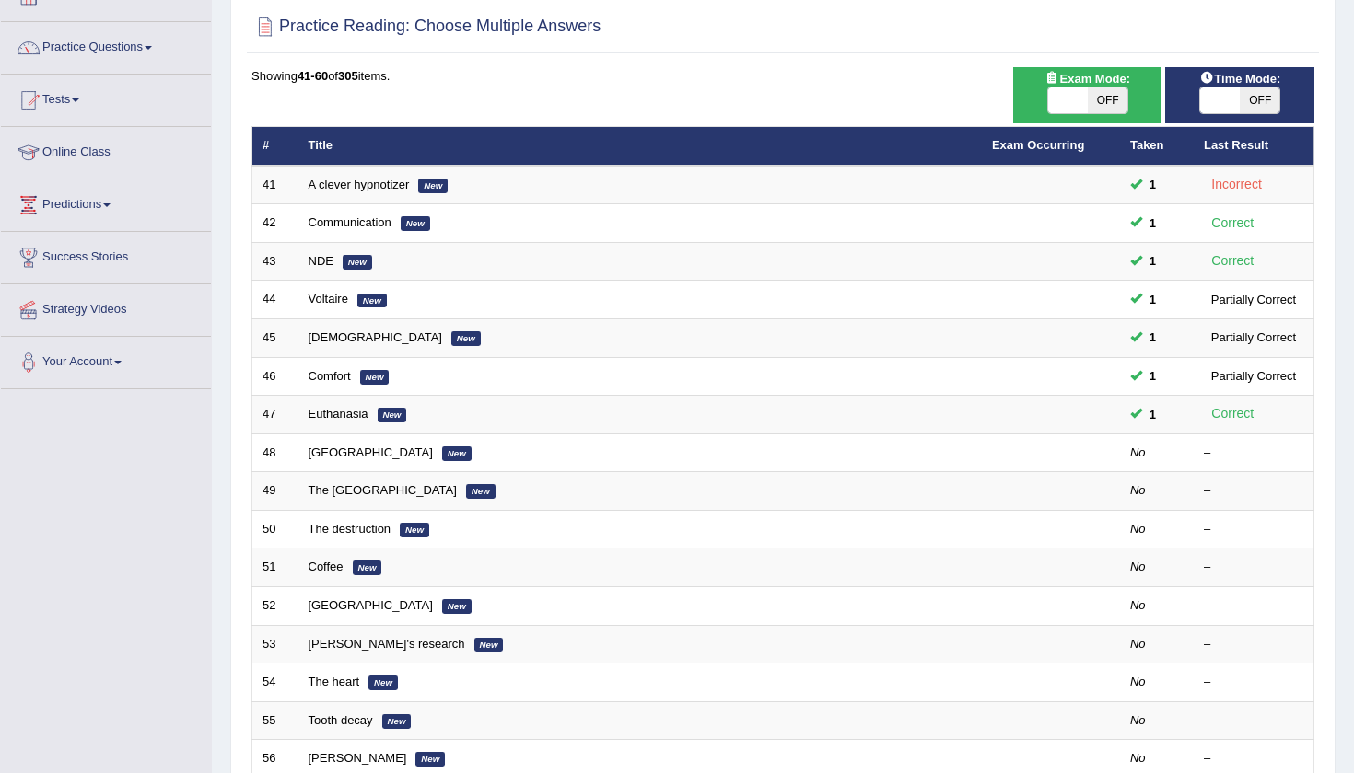
scroll to position [132, 0]
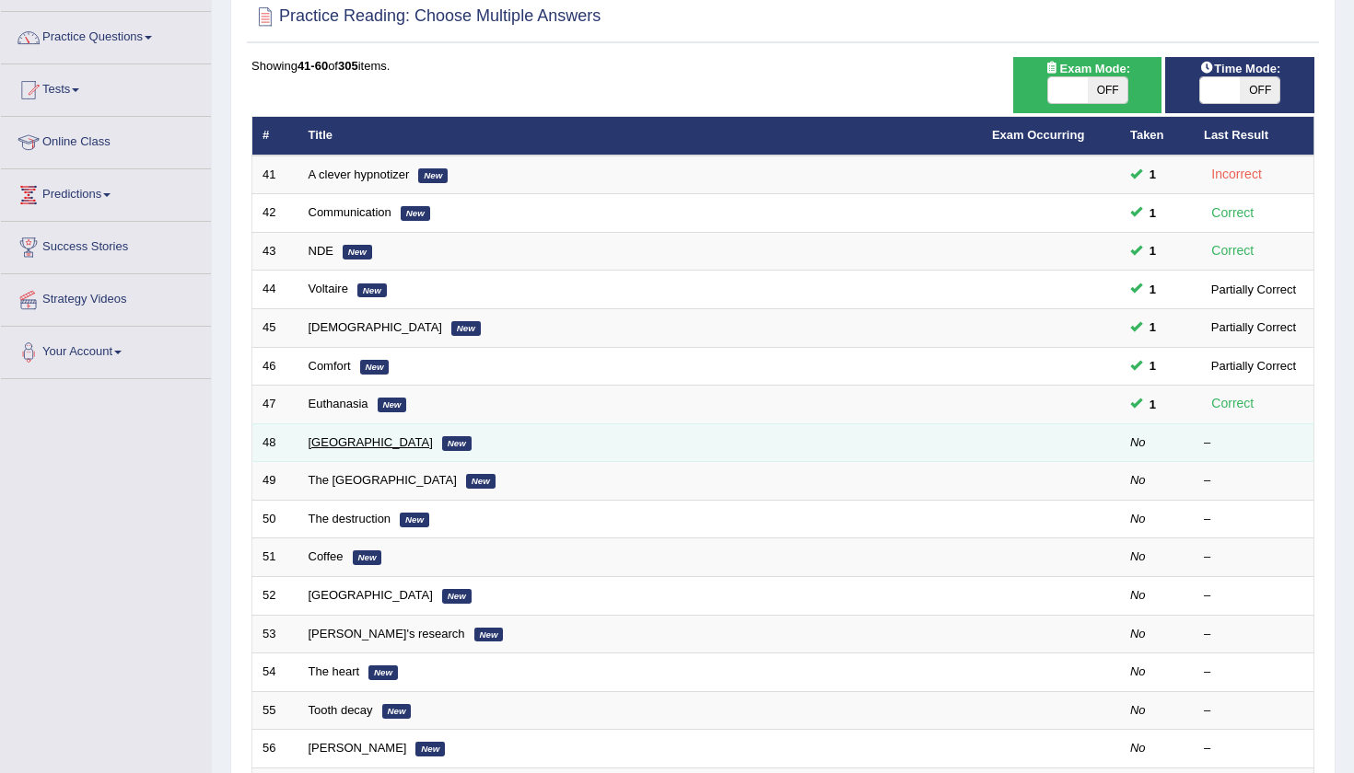
click at [342, 439] on link "[GEOGRAPHIC_DATA]" at bounding box center [370, 443] width 124 height 14
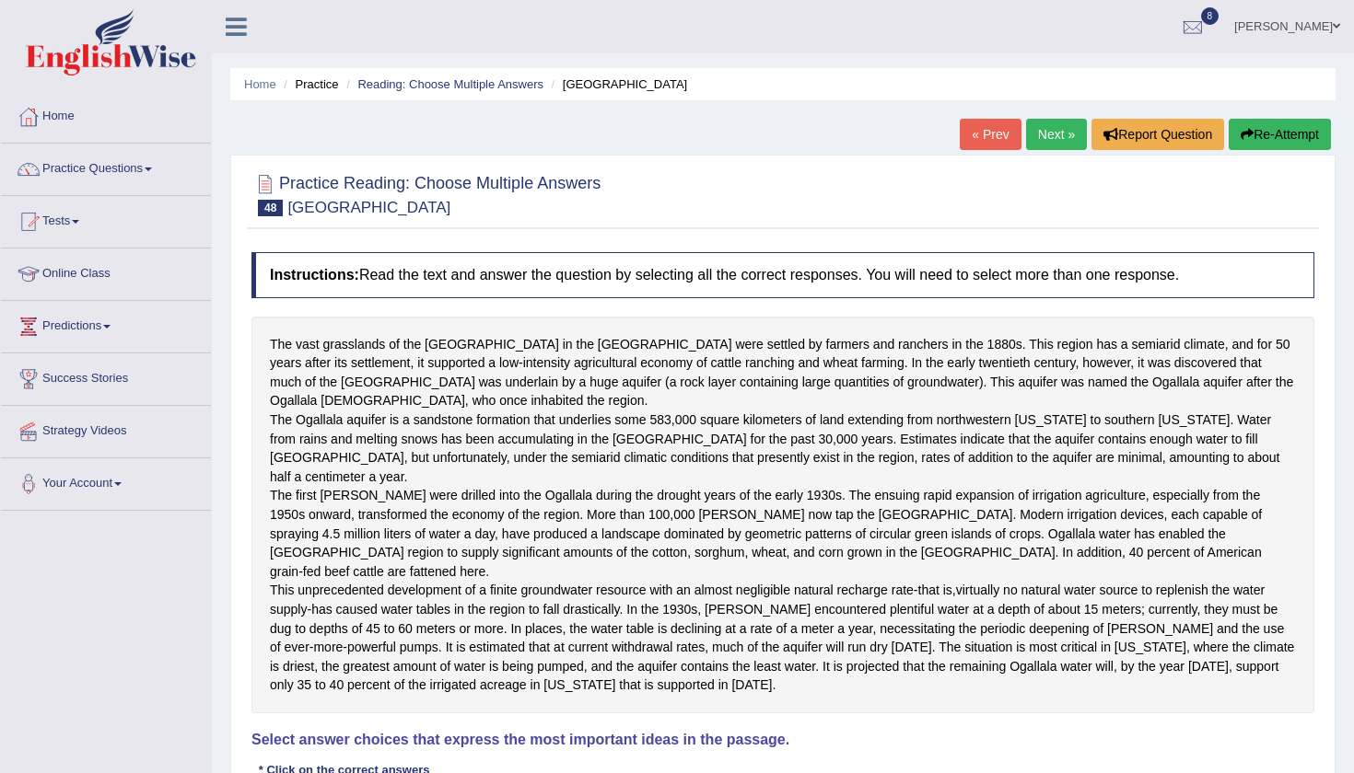
click at [233, 442] on div "Practice Reading: Choose Multiple Answers 48 [GEOGRAPHIC_DATA] Instructions: Re…" at bounding box center [782, 599] width 1105 height 889
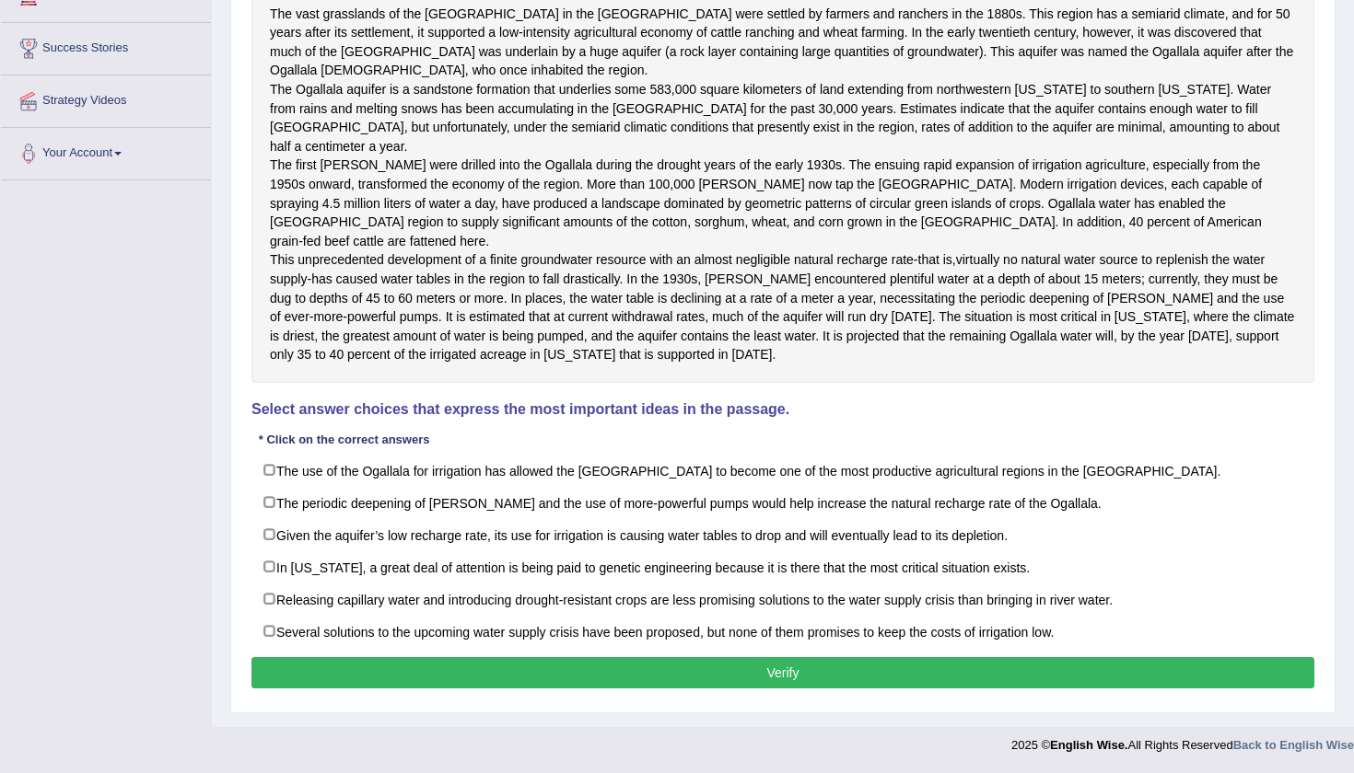
scroll to position [338, 0]
click at [140, 534] on div "Toggle navigation Home Practice Questions Speaking Practice Read Aloud Repeat S…" at bounding box center [677, 216] width 1354 height 1095
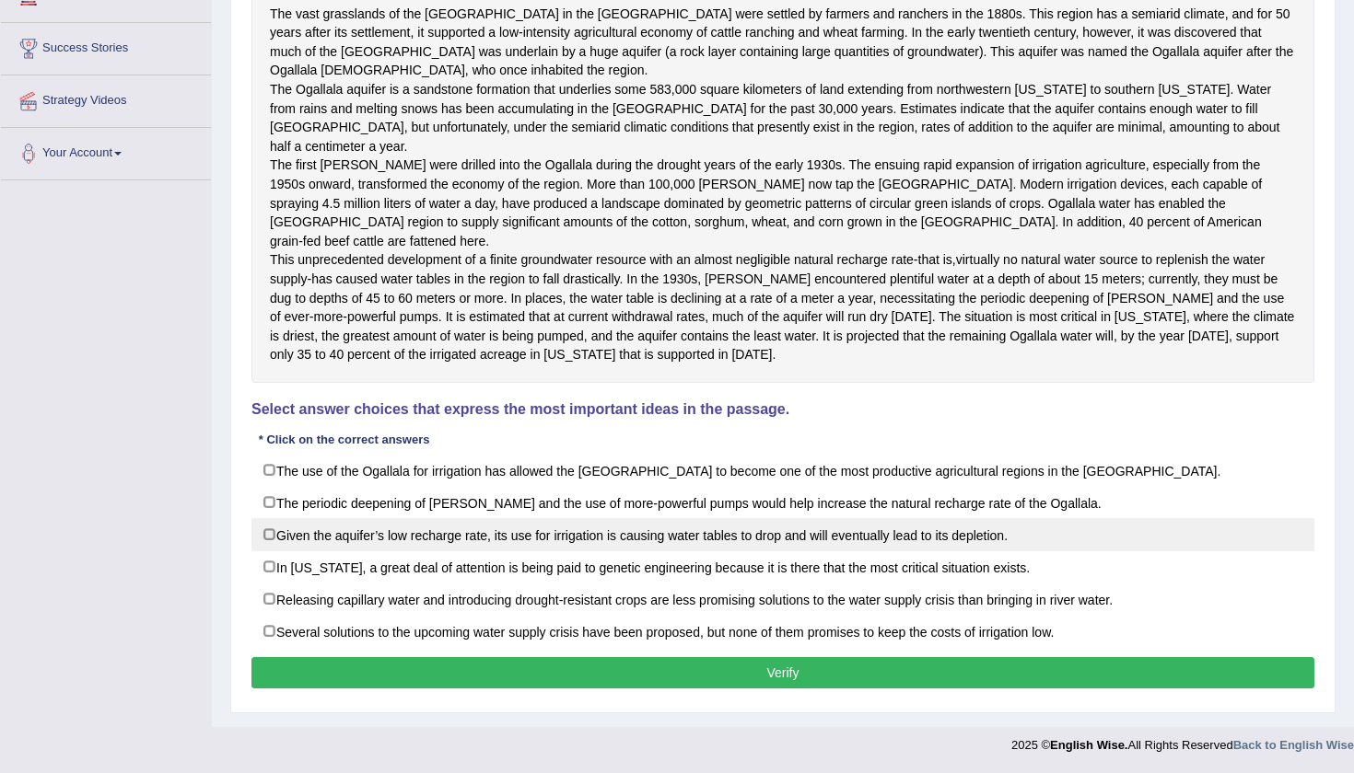
click at [268, 538] on label "Given the aquifer’s low recharge rate, its use for irrigation is causing water …" at bounding box center [782, 534] width 1063 height 33
checkbox input "true"
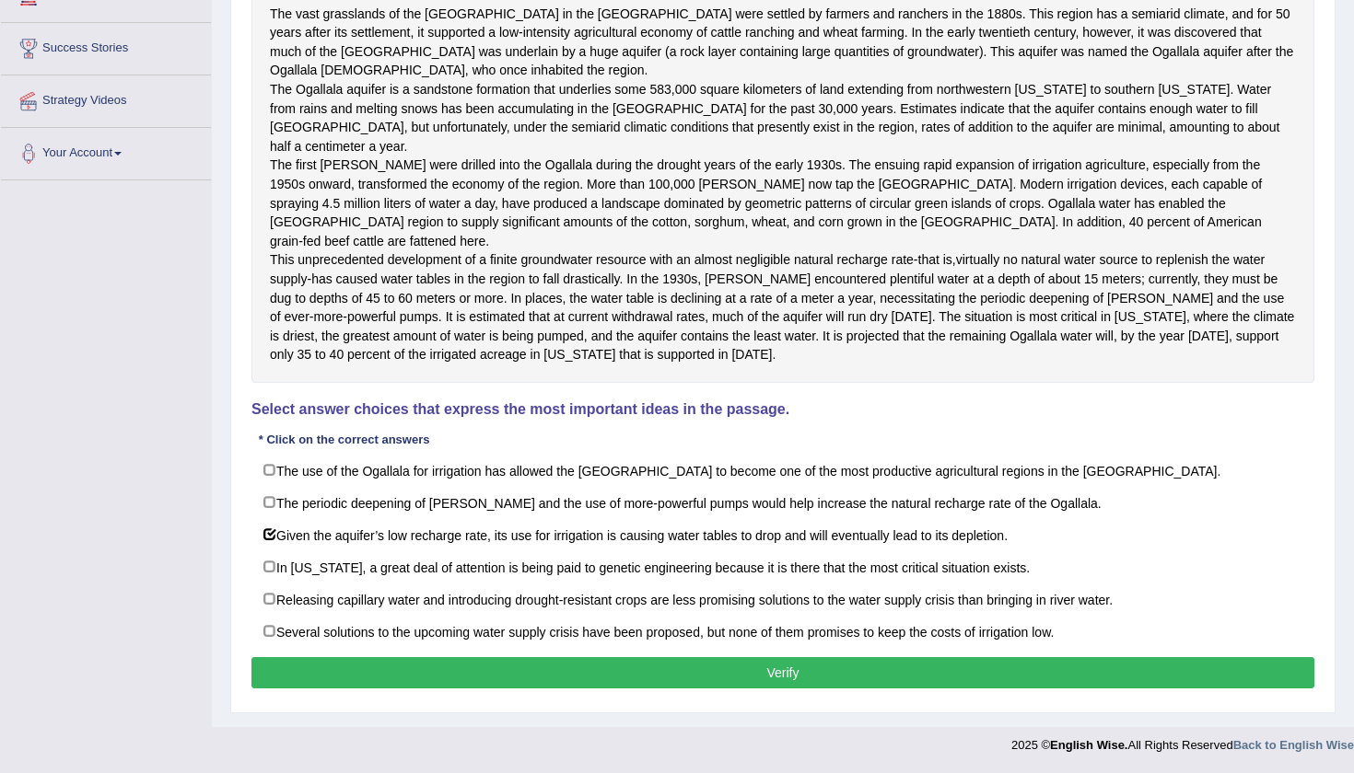
click at [182, 540] on div "Toggle navigation Home Practice Questions Speaking Practice Read Aloud Repeat S…" at bounding box center [677, 216] width 1354 height 1095
click at [679, 682] on button "Verify" at bounding box center [782, 672] width 1063 height 31
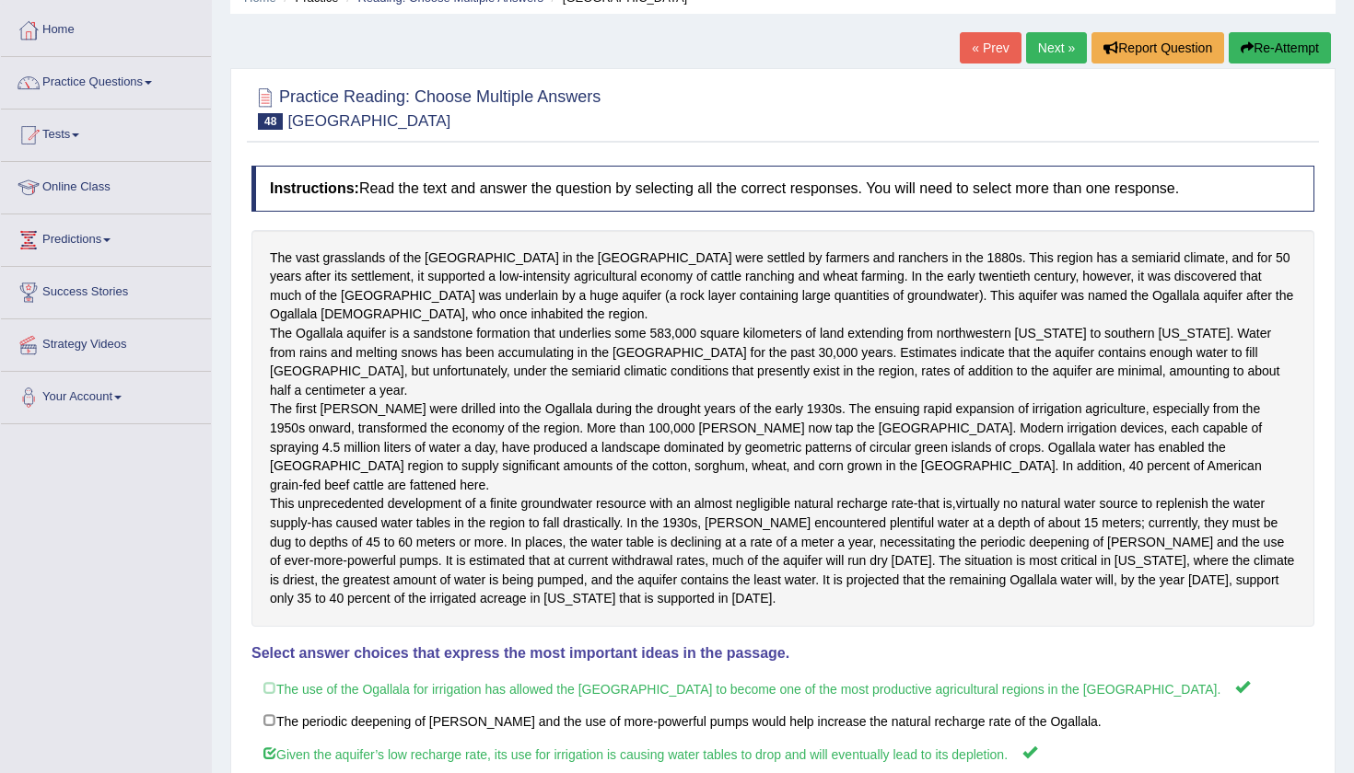
scroll to position [80, 0]
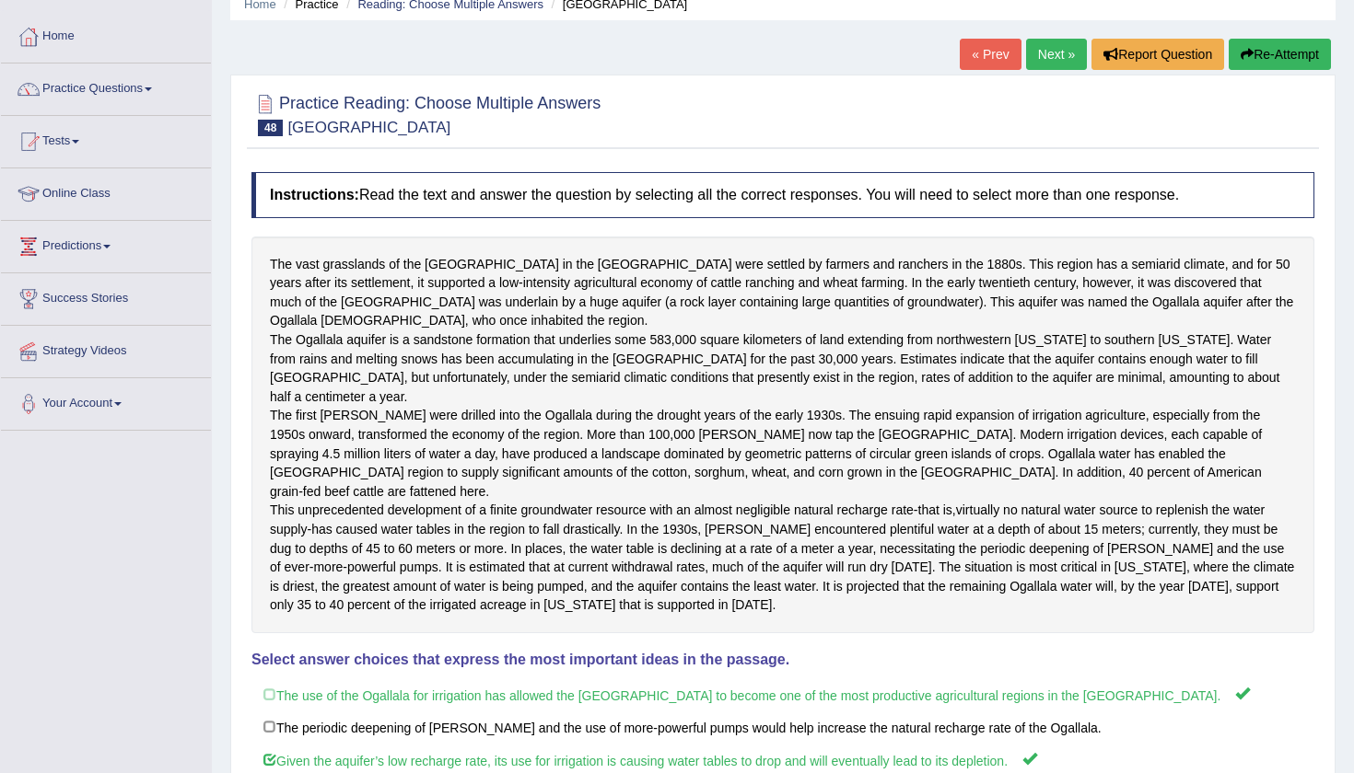
click at [1038, 55] on link "Next »" at bounding box center [1056, 54] width 61 height 31
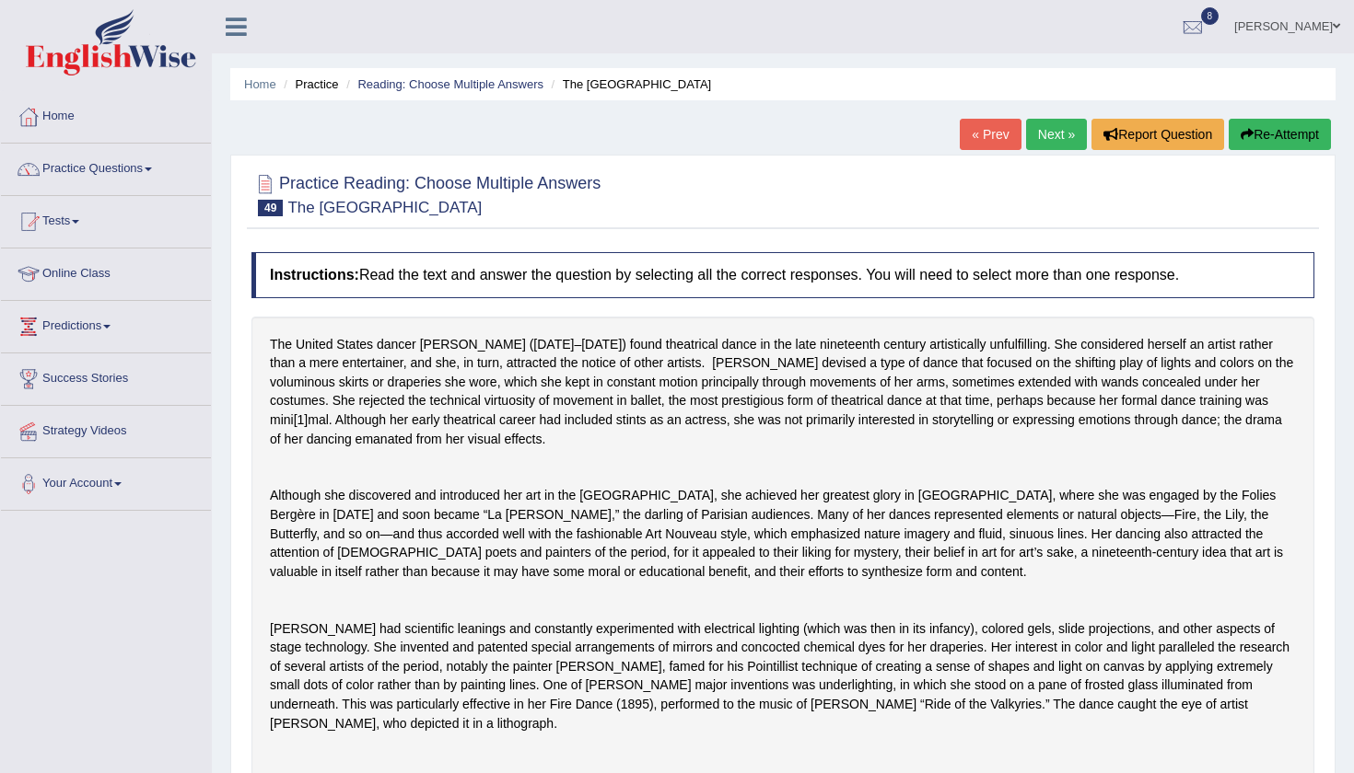
click at [1333, 394] on div "Practice Reading: Choose Multiple Answers 49 The United States Instructions: Re…" at bounding box center [782, 704] width 1105 height 1098
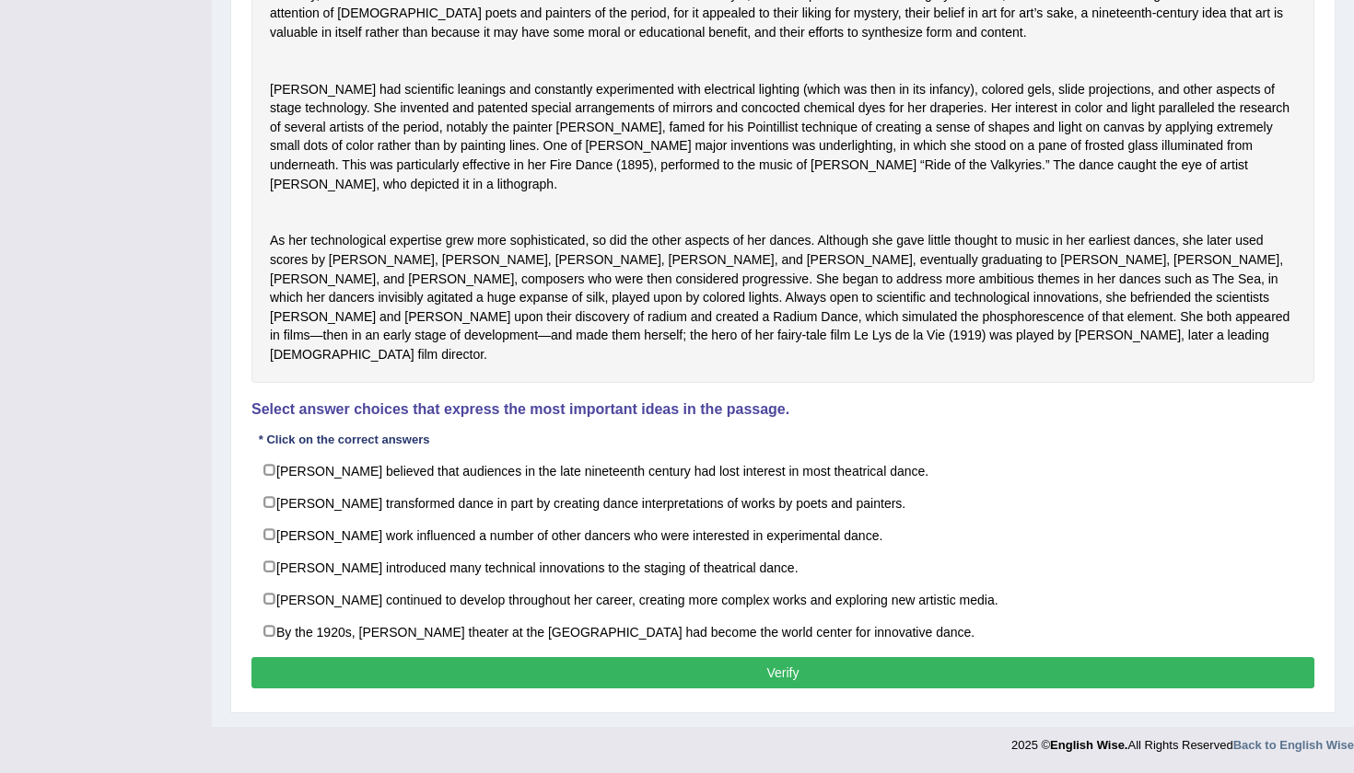
scroll to position [560, 0]
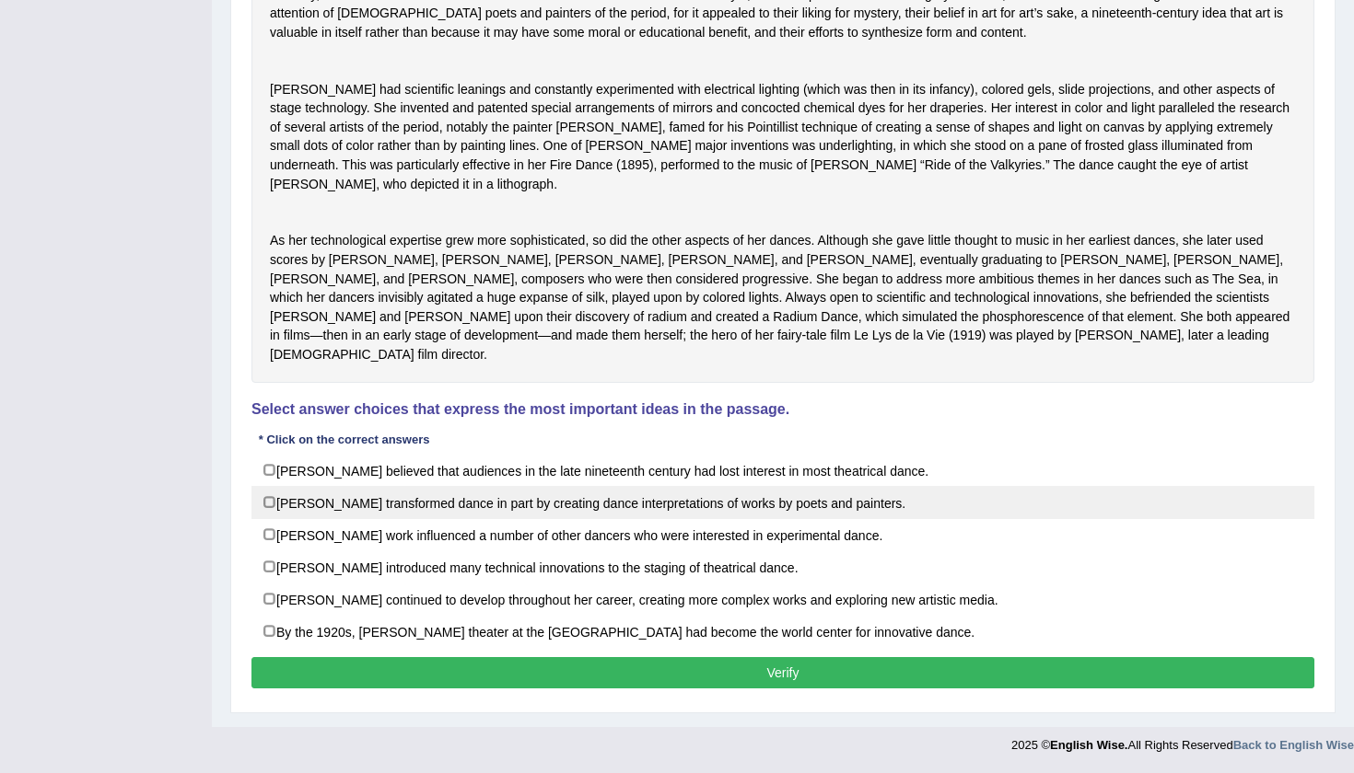
click at [262, 503] on label "Fuller transformed dance in part by creating dance interpretations of works by …" at bounding box center [782, 502] width 1063 height 33
checkbox input "true"
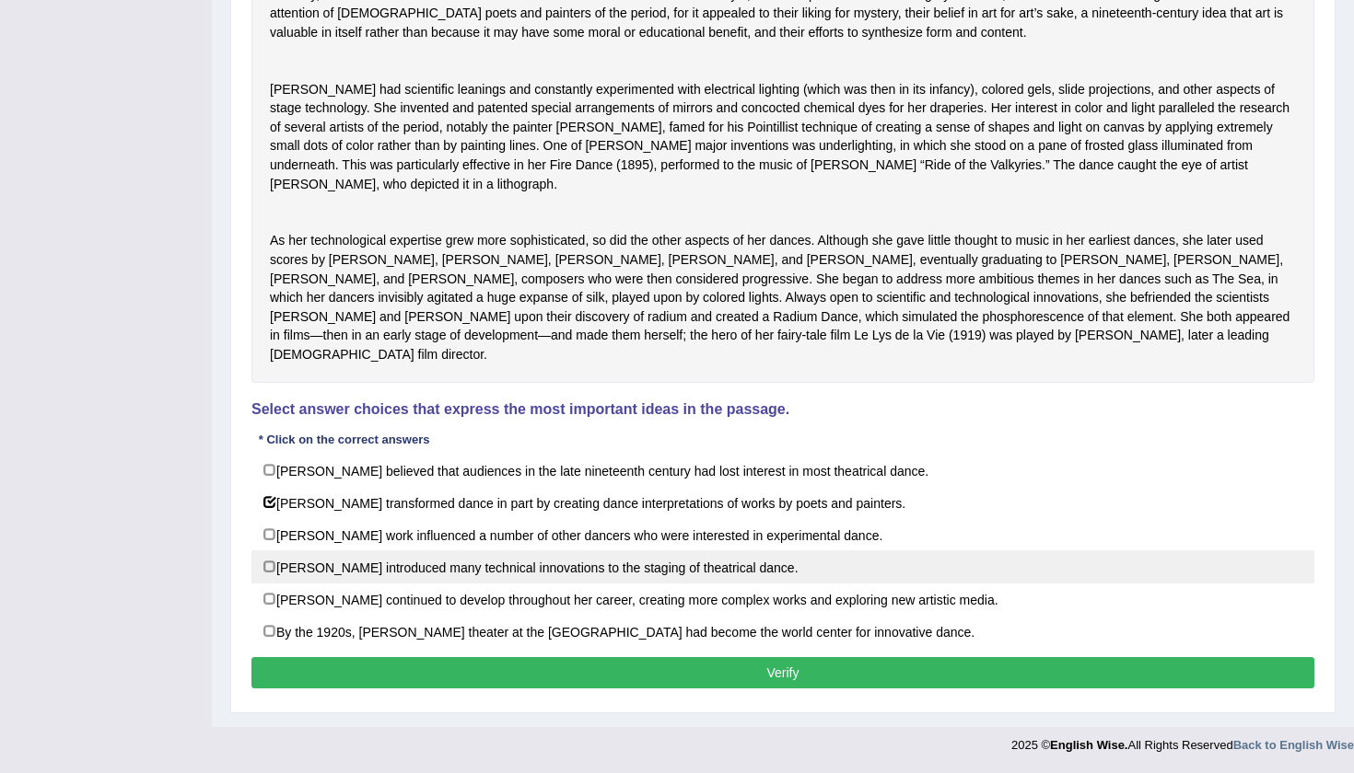
click at [268, 563] on label "Fuller introduced many technical innovations to the staging of theatrical dance." at bounding box center [782, 567] width 1063 height 33
checkbox input "true"
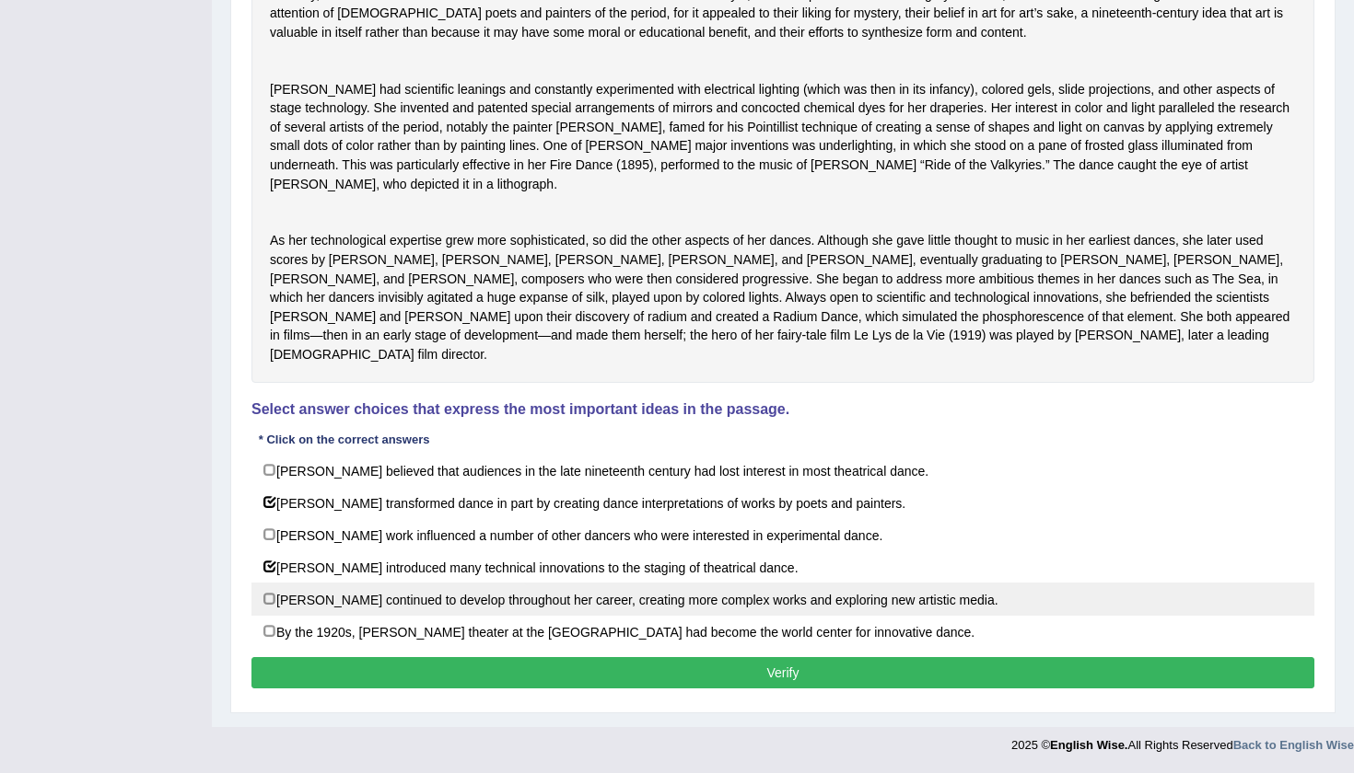
click at [268, 590] on label "Fuller continued to develop throughout her career, creating more complex works …" at bounding box center [782, 599] width 1063 height 33
checkbox input "true"
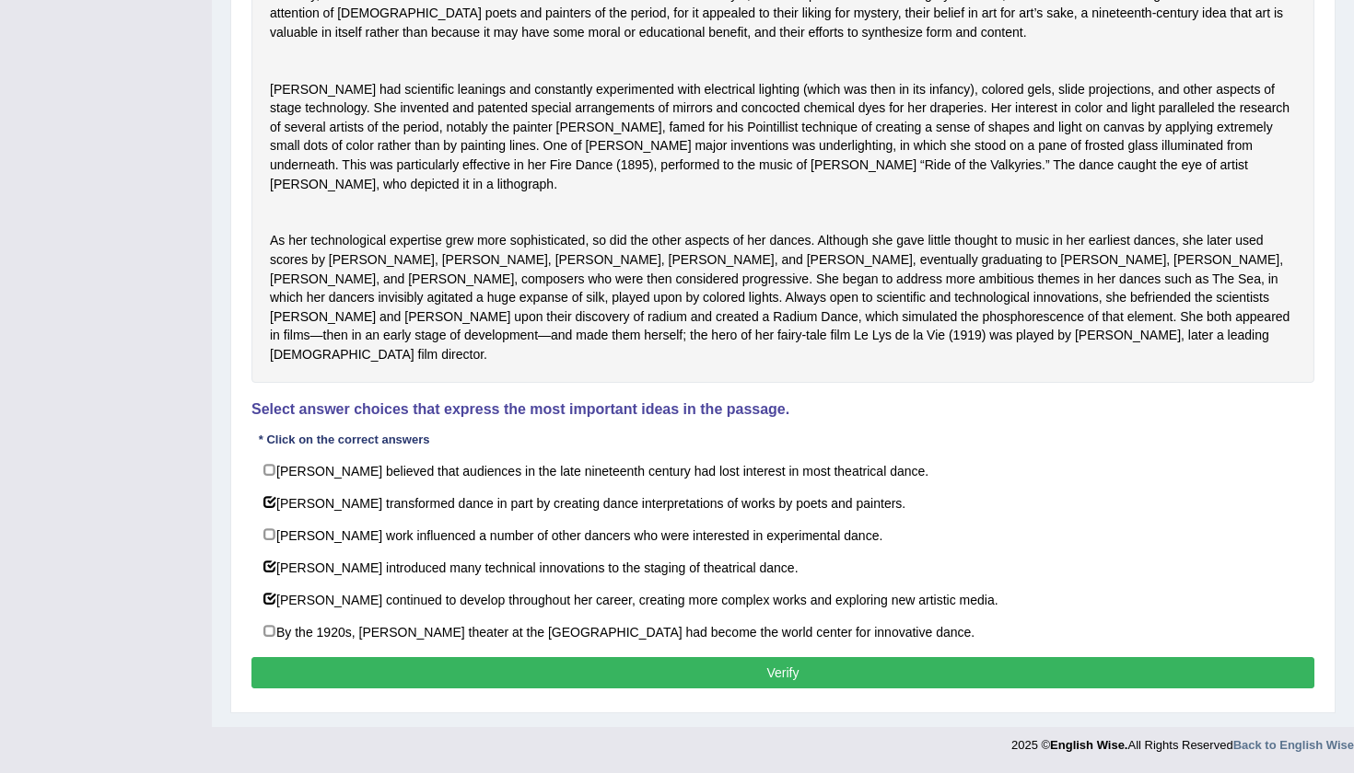
click at [535, 669] on button "Verify" at bounding box center [782, 672] width 1063 height 31
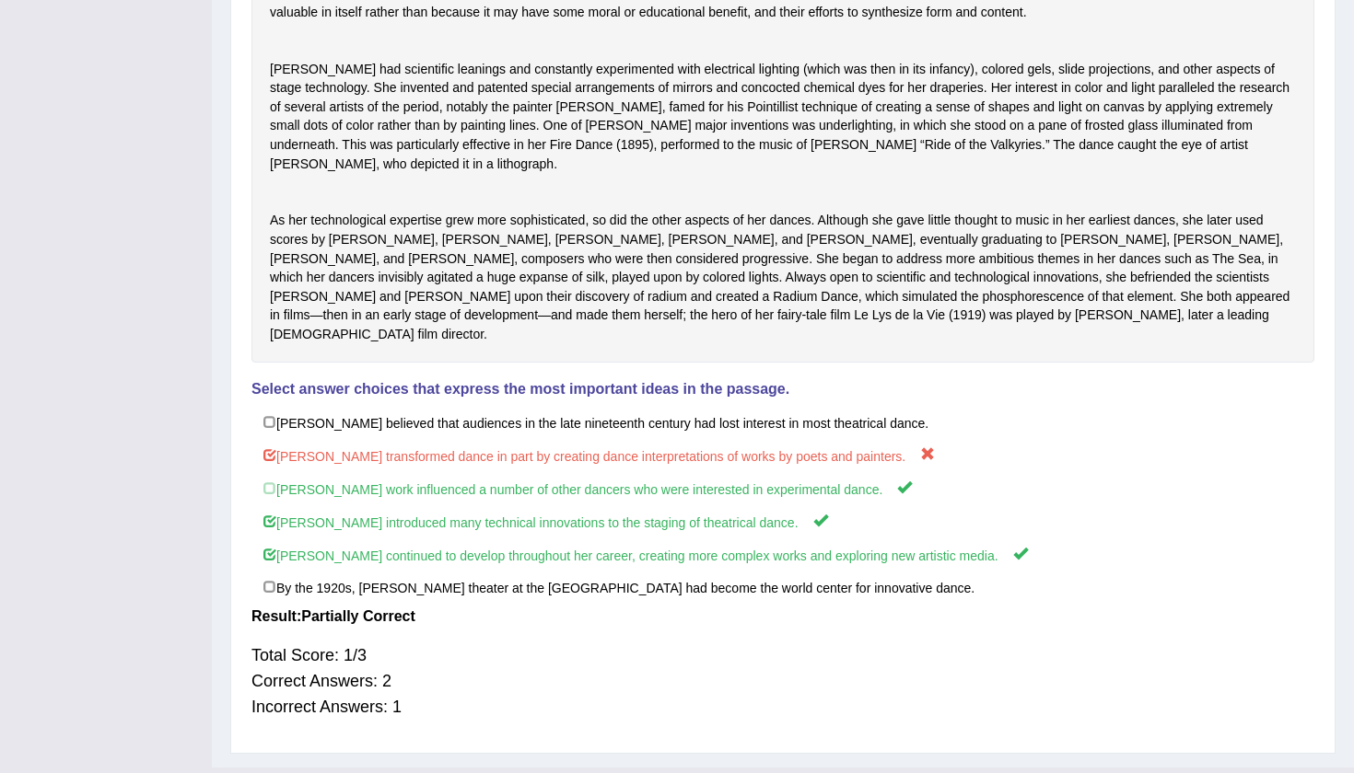
scroll to position [495, 0]
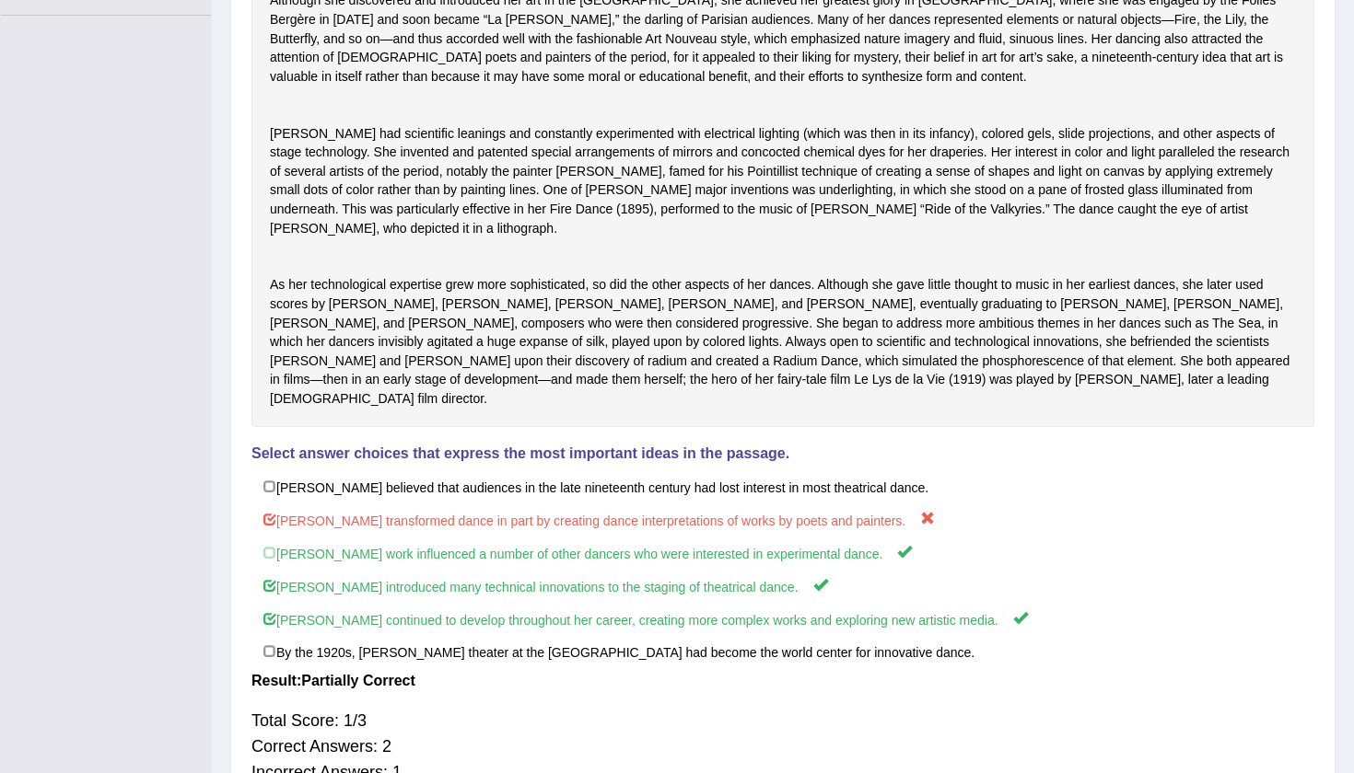
click at [145, 518] on div "Toggle navigation Home Practice Questions Speaking Practice Read Aloud Repeat S…" at bounding box center [677, 188] width 1354 height 1366
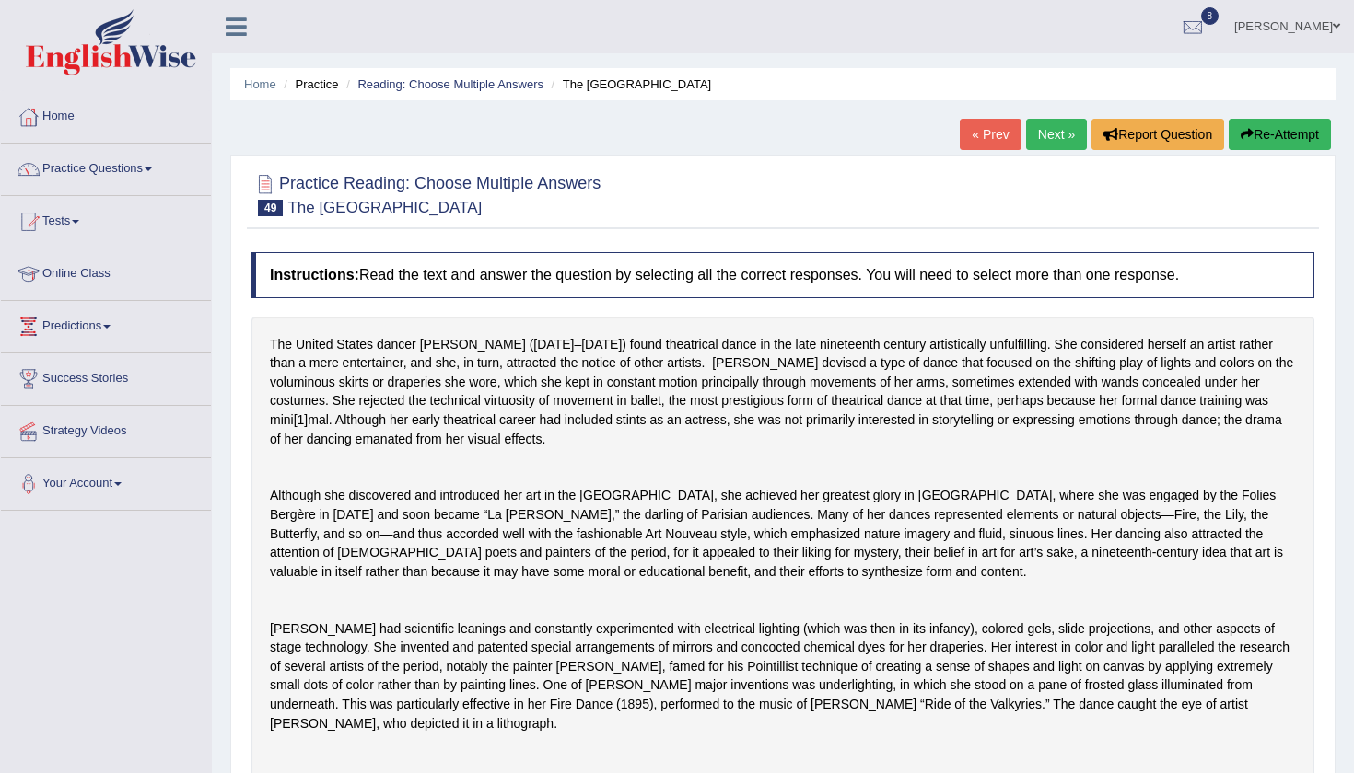
scroll to position [0, 0]
click at [1052, 134] on link "Next »" at bounding box center [1056, 134] width 61 height 31
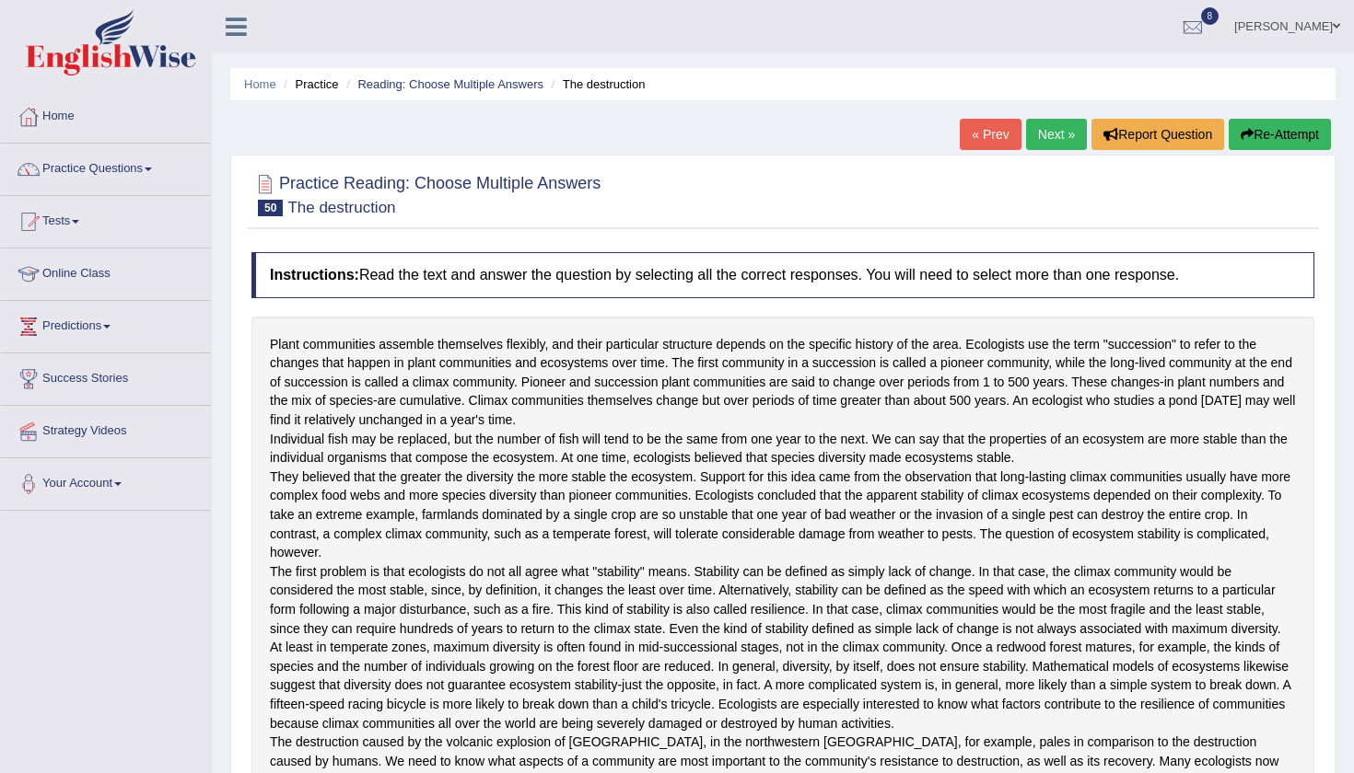
click at [184, 563] on div "Toggle navigation Home Practice Questions Speaking Practice Read Aloud Repeat S…" at bounding box center [677, 623] width 1354 height 1247
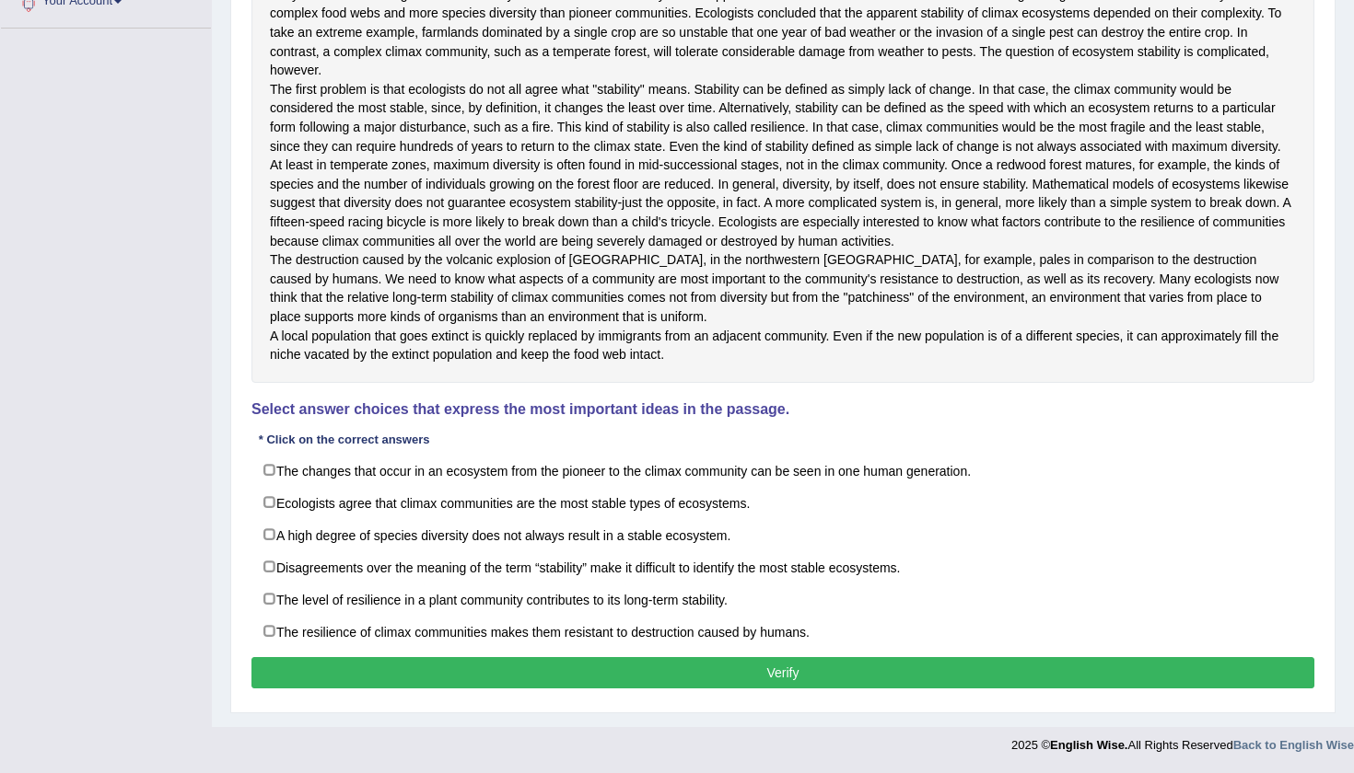
scroll to position [540, 0]
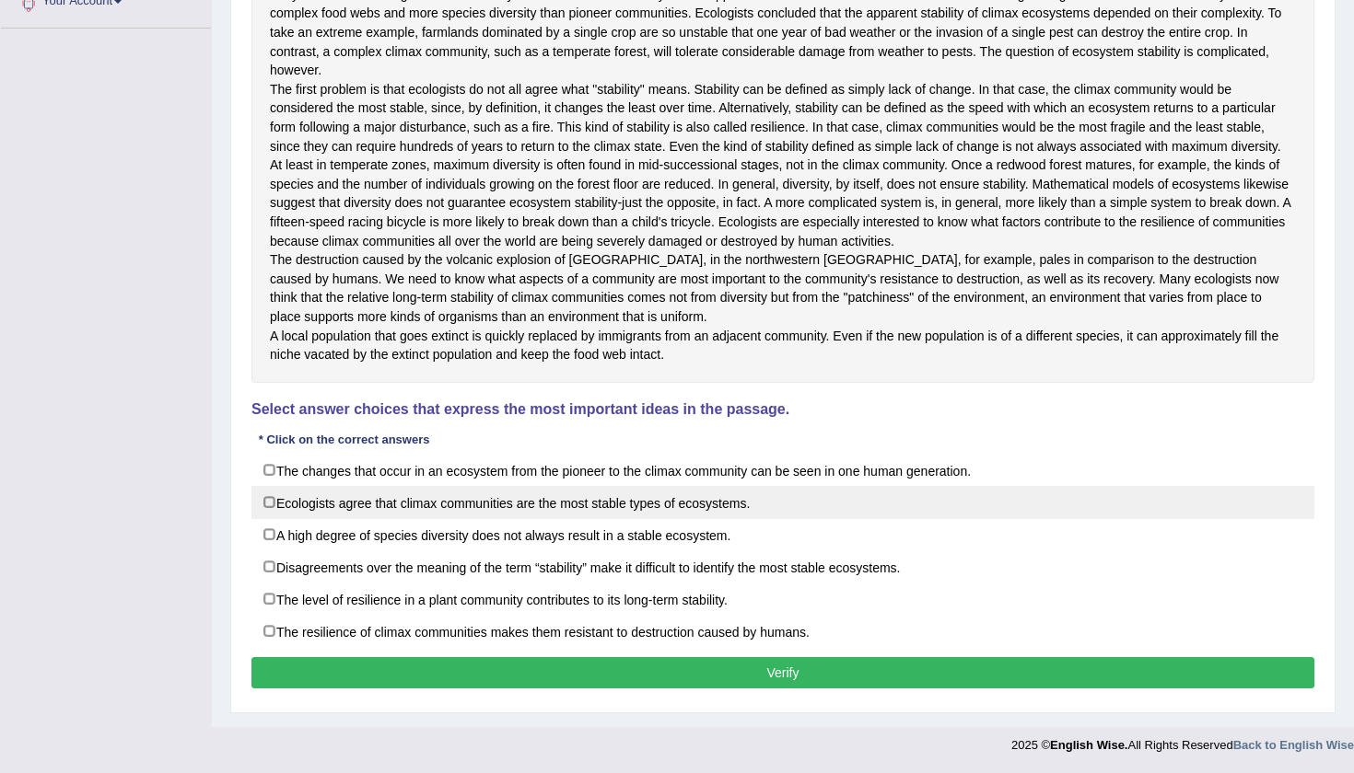
click at [268, 519] on label "Ecologists agree that climax communities are the most stable types of ecosystem…" at bounding box center [782, 502] width 1063 height 33
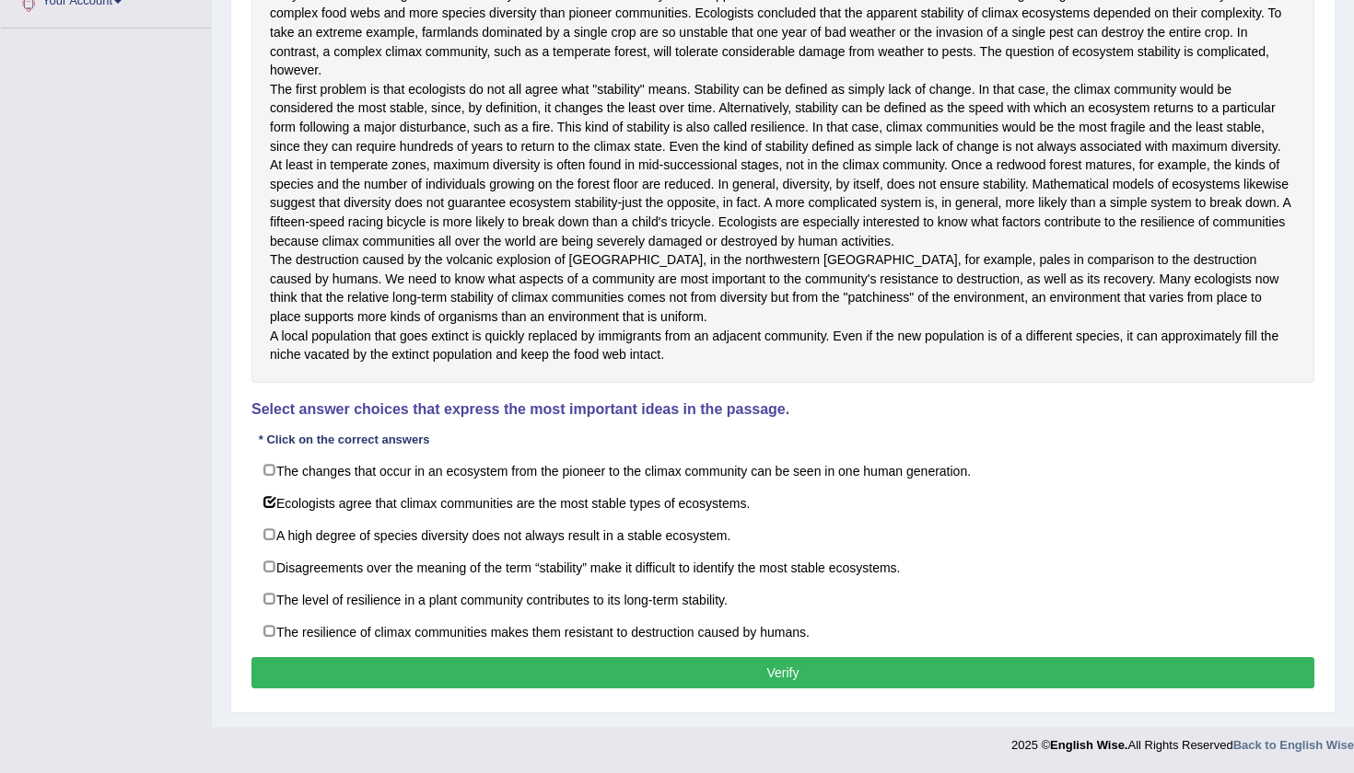
scroll to position [573, 0]
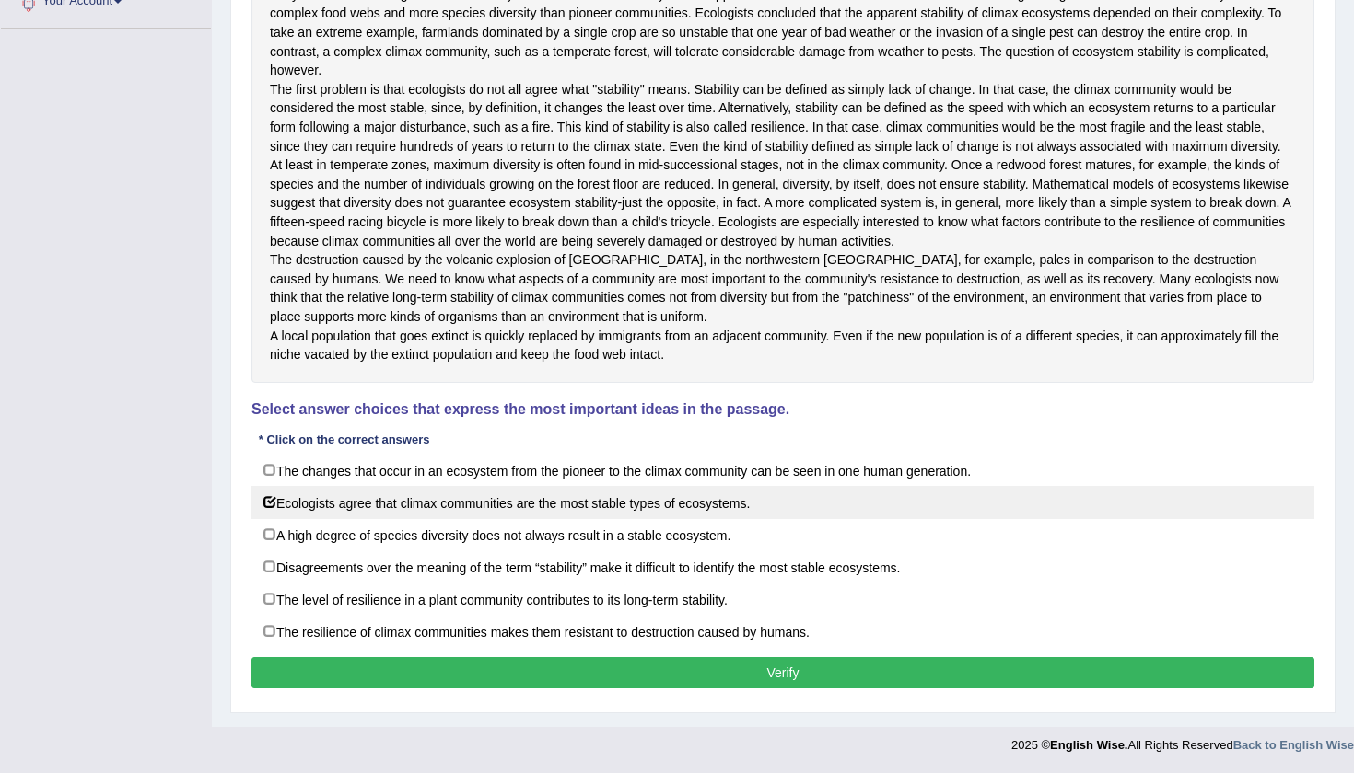
click at [269, 509] on label "Ecologists agree that climax communities are the most stable types of ecosystem…" at bounding box center [782, 502] width 1063 height 33
checkbox input "false"
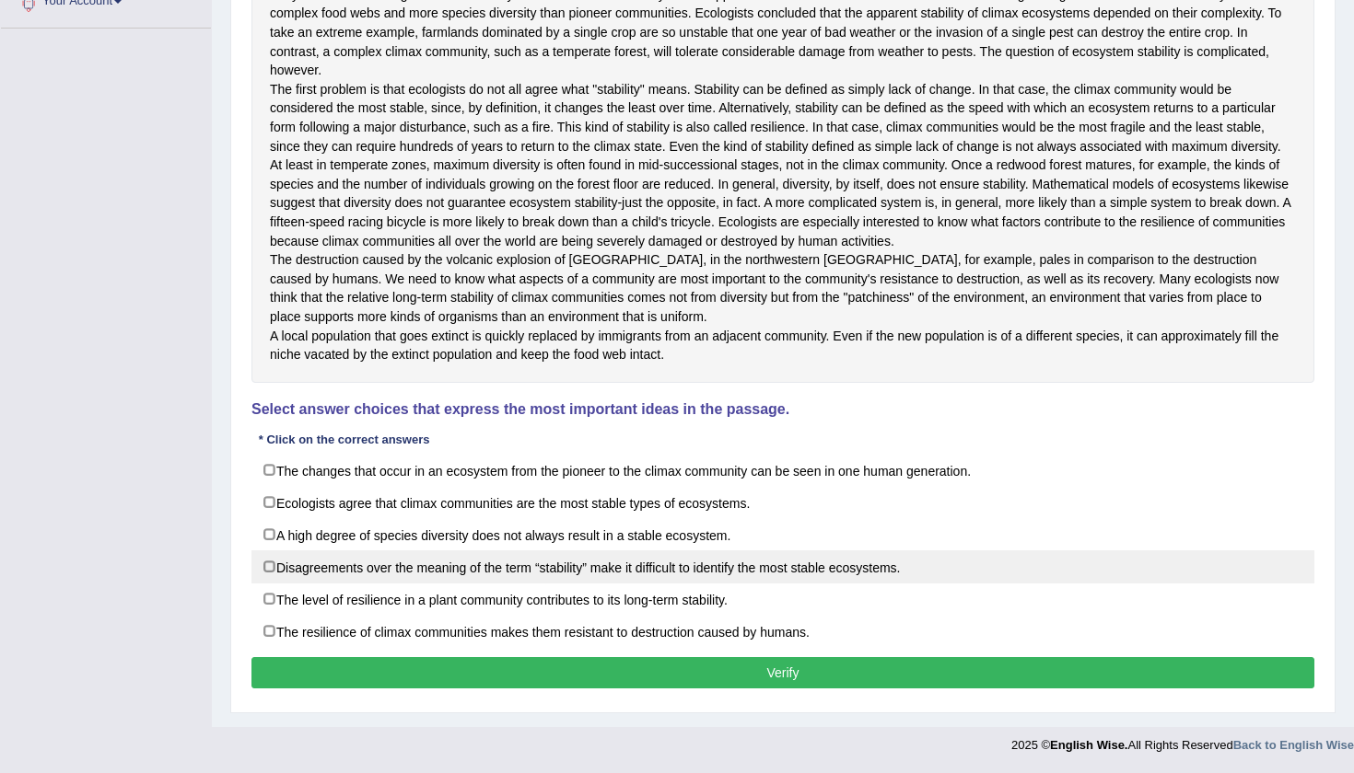
click at [266, 577] on label "Disagreements over the meaning of the term “stability” make it difficult to ide…" at bounding box center [782, 567] width 1063 height 33
click at [310, 565] on label "Disagreements over the meaning of the term “stability” make it difficult to ide…" at bounding box center [782, 567] width 1063 height 33
click at [265, 575] on label "Disagreements over the meaning of the term “stability” make it difficult to ide…" at bounding box center [782, 567] width 1063 height 33
checkbox input "true"
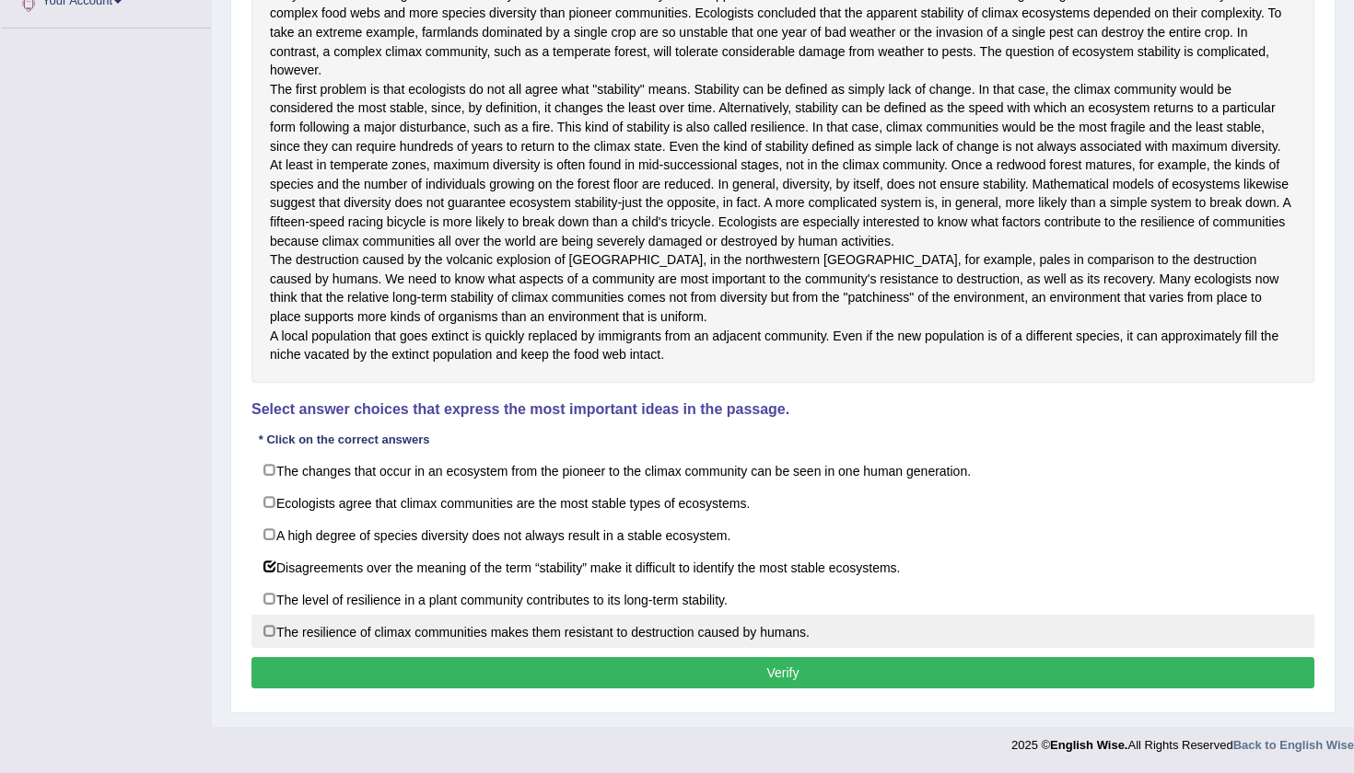
click at [268, 633] on label "The resilience of climax communities makes them resistant to destruction caused…" at bounding box center [782, 631] width 1063 height 33
checkbox input "true"
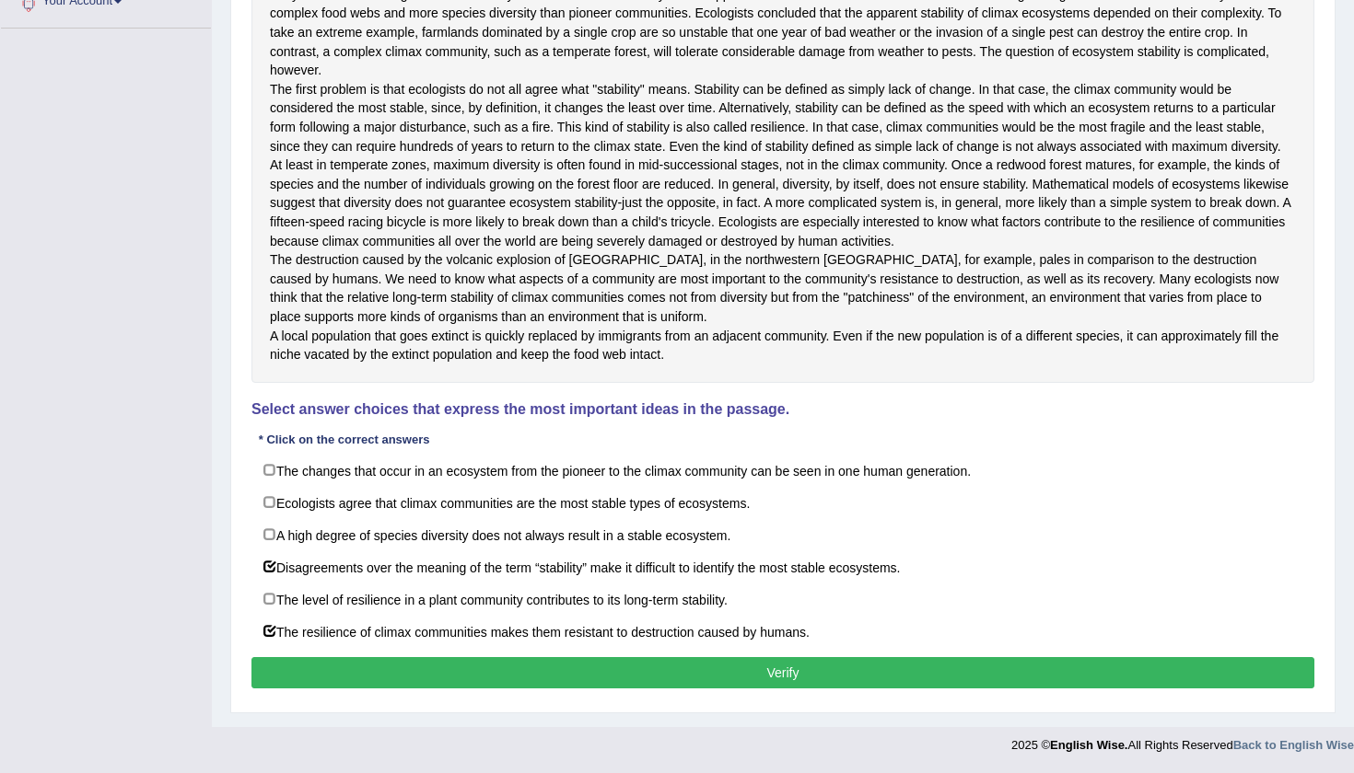
click at [384, 664] on button "Verify" at bounding box center [782, 672] width 1063 height 31
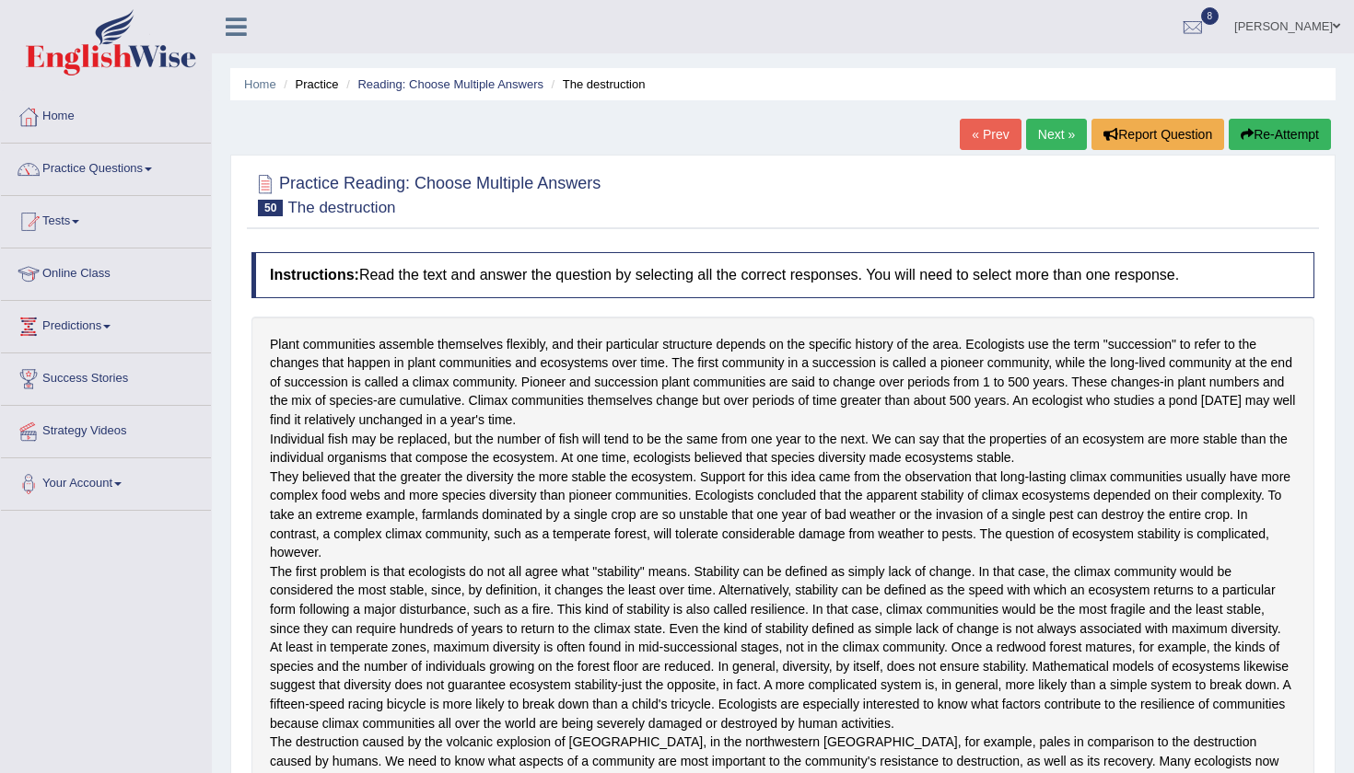
scroll to position [0, 0]
click at [1040, 134] on link "Next »" at bounding box center [1056, 134] width 61 height 31
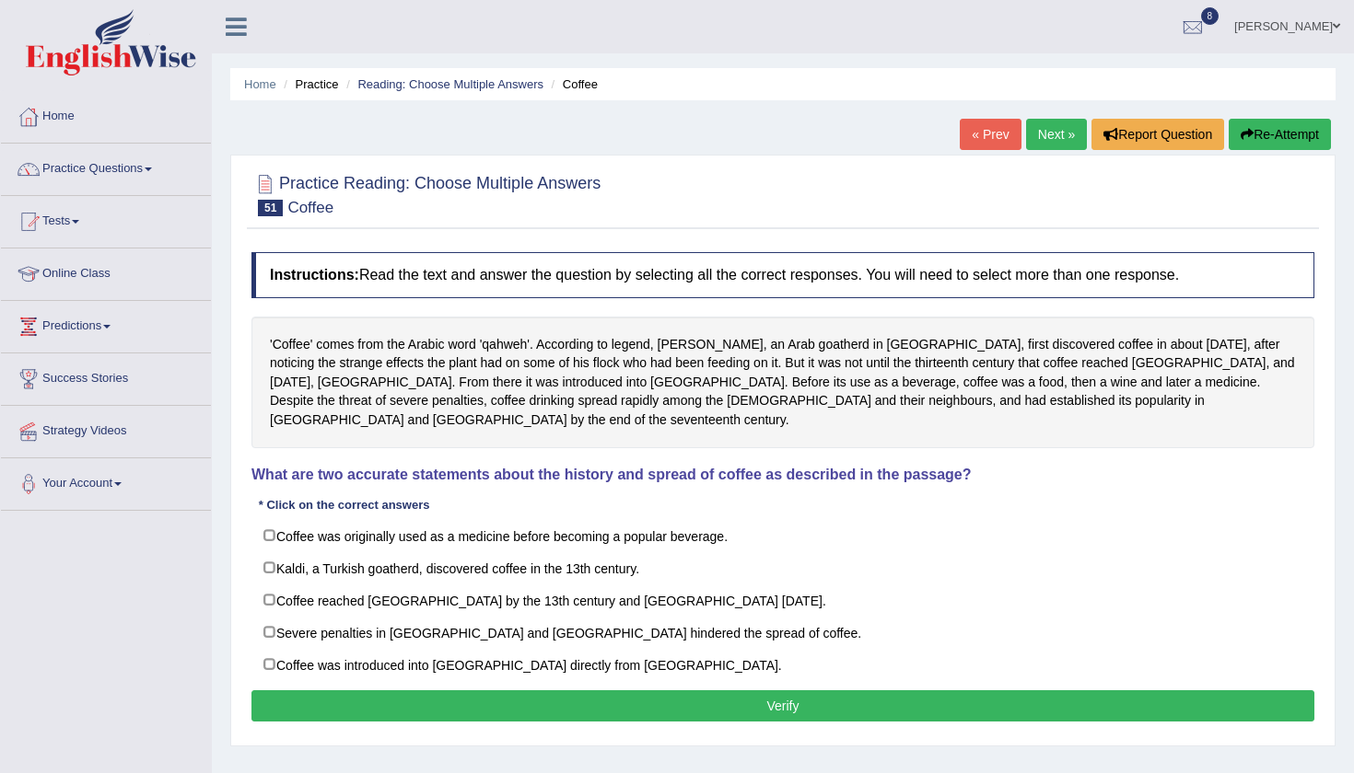
click at [1033, 192] on div at bounding box center [782, 194] width 1063 height 56
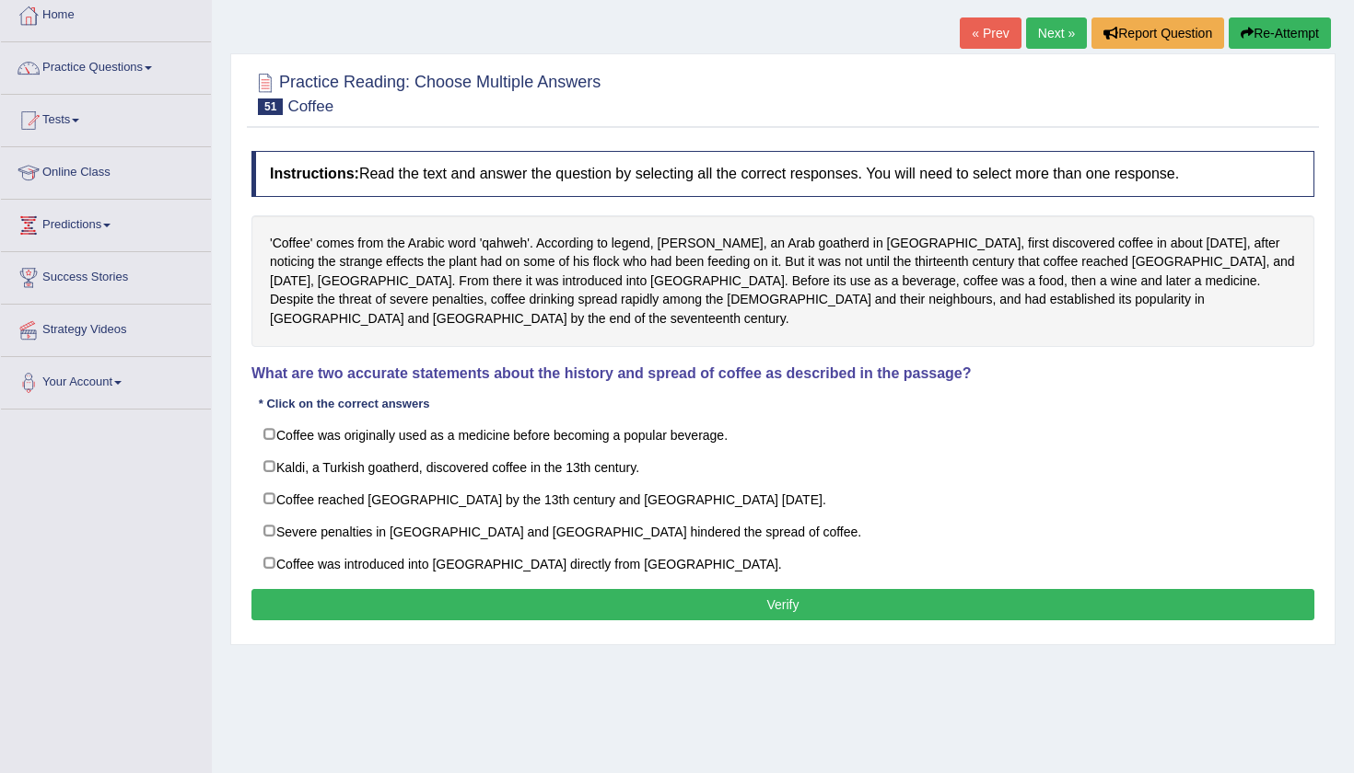
scroll to position [104, 0]
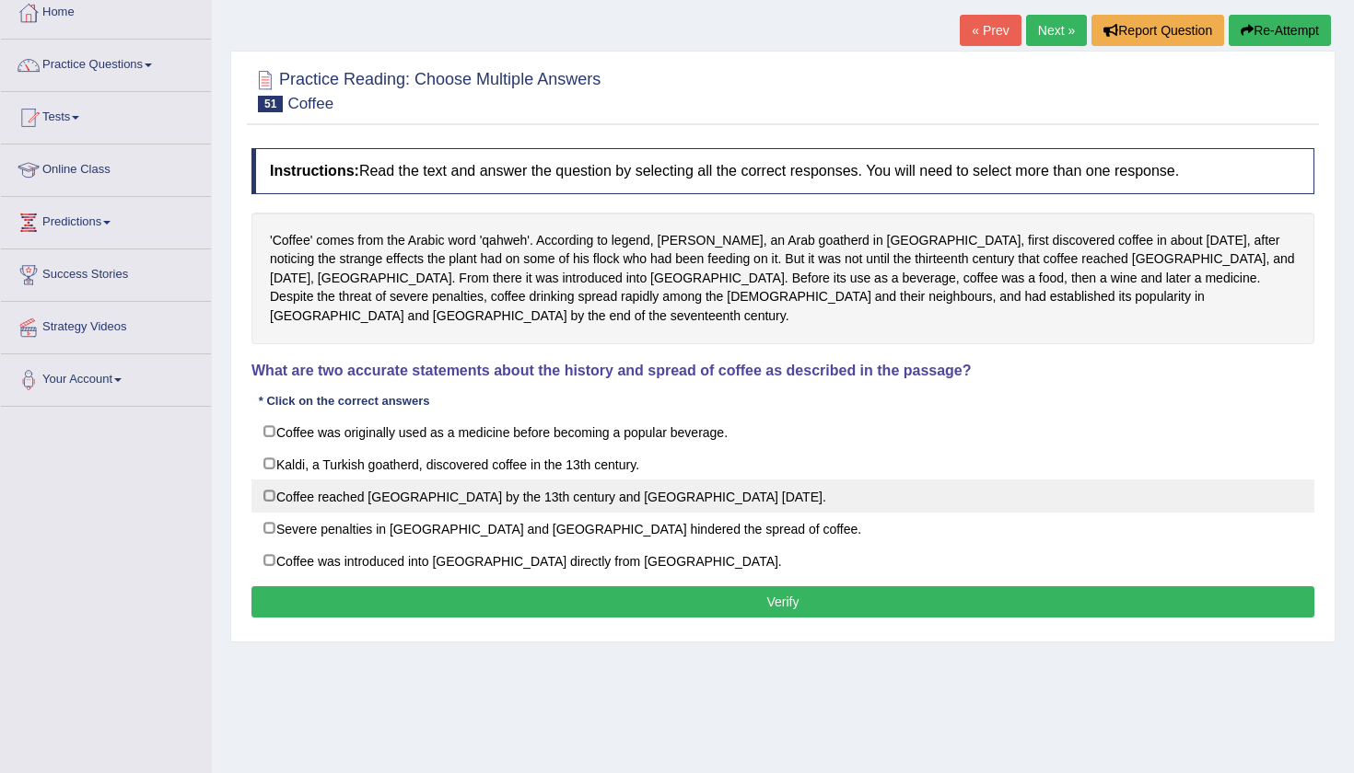
click at [269, 480] on label "Coffee reached [GEOGRAPHIC_DATA] by the 13th century and [GEOGRAPHIC_DATA] [DAT…" at bounding box center [782, 496] width 1063 height 33
checkbox input "true"
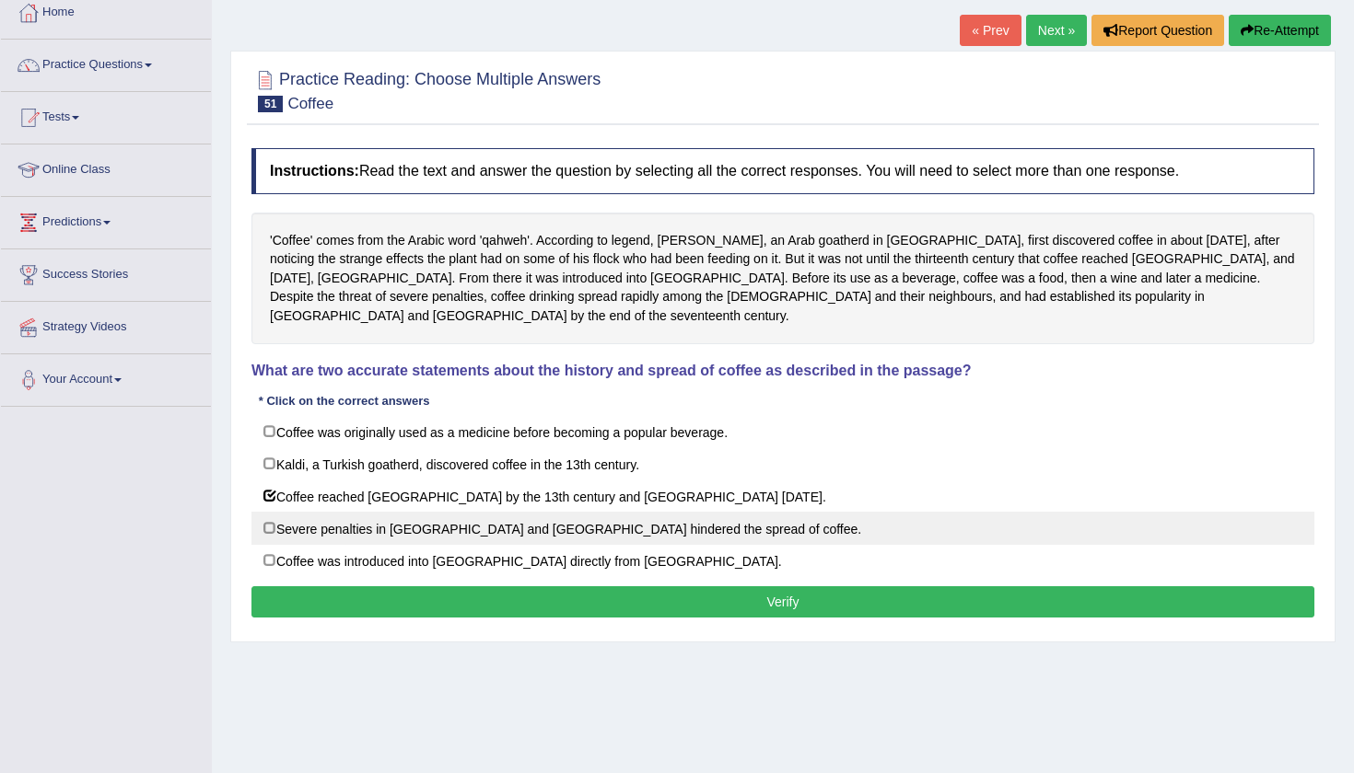
click at [273, 512] on label "Severe penalties in [GEOGRAPHIC_DATA] and [GEOGRAPHIC_DATA] hindered the spread…" at bounding box center [782, 528] width 1063 height 33
checkbox input "true"
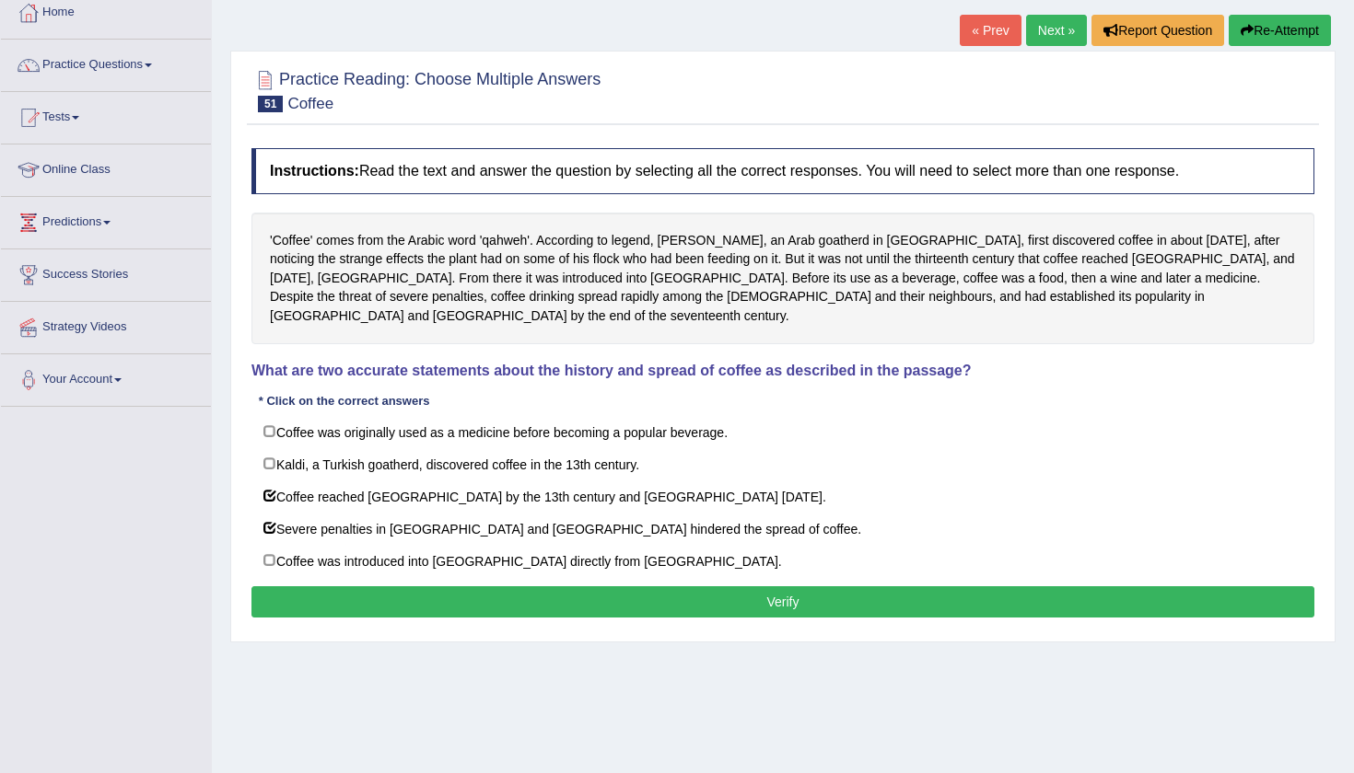
click at [378, 591] on button "Verify" at bounding box center [782, 602] width 1063 height 31
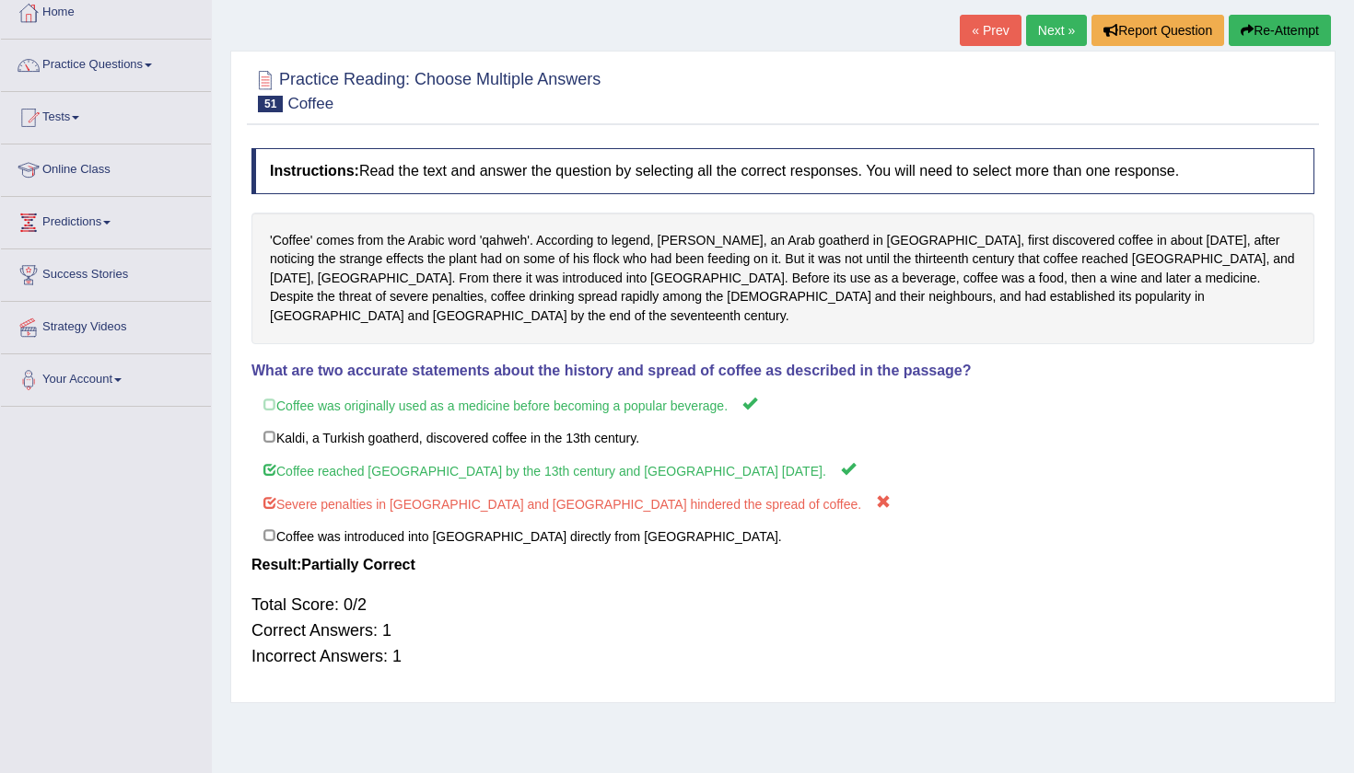
click at [1048, 36] on link "Next »" at bounding box center [1056, 30] width 61 height 31
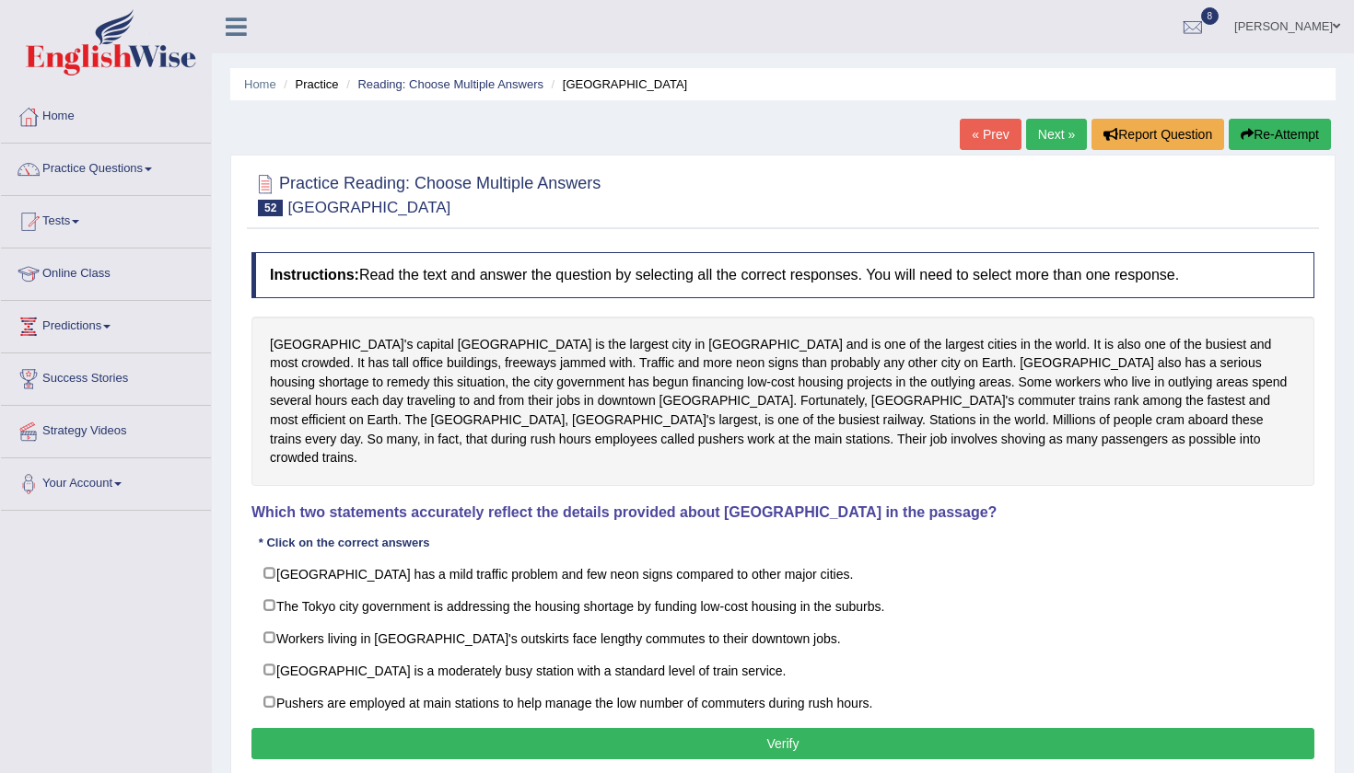
click at [1242, 525] on div "Instructions: Read the text and answer the question by selecting all the correc…" at bounding box center [783, 508] width 1072 height 531
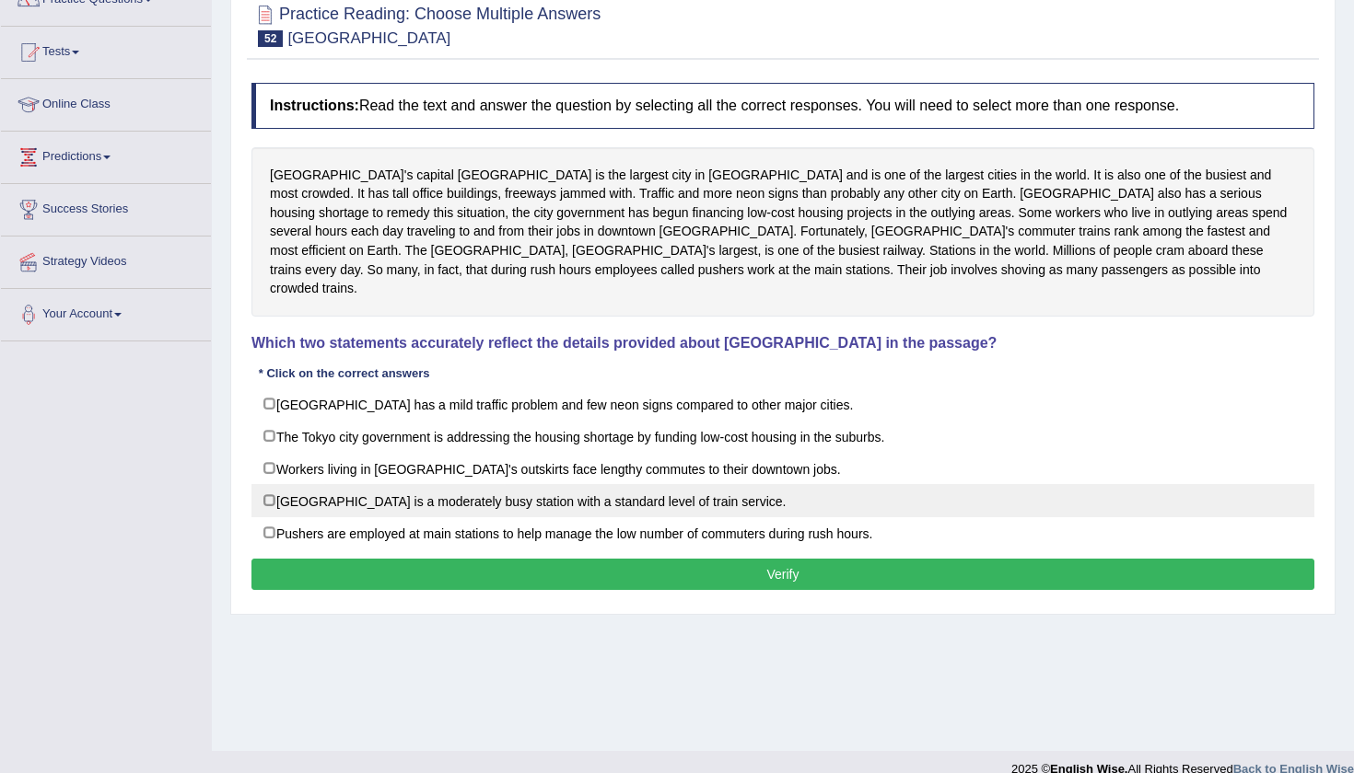
scroll to position [195, 0]
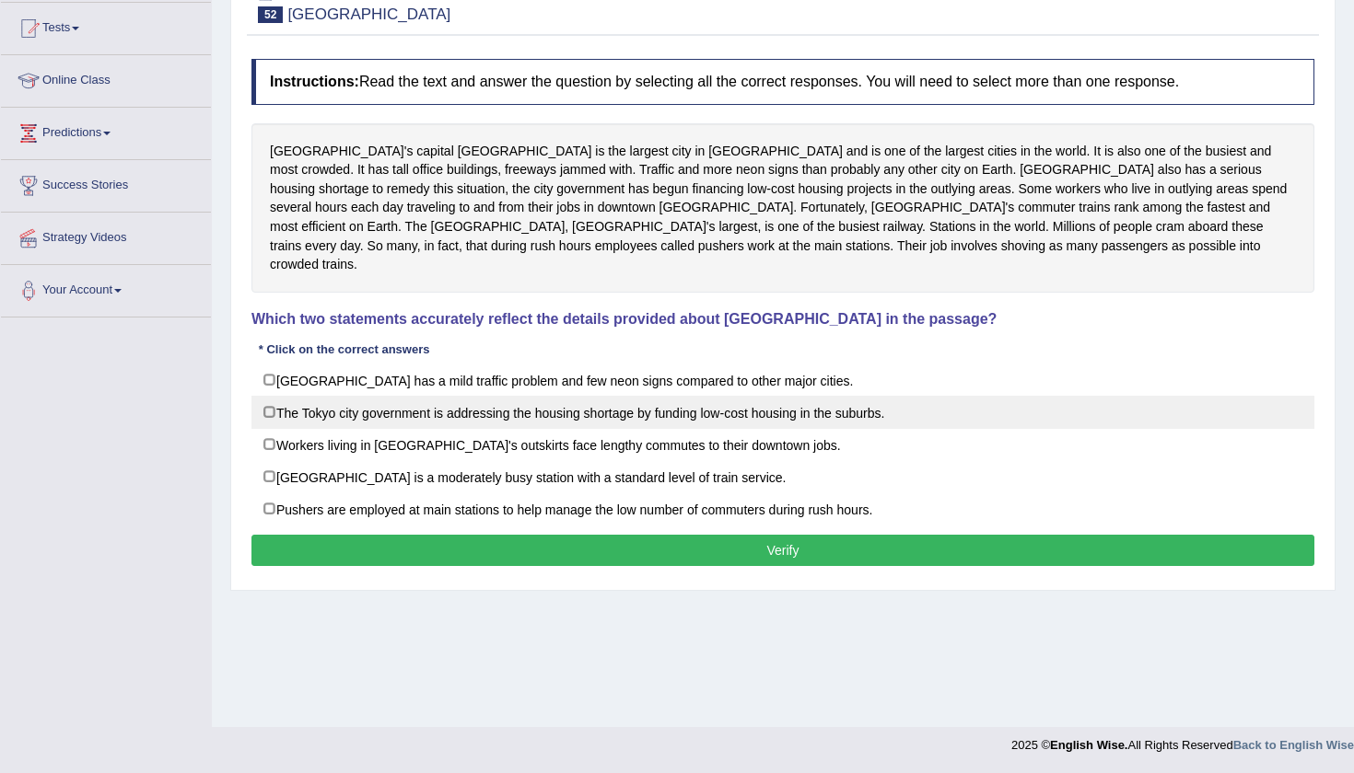
click at [273, 396] on label "The Tokyo city government is addressing the housing shortage by funding low-cos…" at bounding box center [782, 412] width 1063 height 33
checkbox input "true"
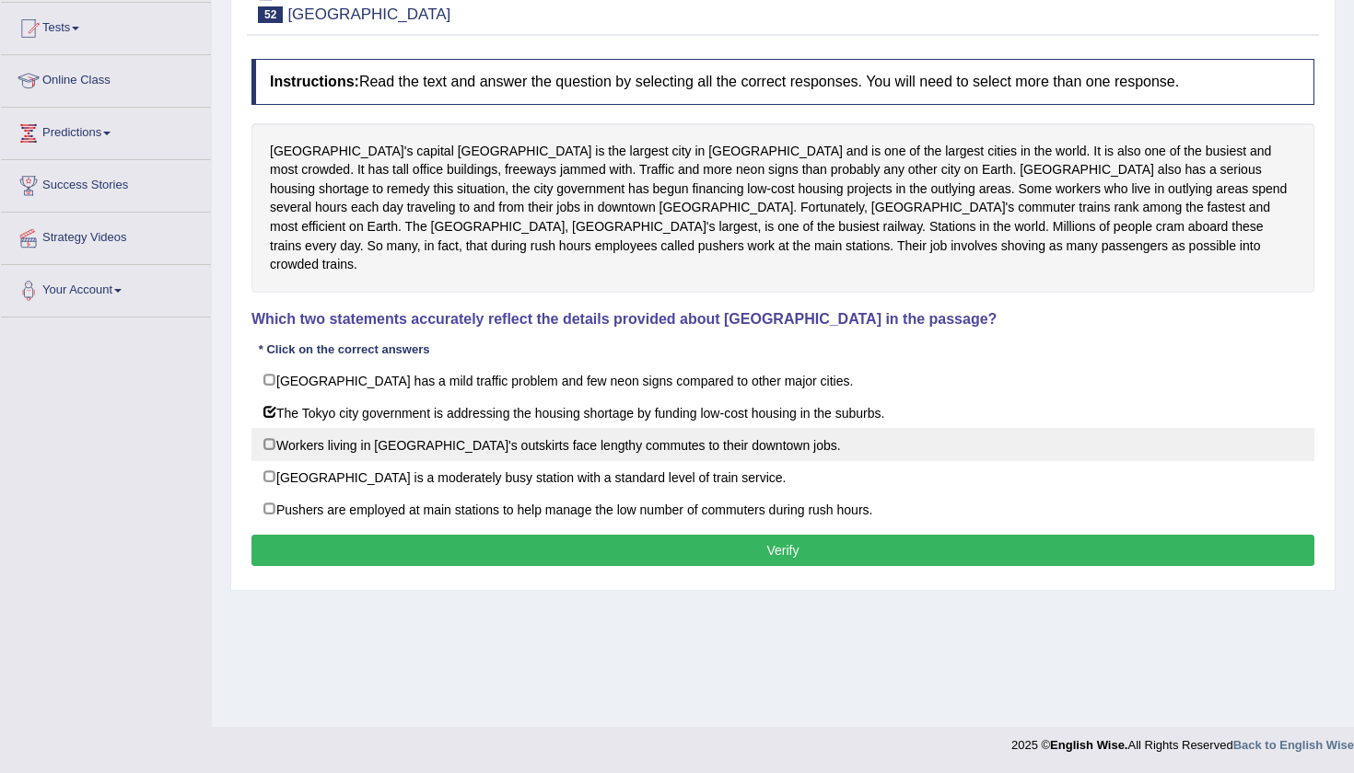
click at [272, 428] on label "Workers living in [GEOGRAPHIC_DATA]'s outskirts face lengthy commutes to their …" at bounding box center [782, 444] width 1063 height 33
checkbox input "true"
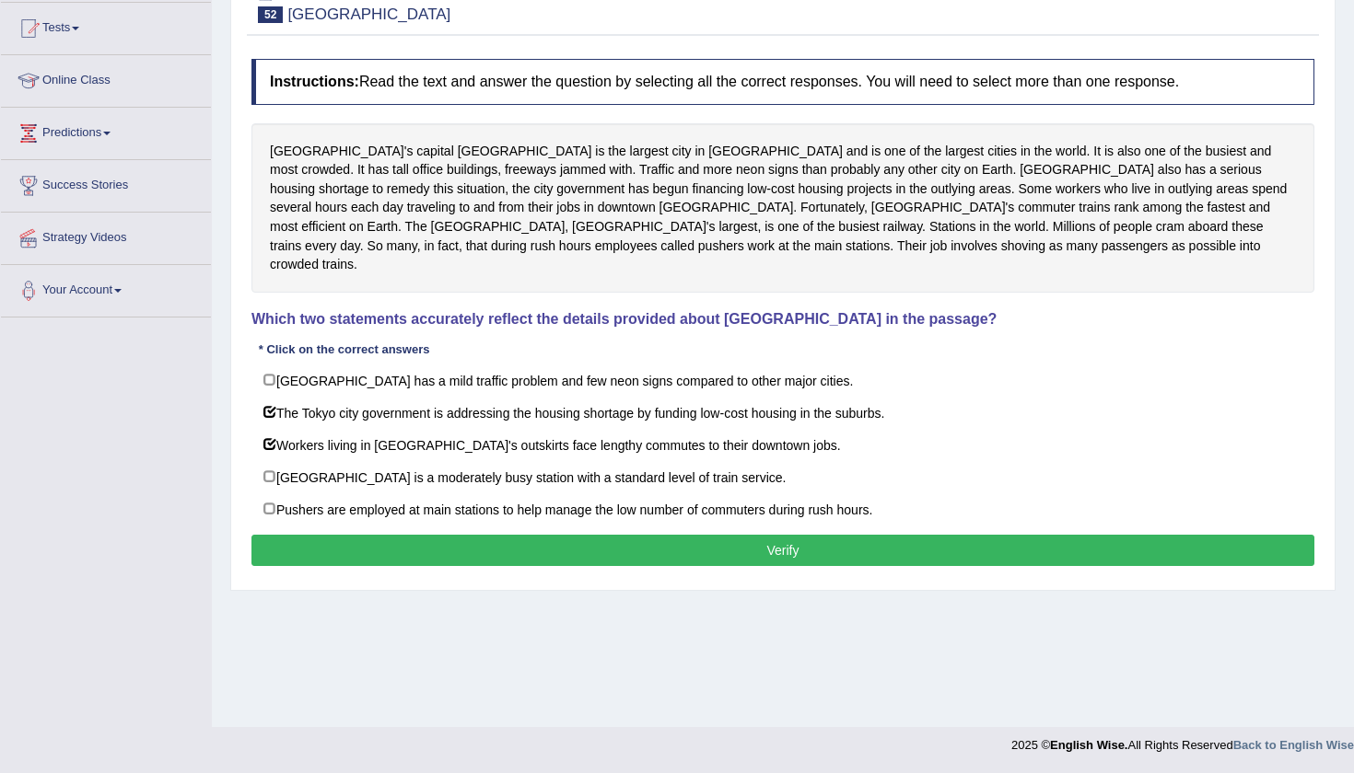
click at [497, 535] on button "Verify" at bounding box center [782, 550] width 1063 height 31
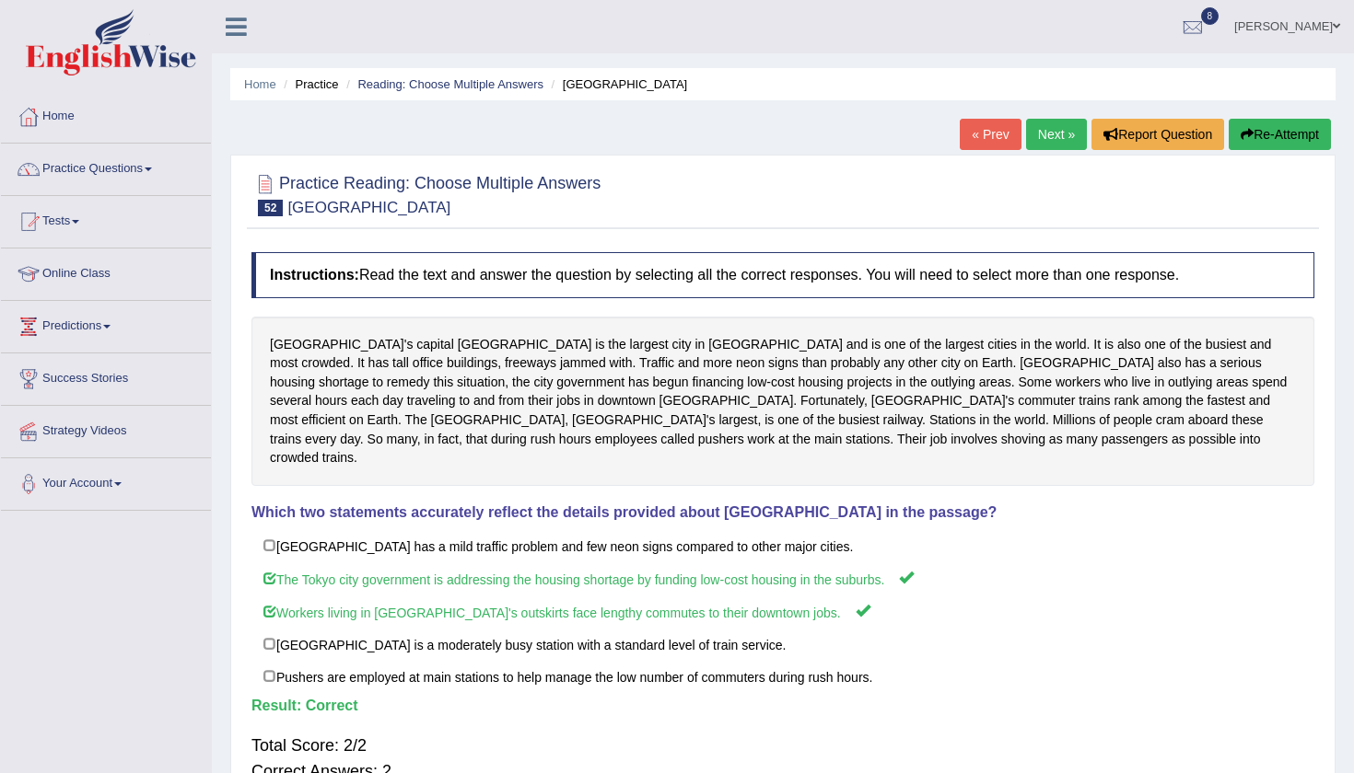
scroll to position [0, 0]
click at [1038, 136] on link "Next »" at bounding box center [1056, 134] width 61 height 31
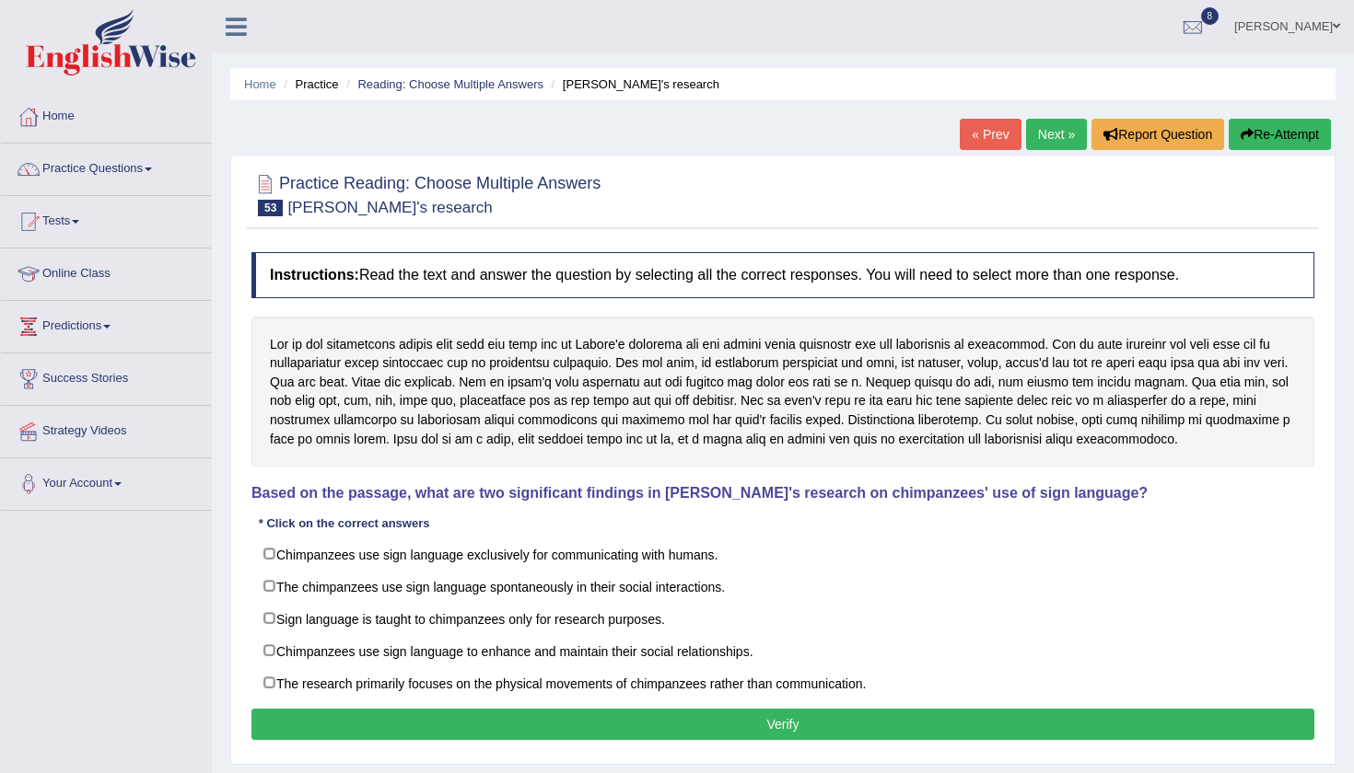
click at [1336, 406] on div "Home Practice Reading: Choose Multiple Answers [PERSON_NAME]'s research « Prev …" at bounding box center [783, 460] width 1142 height 921
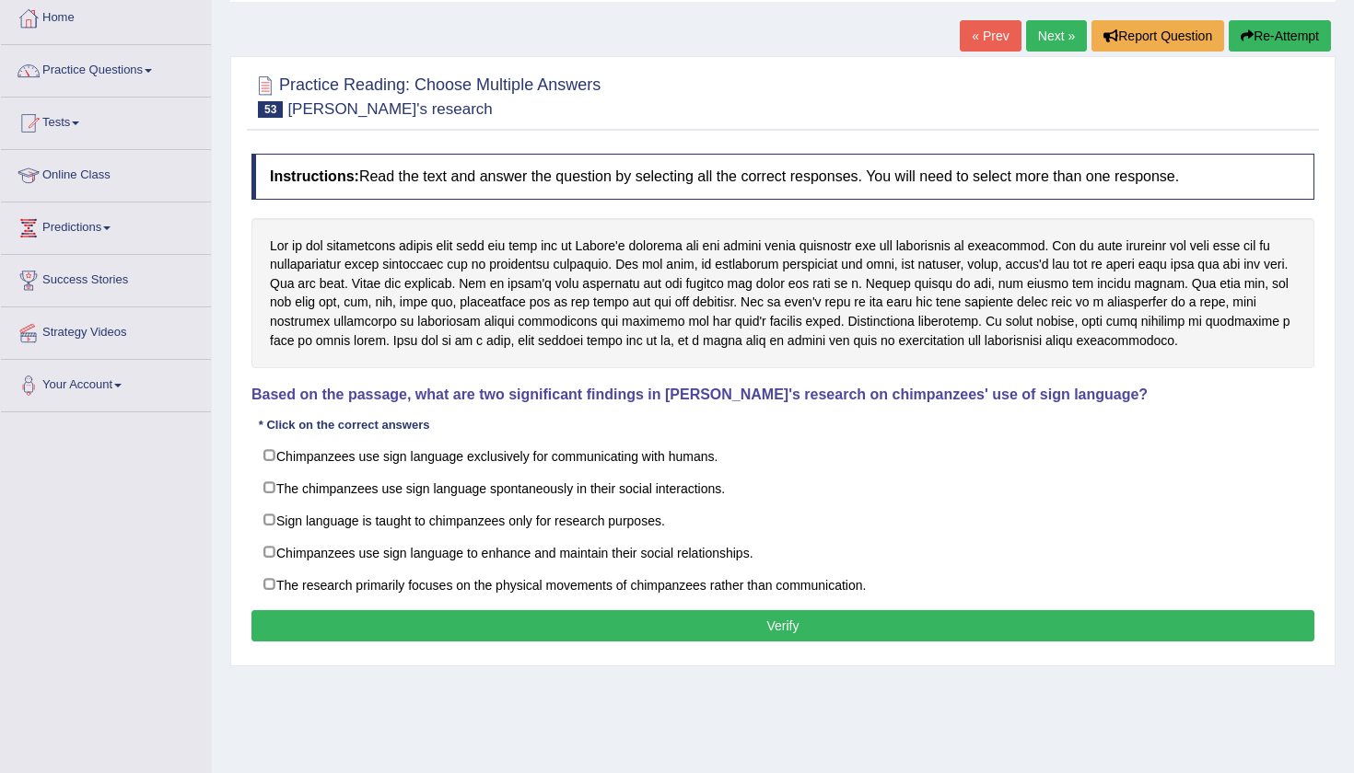
scroll to position [101, 0]
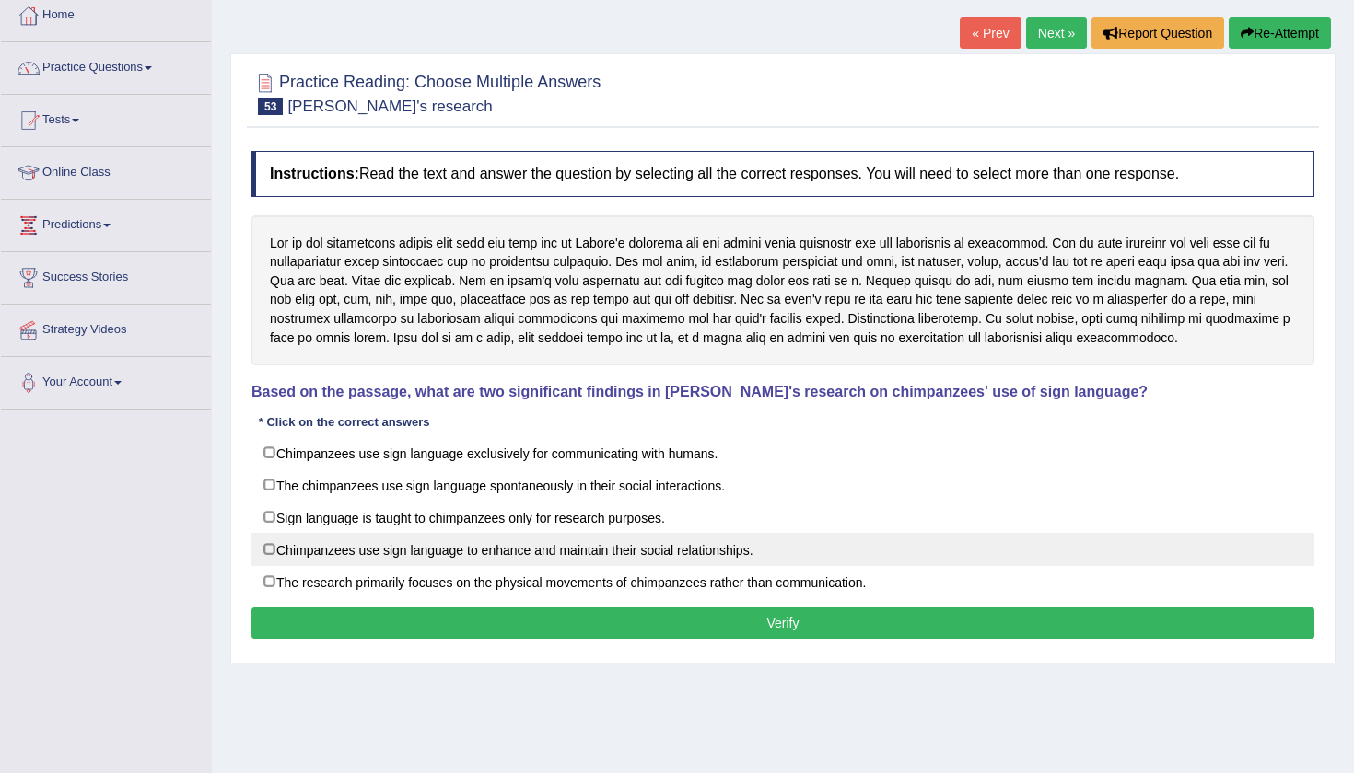
click at [270, 550] on label "Chimpanzees use sign language to enhance and maintain their social relationship…" at bounding box center [782, 549] width 1063 height 33
checkbox input "true"
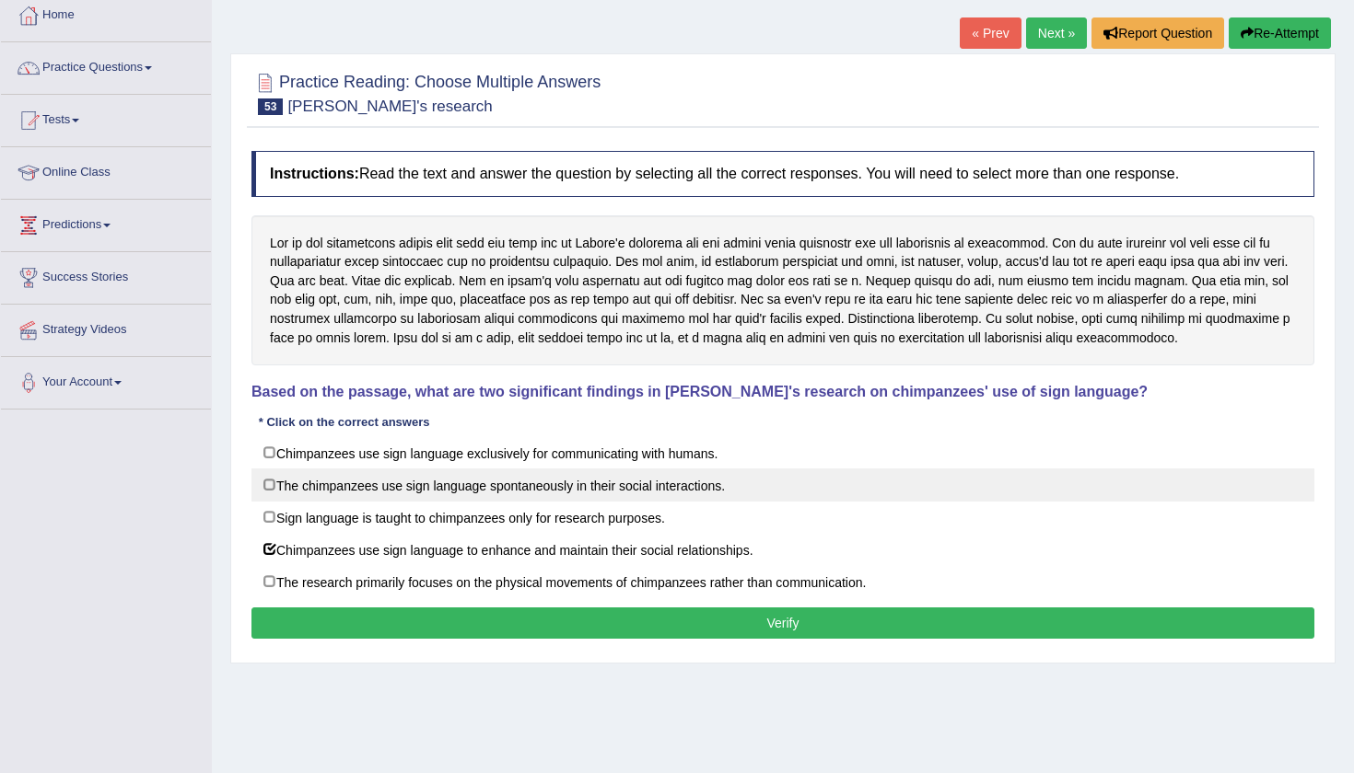
click at [263, 482] on label "The chimpanzees use sign language spontaneously in their social interactions." at bounding box center [782, 485] width 1063 height 33
checkbox input "true"
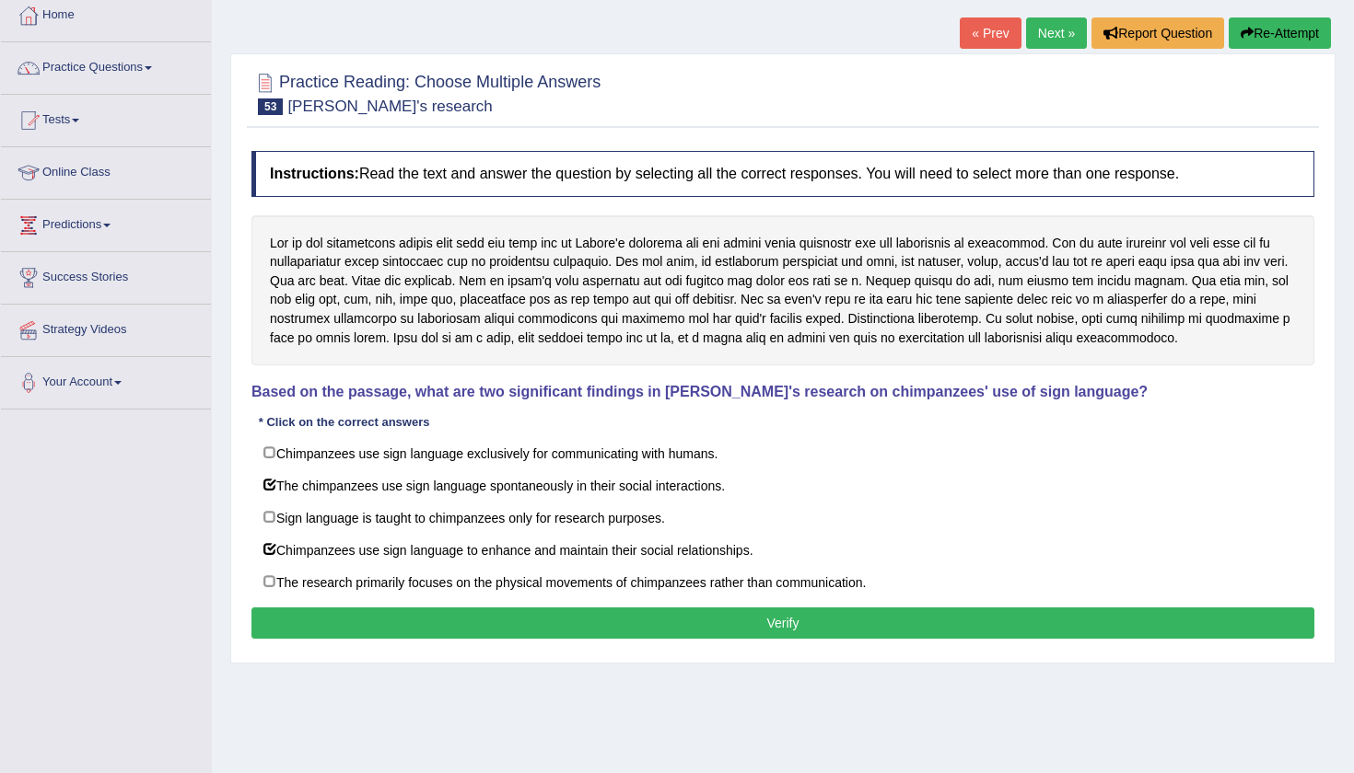
click at [670, 623] on button "Verify" at bounding box center [782, 623] width 1063 height 31
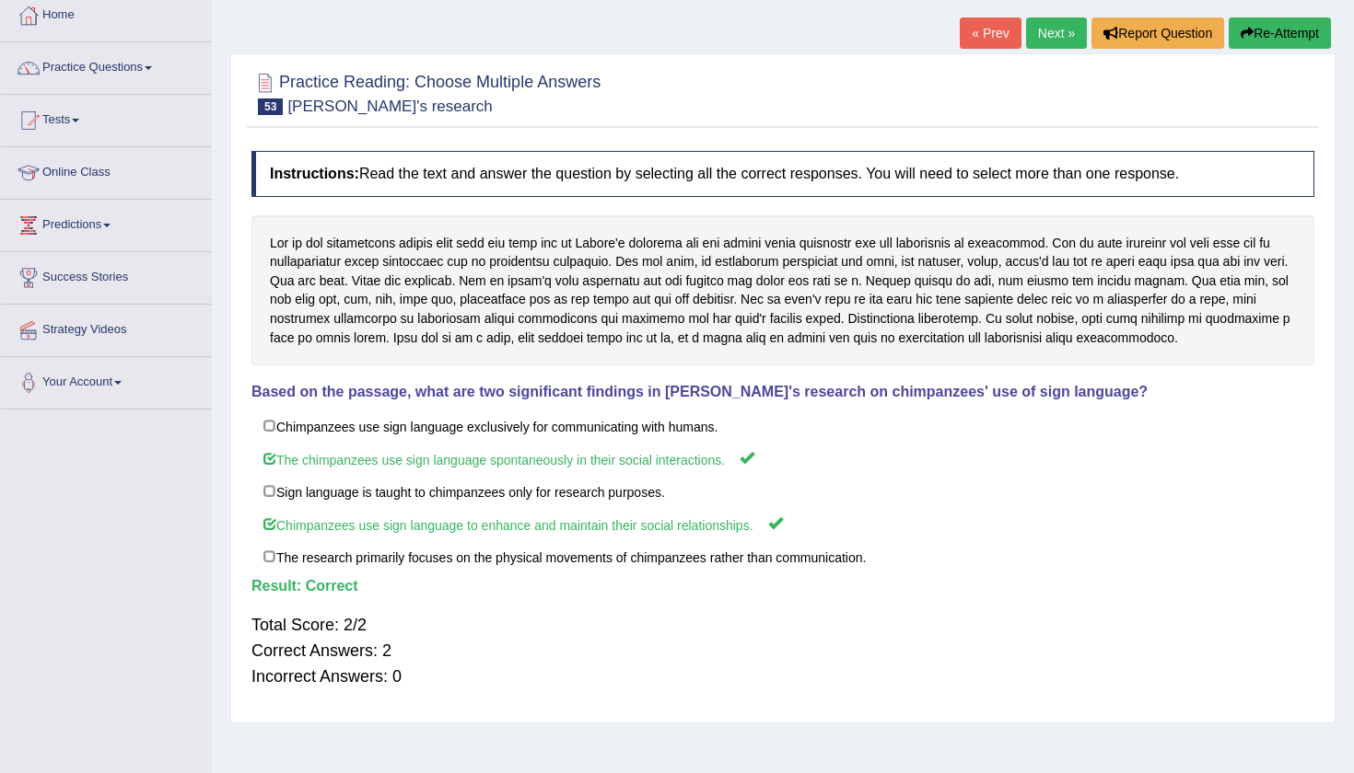
click at [1040, 39] on link "Next »" at bounding box center [1056, 32] width 61 height 31
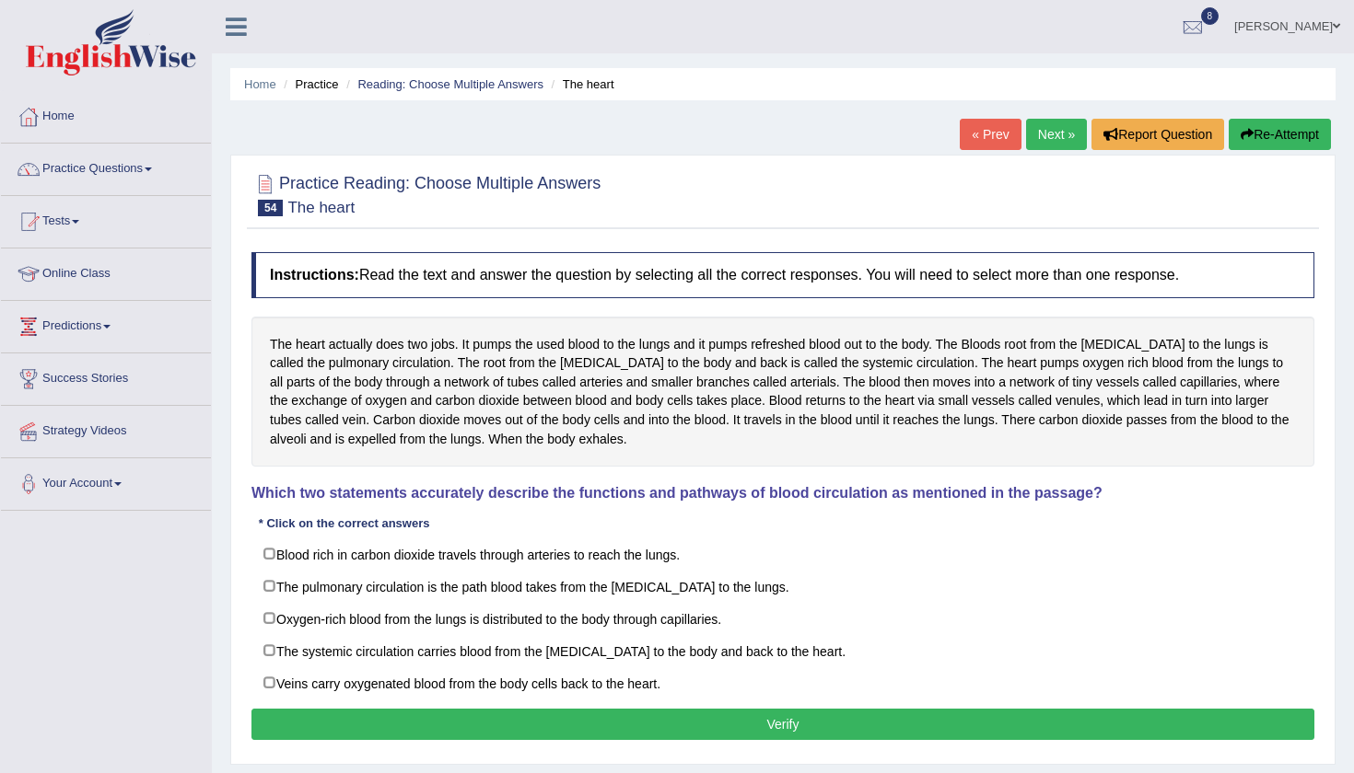
click at [837, 149] on div "Home Practice Reading: Choose Multiple Answers The heart « Prev Next » Report Q…" at bounding box center [783, 460] width 1142 height 921
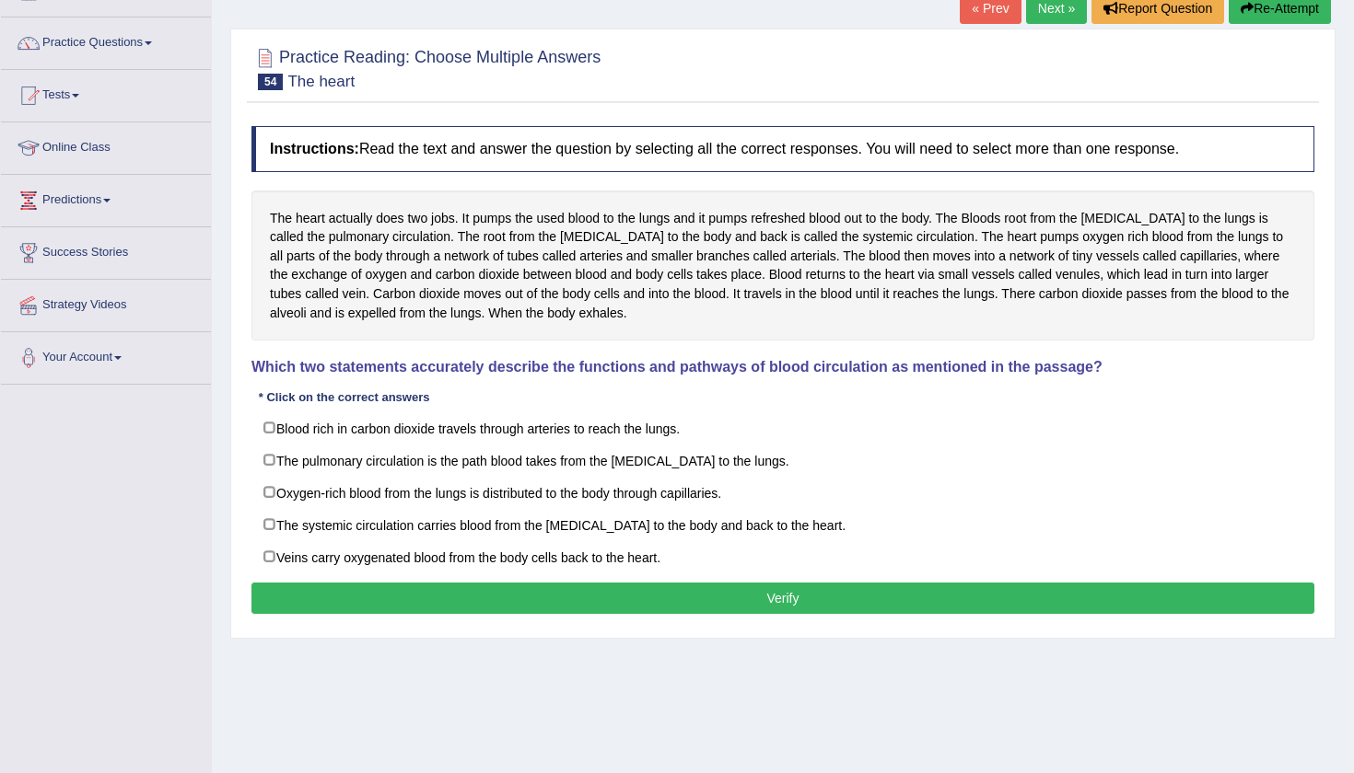
scroll to position [133, 0]
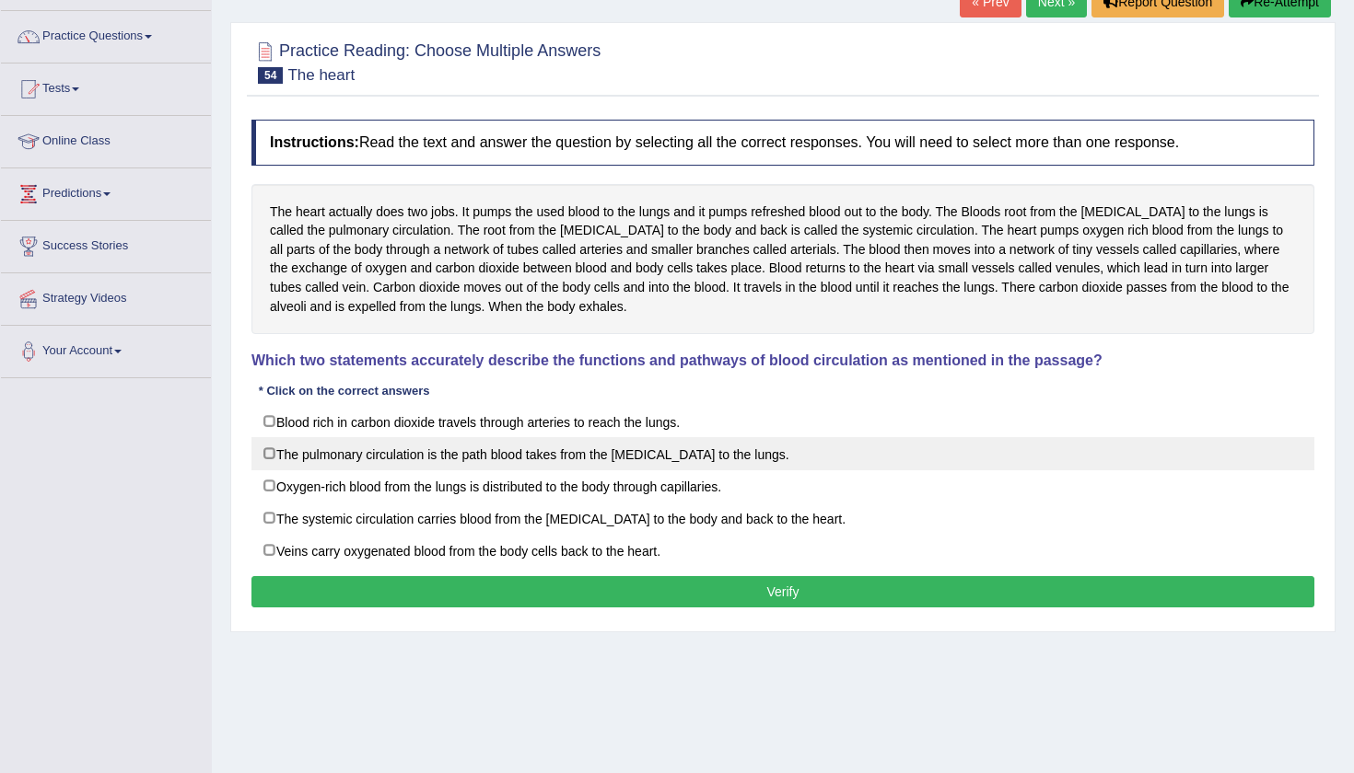
click at [263, 445] on label "The pulmonary circulation is the path blood takes from the right ventricle to t…" at bounding box center [782, 453] width 1063 height 33
checkbox input "true"
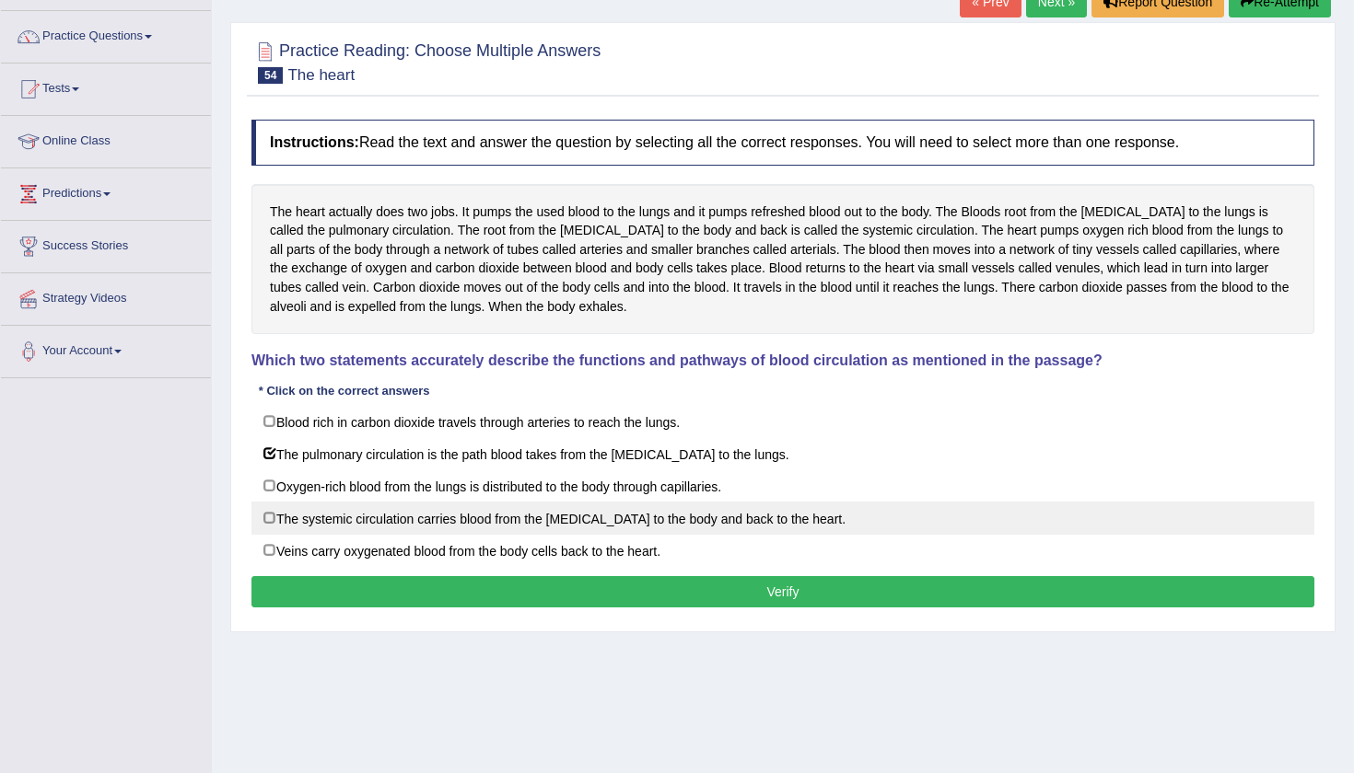
click at [273, 514] on label "The systemic circulation carries blood from the left ventricle to the body and …" at bounding box center [782, 518] width 1063 height 33
checkbox input "true"
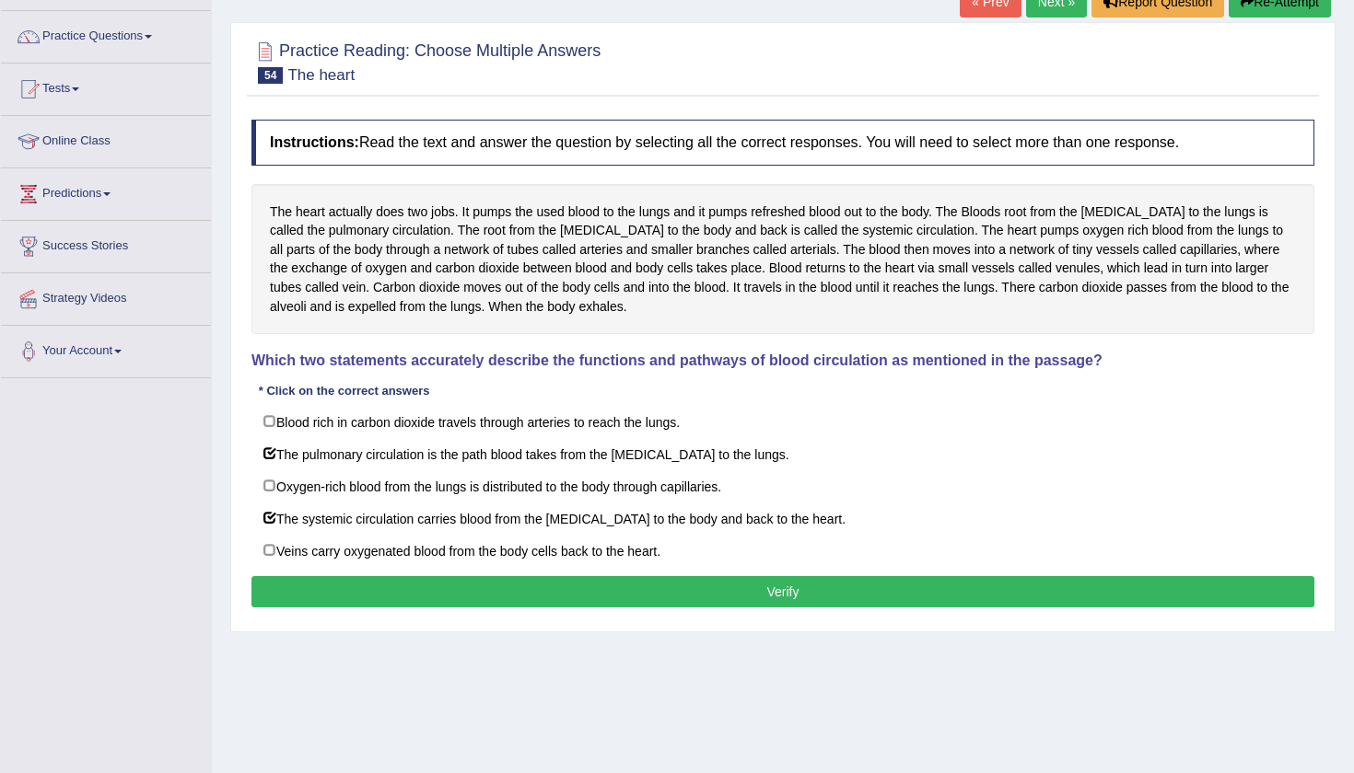
click at [439, 593] on button "Verify" at bounding box center [782, 591] width 1063 height 31
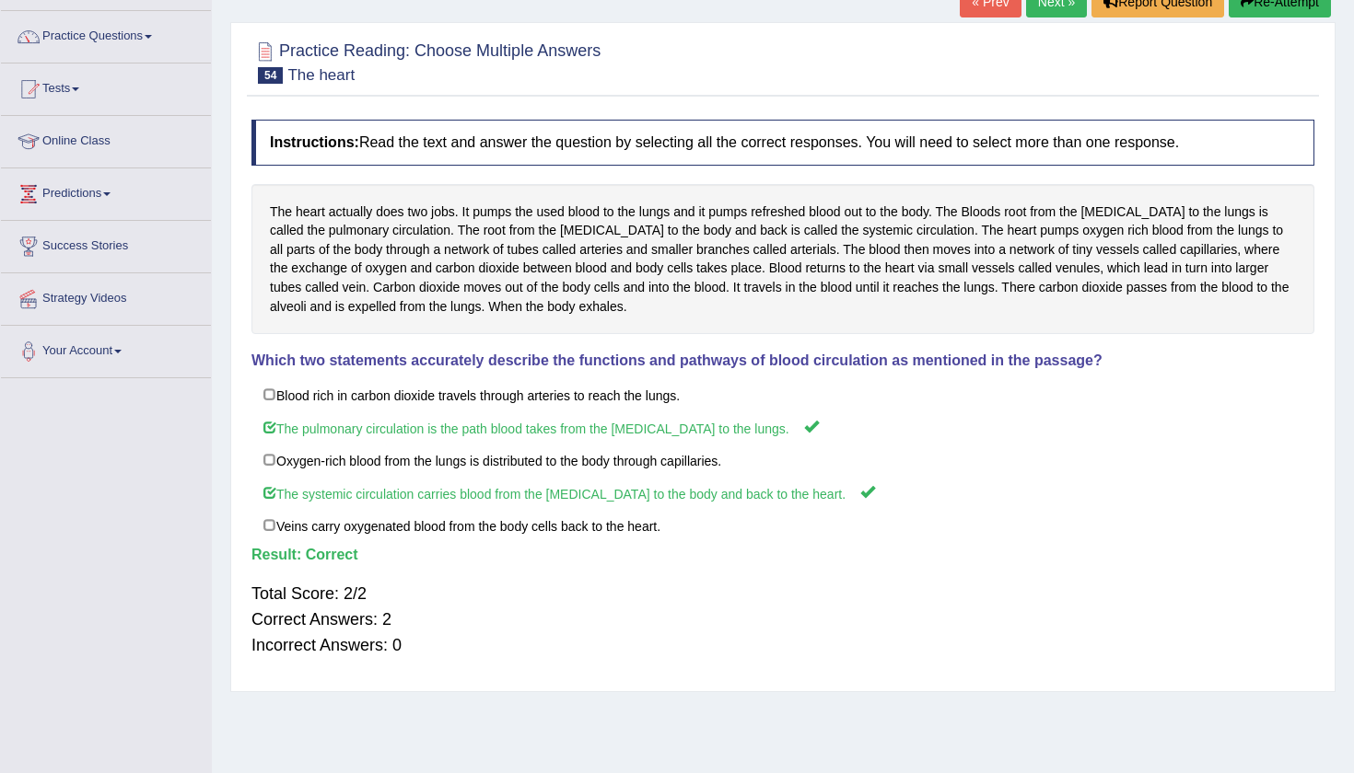
click at [991, 87] on div at bounding box center [782, 61] width 1063 height 56
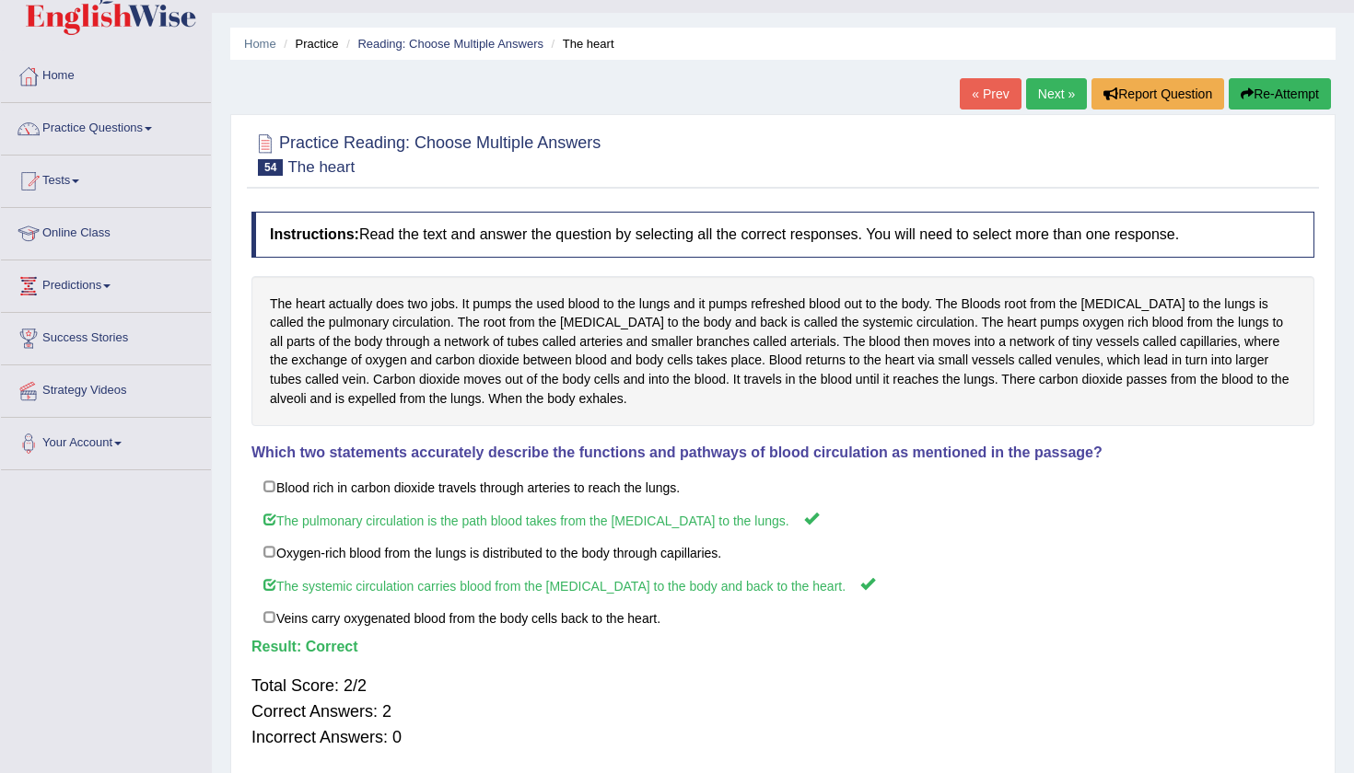
scroll to position [0, 0]
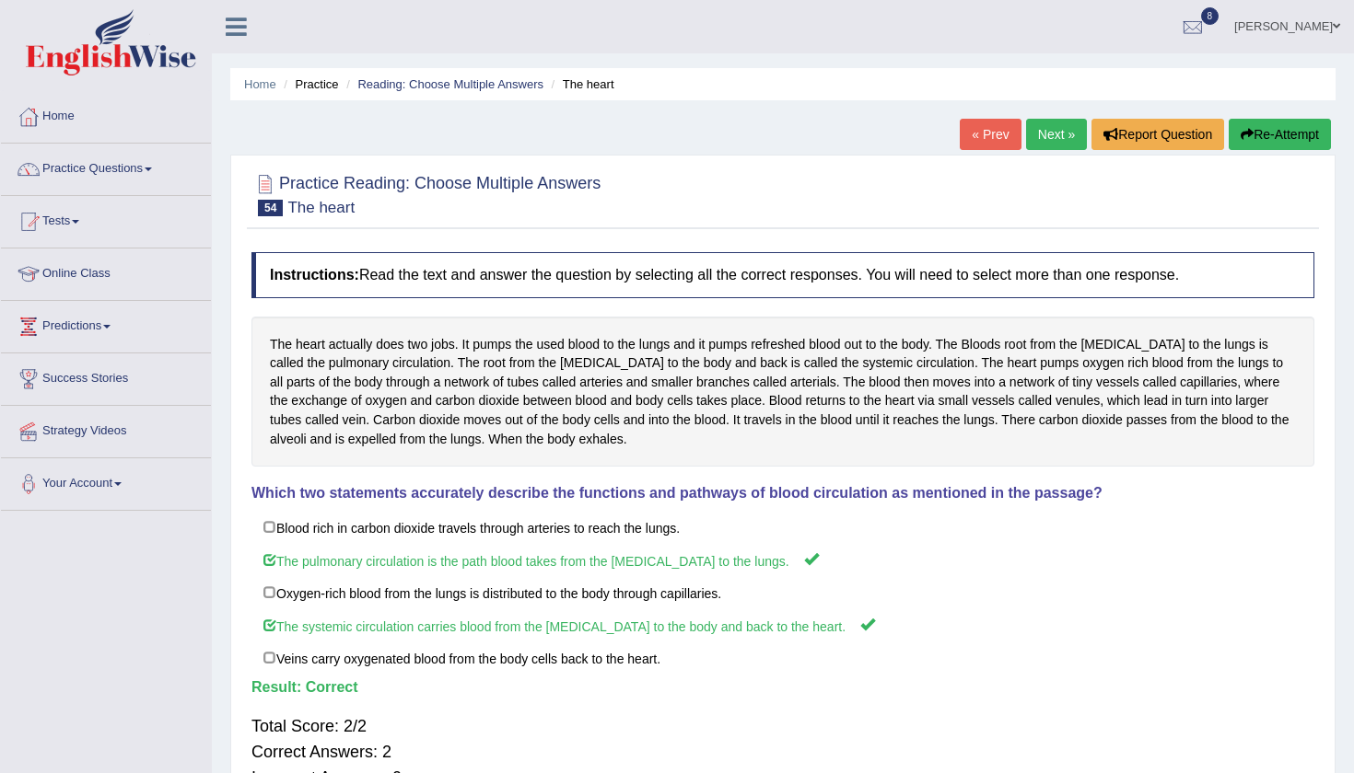
click at [1040, 140] on link "Next »" at bounding box center [1056, 134] width 61 height 31
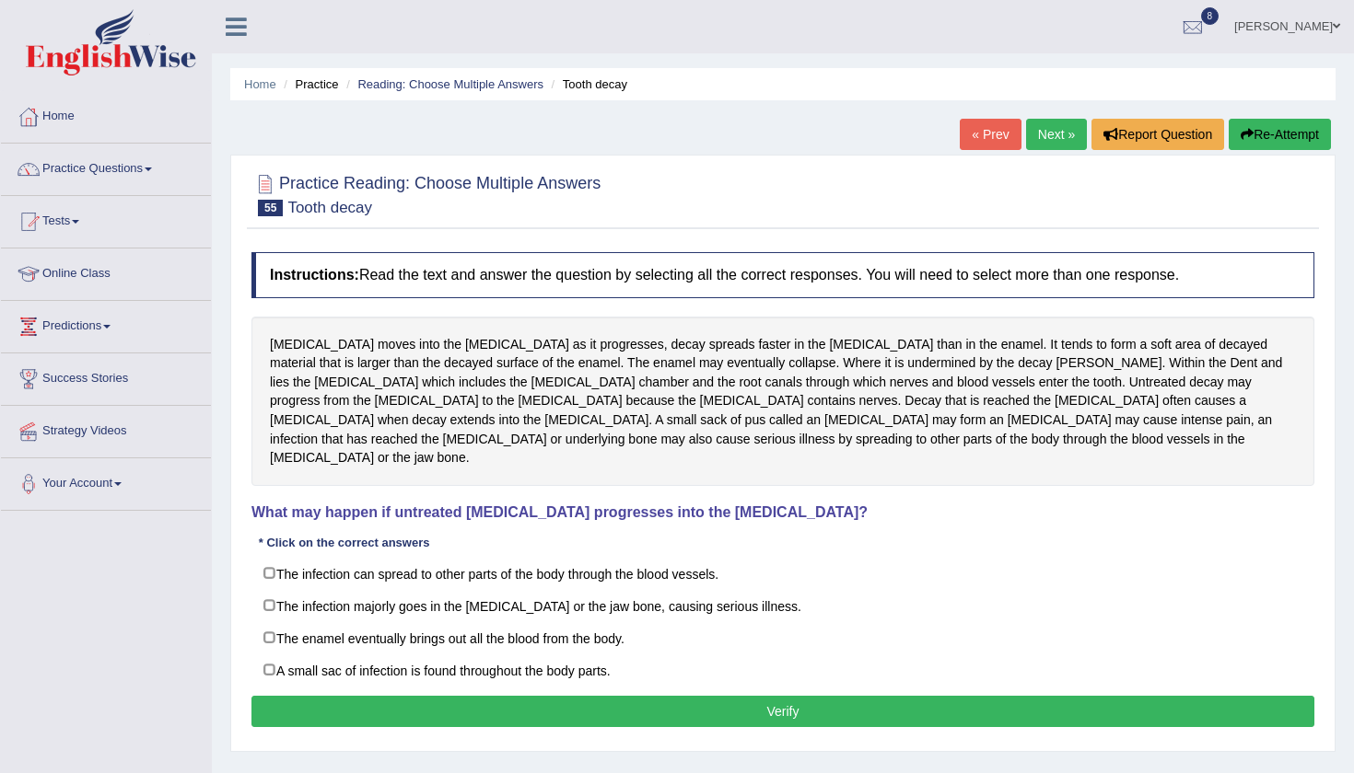
click at [767, 100] on div "Home Practice Reading: Choose Multiple Answers [MEDICAL_DATA] « Prev Next » Rep…" at bounding box center [783, 460] width 1142 height 921
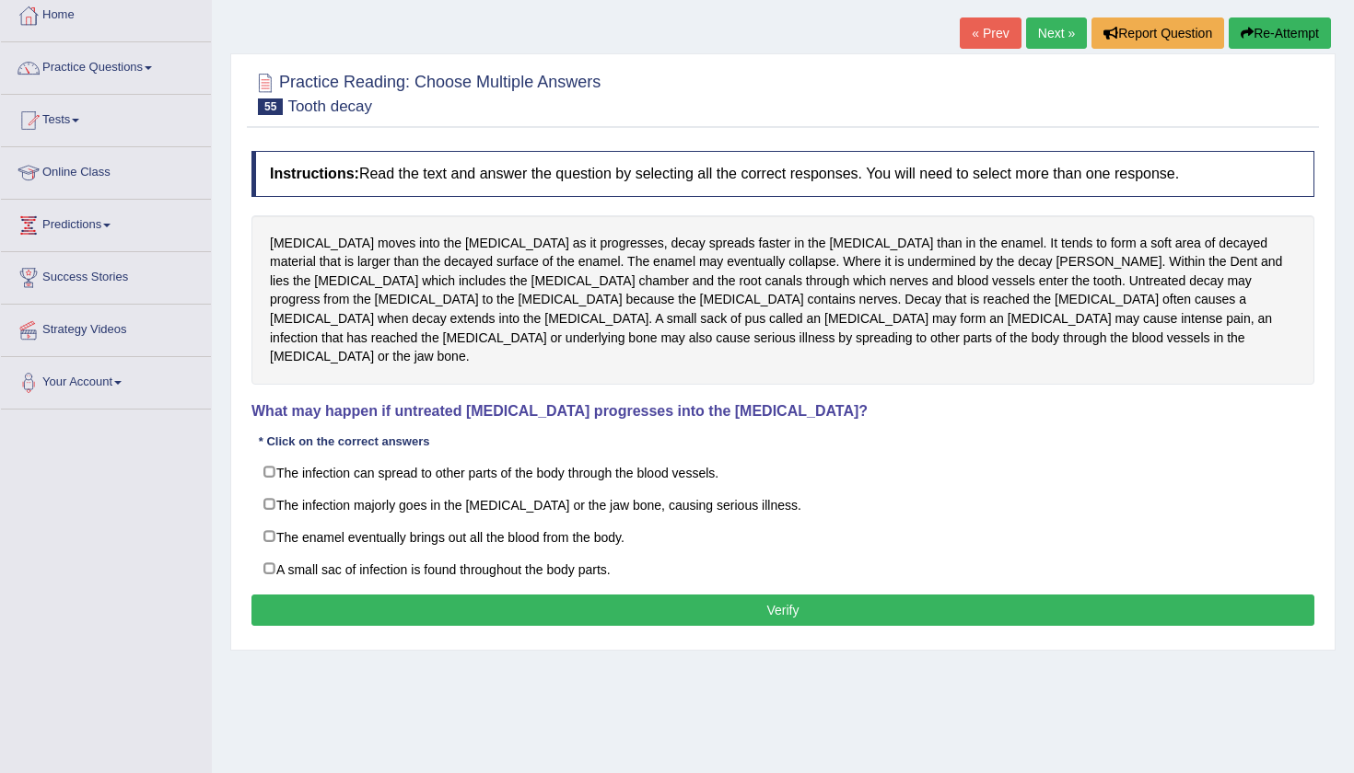
scroll to position [104, 0]
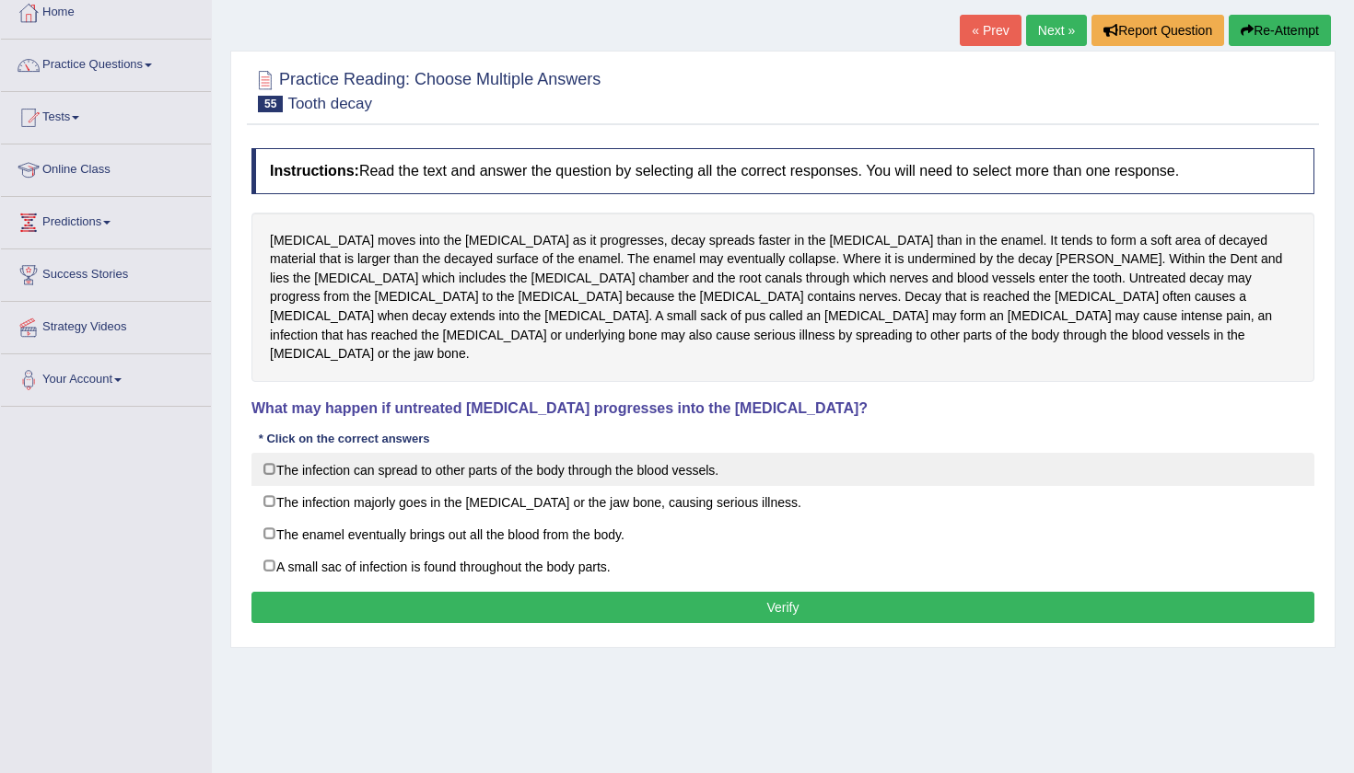
click at [262, 453] on label "The infection can spread to other parts of the body through the blood vessels." at bounding box center [782, 469] width 1063 height 33
checkbox input "true"
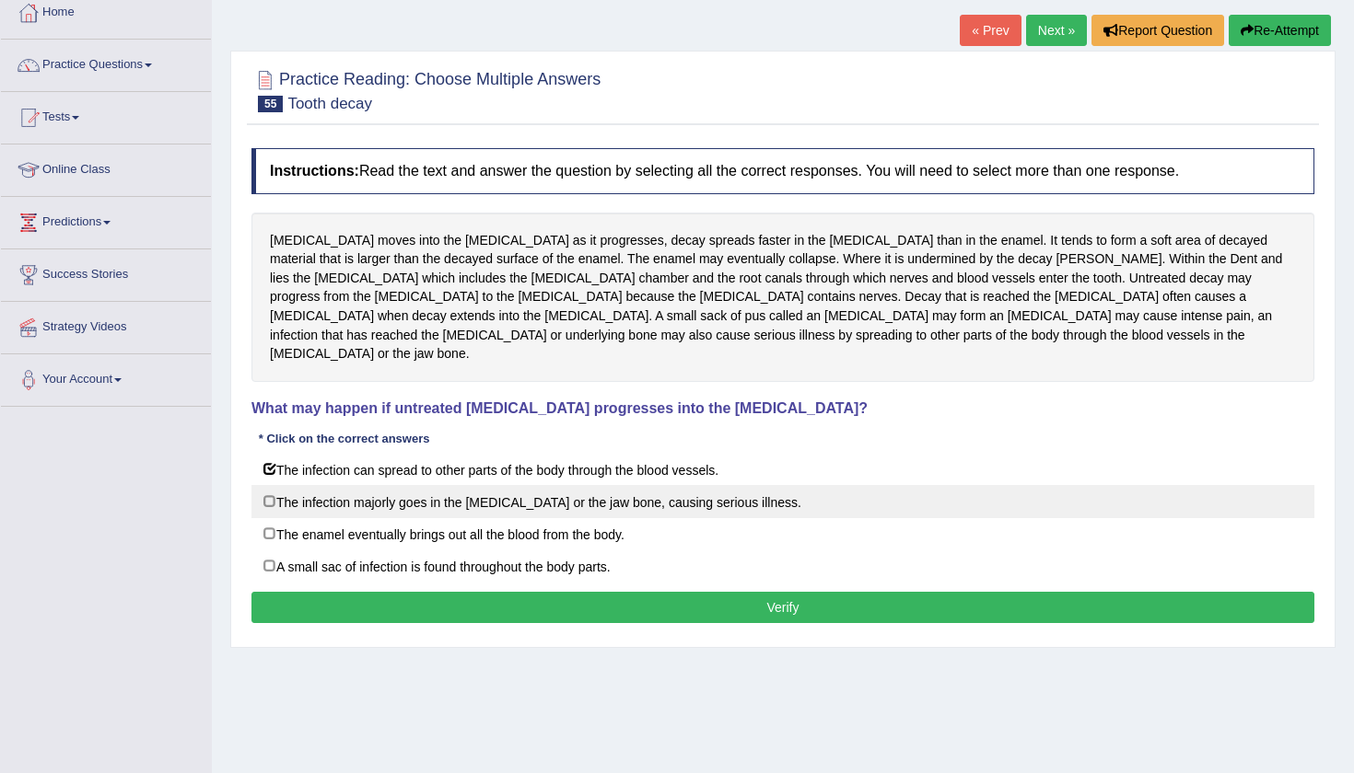
click at [264, 485] on label "The infection majorly goes in the [MEDICAL_DATA] or the jaw bone, causing serio…" at bounding box center [782, 501] width 1063 height 33
checkbox input "true"
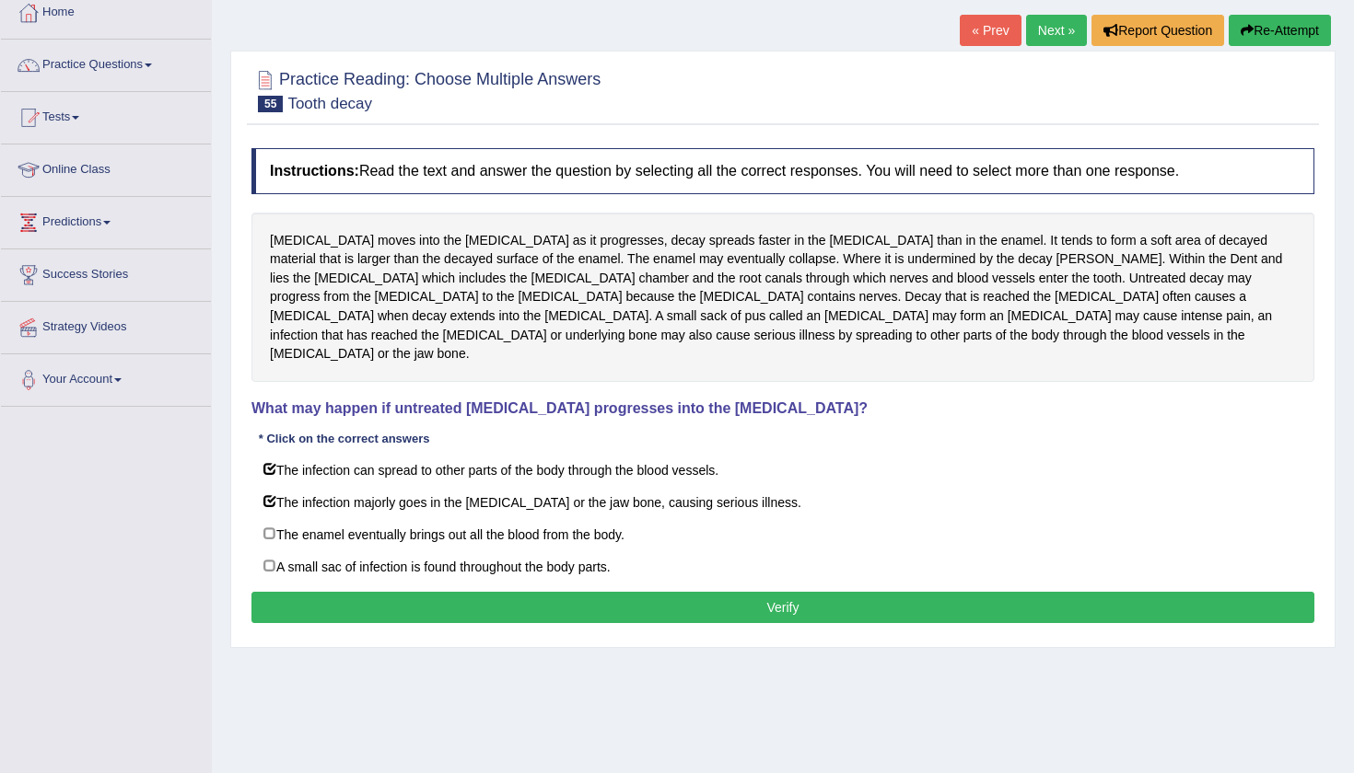
click at [485, 599] on button "Verify" at bounding box center [782, 607] width 1063 height 31
